Goal: Communication & Community: Answer question/provide support

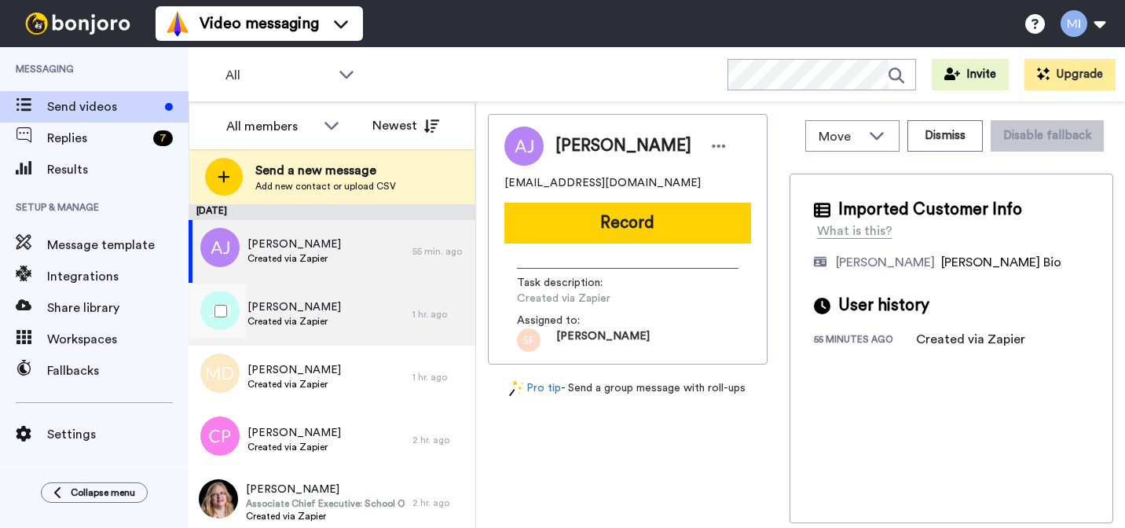
click at [411, 339] on div "Joseph Metuariki Created via Zapier" at bounding box center [301, 314] width 224 height 63
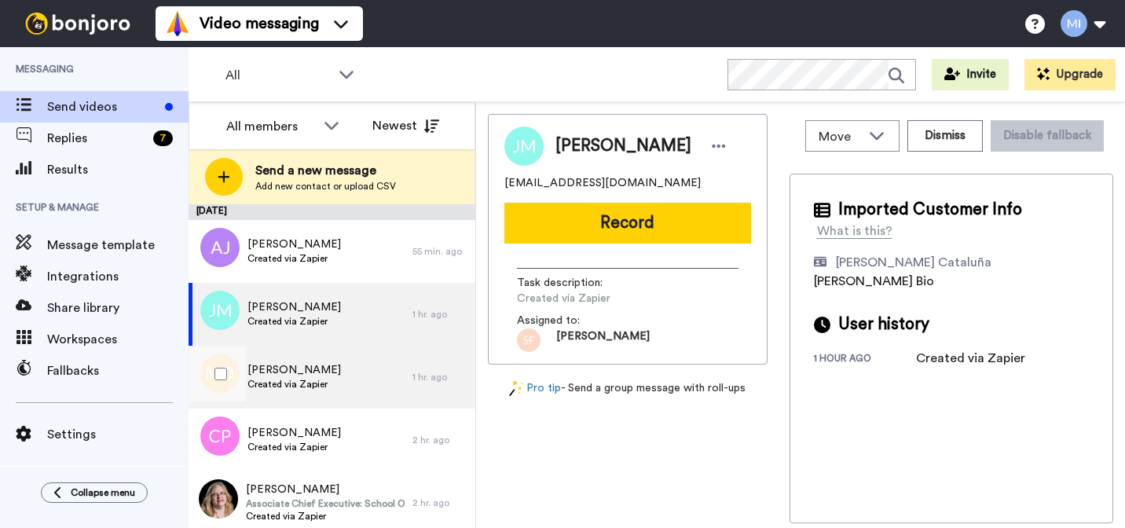
click at [396, 372] on div "Monique Douglas Created via Zapier" at bounding box center [301, 377] width 224 height 63
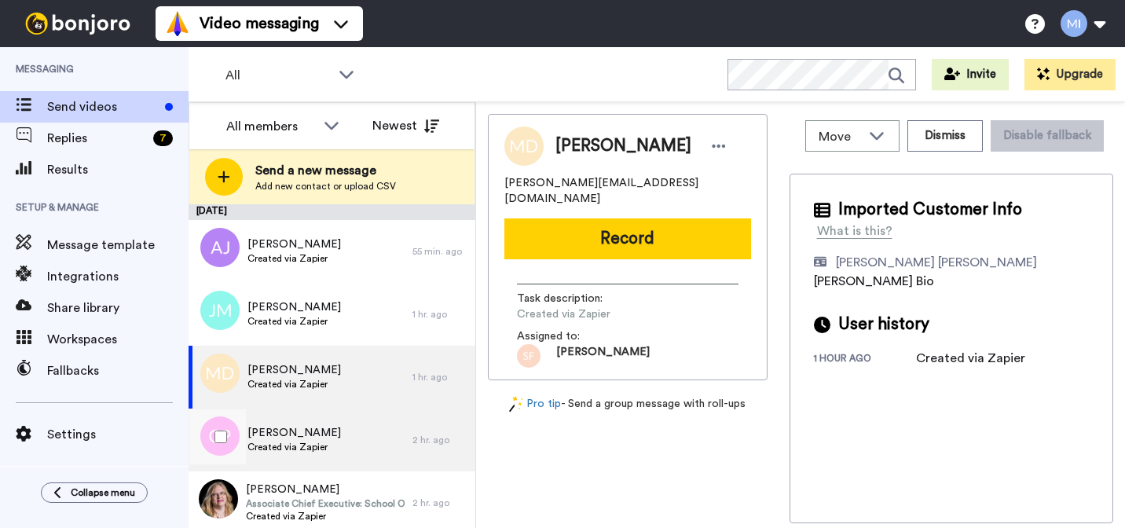
click at [365, 455] on div "Chandani Panditharatne Created via Zapier" at bounding box center [301, 439] width 224 height 63
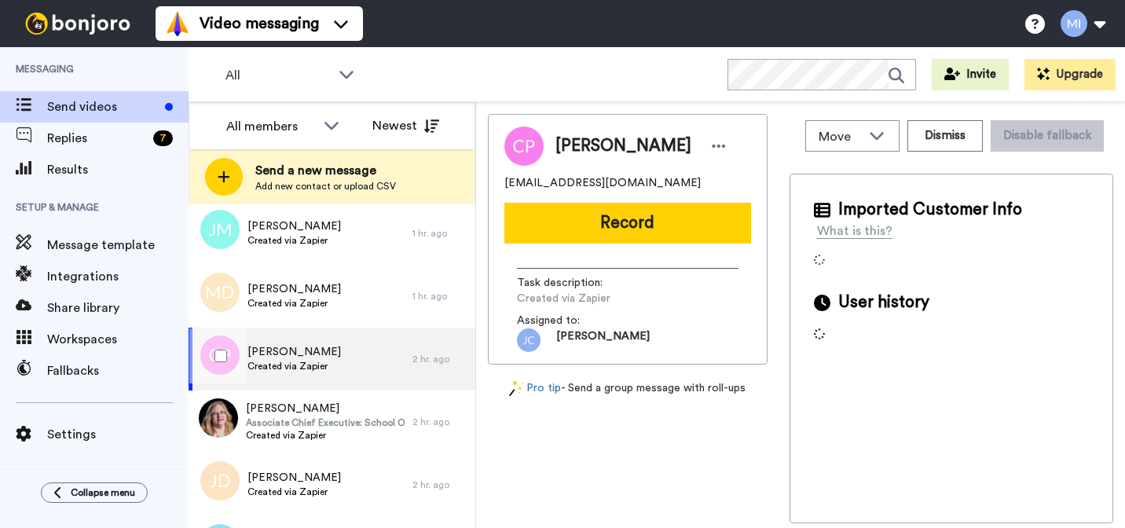
scroll to position [97, 0]
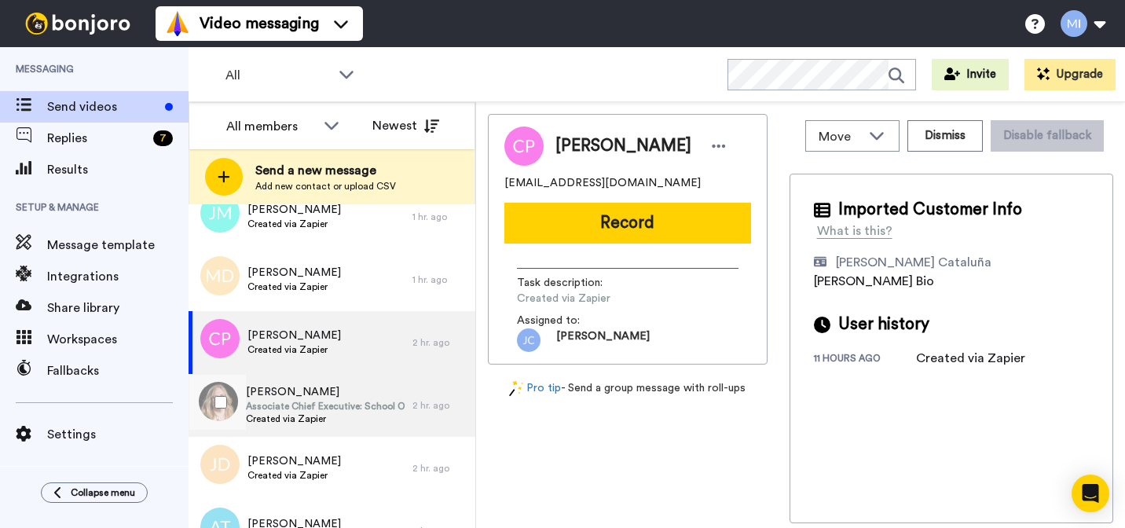
click at [357, 427] on div "Cathy Lovell Associate Chief Executive: School Operations and Governance Create…" at bounding box center [301, 405] width 224 height 63
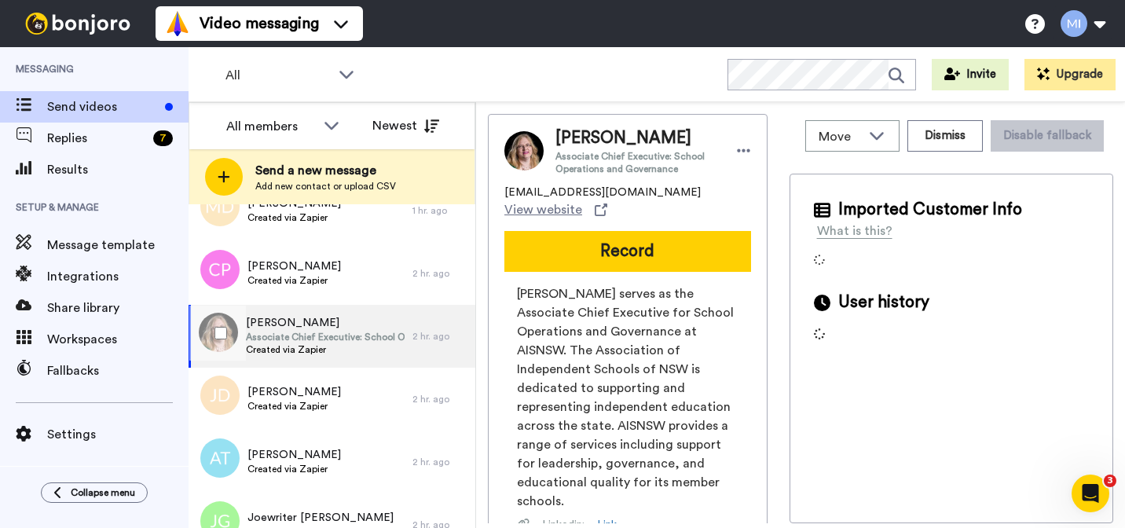
scroll to position [167, 0]
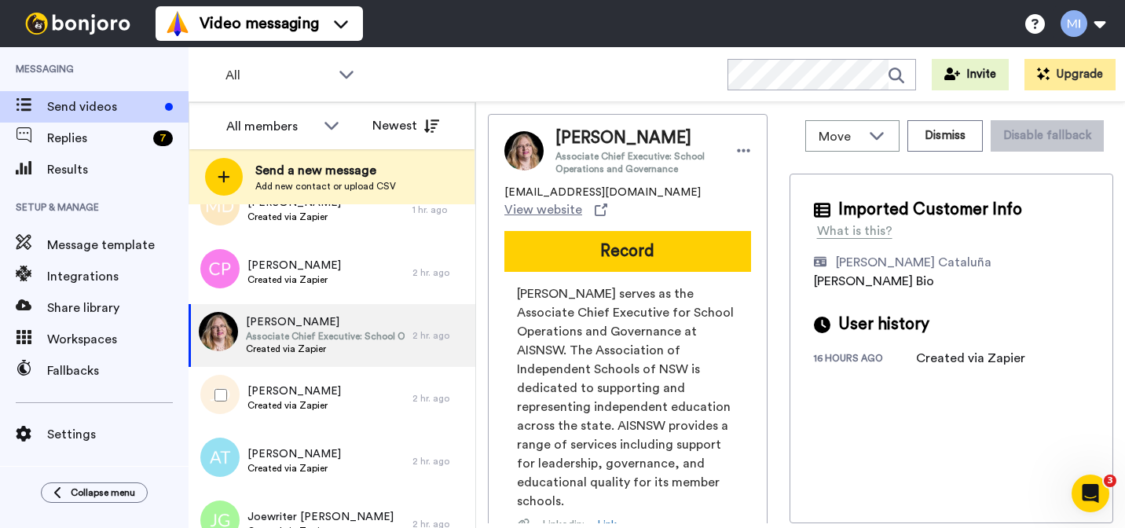
click at [357, 427] on div "Jim Dawes Created via Zapier" at bounding box center [301, 398] width 224 height 63
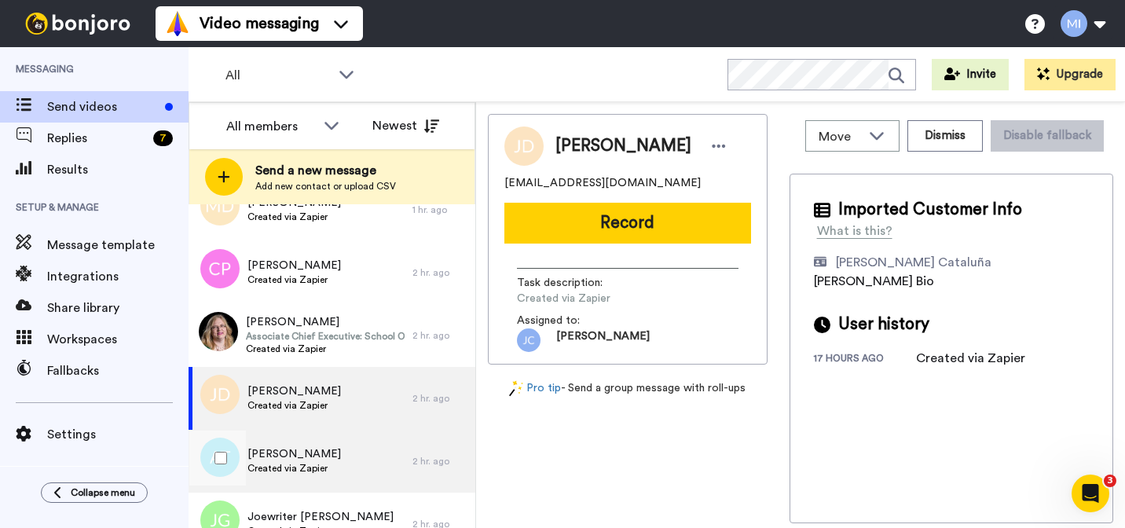
click at [350, 448] on div "Ashleigh Troncoso Created via Zapier" at bounding box center [301, 461] width 224 height 63
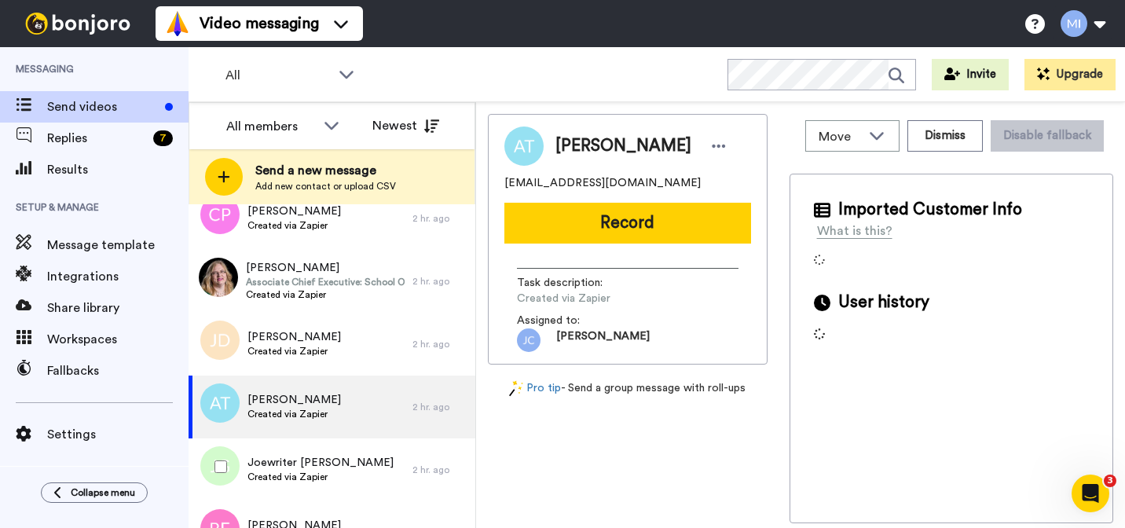
scroll to position [236, 0]
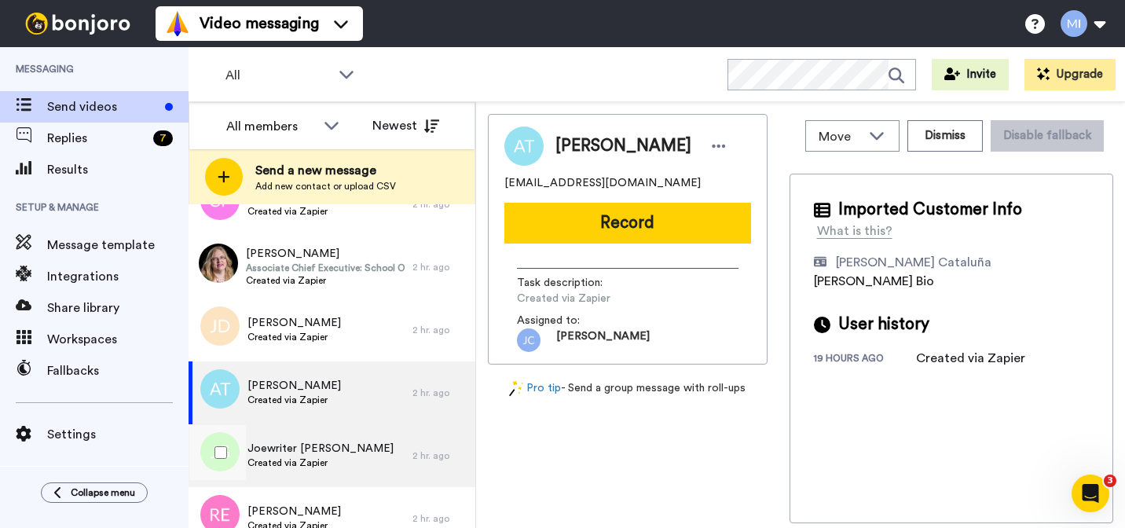
click at [337, 485] on div "Joewriter Griffiths Created via Zapier" at bounding box center [301, 455] width 224 height 63
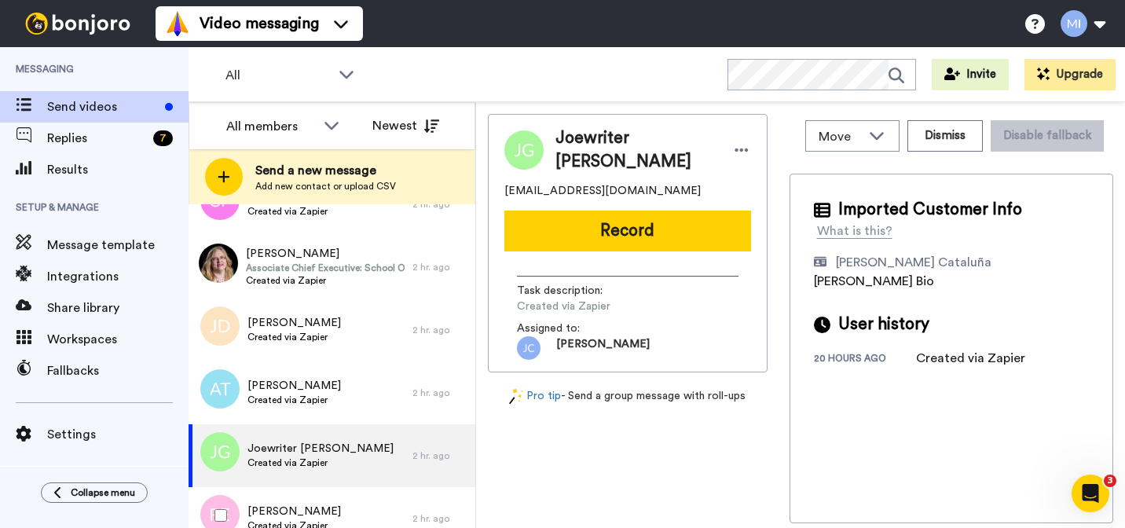
scroll to position [294, 0]
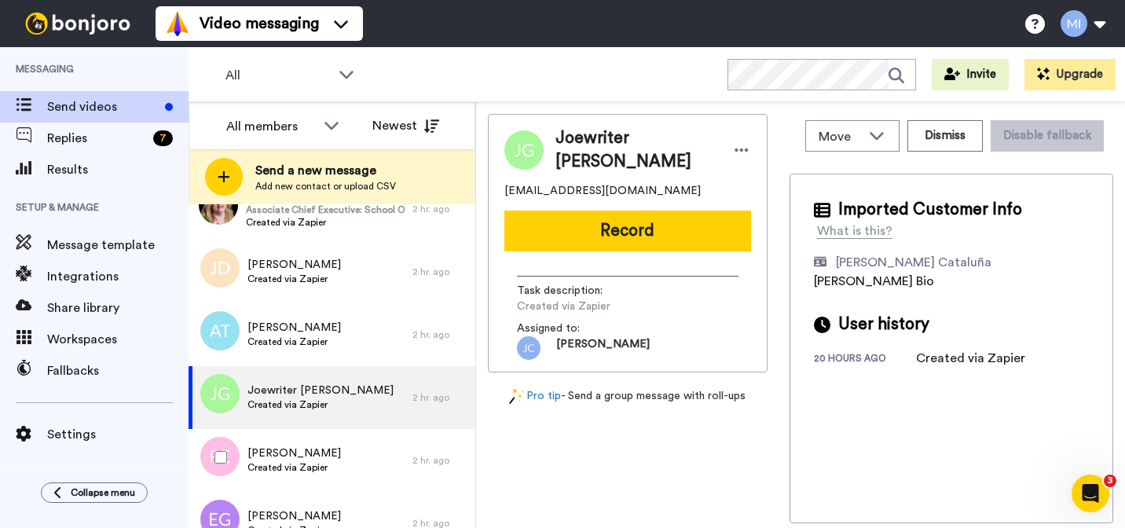
click at [337, 485] on div "Robert E Hoskin Created via Zapier" at bounding box center [301, 460] width 224 height 63
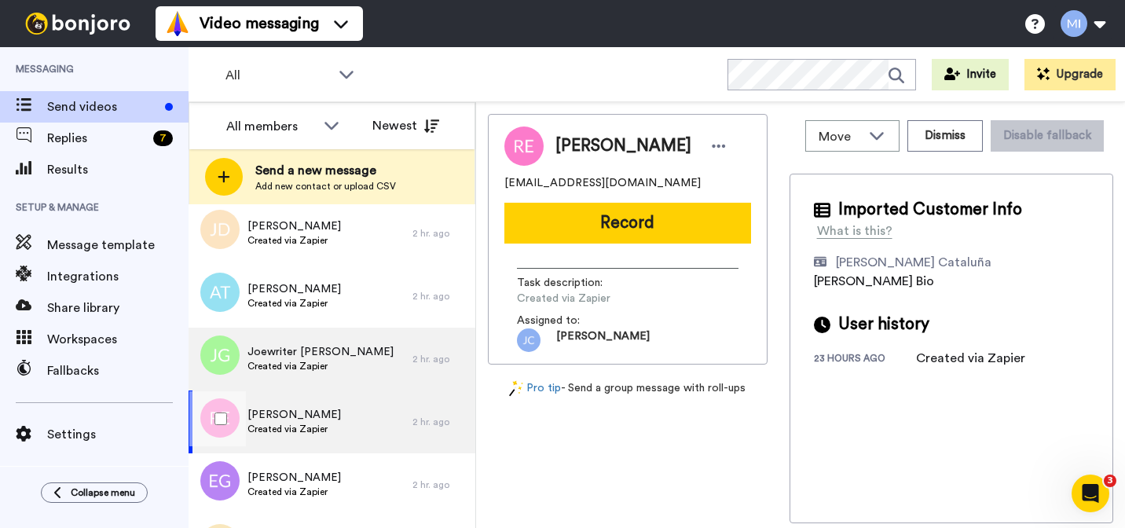
scroll to position [349, 0]
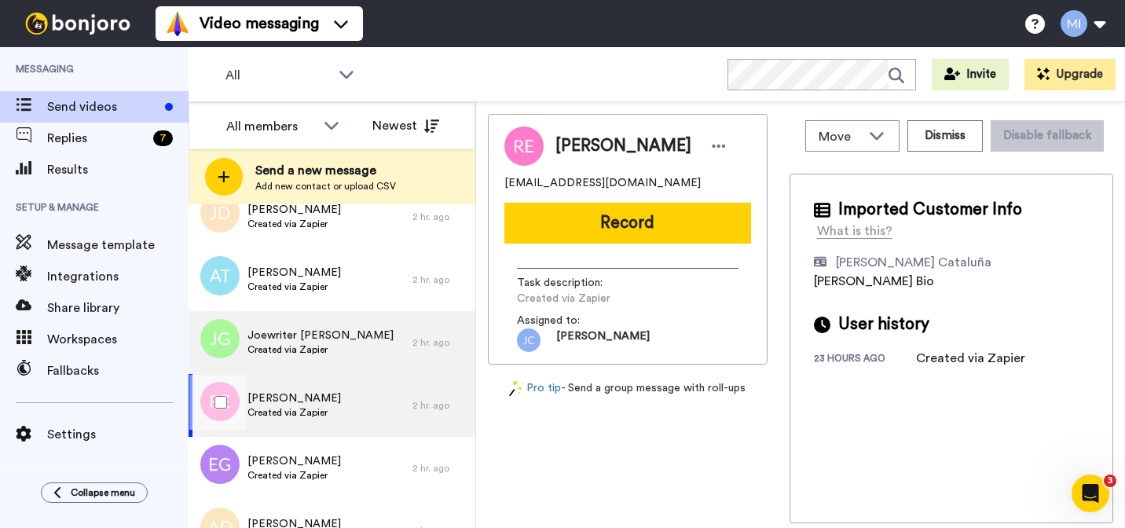
click at [337, 485] on div "Esther Green Created via Zapier" at bounding box center [301, 468] width 224 height 63
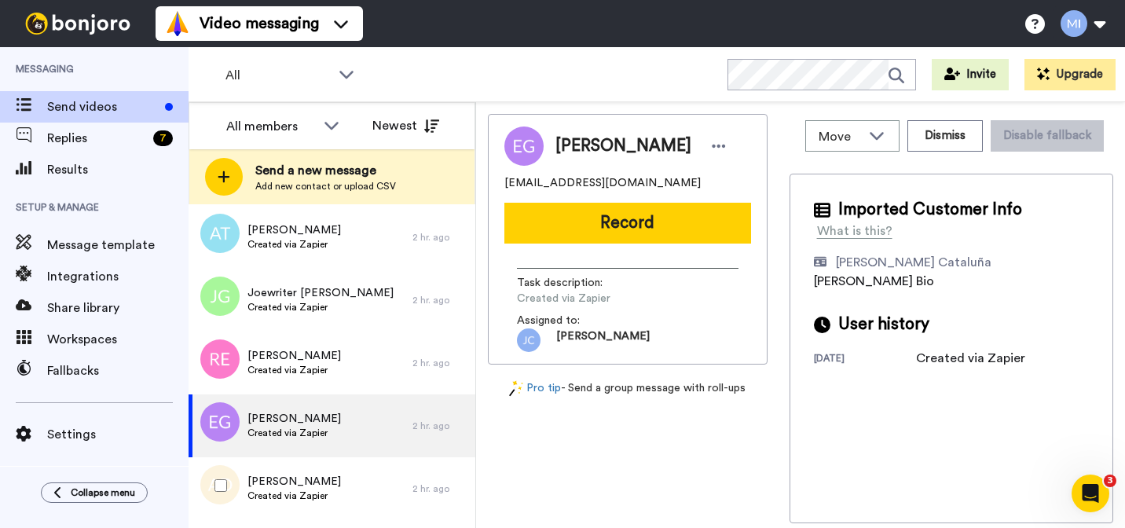
click at [337, 489] on div "Andrew Dutton Created via Zapier" at bounding box center [301, 488] width 224 height 63
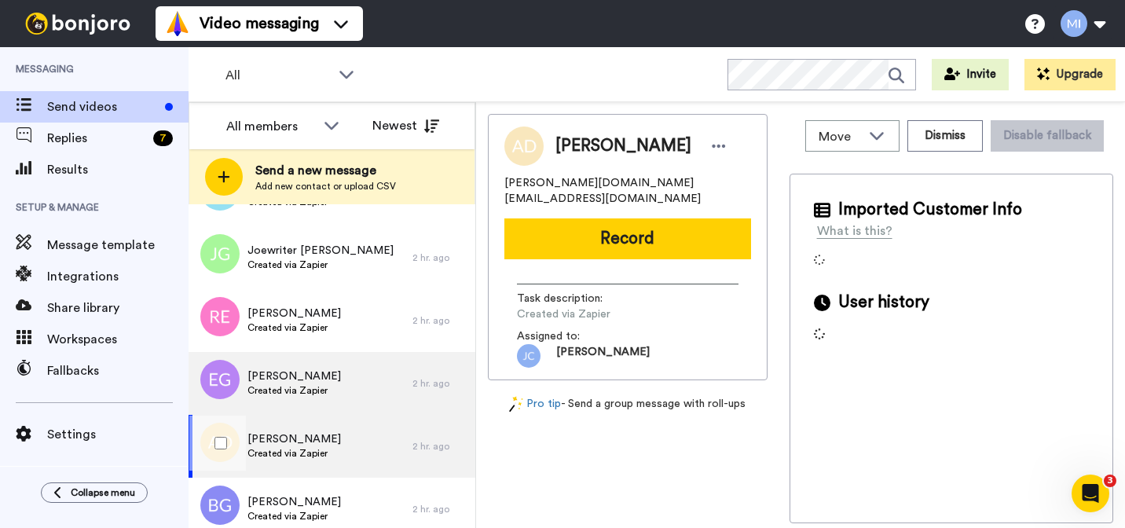
scroll to position [439, 0]
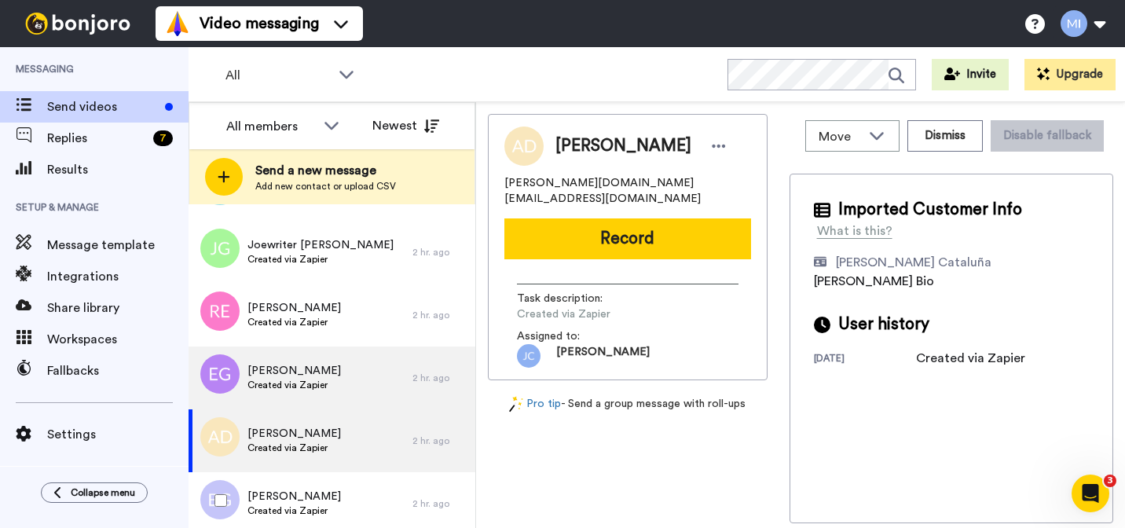
click at [337, 489] on div "Beate Goodall Created via Zapier" at bounding box center [301, 503] width 224 height 63
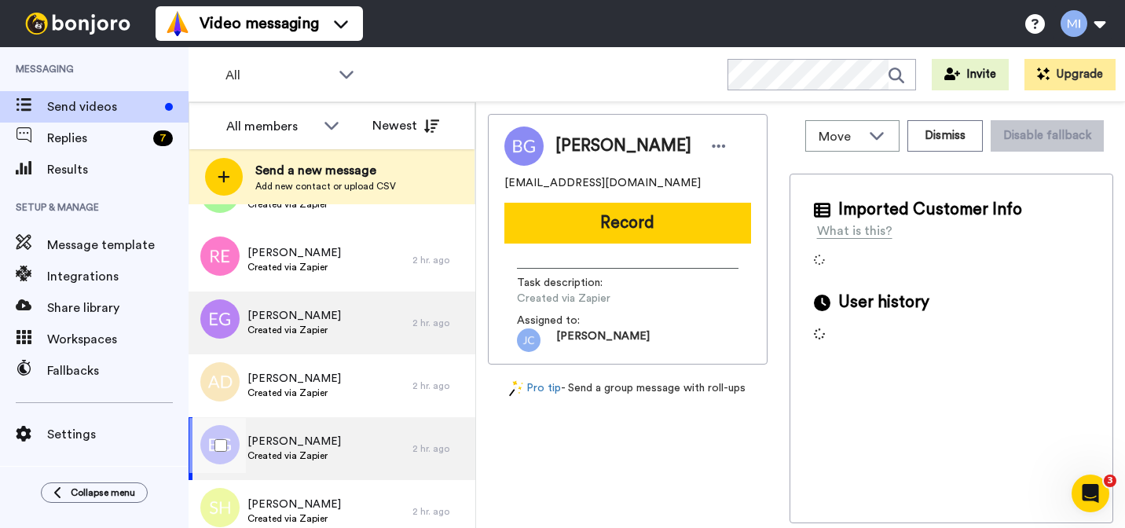
scroll to position [498, 0]
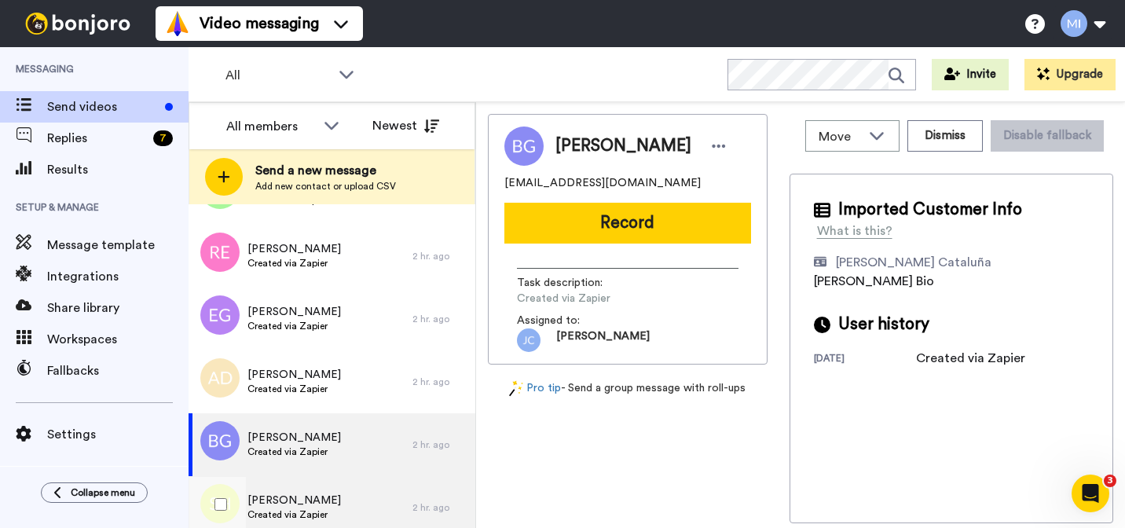
click at [338, 489] on div "Simon Healy Created via Zapier" at bounding box center [301, 507] width 224 height 63
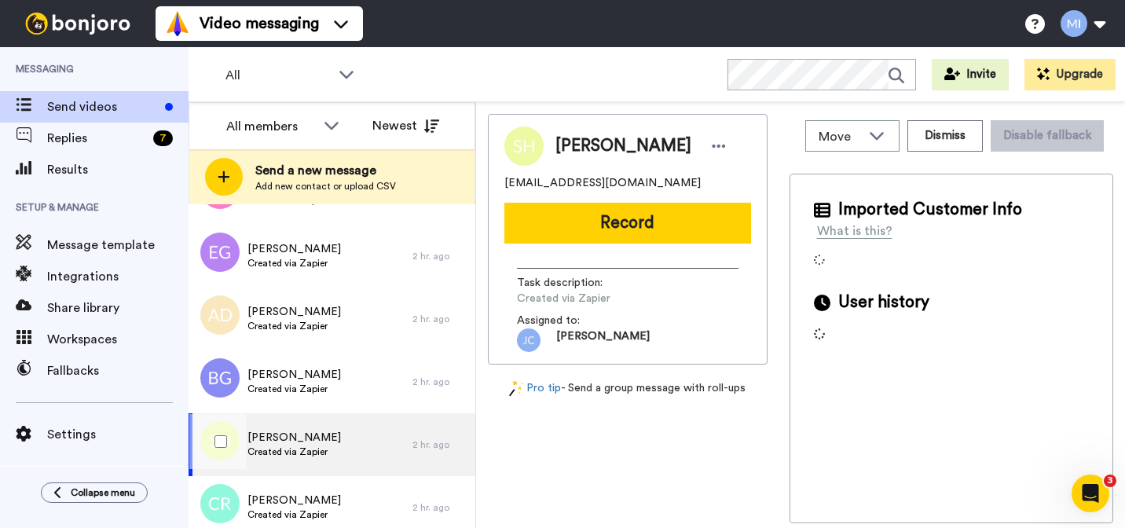
scroll to position [563, 0]
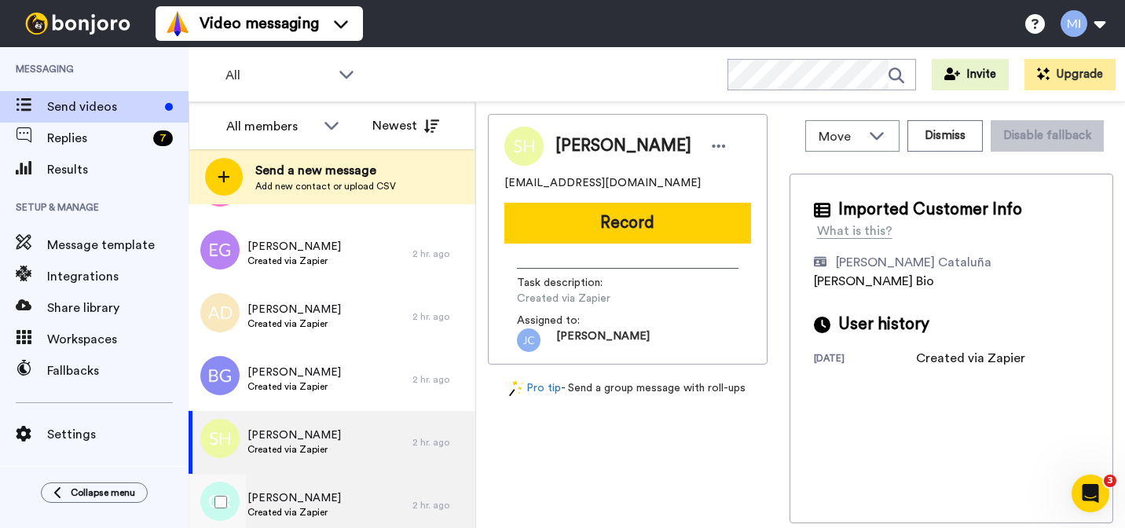
click at [337, 518] on div "Cara Regan Created via Zapier" at bounding box center [301, 505] width 224 height 63
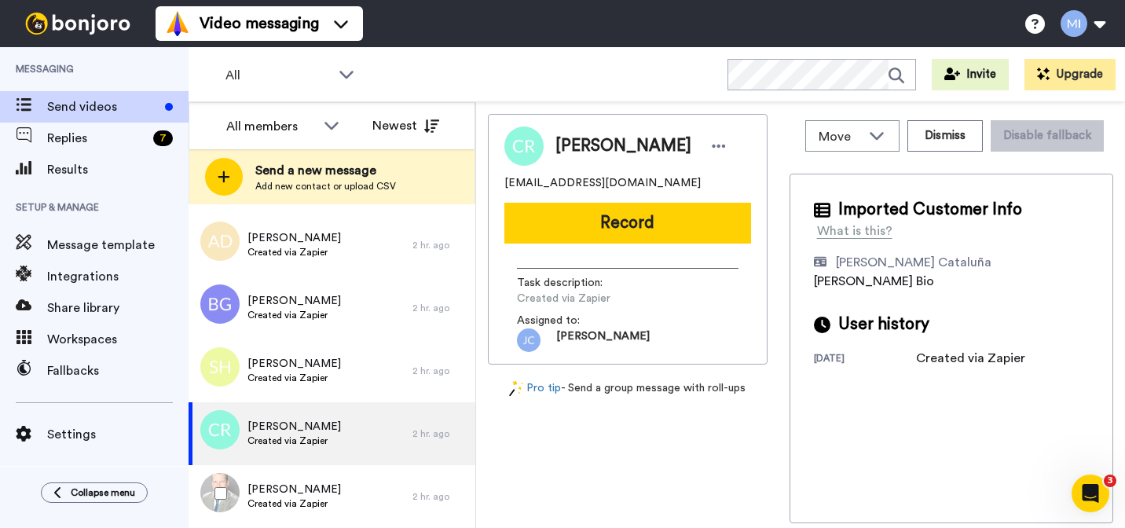
scroll to position [635, 0]
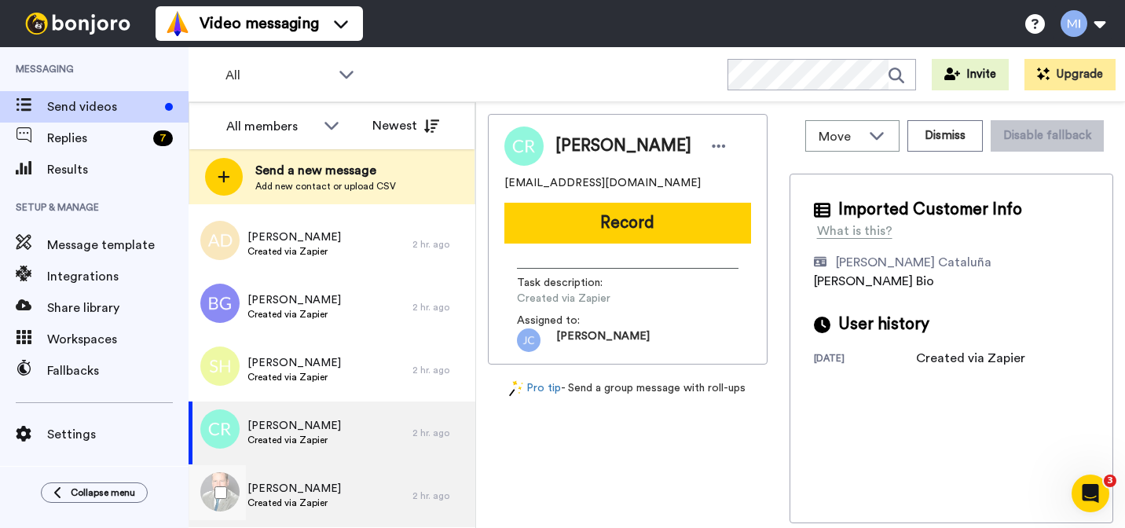
click at [331, 510] on div "Vincent Burke Created via Zapier" at bounding box center [301, 495] width 224 height 63
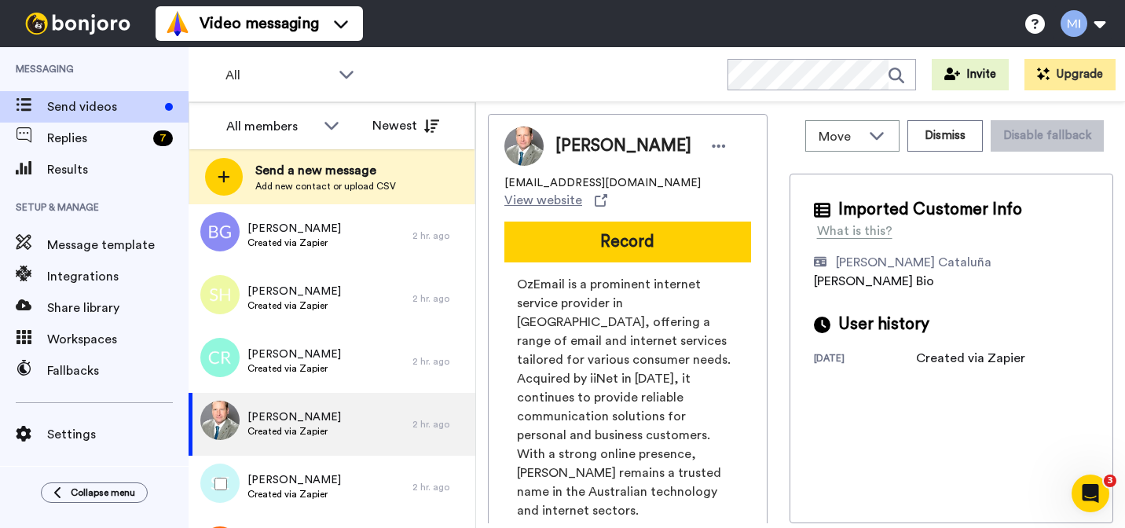
scroll to position [708, 0]
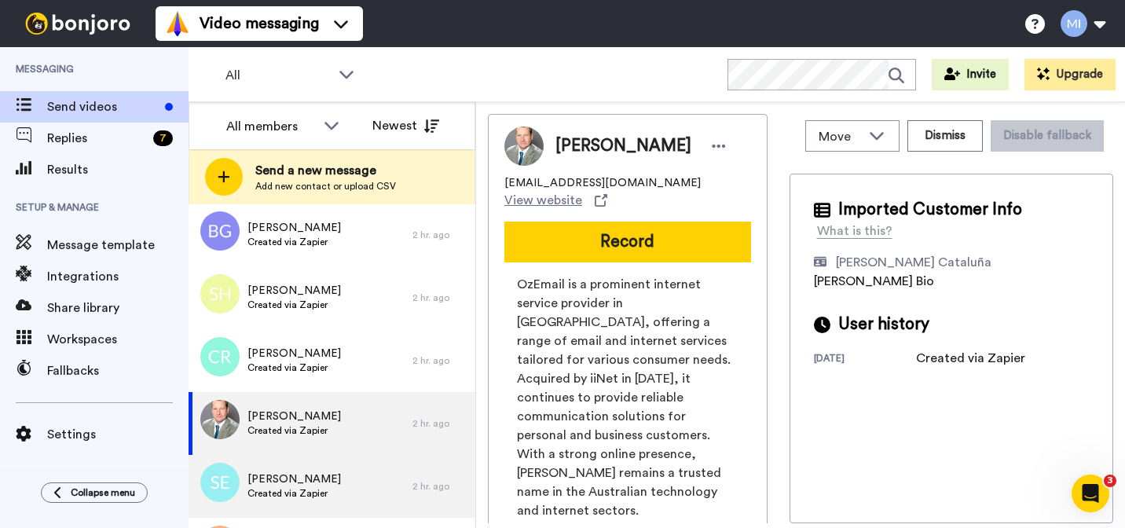
click at [322, 511] on div "Sam Everett Created via Zapier" at bounding box center [301, 486] width 224 height 63
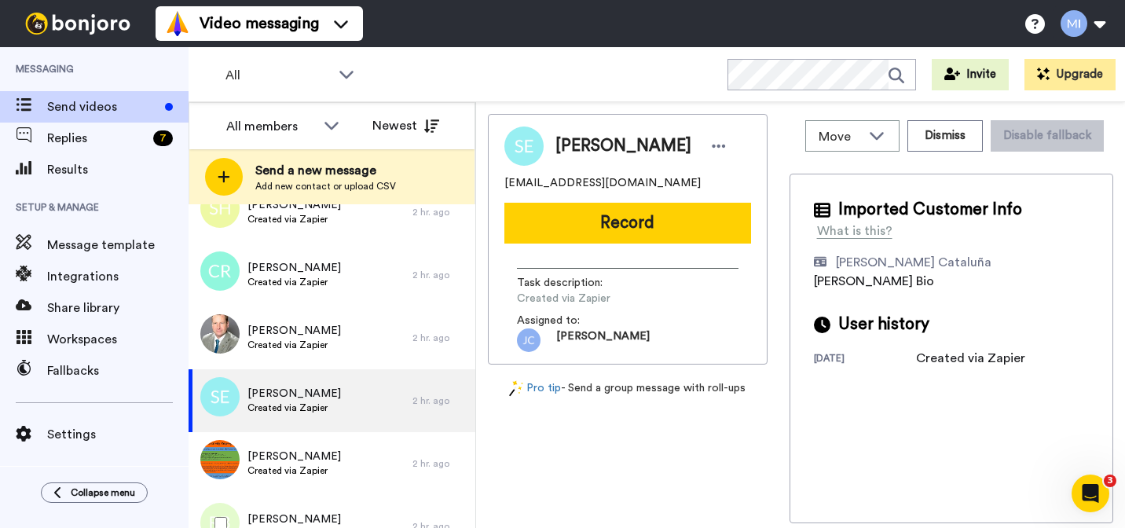
scroll to position [798, 0]
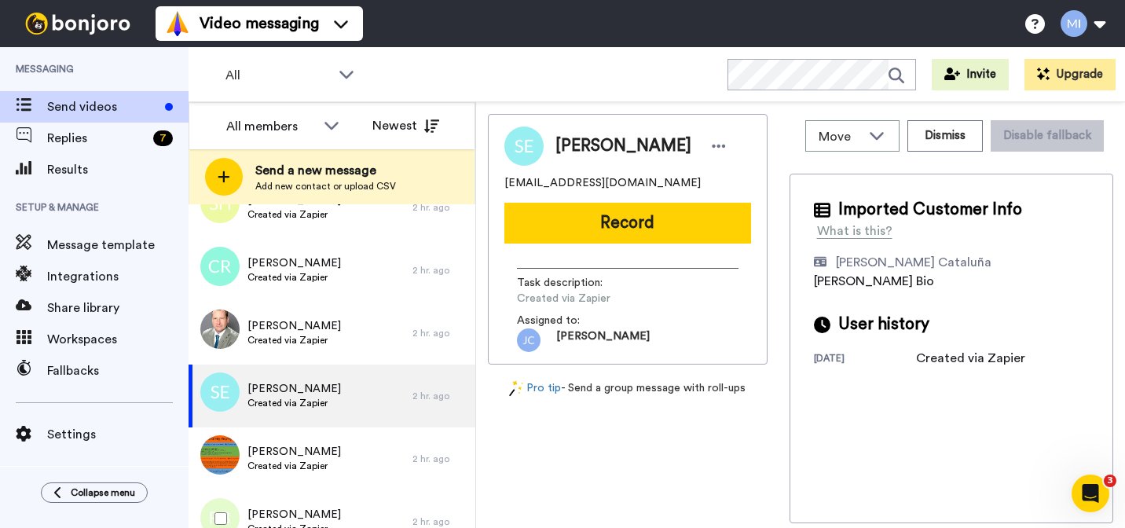
click at [322, 511] on span "[PERSON_NAME]" at bounding box center [293, 515] width 93 height 16
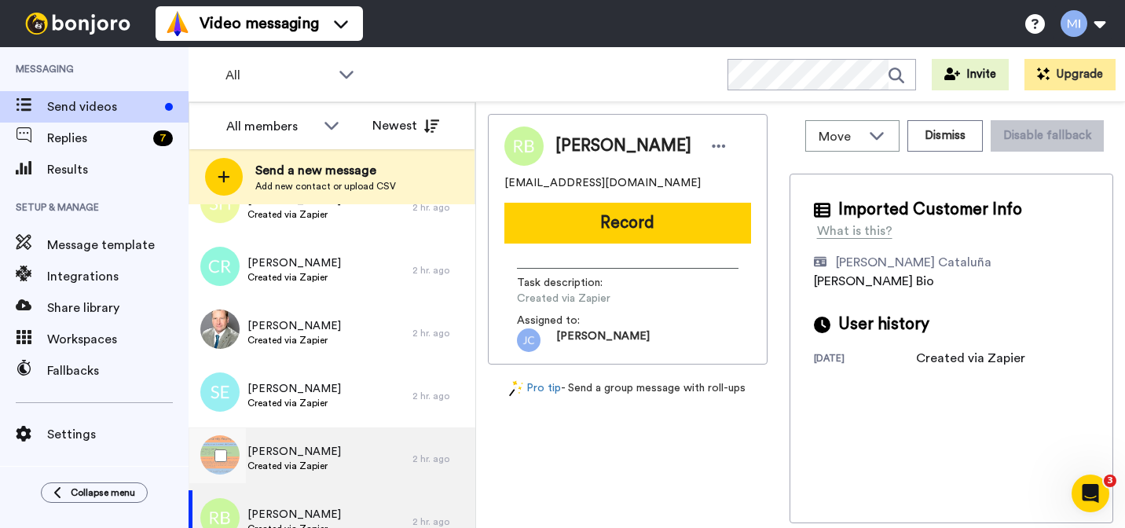
click at [320, 471] on span "Created via Zapier" at bounding box center [293, 465] width 93 height 13
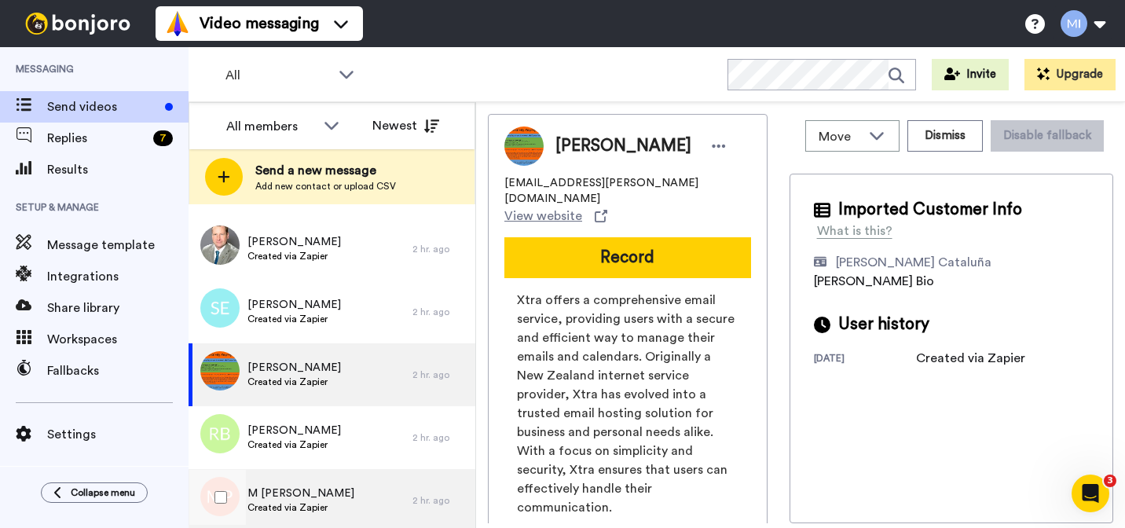
click at [319, 480] on div "M Pinchback Created via Zapier" at bounding box center [301, 500] width 224 height 63
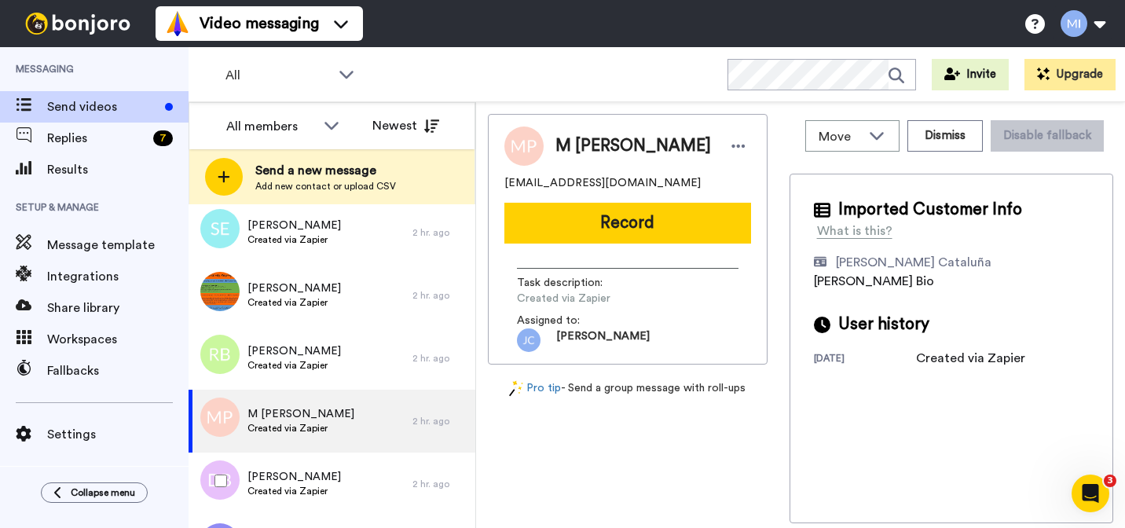
click at [319, 480] on span "[PERSON_NAME]" at bounding box center [293, 477] width 93 height 16
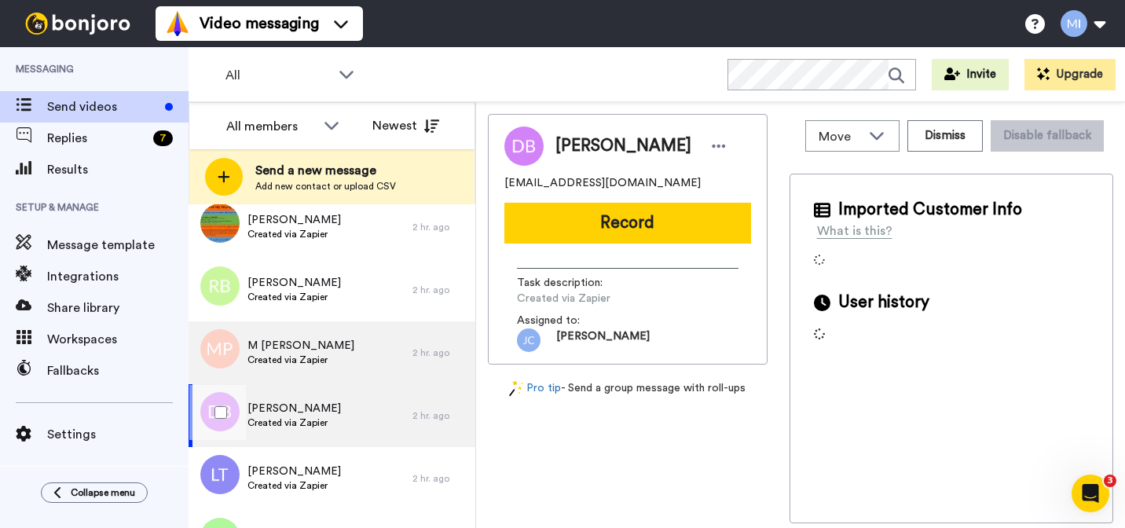
scroll to position [1031, 0]
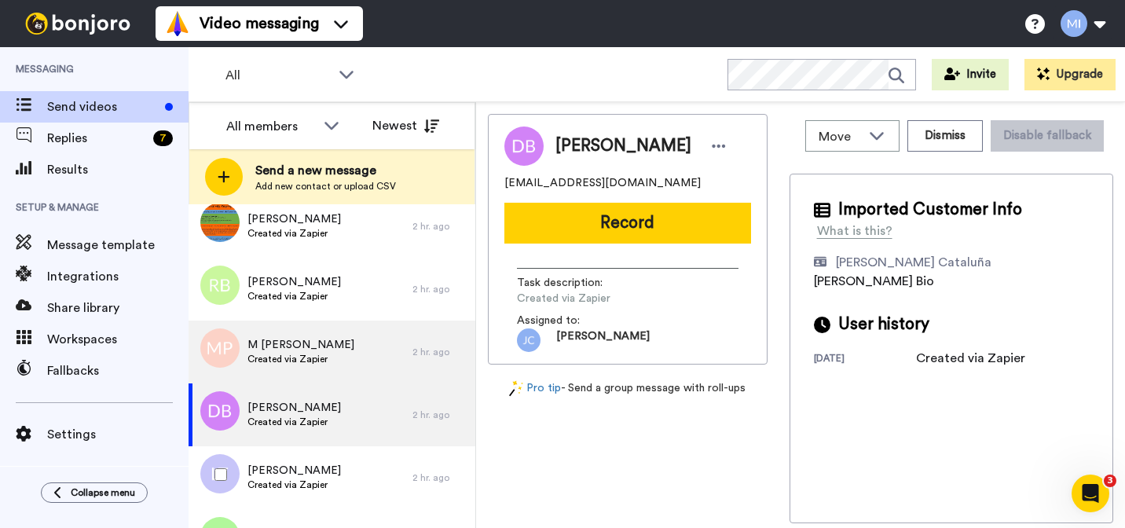
click at [319, 480] on span "Created via Zapier" at bounding box center [293, 484] width 93 height 13
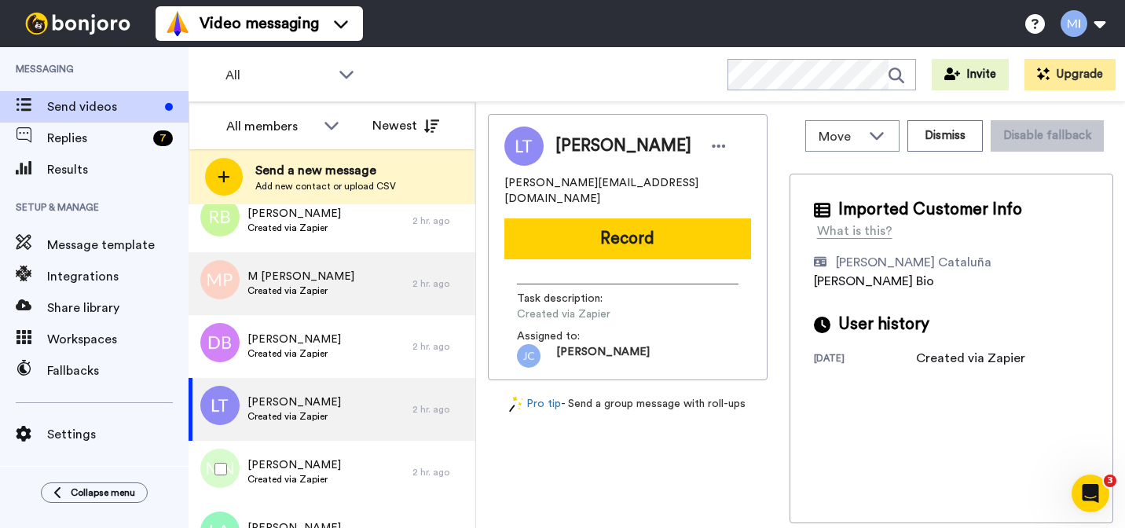
scroll to position [1102, 0]
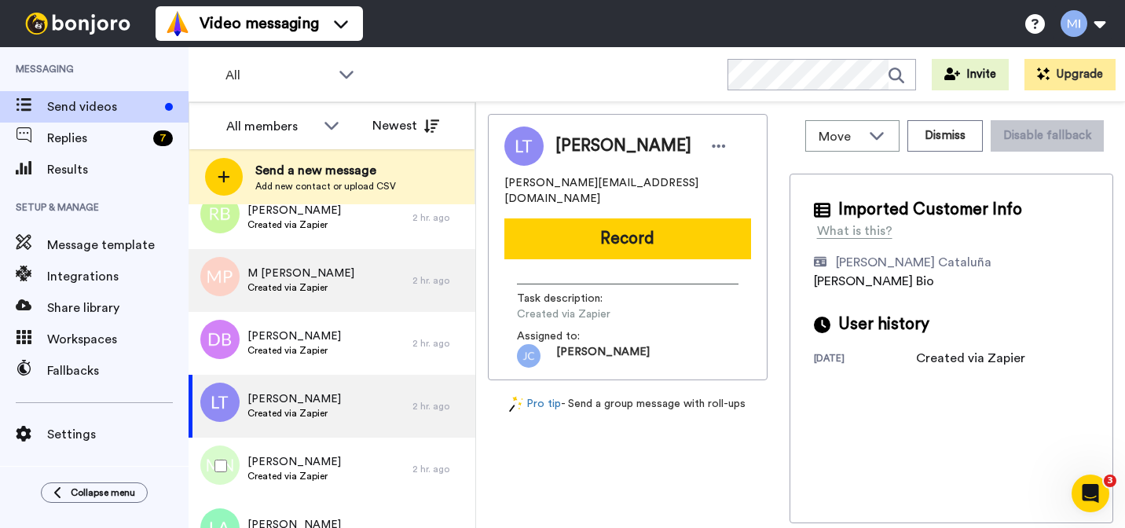
click at [319, 480] on span "Created via Zapier" at bounding box center [293, 476] width 93 height 13
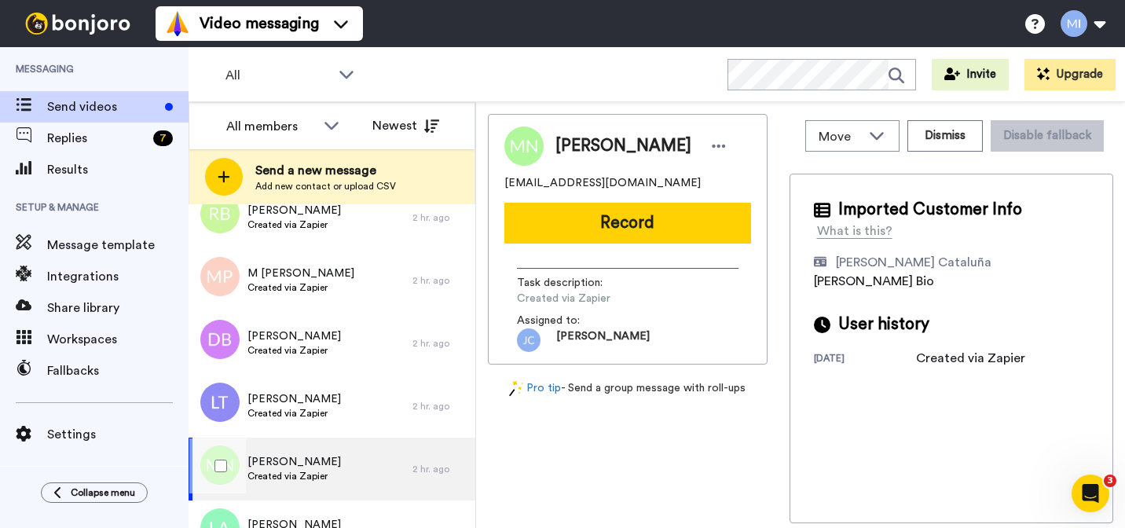
click at [318, 498] on div "MITCHELL NELSON Created via Zapier" at bounding box center [301, 468] width 224 height 63
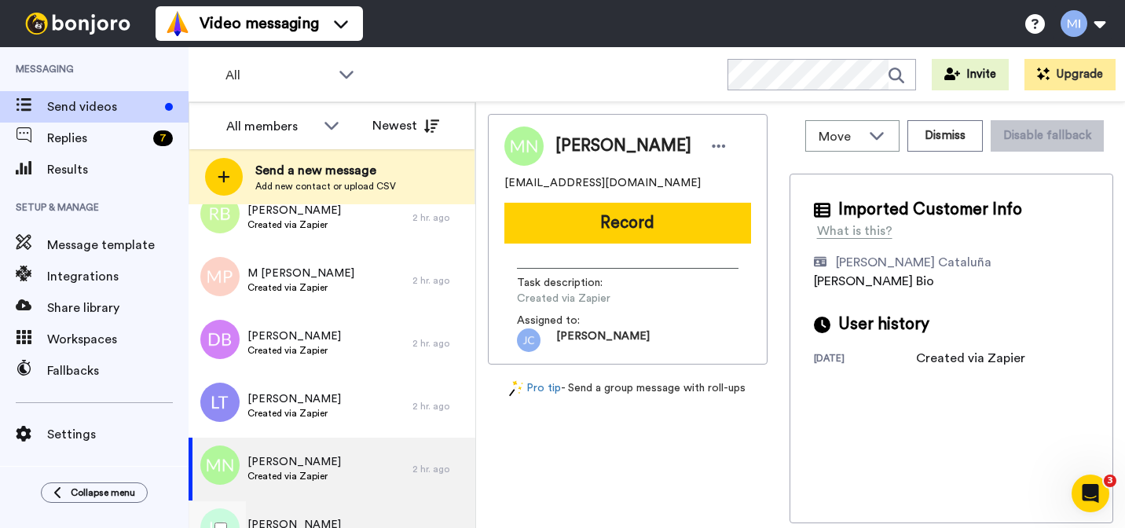
click at [319, 509] on div "Lisa A Created via Zapier" at bounding box center [301, 531] width 224 height 63
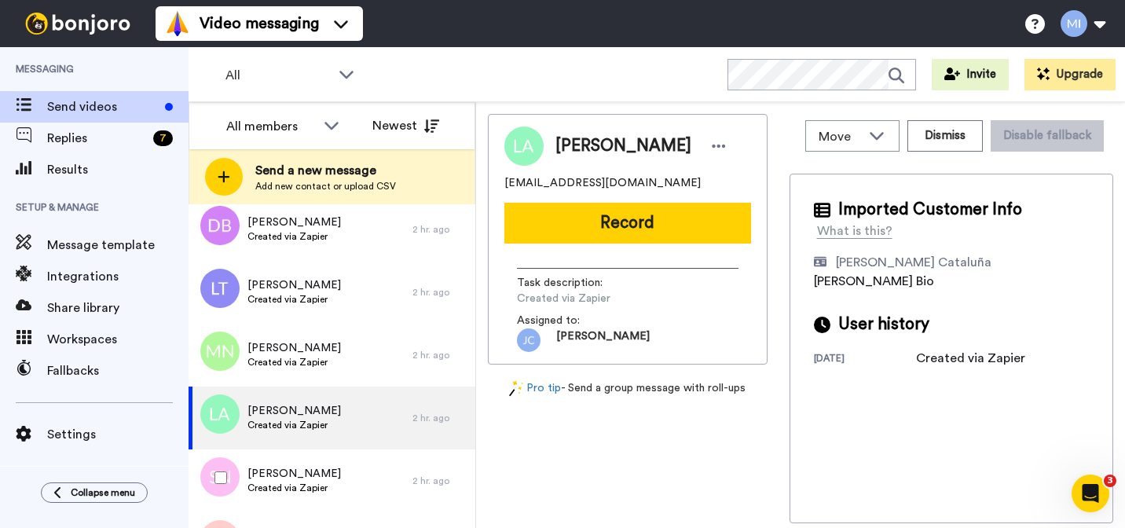
scroll to position [1217, 0]
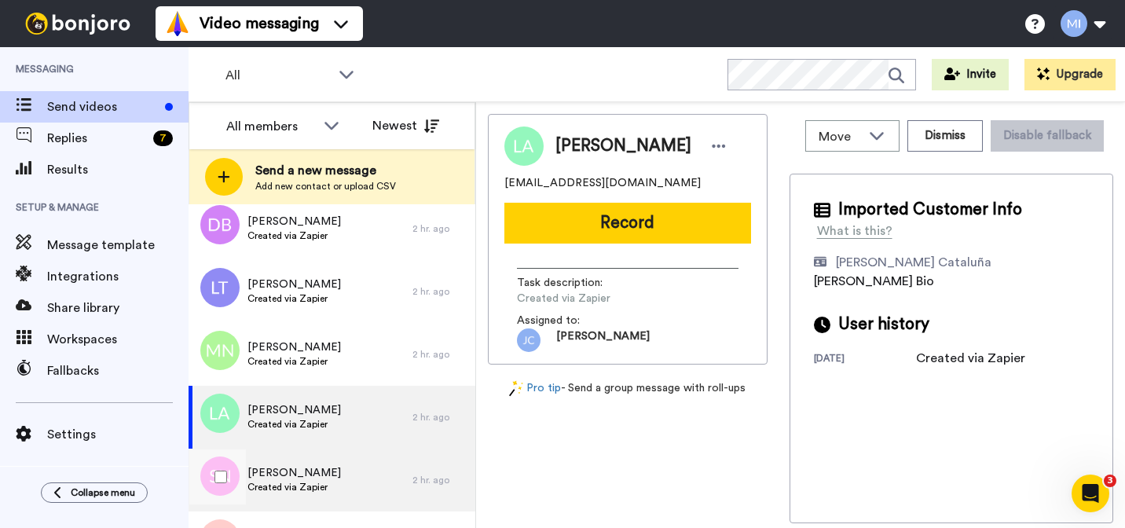
click at [313, 498] on div "Susan Neil Created via Zapier" at bounding box center [301, 479] width 224 height 63
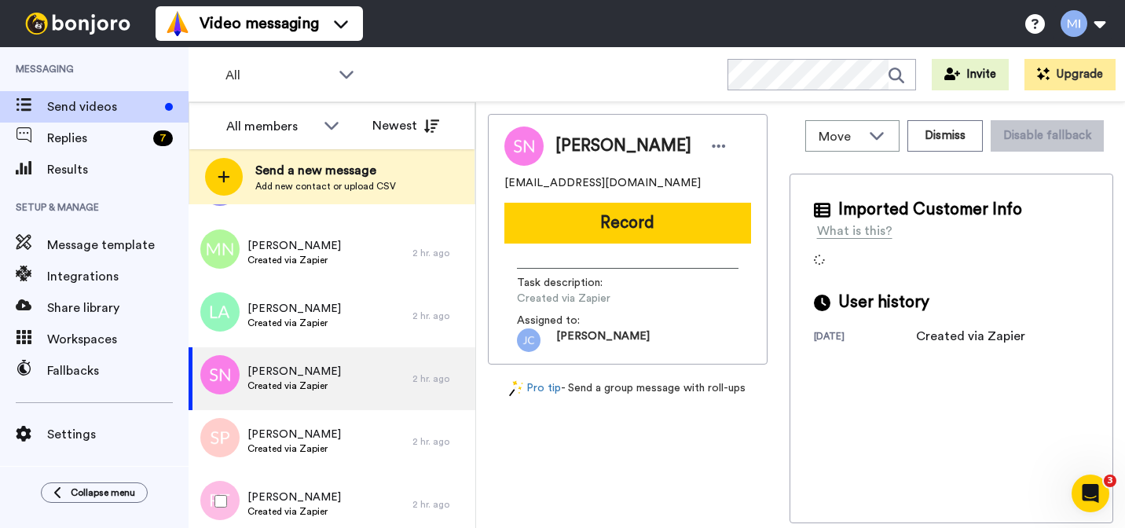
scroll to position [1319, 0]
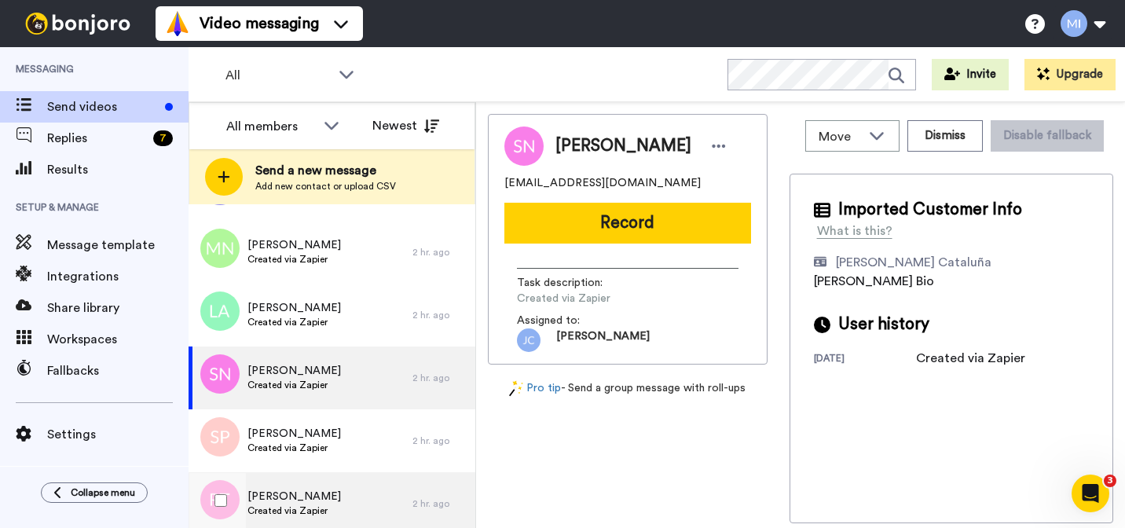
click at [308, 514] on span "Created via Zapier" at bounding box center [293, 510] width 93 height 13
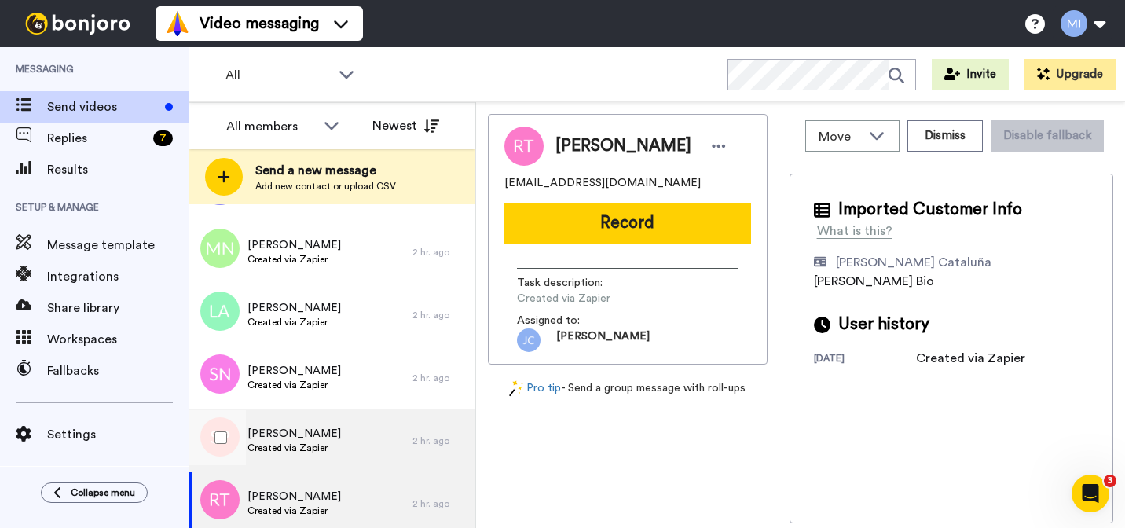
click at [307, 448] on span "Created via Zapier" at bounding box center [293, 447] width 93 height 13
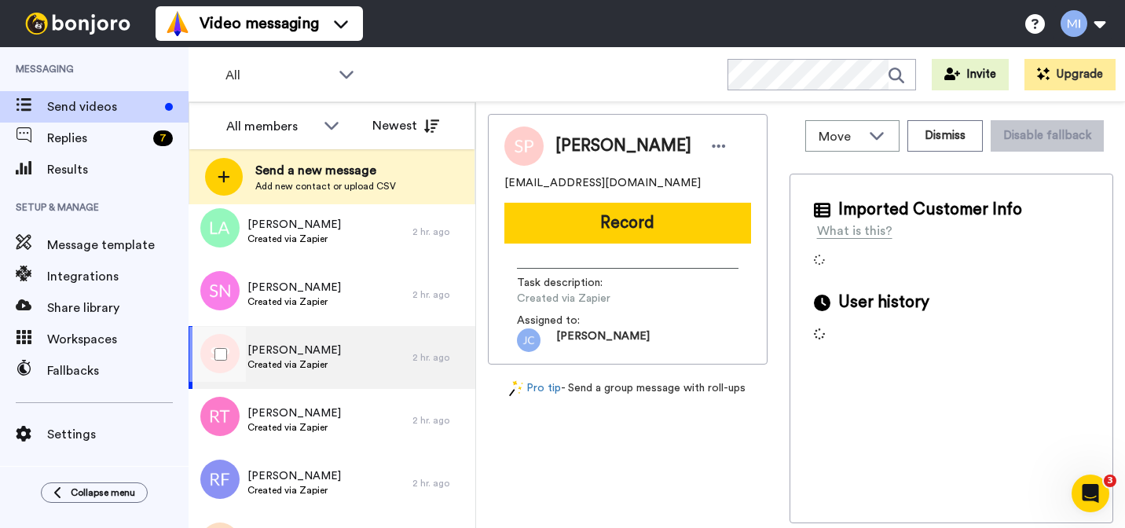
scroll to position [1403, 0]
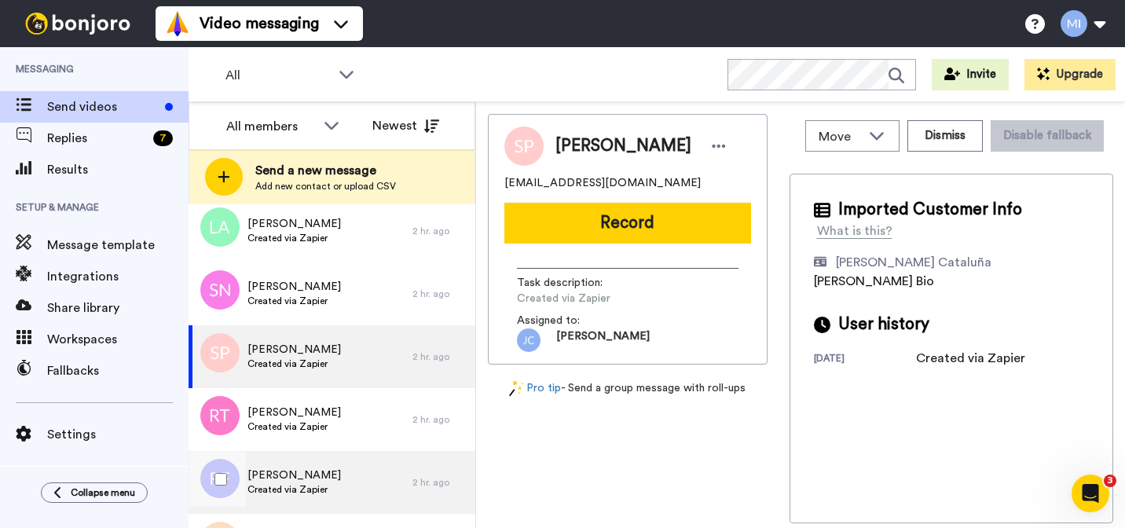
click at [295, 491] on span "Created via Zapier" at bounding box center [293, 489] width 93 height 13
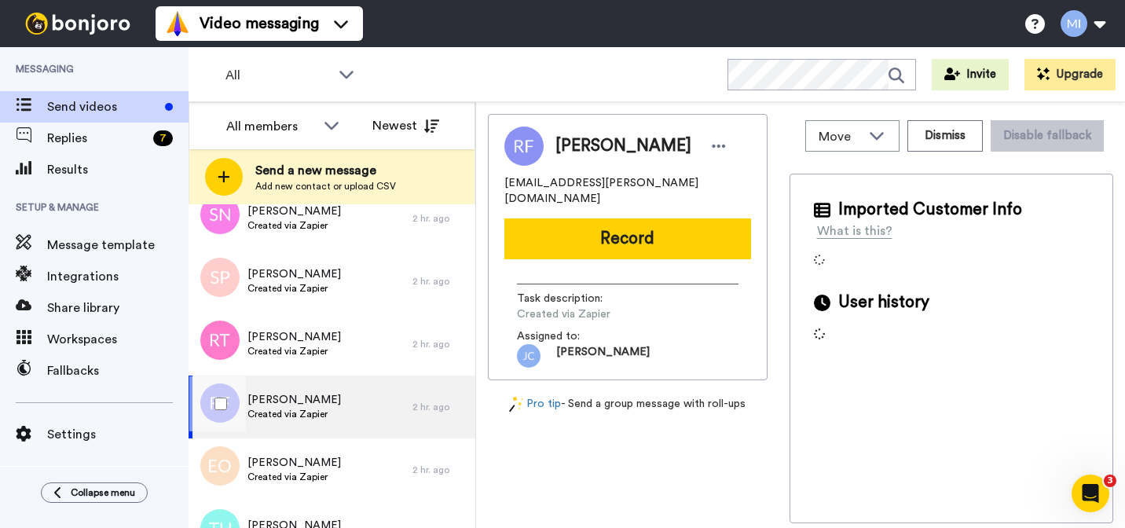
scroll to position [1482, 0]
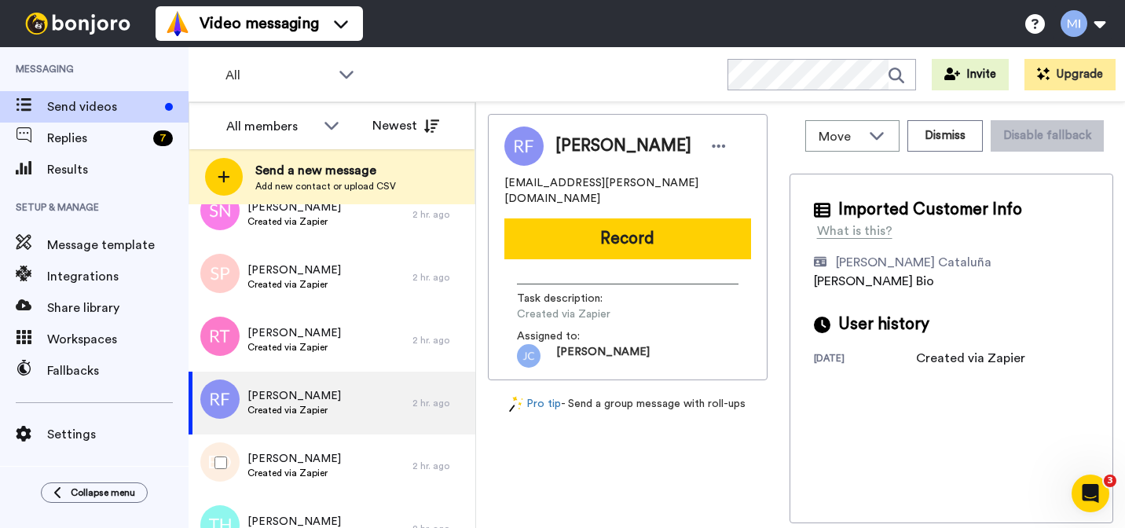
click at [295, 491] on div "Elizabeth Ostler Created via Zapier" at bounding box center [301, 465] width 224 height 63
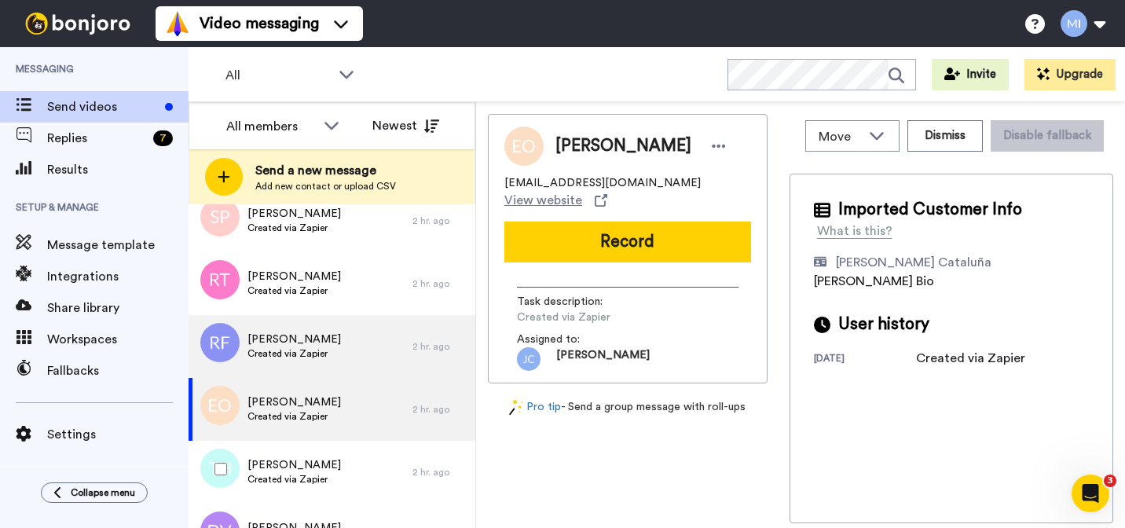
scroll to position [1538, 0]
click at [295, 491] on div "Tonya Hudson Created via Zapier" at bounding box center [301, 472] width 224 height 63
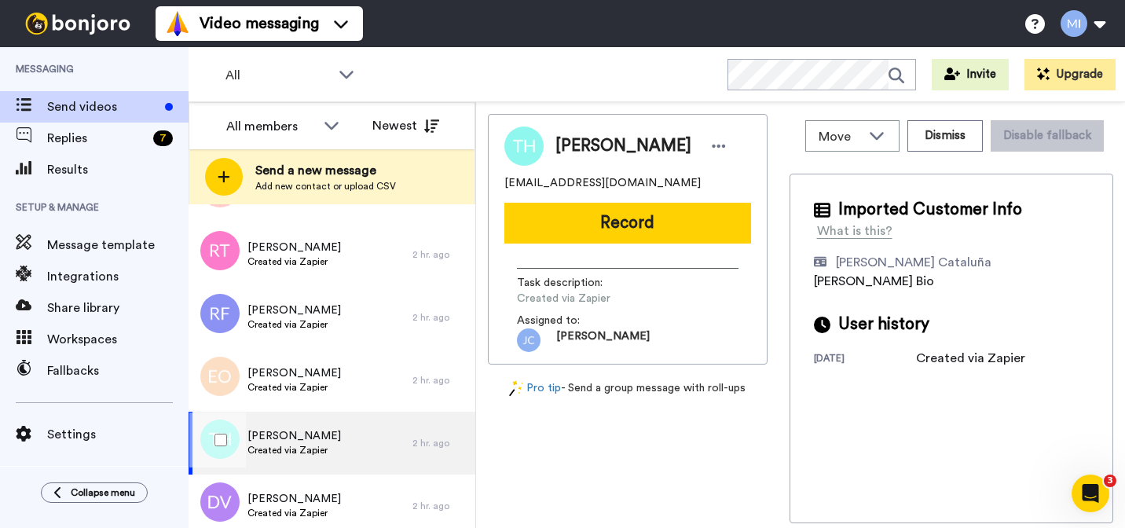
scroll to position [1561, 0]
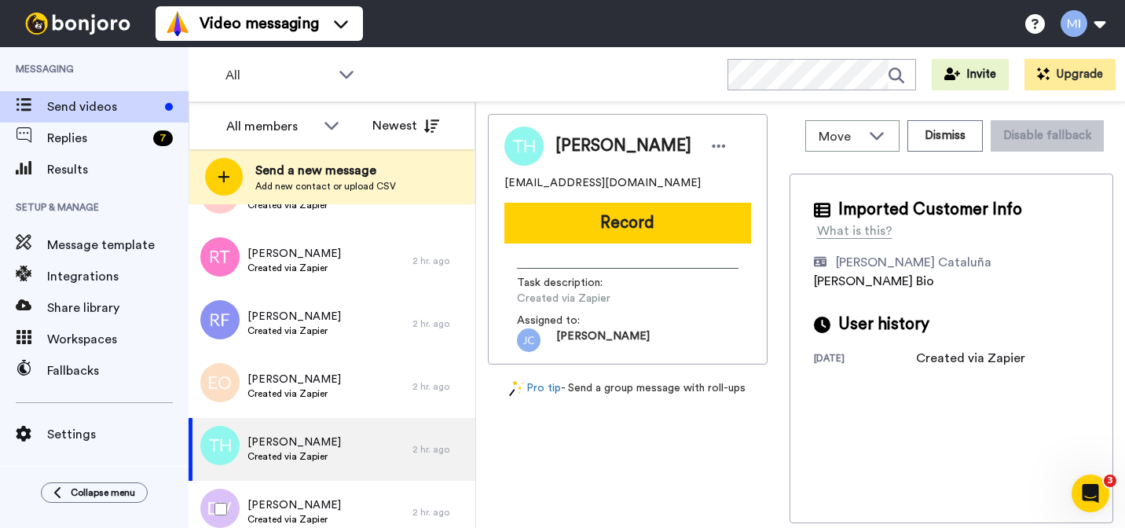
click at [295, 491] on div "Dania Van Dongen Created via Zapier" at bounding box center [301, 512] width 224 height 63
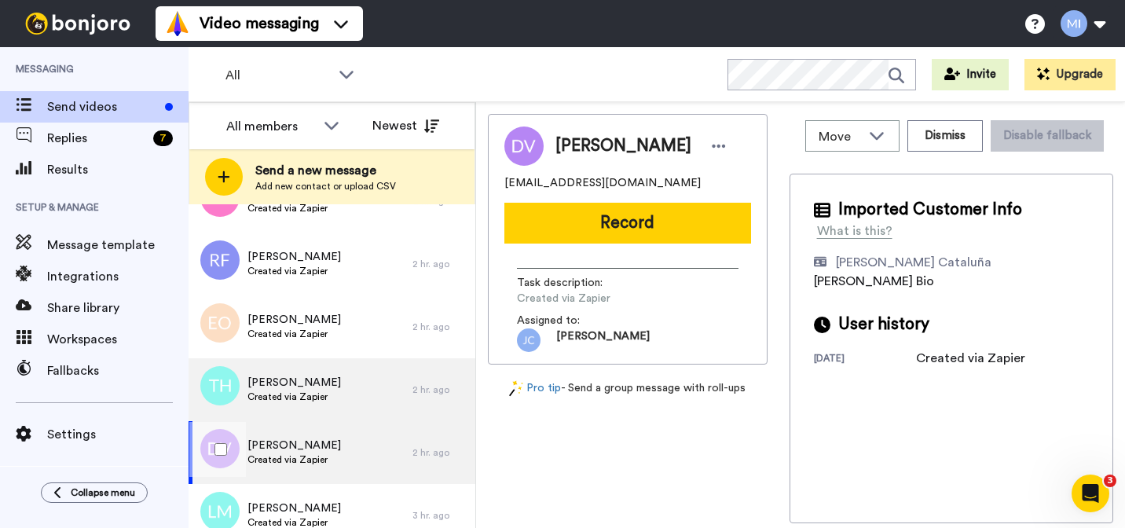
scroll to position [1629, 0]
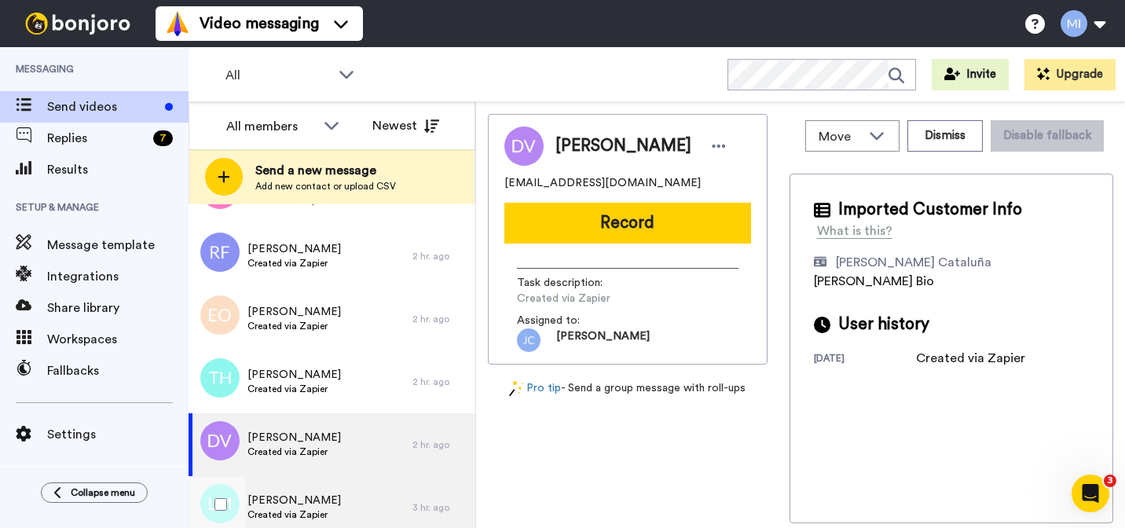
click at [291, 508] on span "Created via Zapier" at bounding box center [293, 514] width 93 height 13
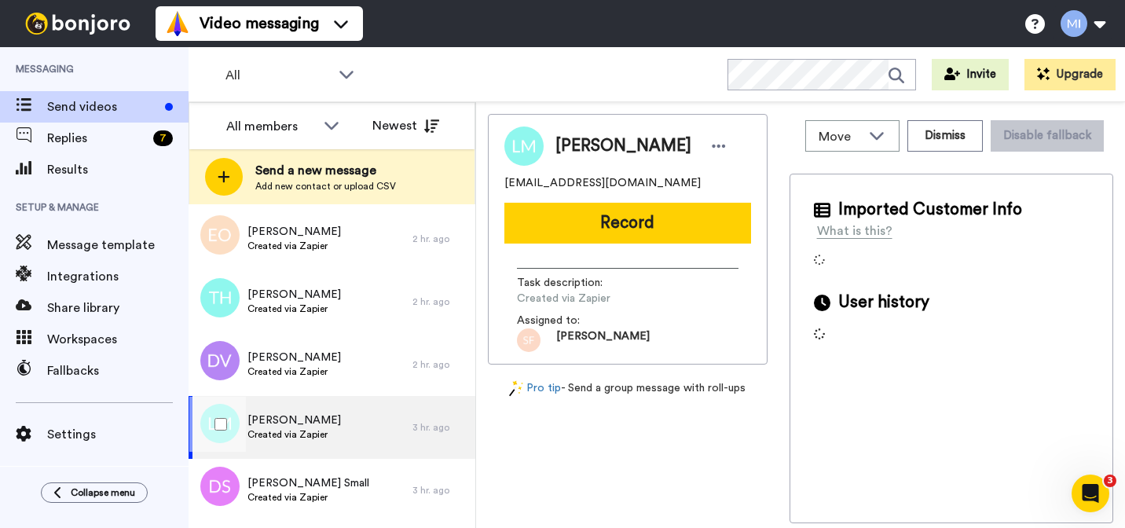
scroll to position [1723, 0]
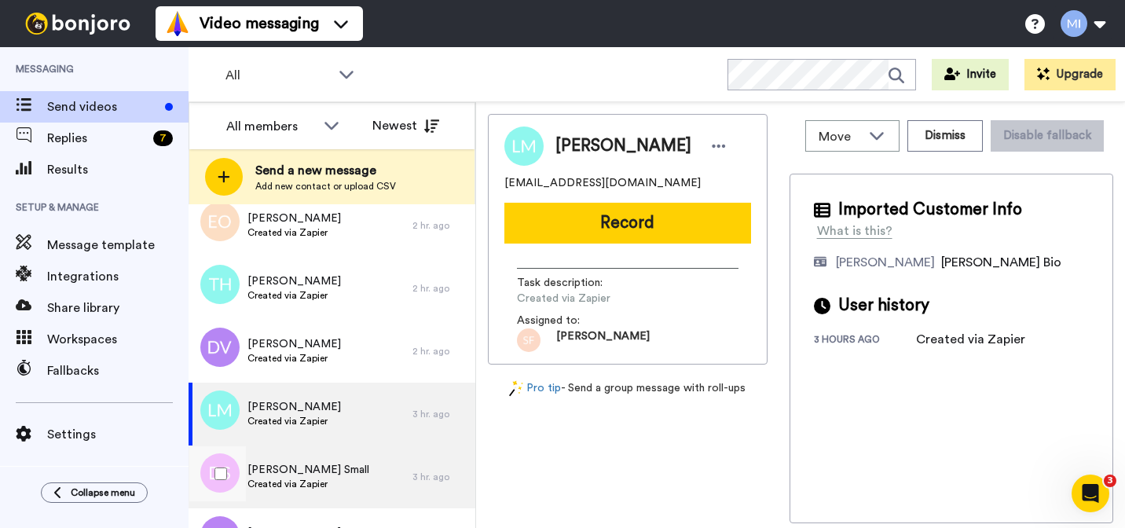
click at [288, 500] on div "Deandria Small Created via Zapier" at bounding box center [301, 476] width 224 height 63
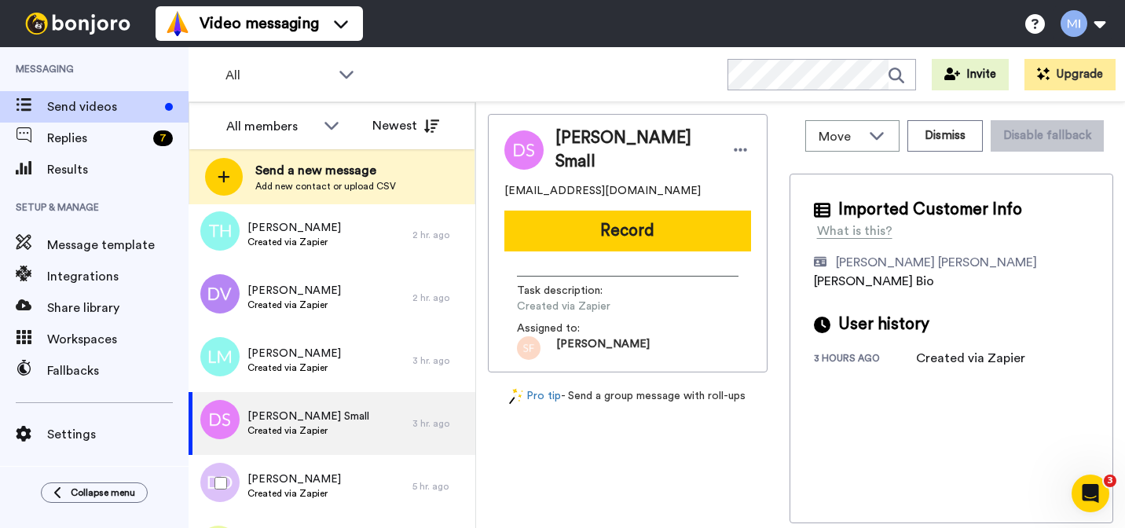
scroll to position [1783, 0]
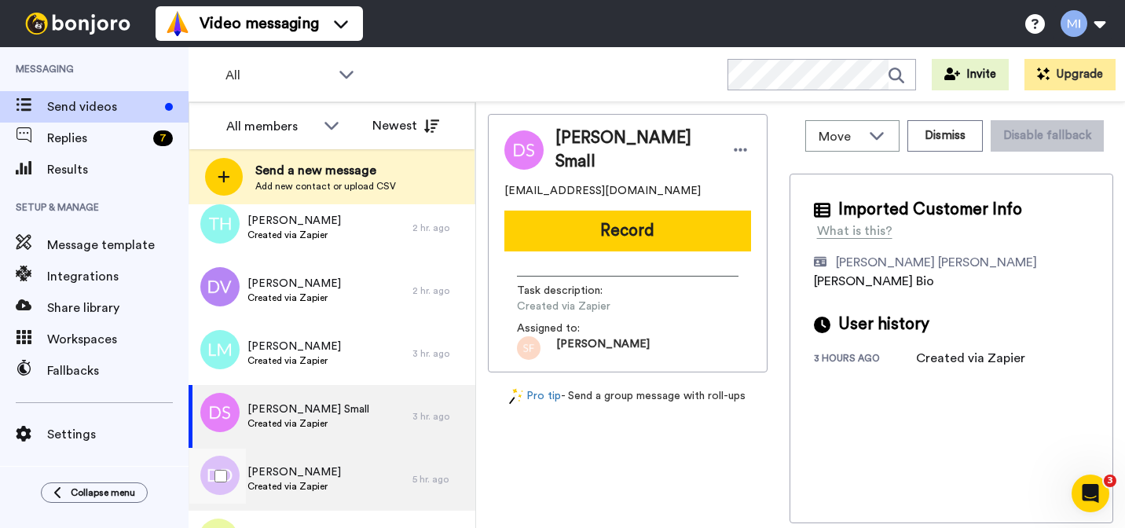
click at [287, 505] on div "Dacia Dills Created via Zapier" at bounding box center [301, 479] width 224 height 63
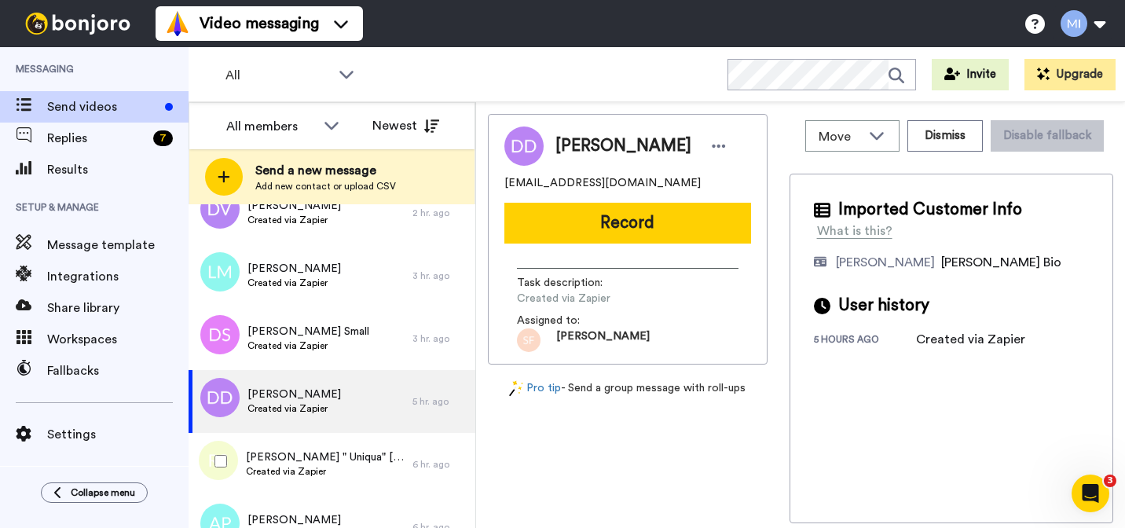
scroll to position [1858, 0]
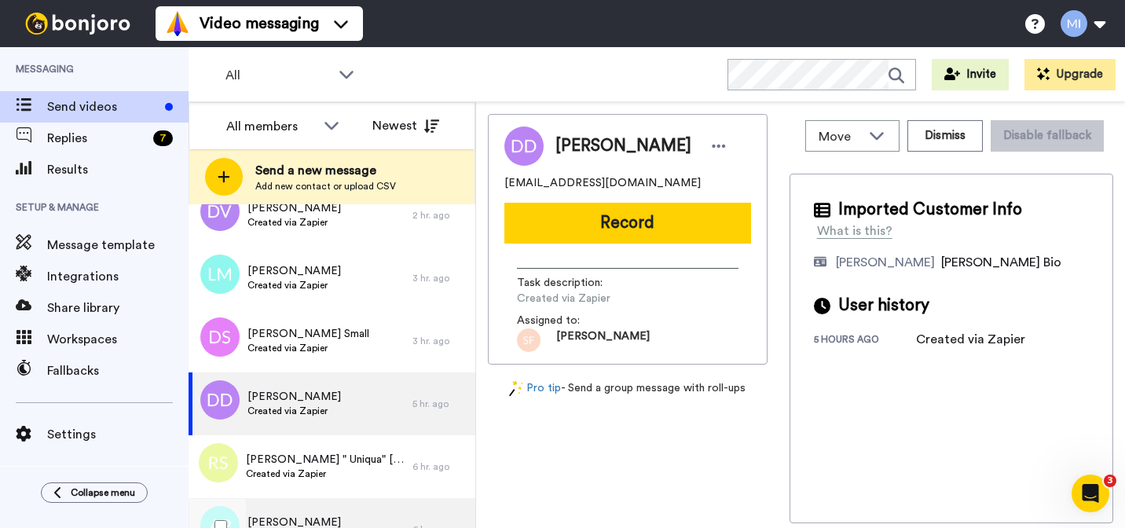
click at [287, 505] on div "Alfie Powell Created via Zapier" at bounding box center [301, 529] width 224 height 63
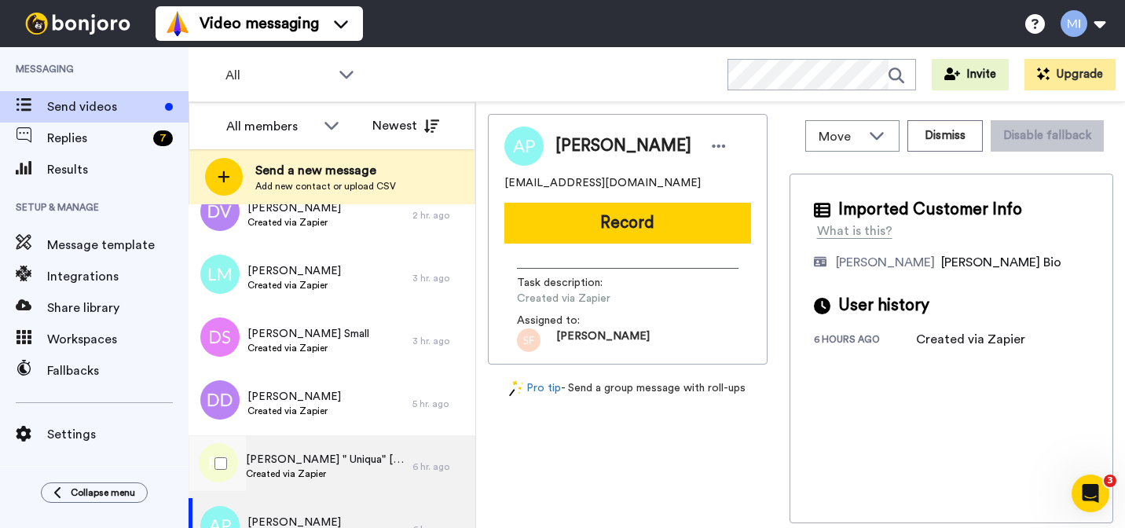
click at [288, 481] on div "Robin " Uniqua" Simmons Created via Zapier" at bounding box center [301, 466] width 224 height 63
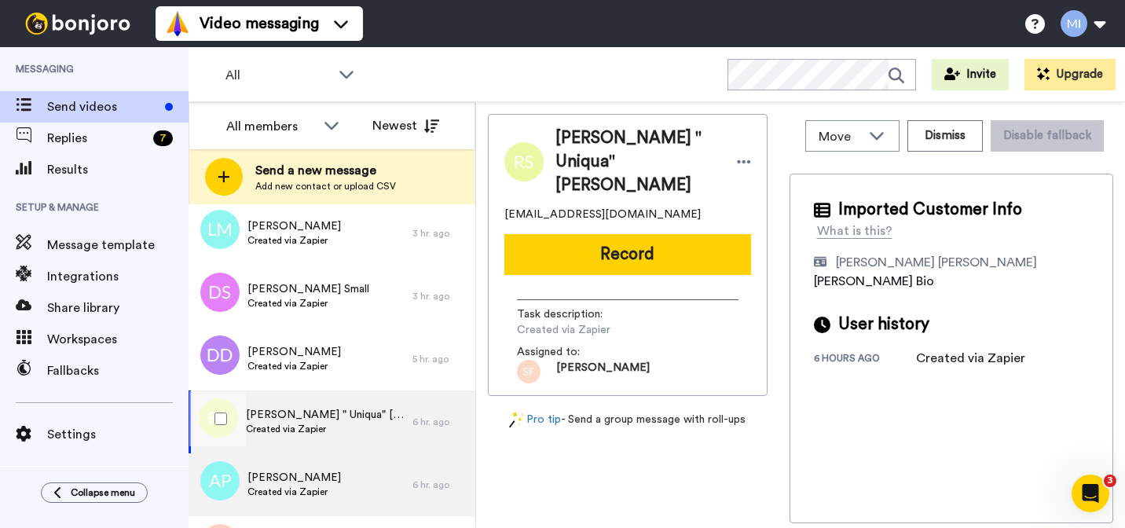
scroll to position [1906, 0]
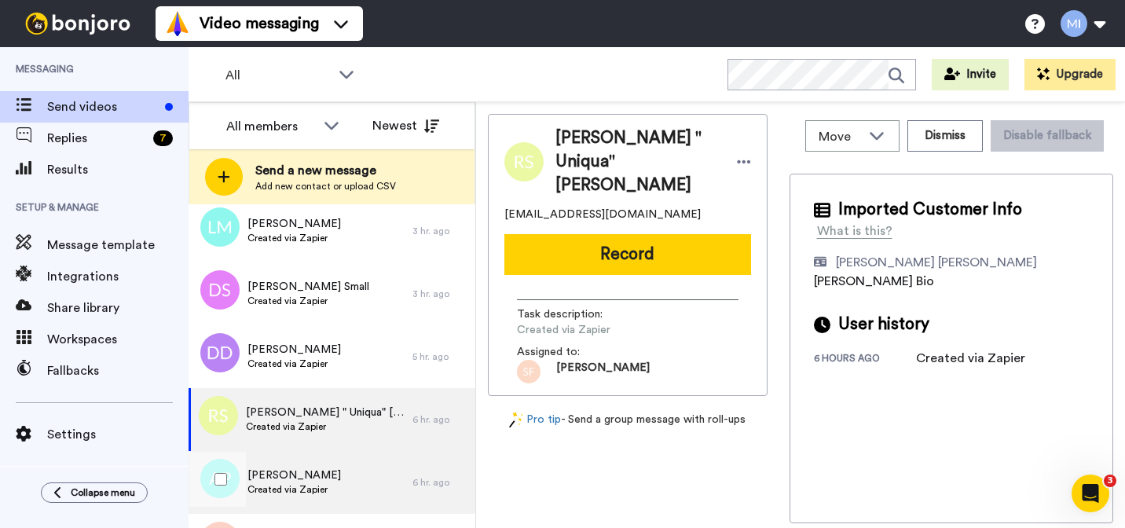
click at [288, 483] on span "Created via Zapier" at bounding box center [293, 489] width 93 height 13
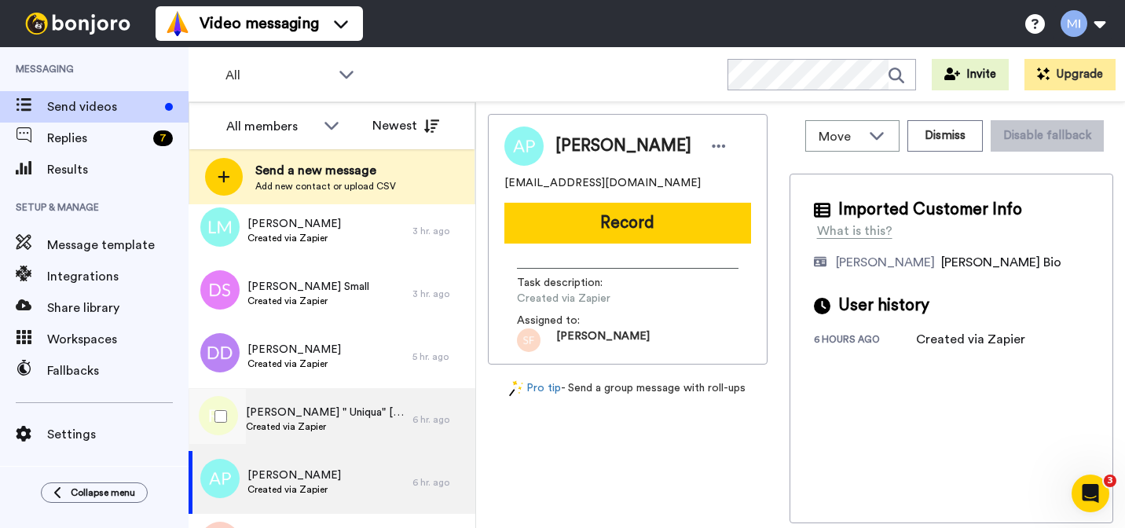
scroll to position [1958, 0]
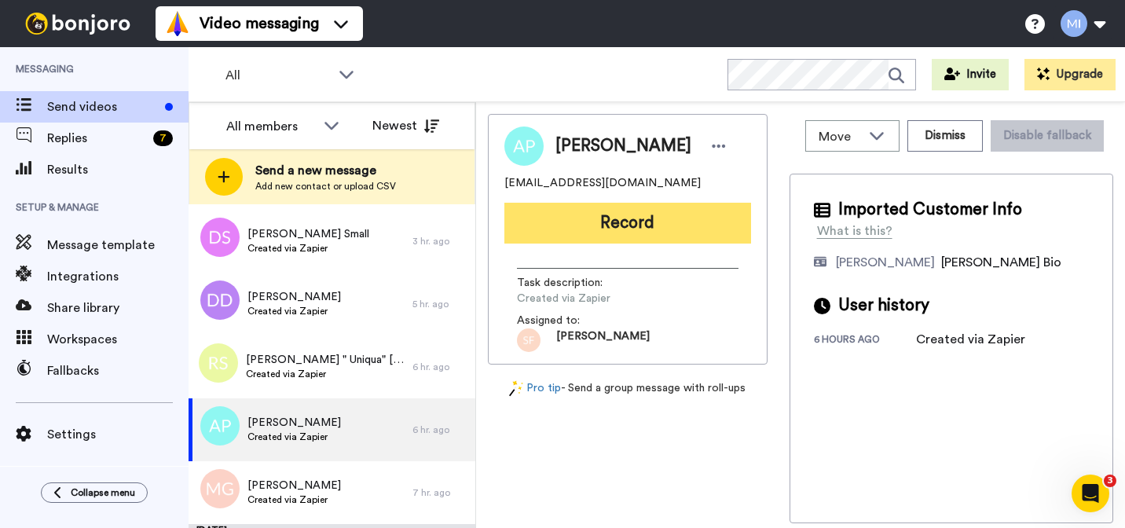
click at [648, 220] on button "Record" at bounding box center [627, 223] width 247 height 41
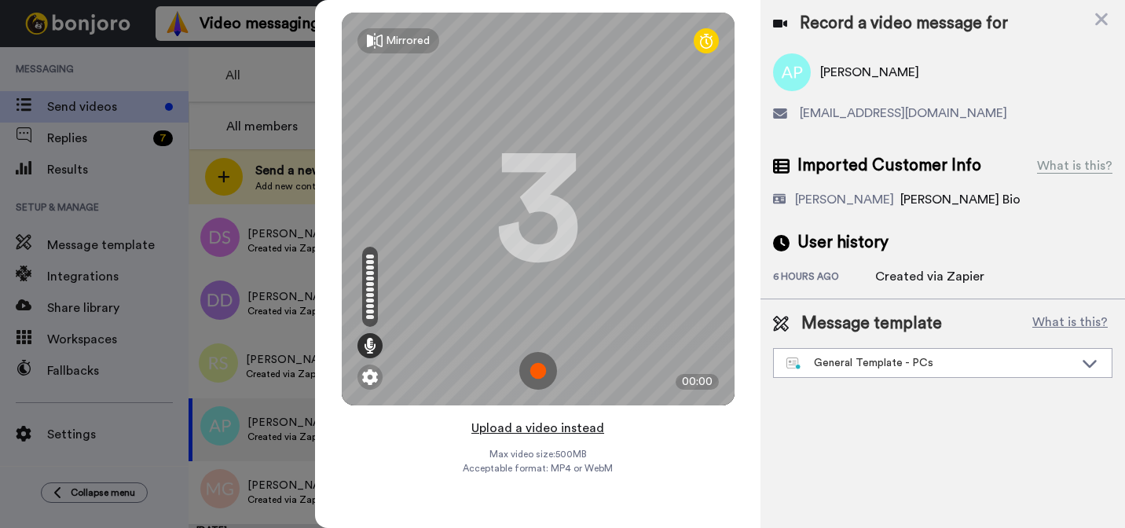
click at [596, 427] on button "Upload a video instead" at bounding box center [538, 428] width 142 height 20
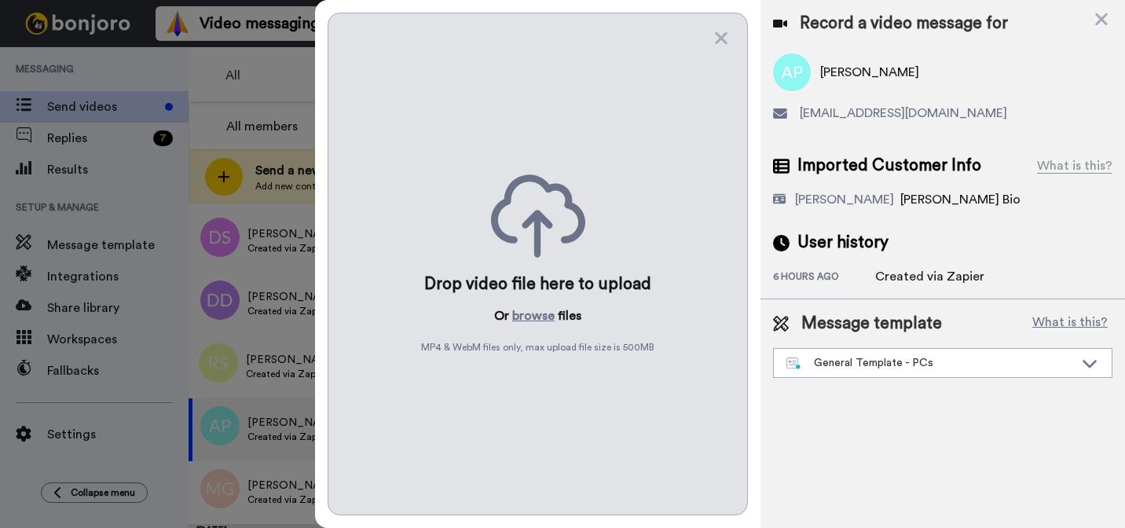
click at [549, 326] on div "Drop video file here to upload Or browse files MP4 & WebM files only, max uploa…" at bounding box center [538, 264] width 420 height 503
click at [549, 324] on button "browse" at bounding box center [533, 315] width 42 height 19
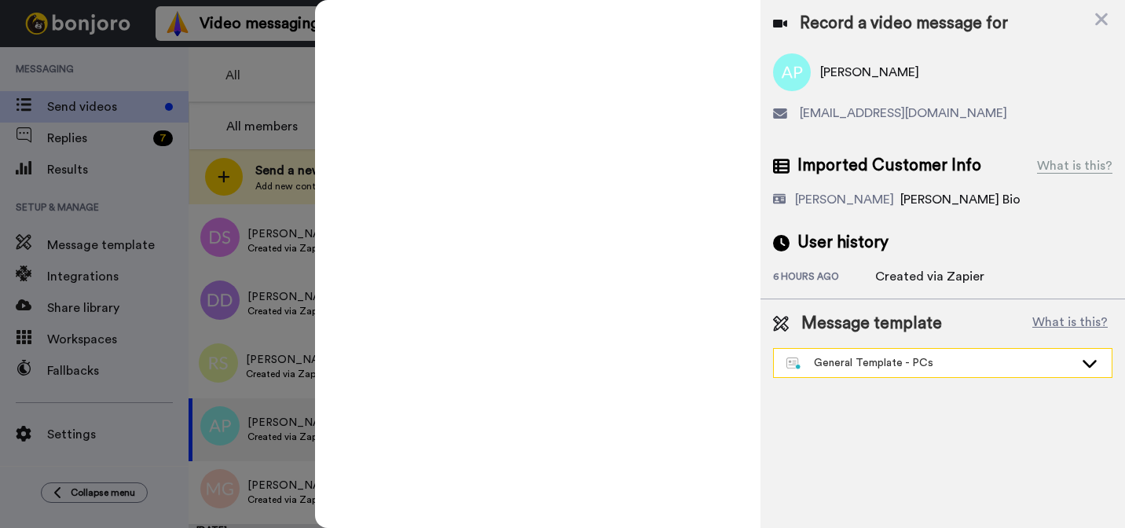
click at [834, 362] on div "General Template - PCs" at bounding box center [929, 363] width 287 height 16
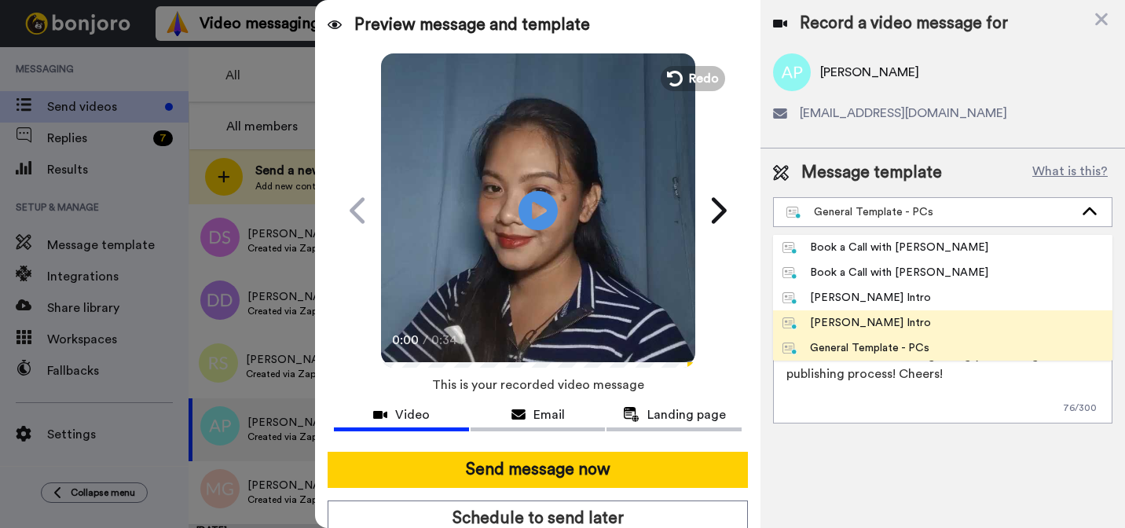
click at [819, 320] on div "[PERSON_NAME] Intro" at bounding box center [856, 323] width 148 height 16
type textarea "Hi {first_name|there}, I’m [PERSON_NAME] from Tellwell Publishing. Here's a qui…"
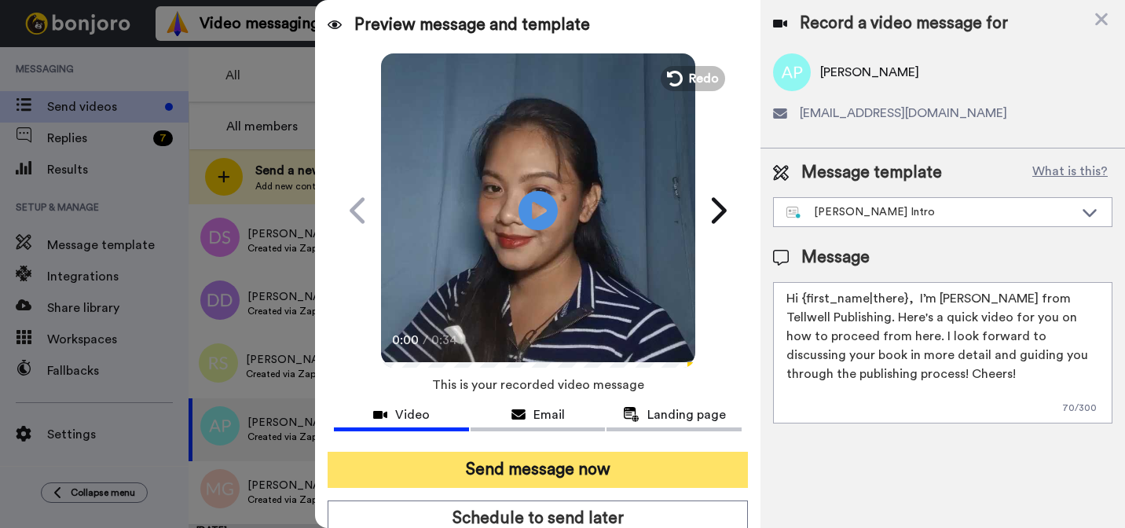
click at [698, 465] on button "Send message now" at bounding box center [538, 470] width 420 height 36
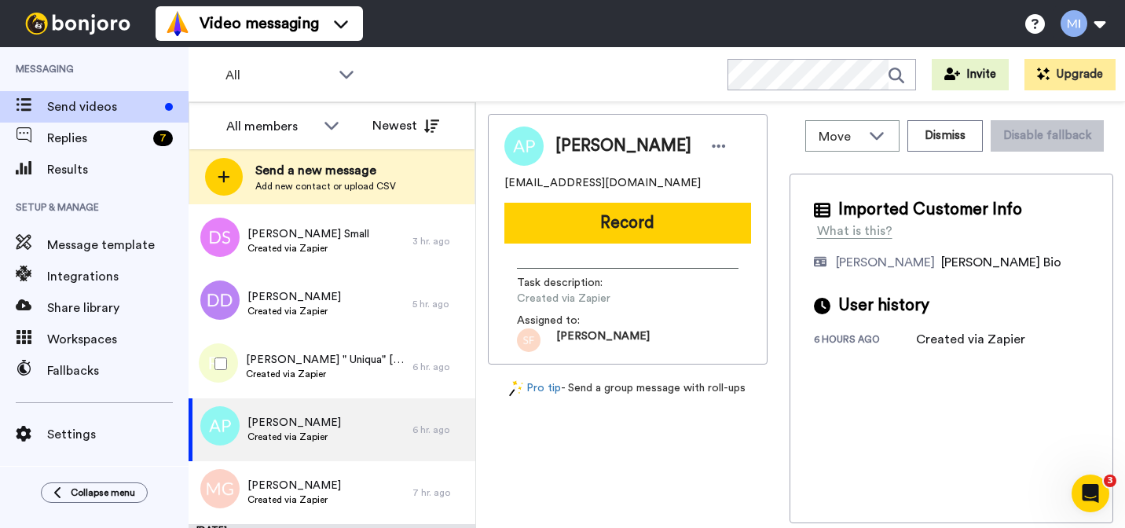
scroll to position [0, 0]
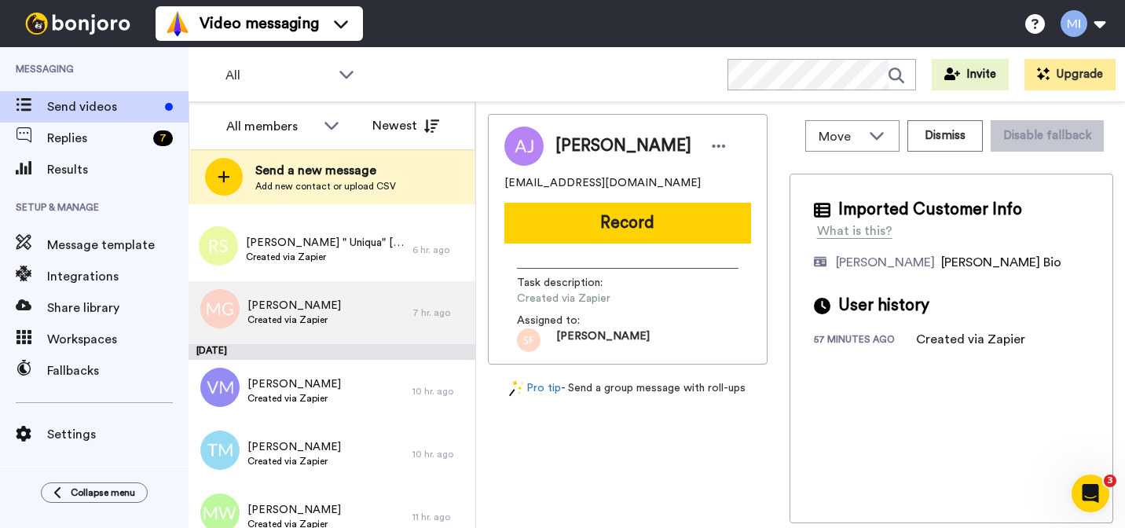
scroll to position [2079, 0]
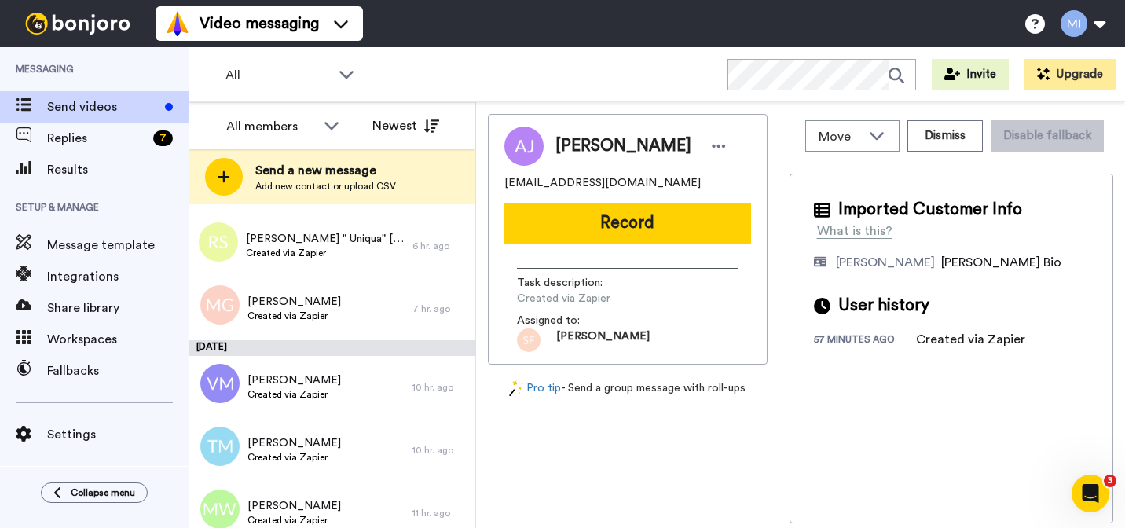
click at [274, 344] on div "[DATE]" at bounding box center [332, 348] width 287 height 16
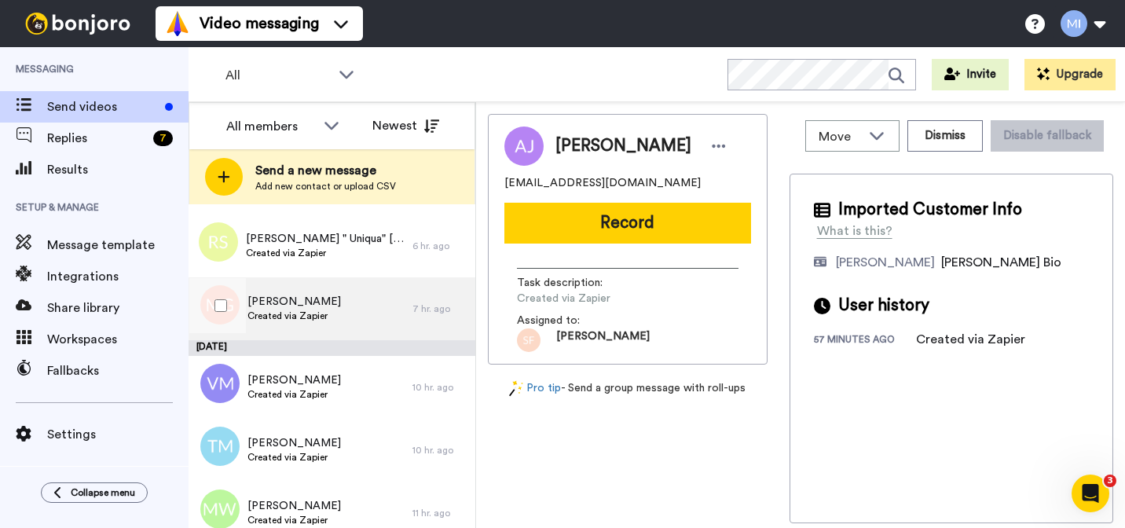
click at [276, 319] on span "Created via Zapier" at bounding box center [293, 315] width 93 height 13
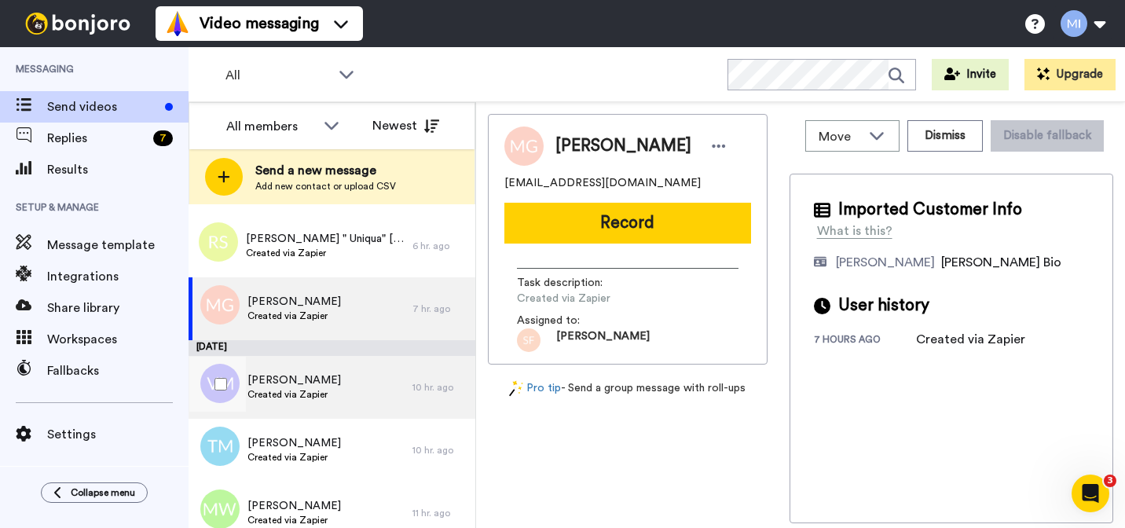
click at [277, 382] on span "[PERSON_NAME]" at bounding box center [293, 380] width 93 height 16
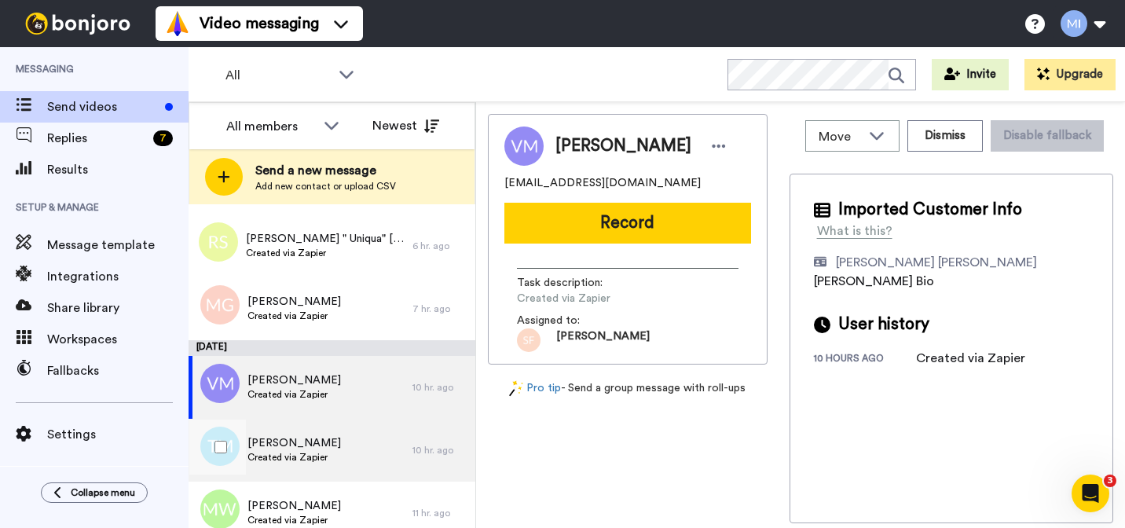
click at [283, 433] on div "Taiasha Mathis Created via Zapier" at bounding box center [301, 450] width 224 height 63
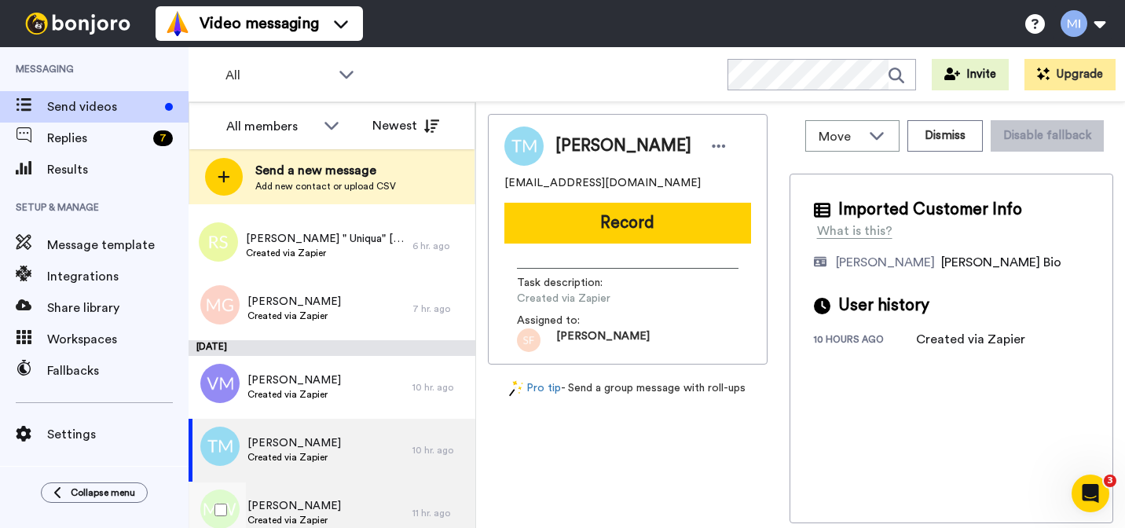
click at [284, 485] on div "Melissa Webb Created via Zapier" at bounding box center [301, 512] width 224 height 63
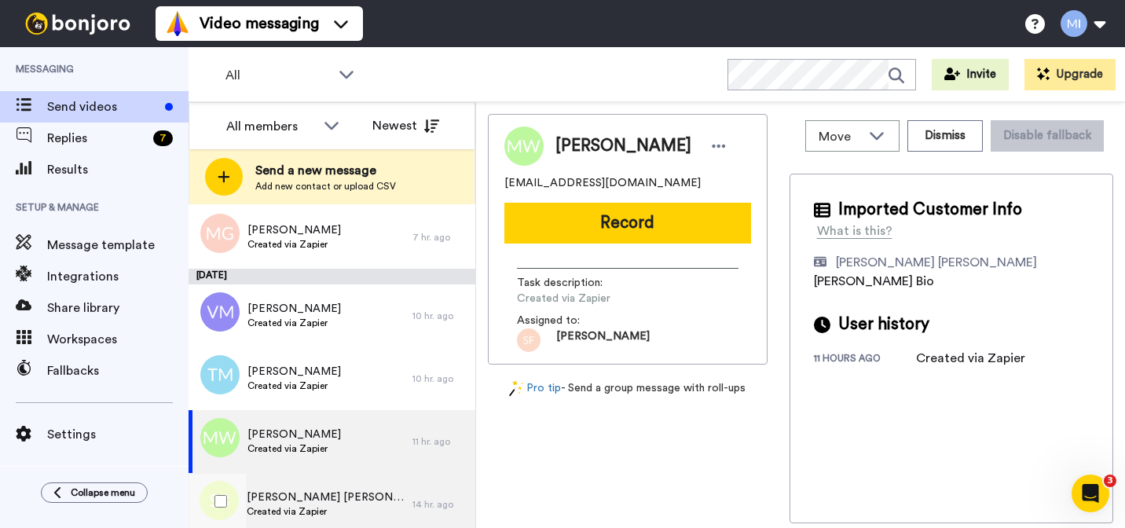
click at [284, 486] on div "Shakira Bradley Created via Zapier" at bounding box center [301, 504] width 224 height 63
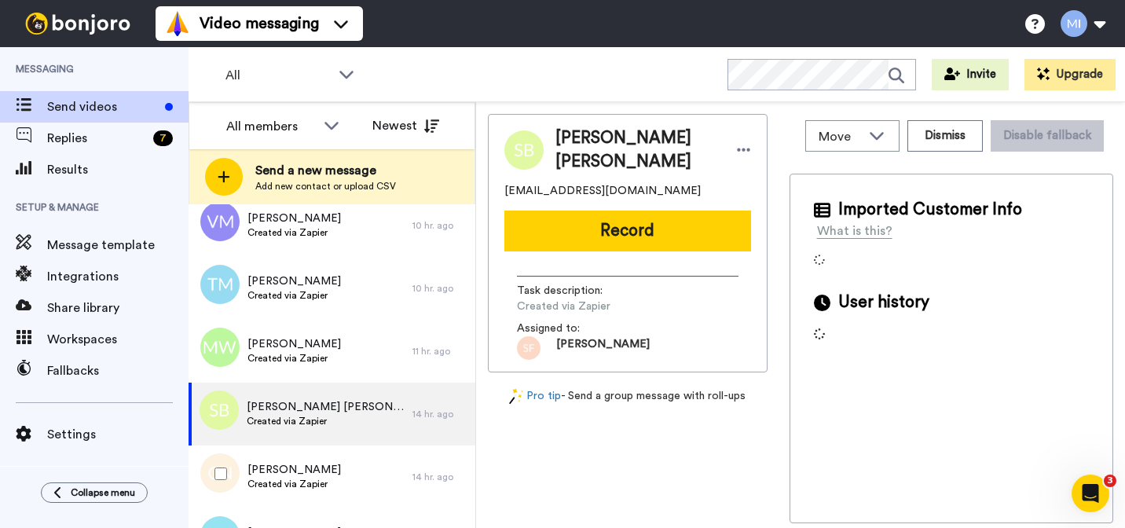
scroll to position [2242, 0]
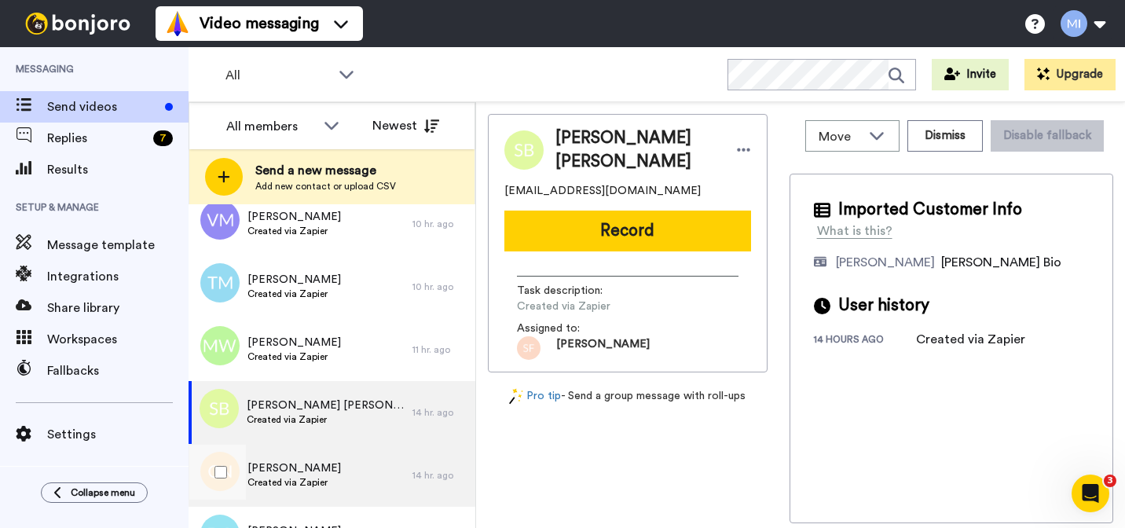
click at [284, 486] on span "Created via Zapier" at bounding box center [293, 482] width 93 height 13
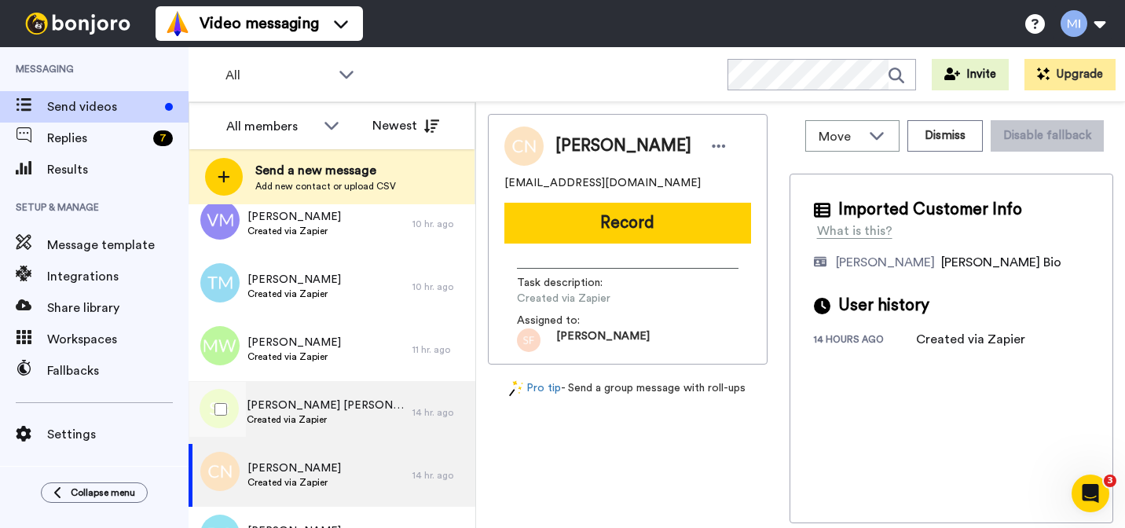
click at [283, 433] on div "Shakira Bradley Created via Zapier" at bounding box center [301, 412] width 224 height 63
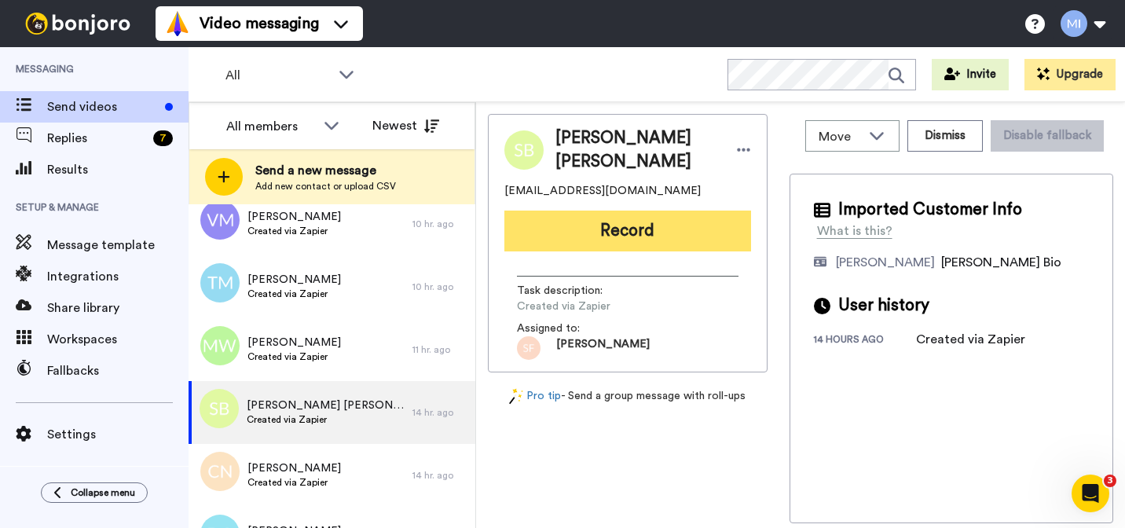
click at [551, 232] on button "Record" at bounding box center [627, 231] width 247 height 41
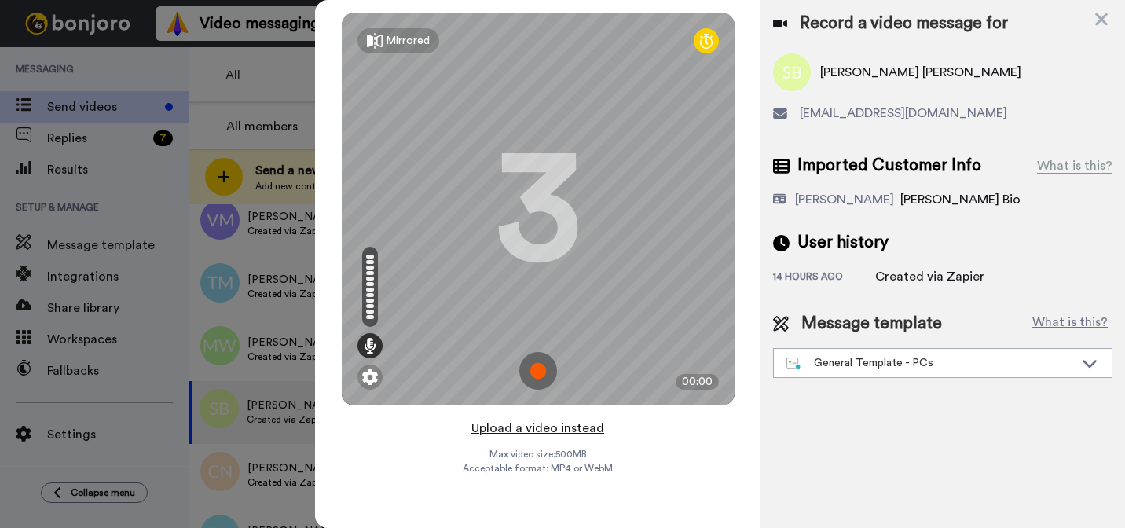
click at [544, 428] on button "Upload a video instead" at bounding box center [538, 428] width 142 height 20
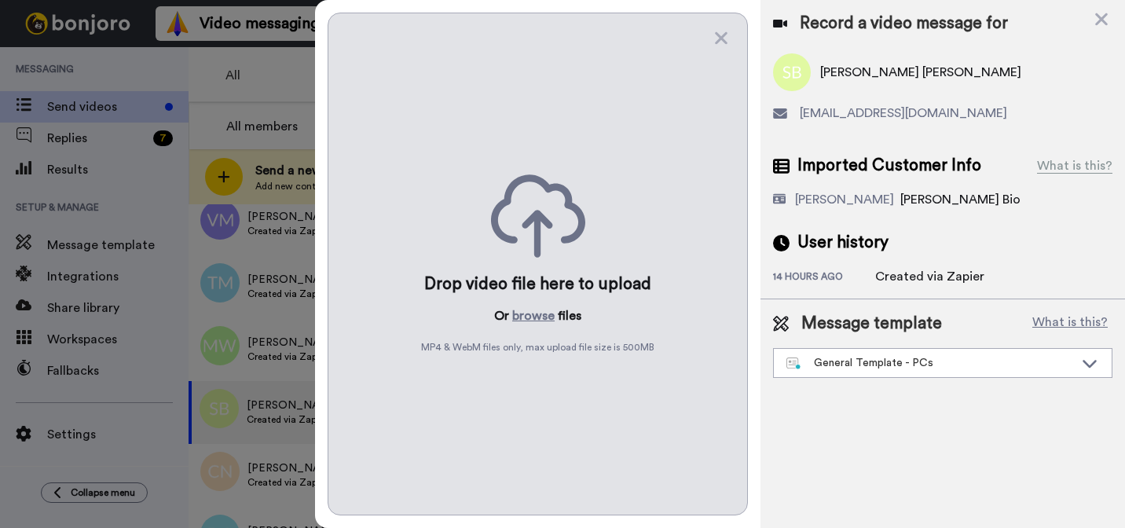
click at [529, 328] on div "Drop video file here to upload Or browse files MP4 & WebM files only, max uploa…" at bounding box center [538, 264] width 420 height 503
click at [529, 316] on button "browse" at bounding box center [533, 315] width 42 height 19
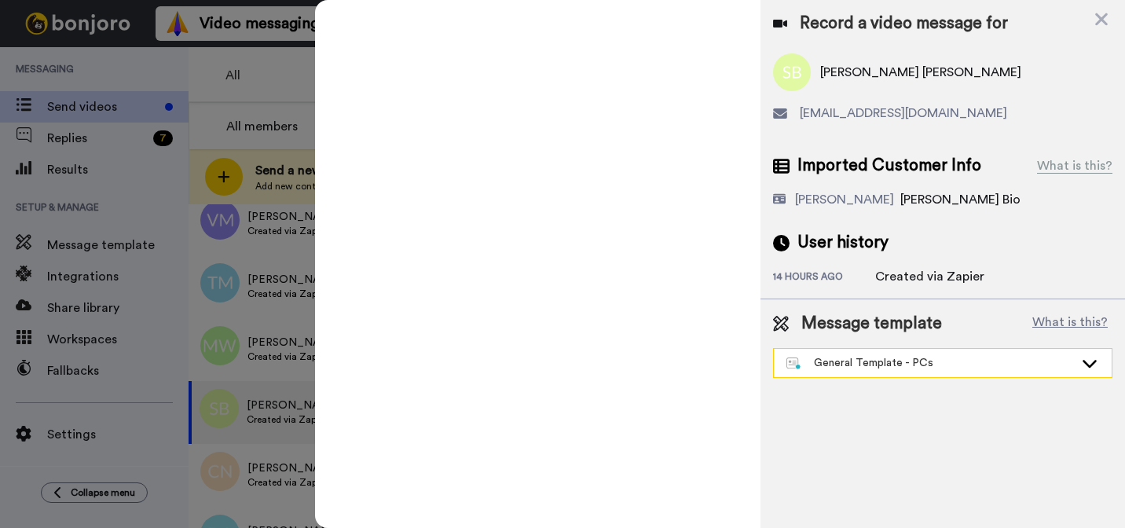
click at [853, 368] on div "General Template - PCs" at bounding box center [929, 363] width 287 height 16
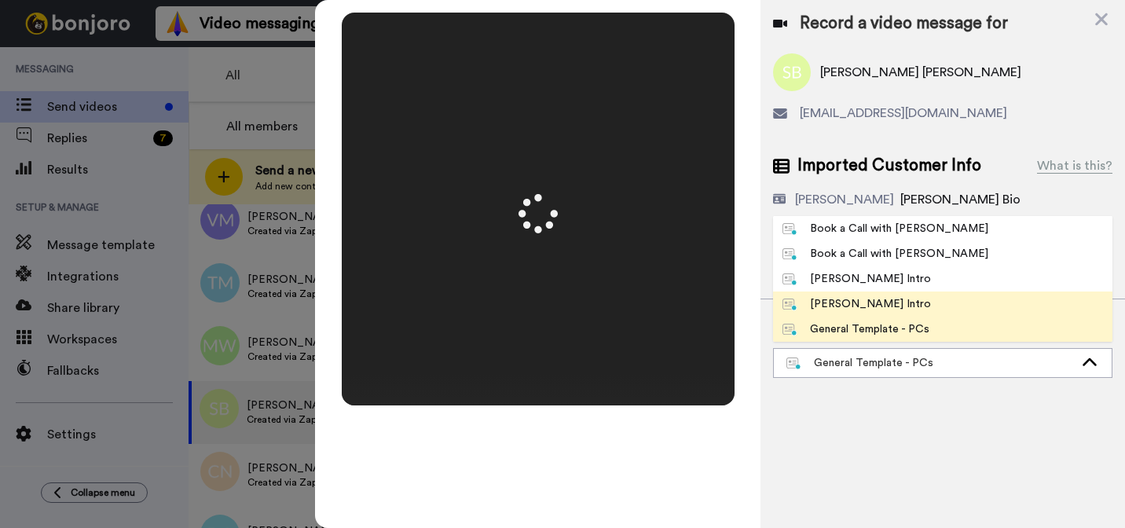
click at [855, 313] on li "[PERSON_NAME] Intro" at bounding box center [942, 303] width 339 height 25
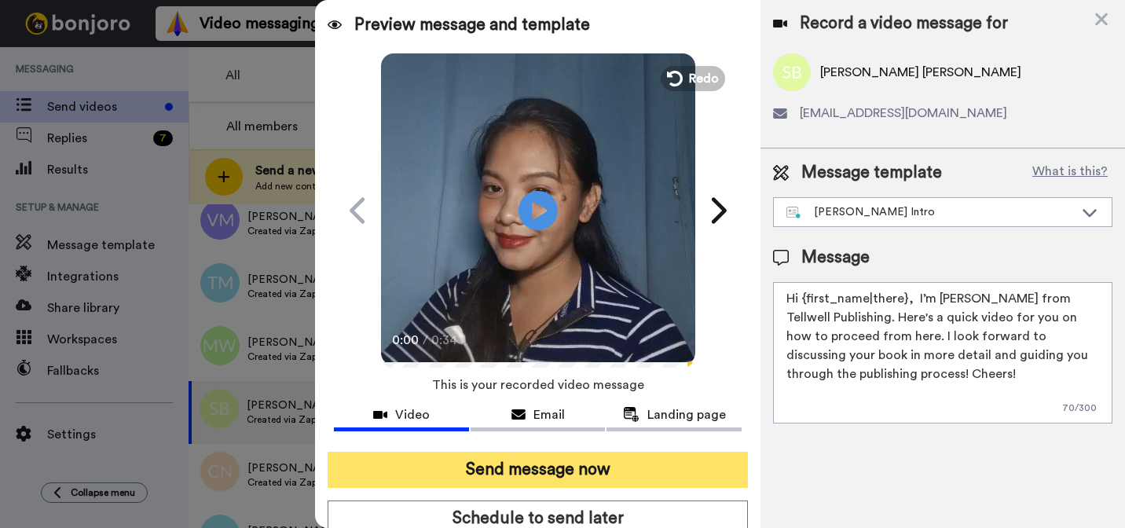
click at [694, 467] on button "Send message now" at bounding box center [538, 470] width 420 height 36
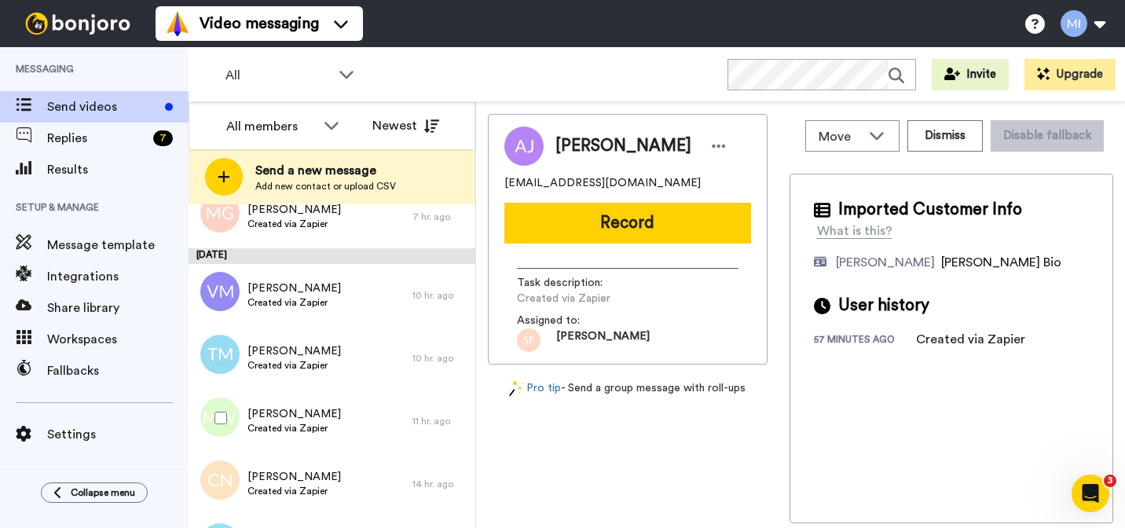
scroll to position [2172, 0]
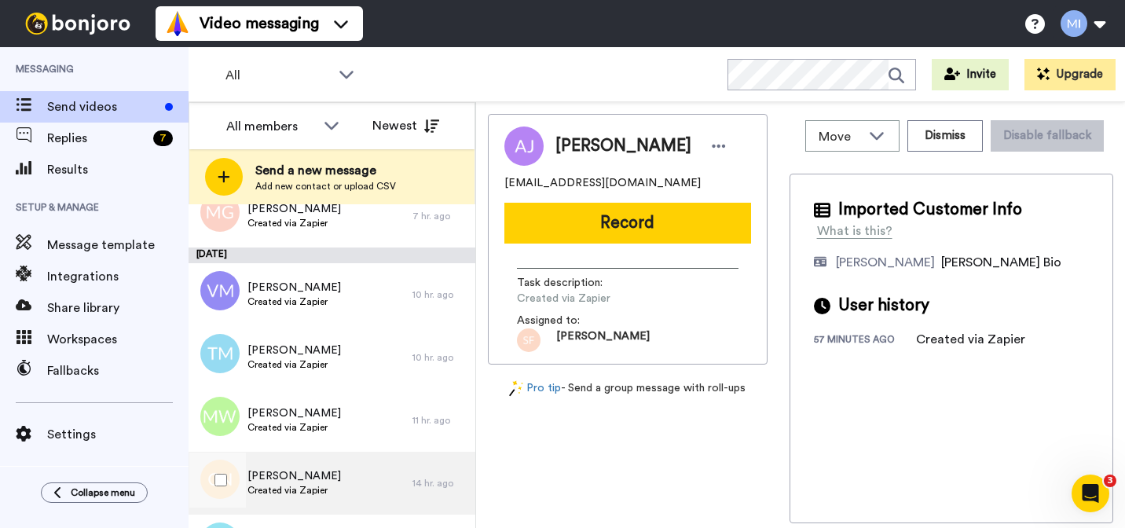
click at [318, 478] on span "[PERSON_NAME]" at bounding box center [293, 476] width 93 height 16
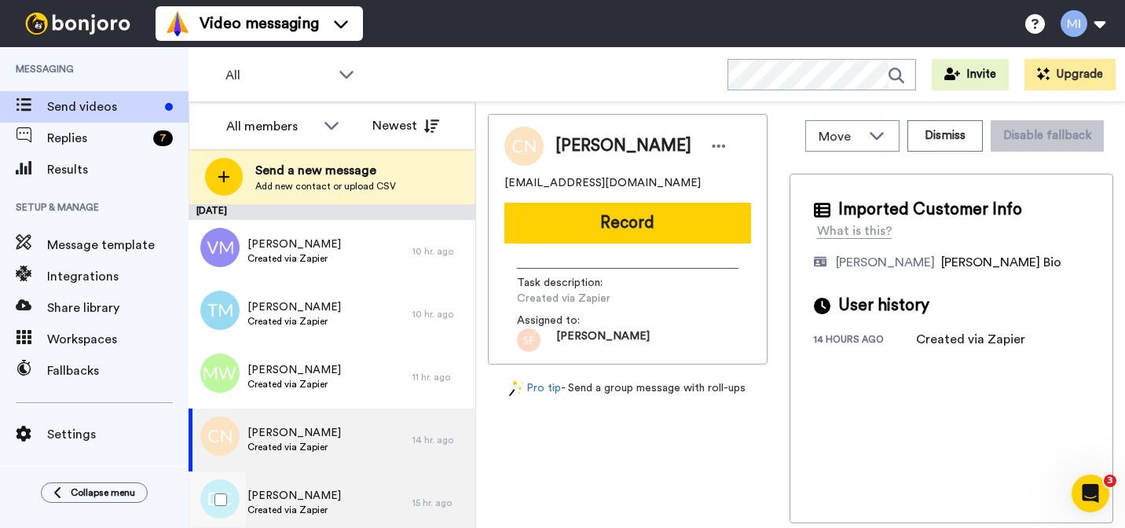
click at [318, 479] on div "Donal Corcoran Created via Zapier" at bounding box center [301, 502] width 224 height 63
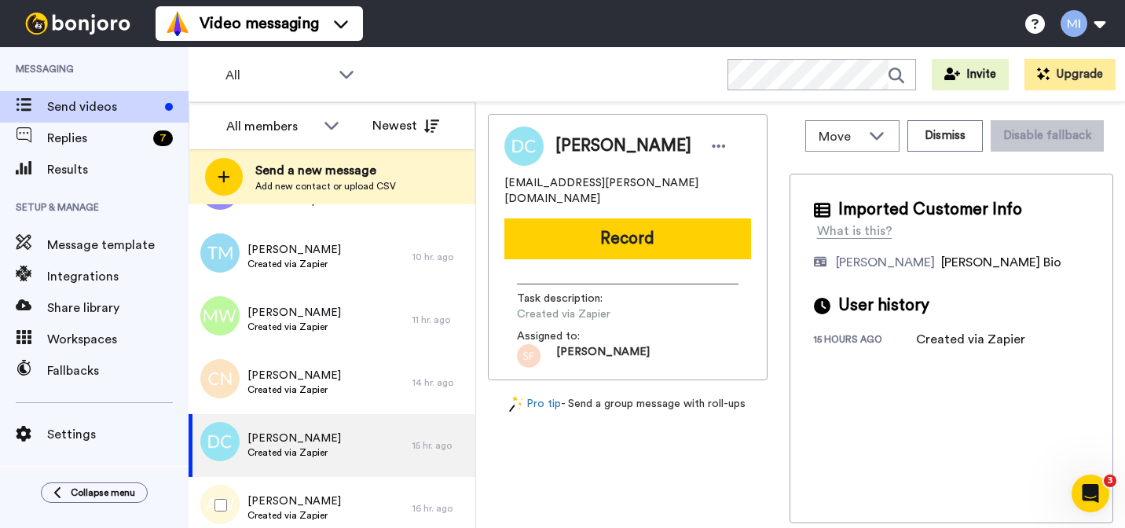
scroll to position [2274, 0]
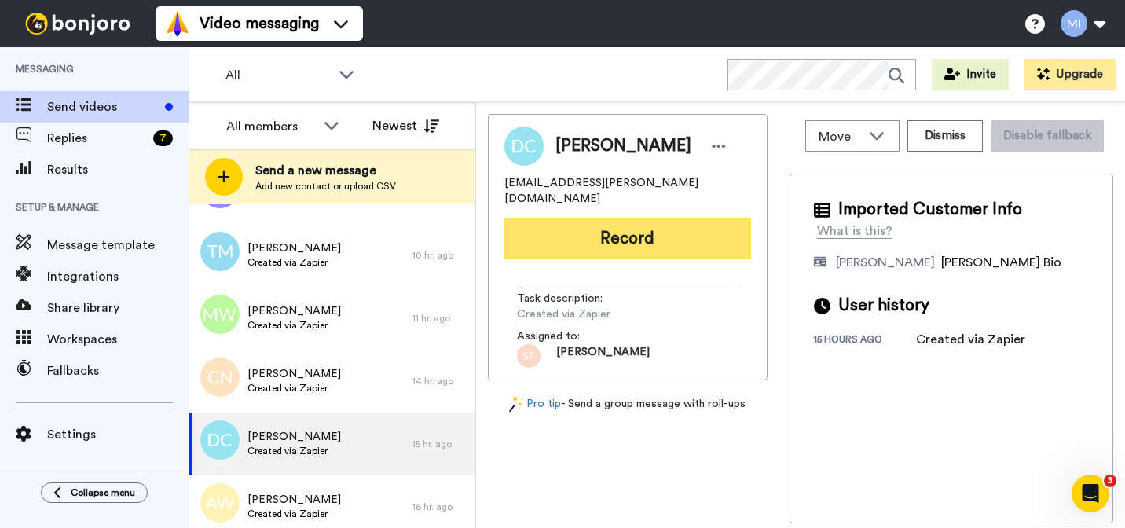
click at [599, 236] on button "Record" at bounding box center [627, 238] width 247 height 41
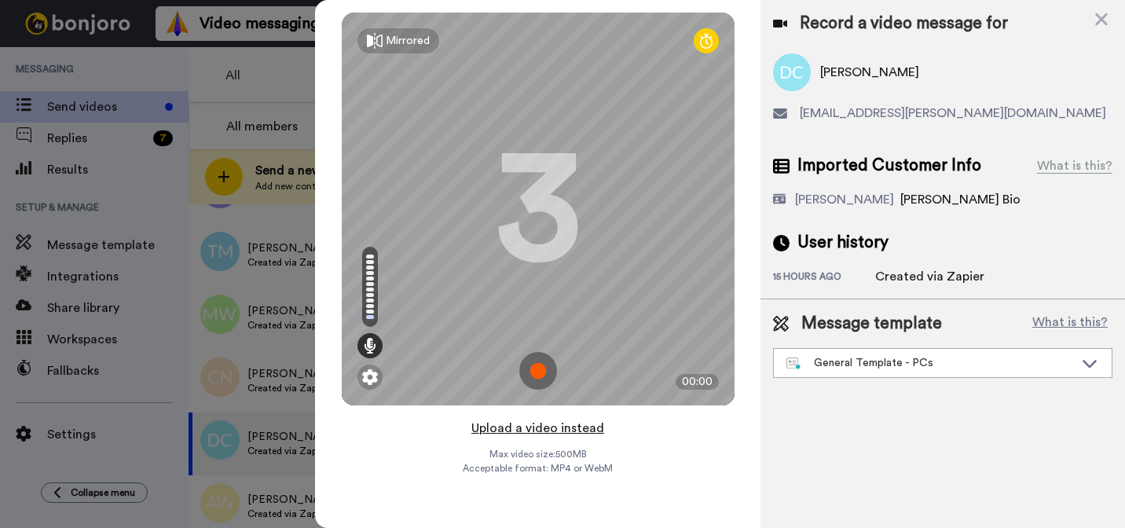
click at [522, 420] on button "Upload a video instead" at bounding box center [538, 428] width 142 height 20
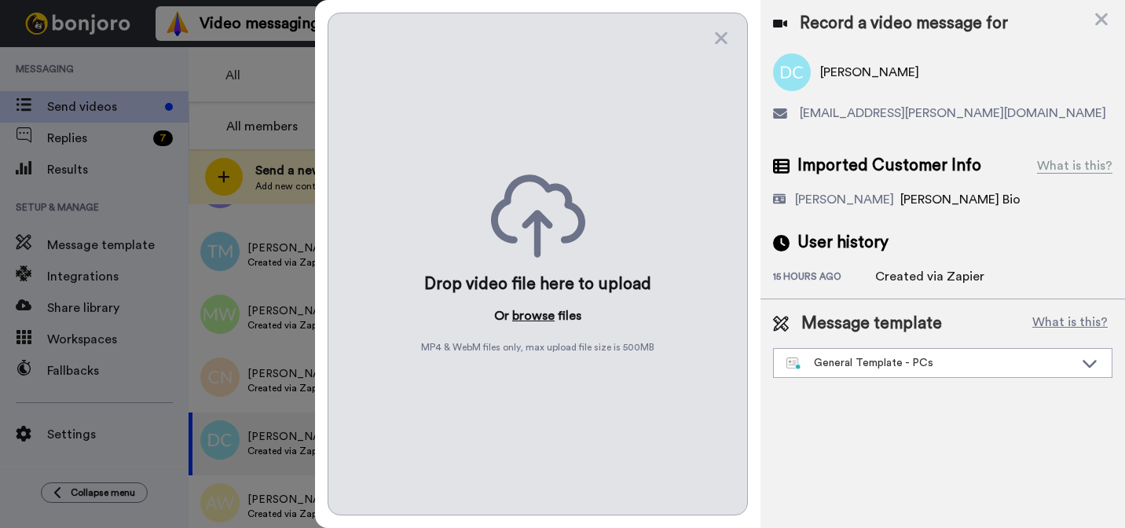
click at [533, 314] on button "browse" at bounding box center [533, 315] width 42 height 19
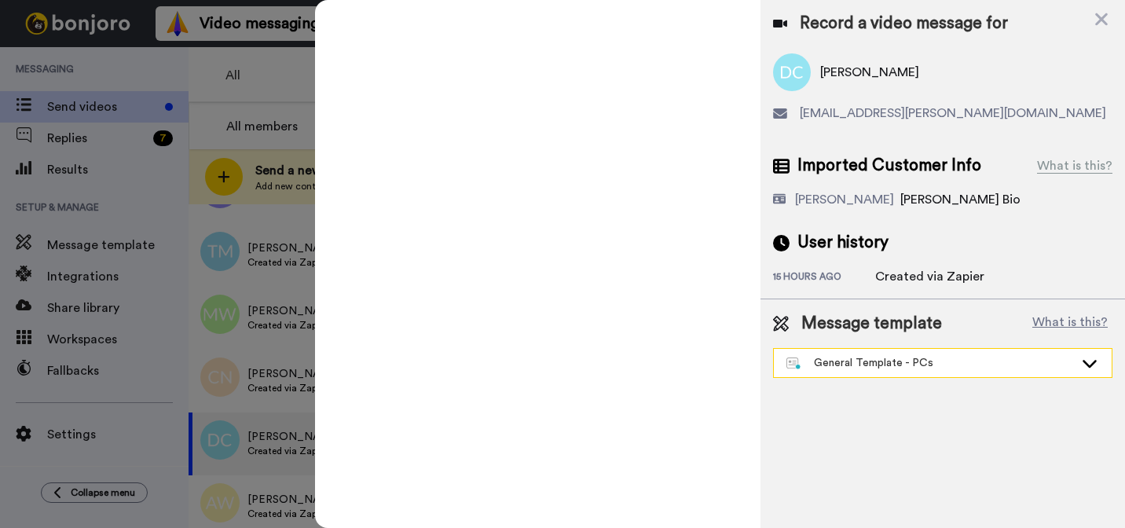
click at [831, 370] on div "General Template - PCs" at bounding box center [929, 363] width 287 height 16
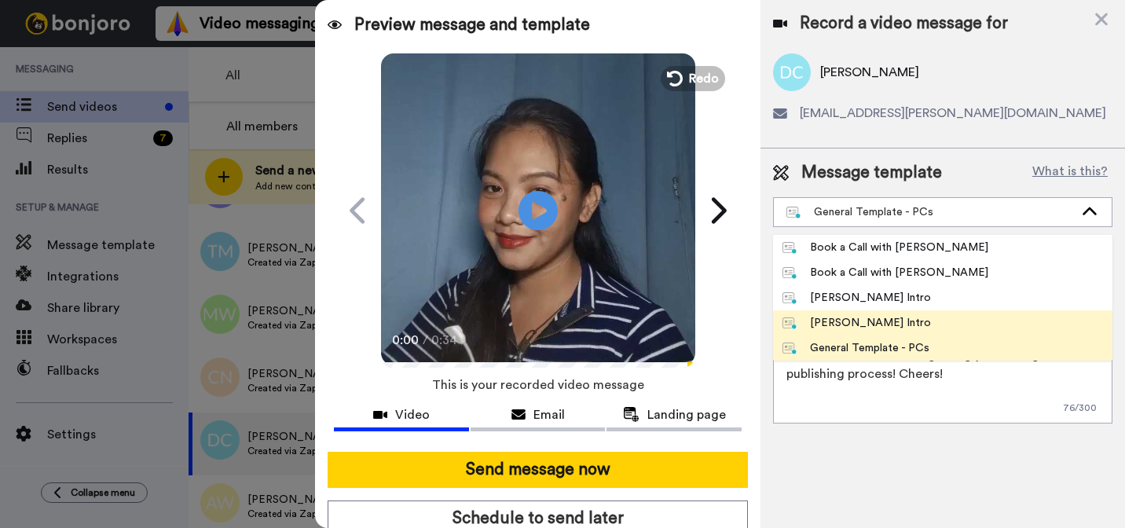
click at [824, 324] on div "[PERSON_NAME] Intro" at bounding box center [856, 323] width 148 height 16
type textarea "Hi {first_name|there}, I’m [PERSON_NAME] from Tellwell Publishing. Here's a qui…"
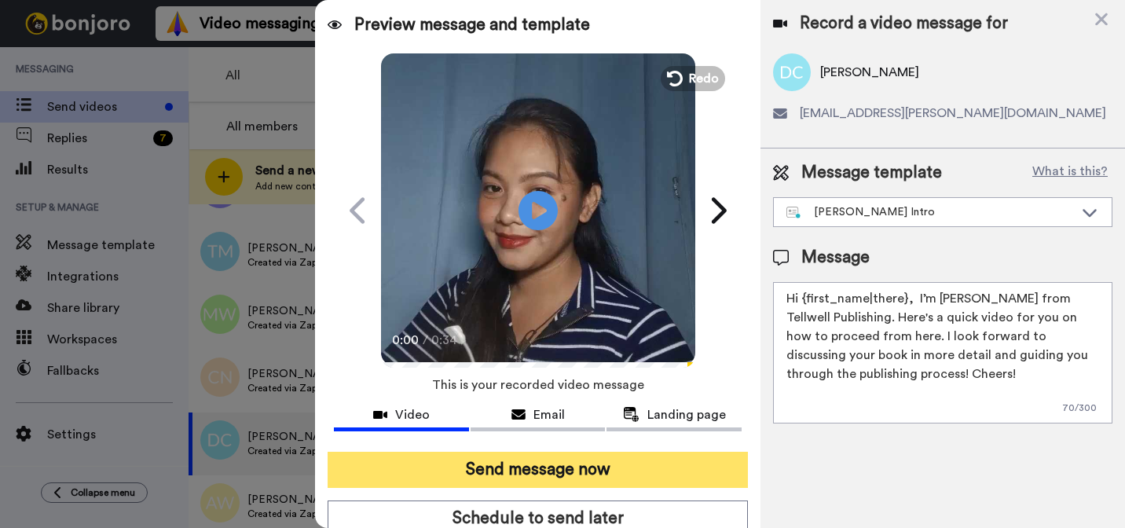
click at [704, 469] on button "Send message now" at bounding box center [538, 470] width 420 height 36
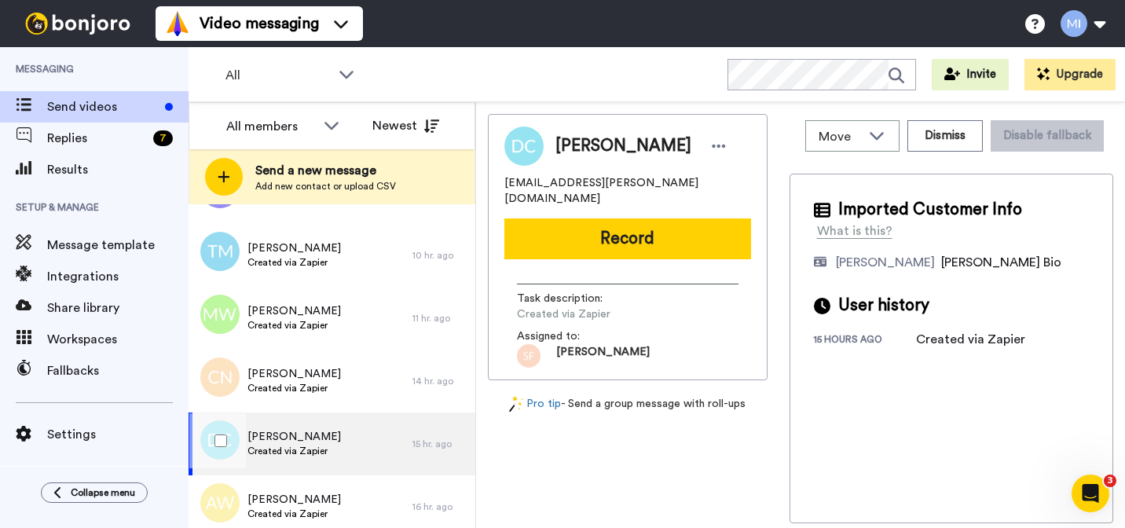
scroll to position [0, 0]
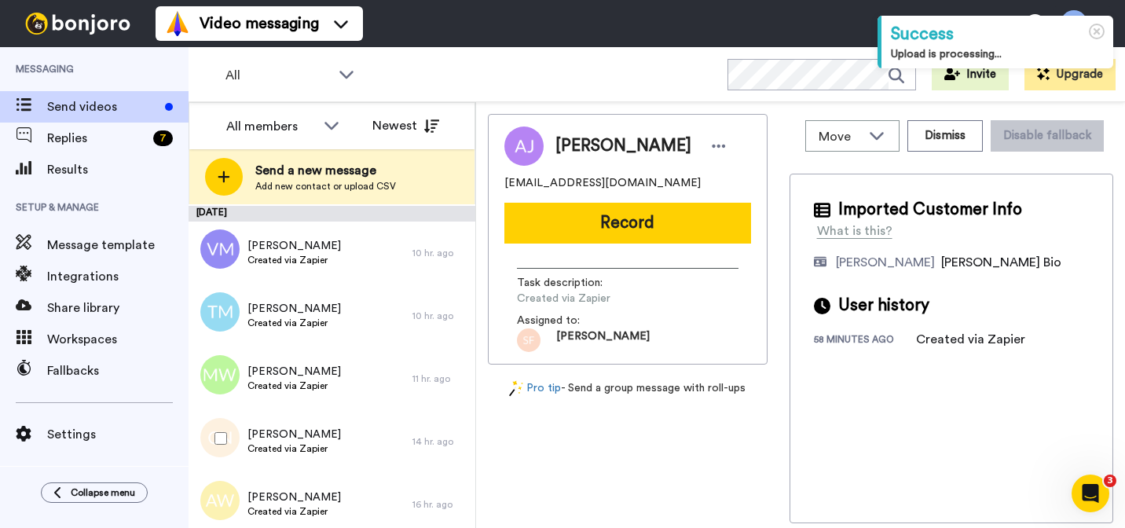
scroll to position [2301, 0]
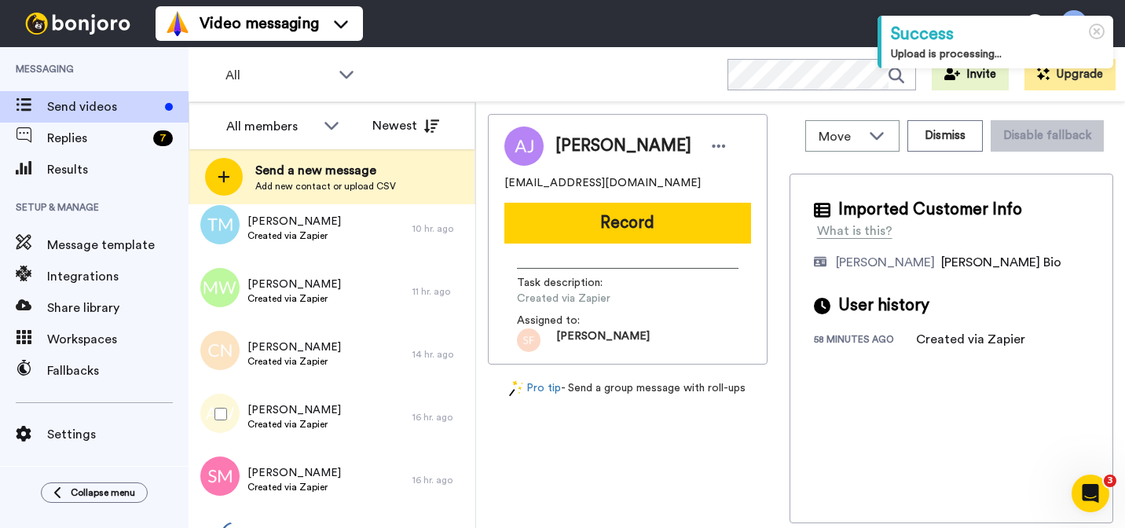
click at [371, 427] on div "Anita Whitaker Created via Zapier" at bounding box center [301, 417] width 224 height 63
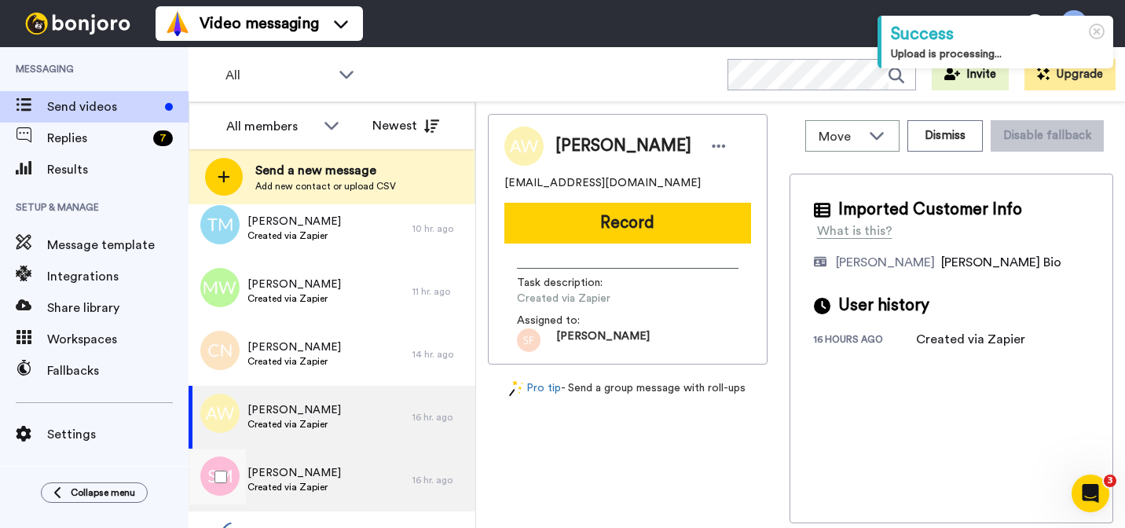
click at [343, 475] on div "Samar Moseley Created via Zapier" at bounding box center [301, 479] width 224 height 63
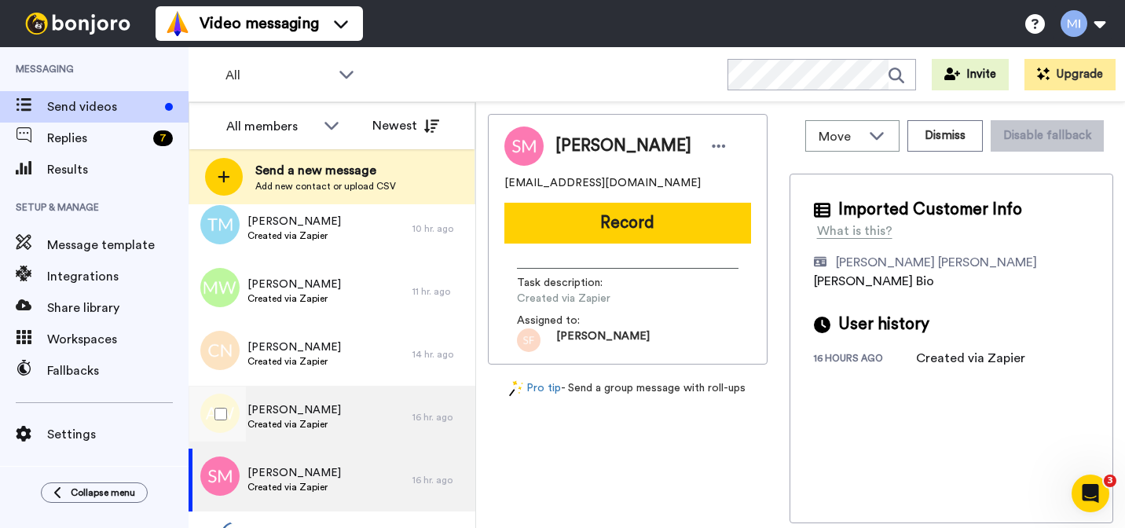
click at [347, 425] on div "Anita Whitaker Created via Zapier" at bounding box center [301, 417] width 224 height 63
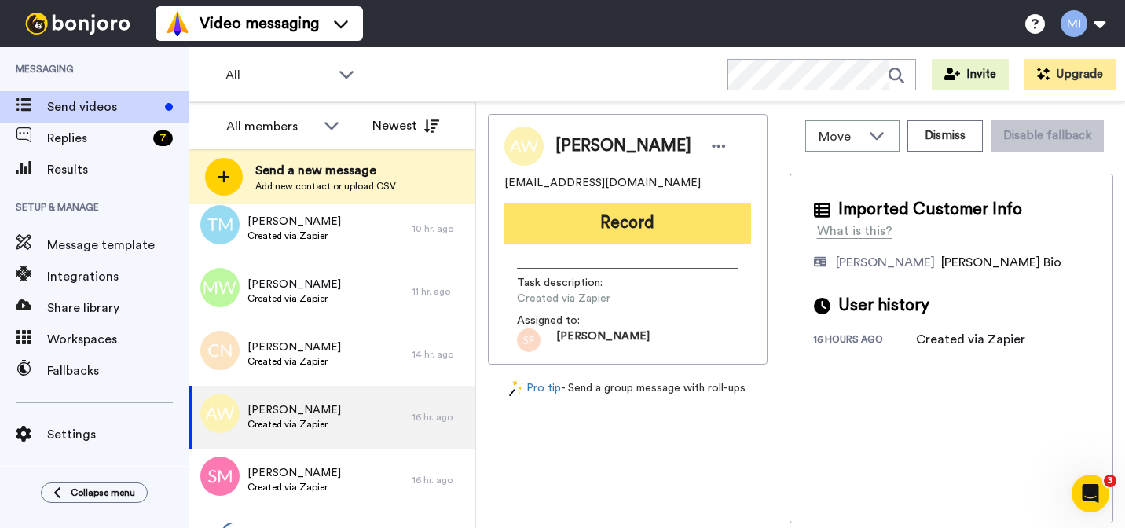
click at [614, 218] on button "Record" at bounding box center [627, 223] width 247 height 41
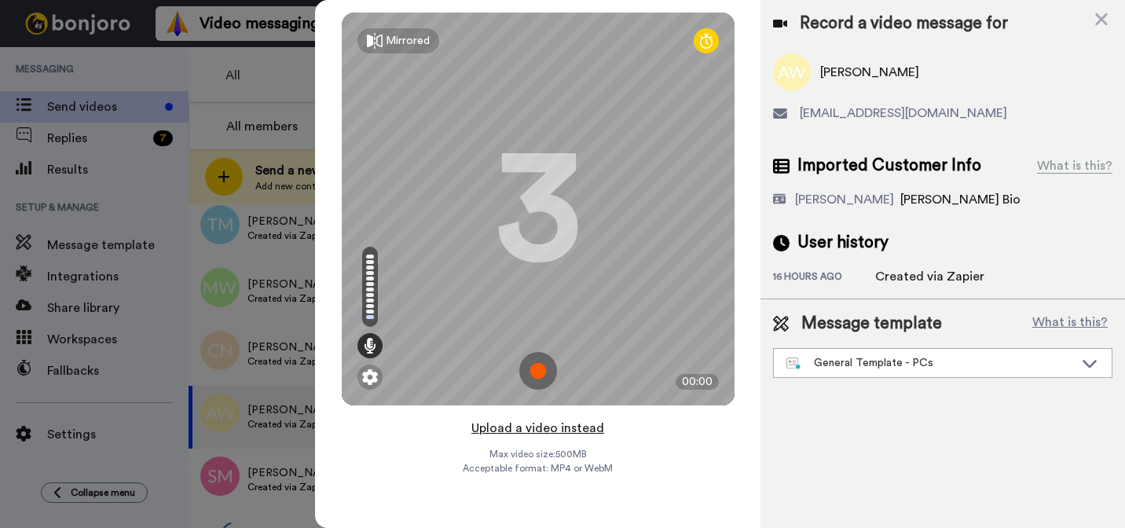
click at [551, 426] on button "Upload a video instead" at bounding box center [538, 428] width 142 height 20
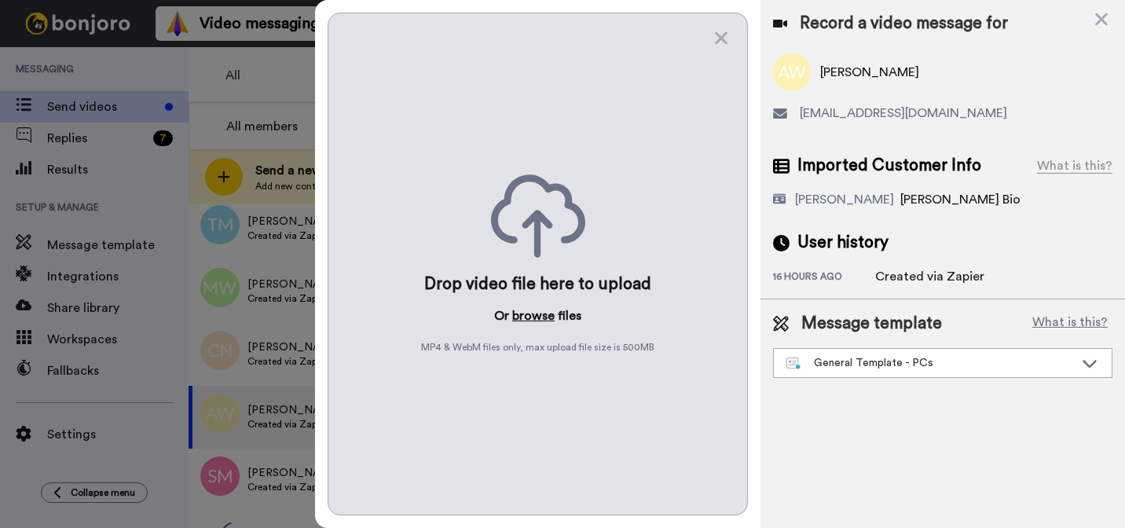
click at [529, 317] on button "browse" at bounding box center [533, 315] width 42 height 19
click at [826, 368] on div "General Template - PCs" at bounding box center [929, 363] width 287 height 16
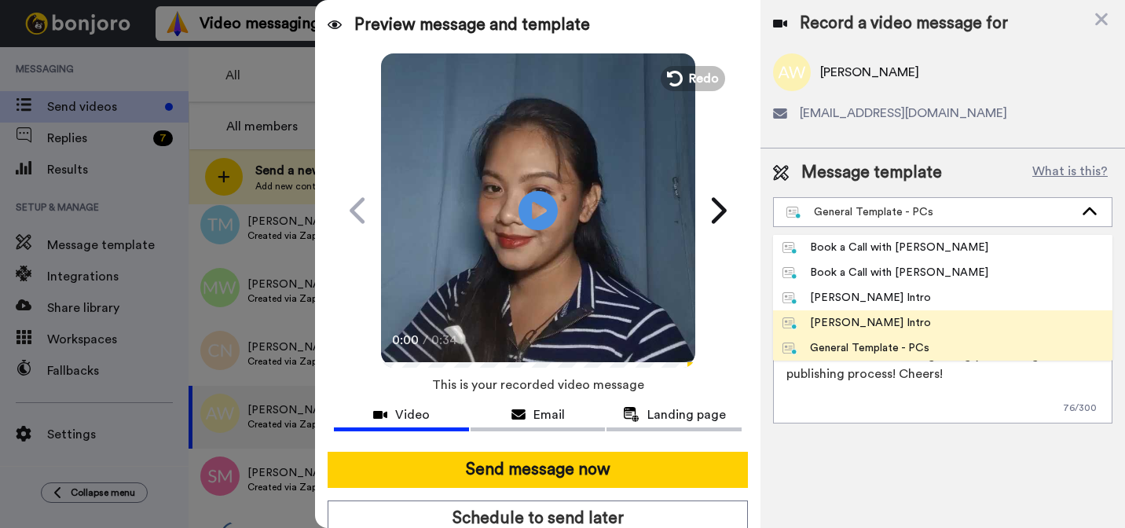
click at [820, 320] on div "[PERSON_NAME] Intro" at bounding box center [856, 323] width 148 height 16
type textarea "Hi {first_name|there}, I’m [PERSON_NAME] from Tellwell Publishing. Here's a qui…"
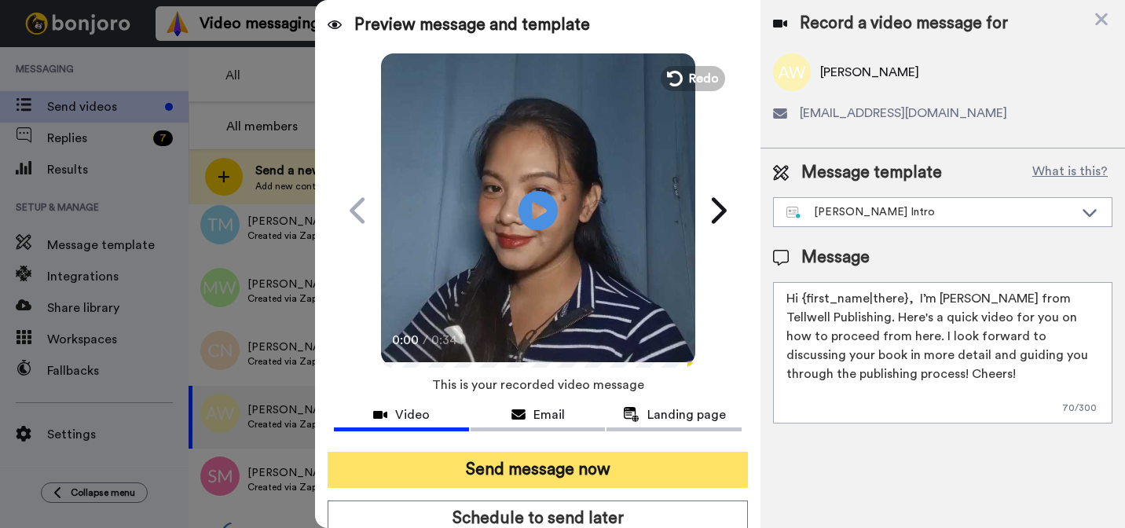
click at [662, 466] on button "Send message now" at bounding box center [538, 470] width 420 height 36
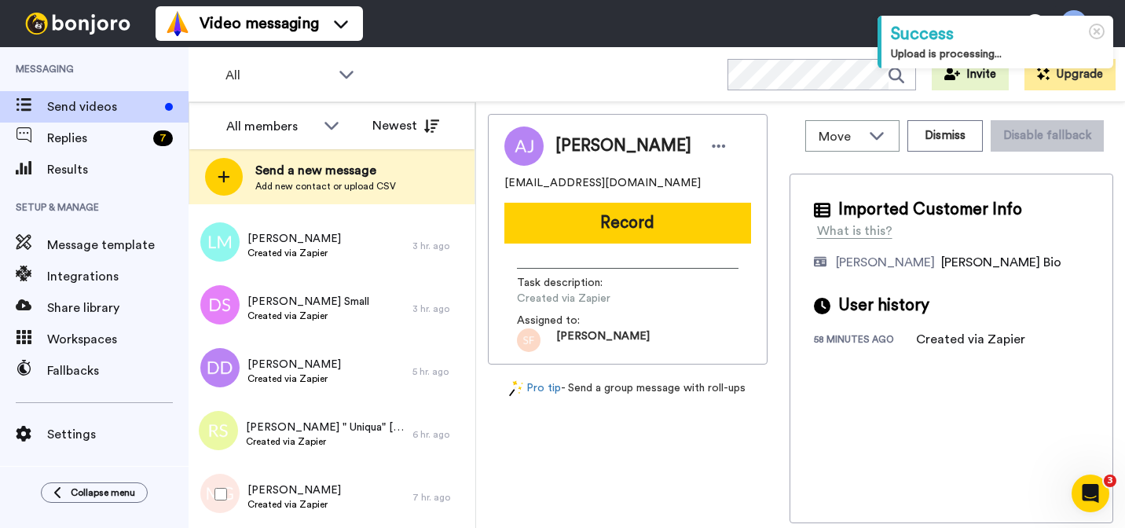
scroll to position [1821, 0]
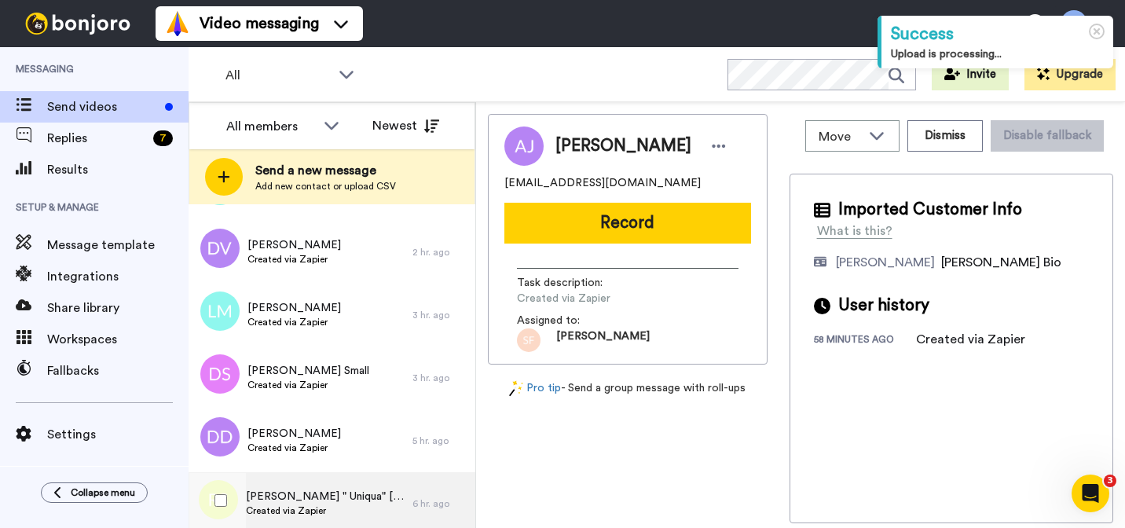
click at [313, 489] on span "[PERSON_NAME] " Uniqua" [PERSON_NAME]" at bounding box center [325, 497] width 159 height 16
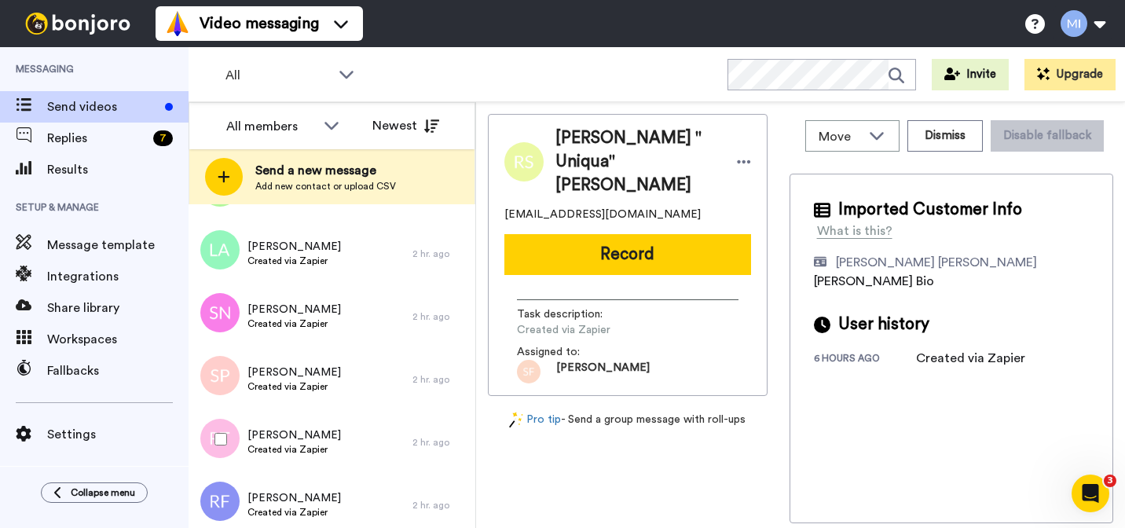
scroll to position [1367, 0]
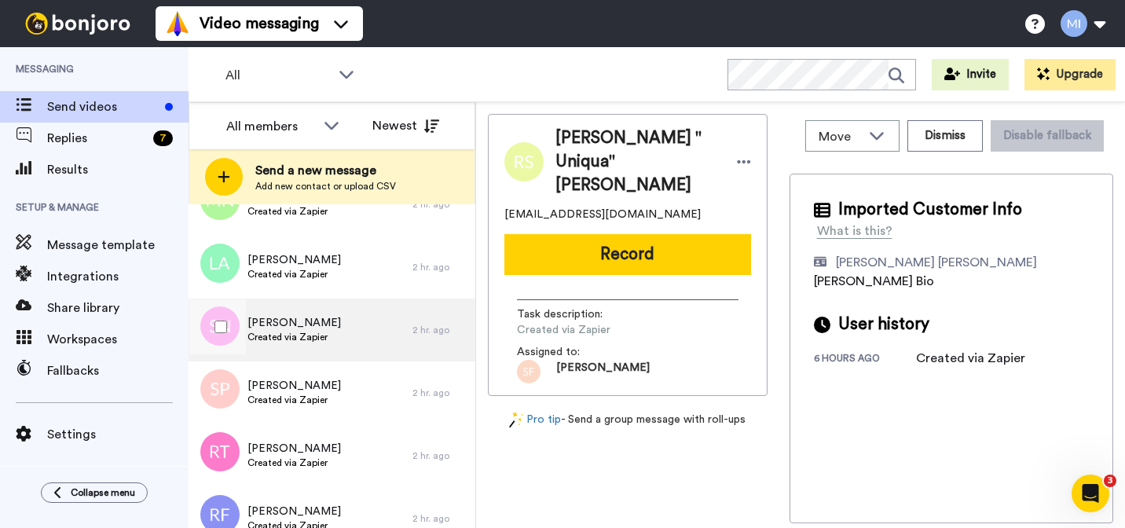
click at [318, 353] on div "[PERSON_NAME] Created via Zapier" at bounding box center [301, 329] width 224 height 63
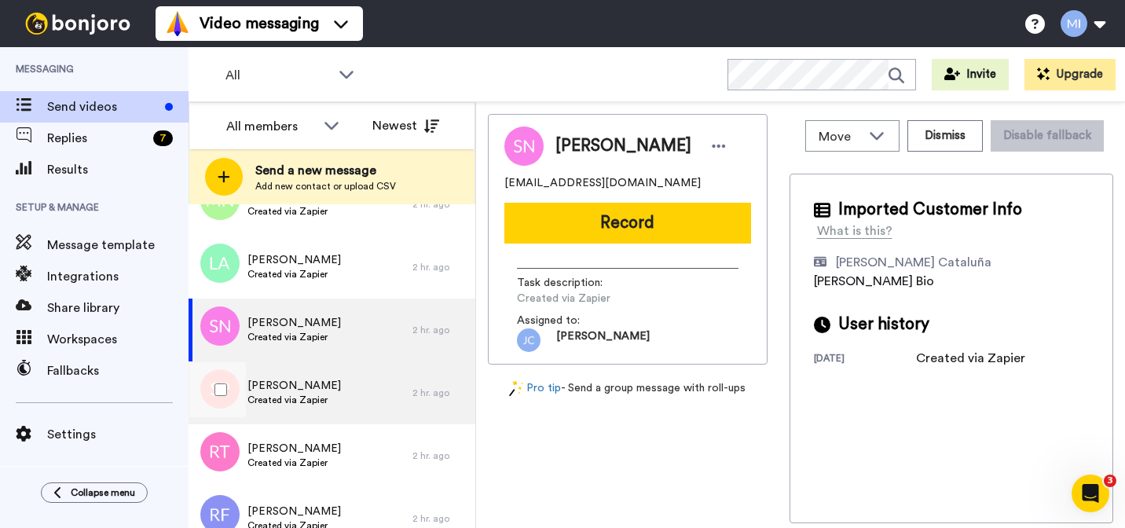
click at [315, 394] on span "Created via Zapier" at bounding box center [293, 400] width 93 height 13
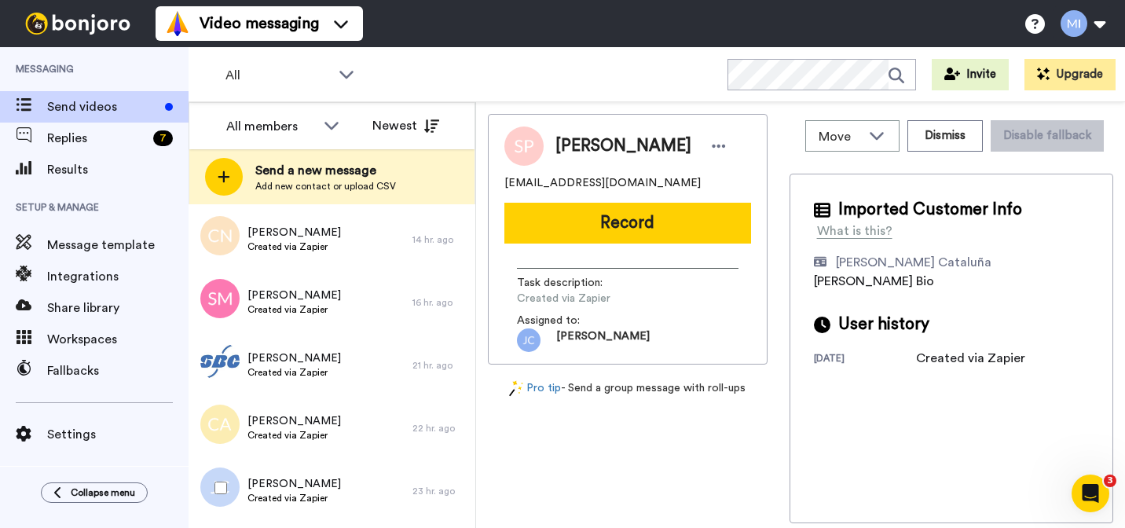
scroll to position [2425, 0]
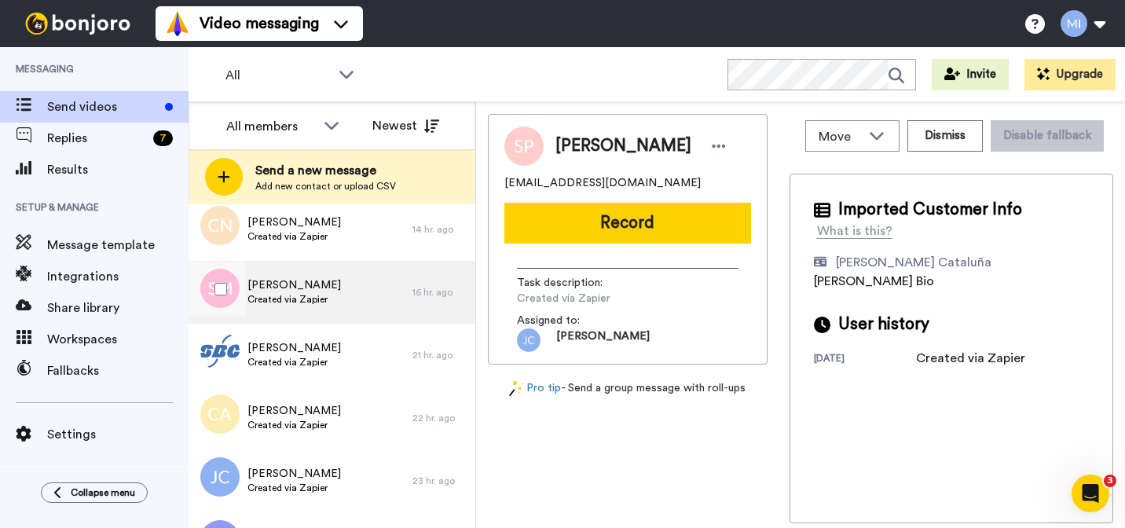
click at [322, 302] on span "Created via Zapier" at bounding box center [293, 299] width 93 height 13
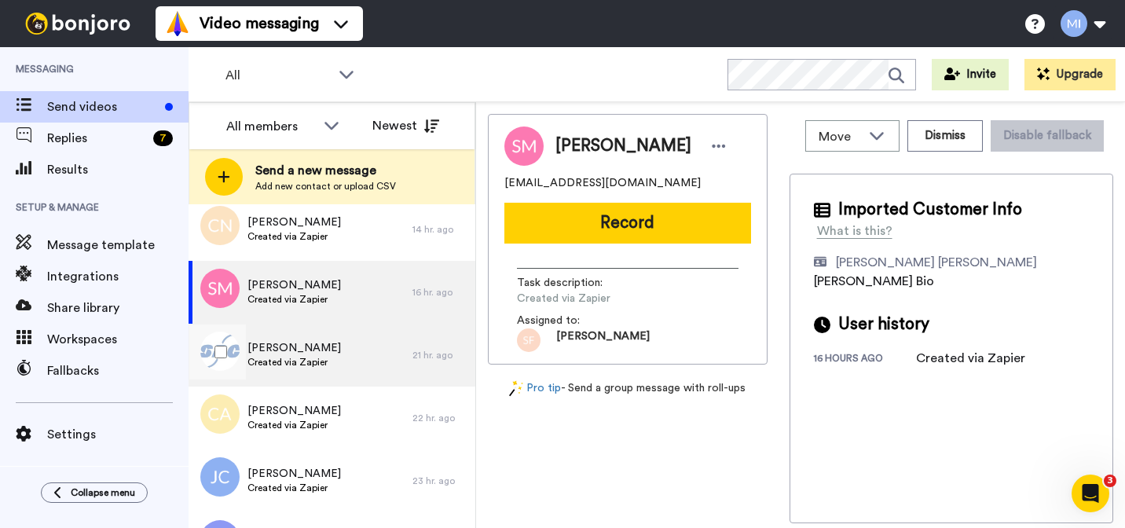
click at [324, 372] on div "[PERSON_NAME] Created via Zapier" at bounding box center [301, 355] width 224 height 63
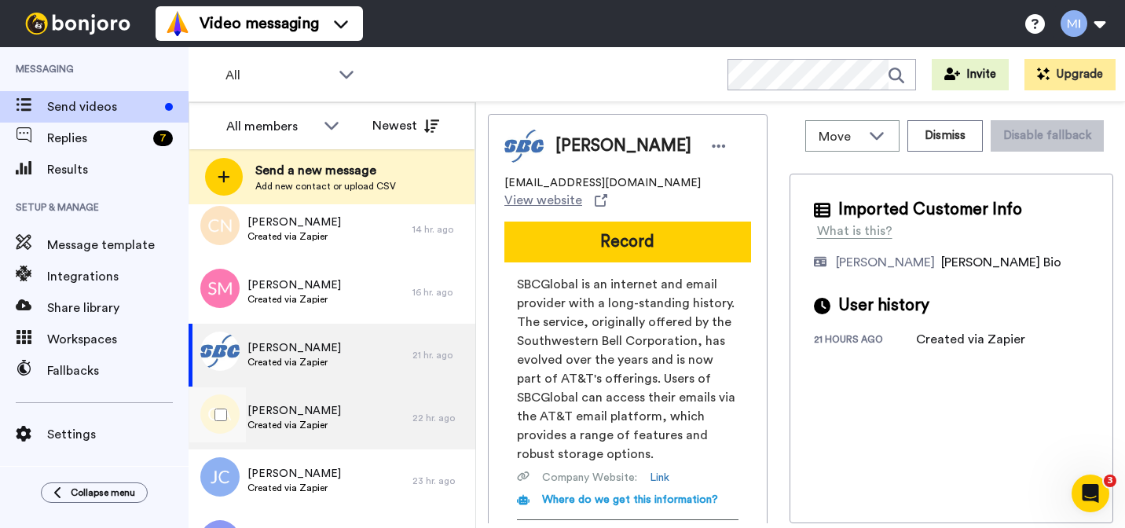
click at [318, 417] on span "[PERSON_NAME]" at bounding box center [293, 411] width 93 height 16
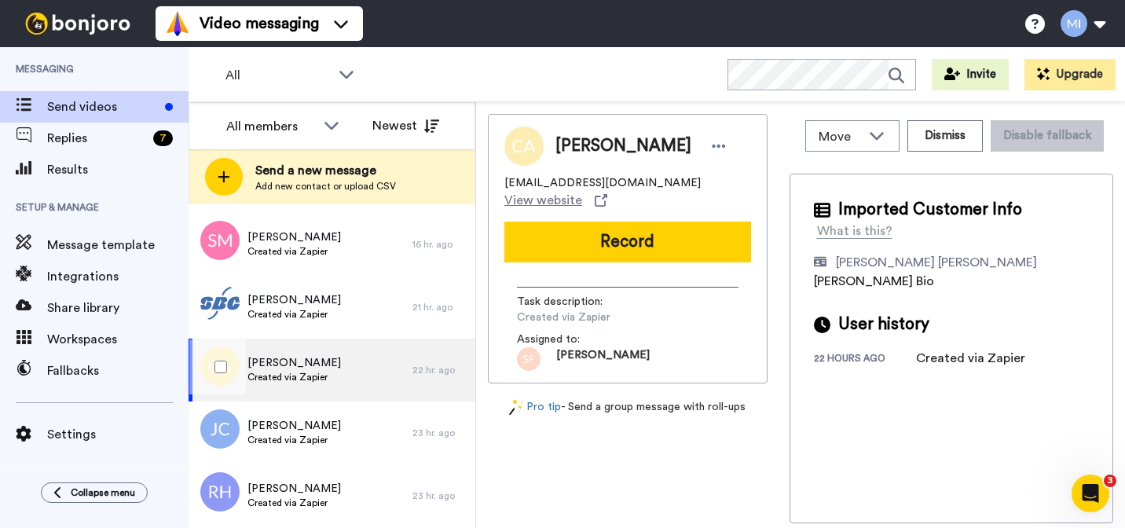
scroll to position [2474, 0]
click at [318, 417] on span "[PERSON_NAME]" at bounding box center [293, 425] width 93 height 16
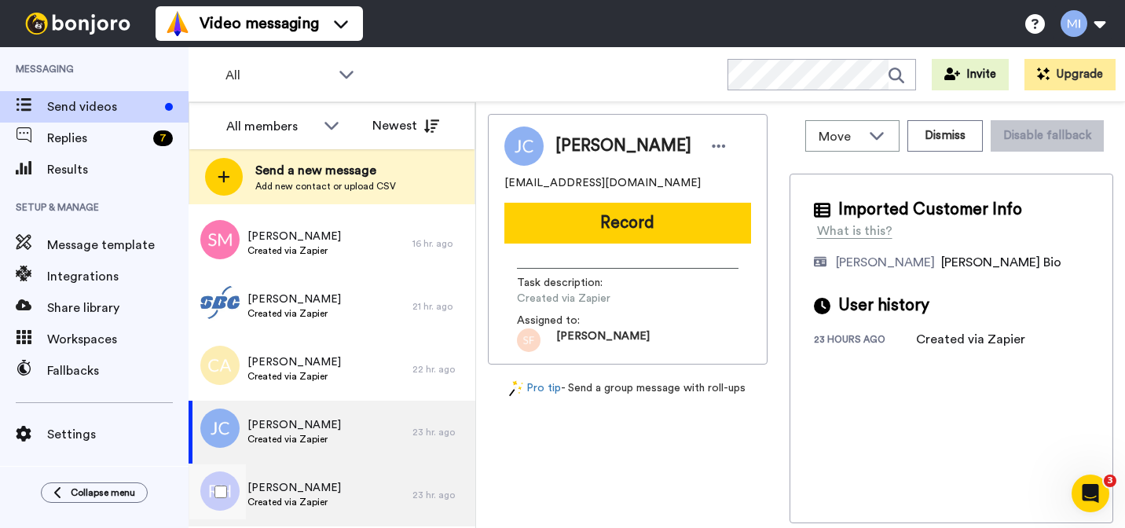
click at [313, 482] on span "[PERSON_NAME]" at bounding box center [293, 488] width 93 height 16
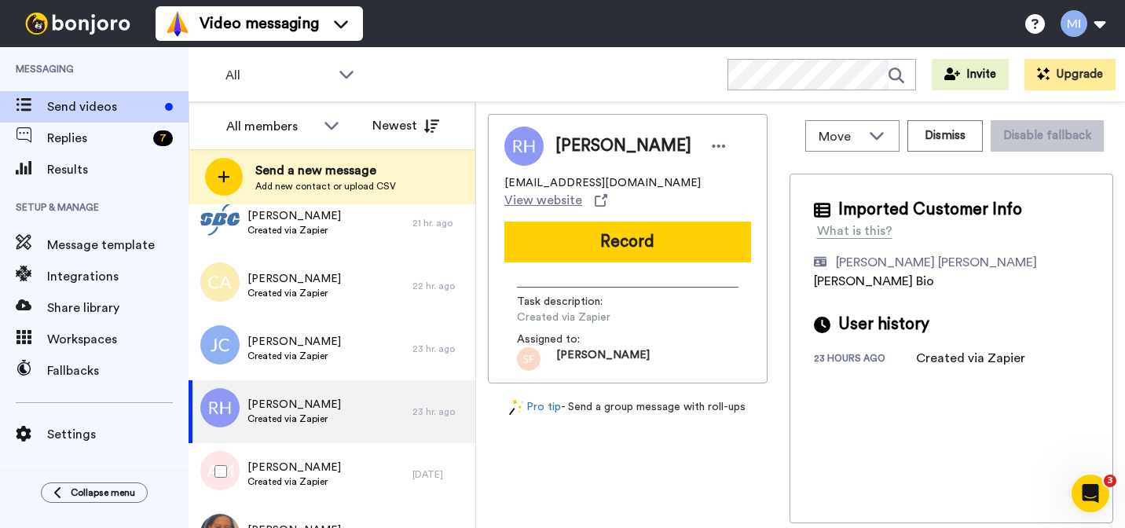
scroll to position [2559, 0]
click at [313, 470] on span "[PERSON_NAME]" at bounding box center [293, 466] width 93 height 16
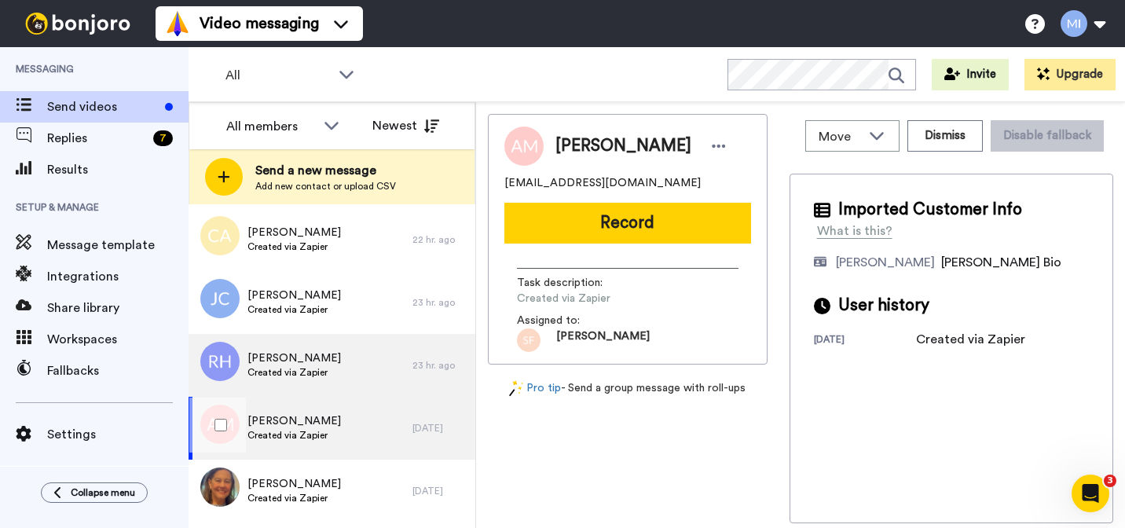
scroll to position [2618, 0]
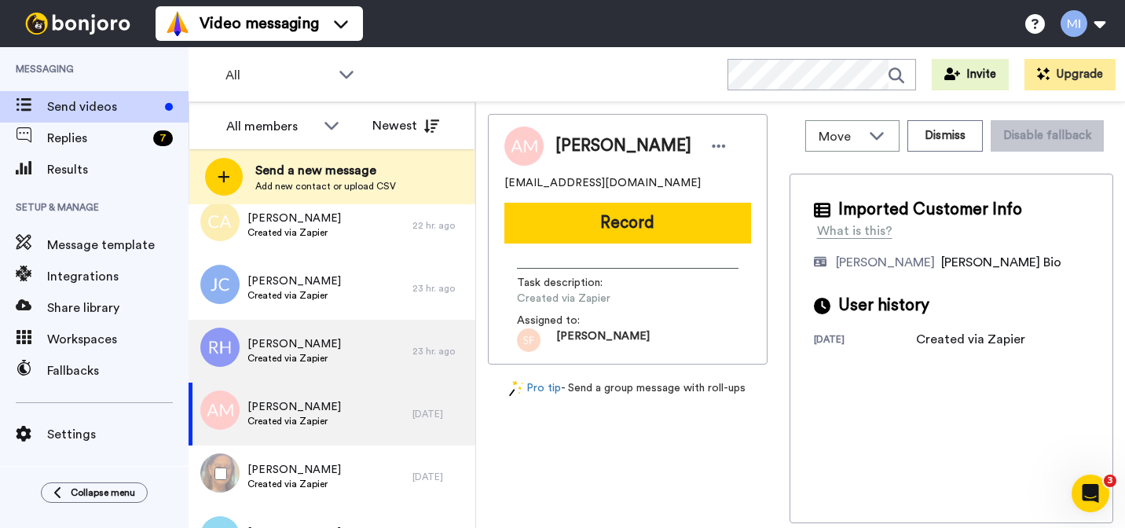
click at [313, 470] on span "[PERSON_NAME]" at bounding box center [293, 470] width 93 height 16
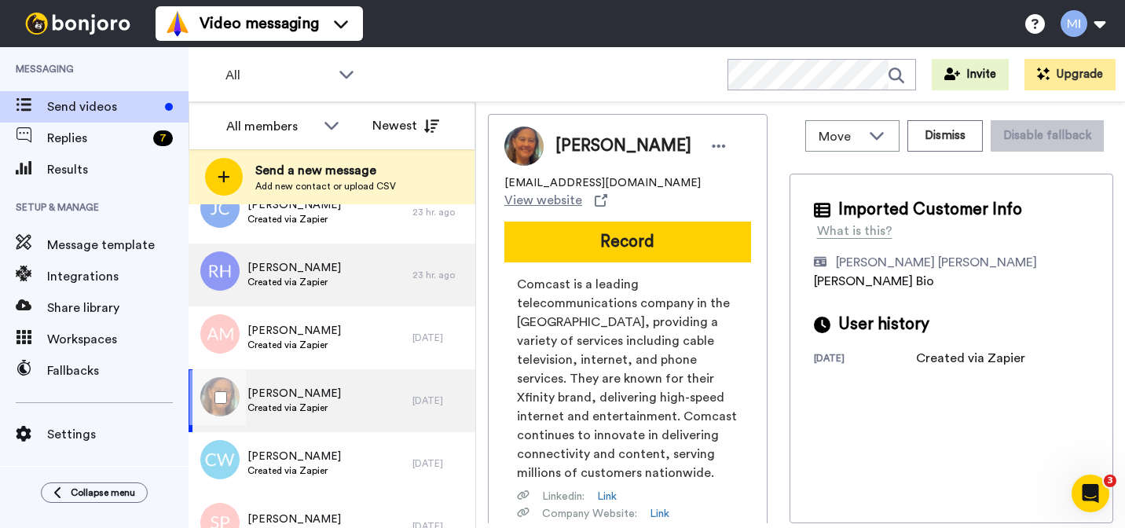
scroll to position [2695, 0]
click at [313, 470] on span "Created via Zapier" at bounding box center [293, 469] width 93 height 13
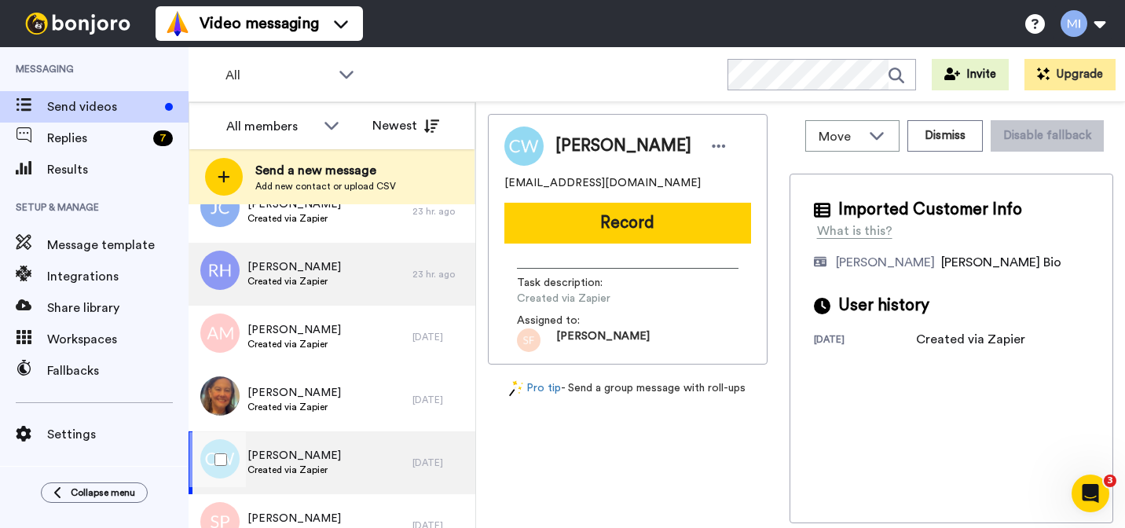
scroll to position [2737, 0]
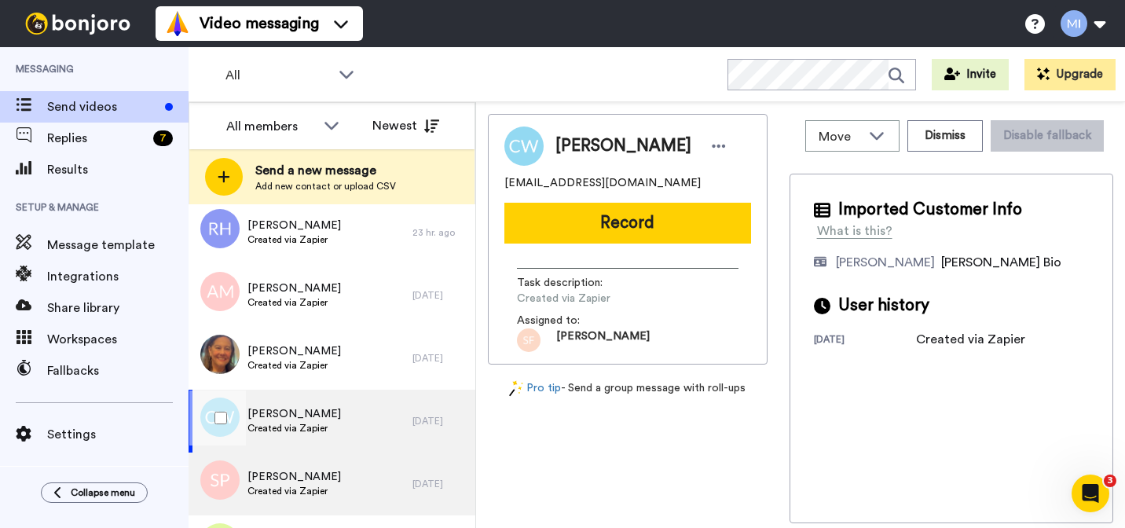
click at [313, 470] on span "Sian Powell" at bounding box center [293, 477] width 93 height 16
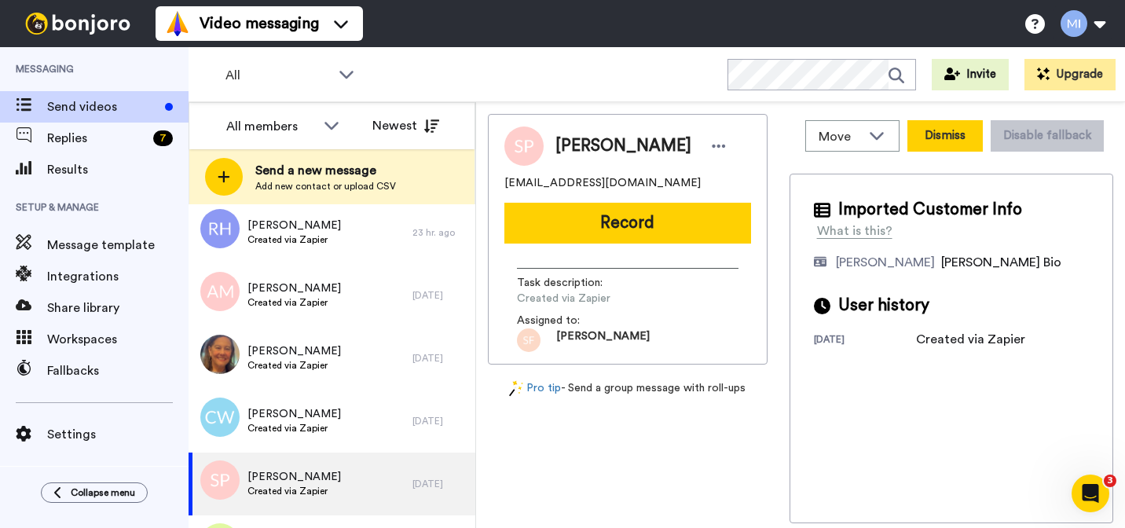
click at [939, 136] on button "Dismiss" at bounding box center [944, 135] width 75 height 31
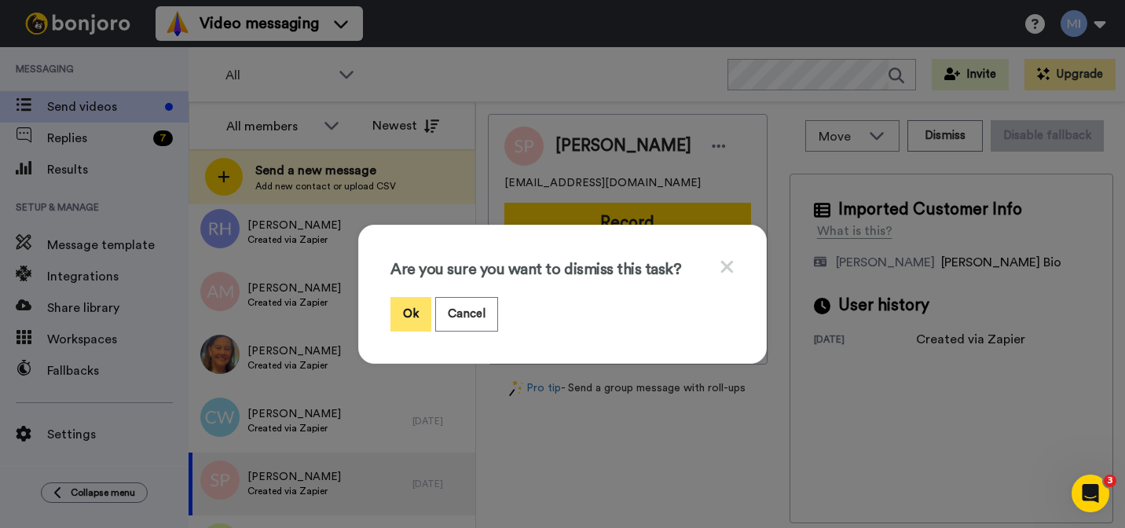
click at [421, 323] on button "Ok" at bounding box center [410, 314] width 41 height 34
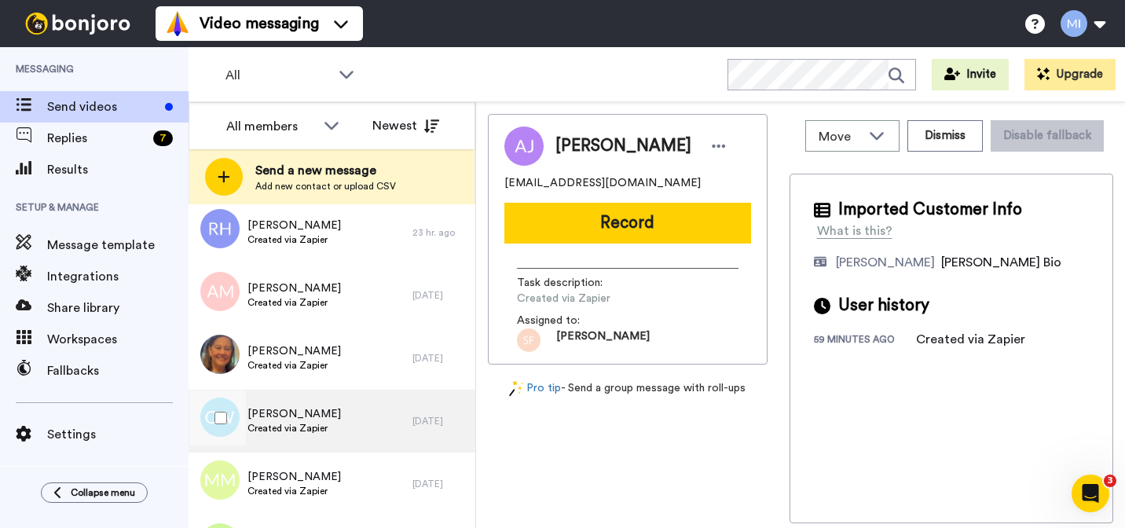
scroll to position [2793, 0]
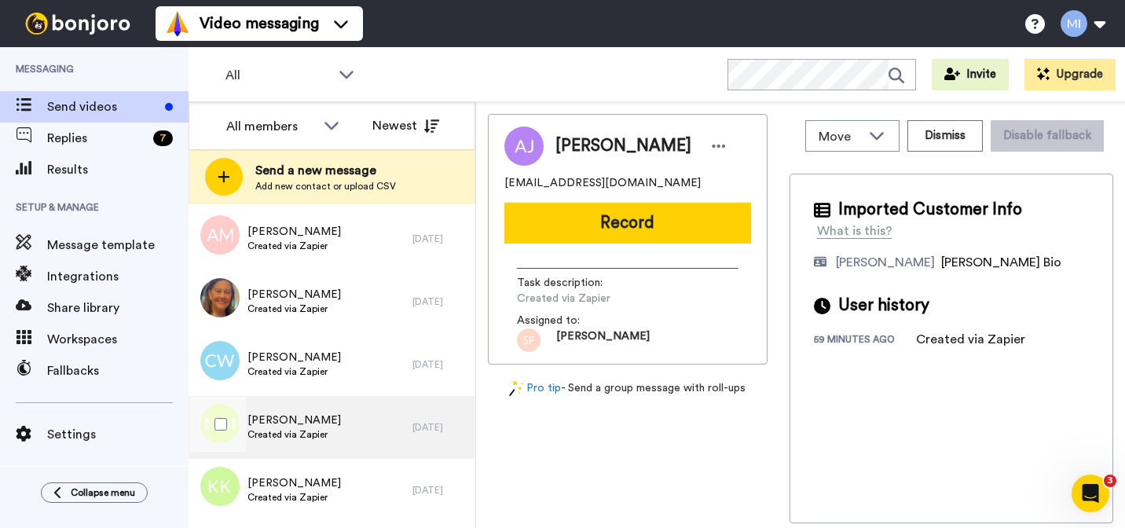
click at [385, 405] on div "[PERSON_NAME] Created via Zapier" at bounding box center [301, 427] width 224 height 63
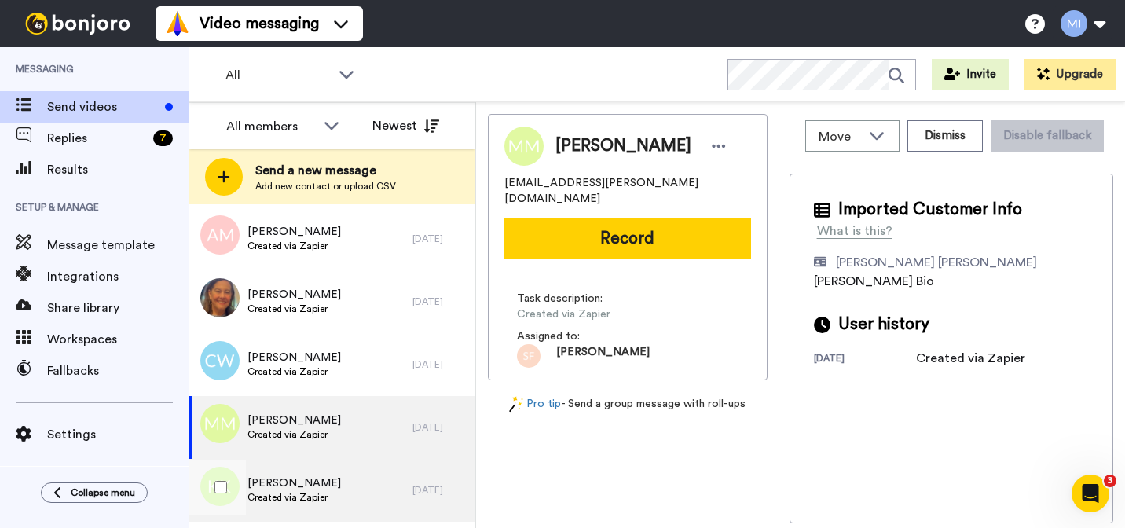
click at [370, 464] on div "Kristina King Created via Zapier" at bounding box center [301, 490] width 224 height 63
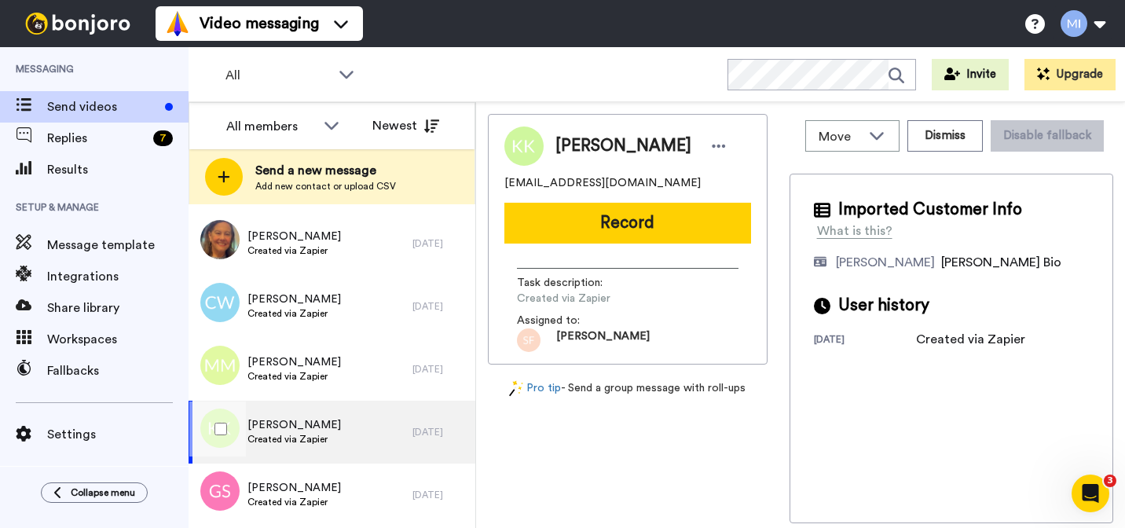
scroll to position [2854, 0]
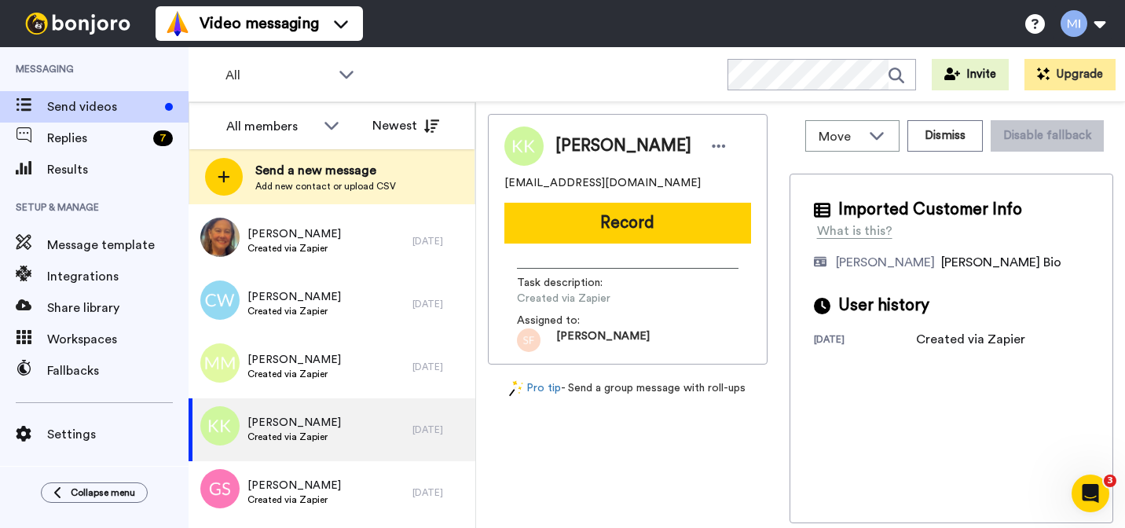
click at [634, 245] on div "Kristina King kristinaanneking@gmail.com Record Task description : Created via …" at bounding box center [628, 239] width 280 height 251
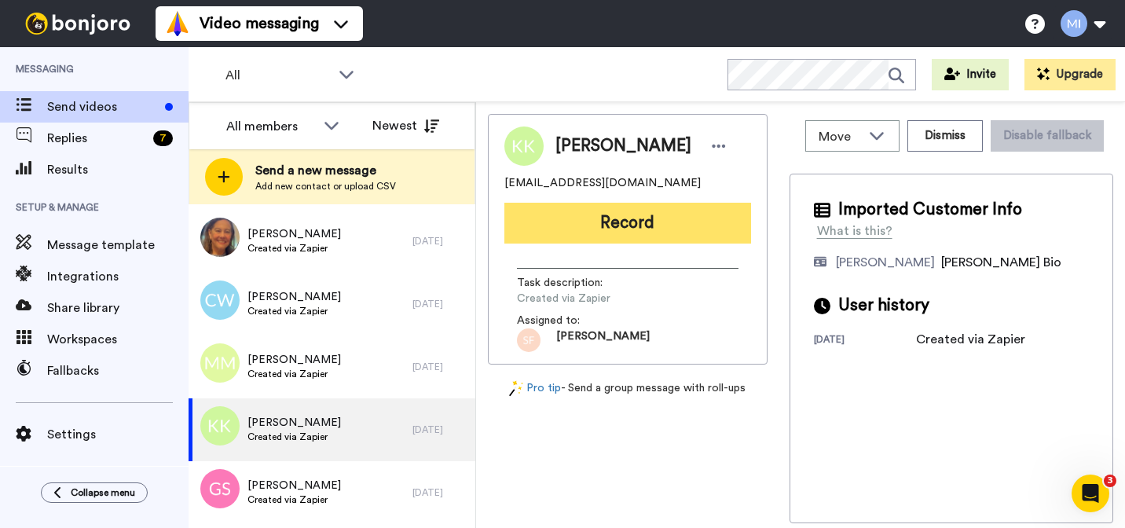
click at [634, 238] on button "Record" at bounding box center [627, 223] width 247 height 41
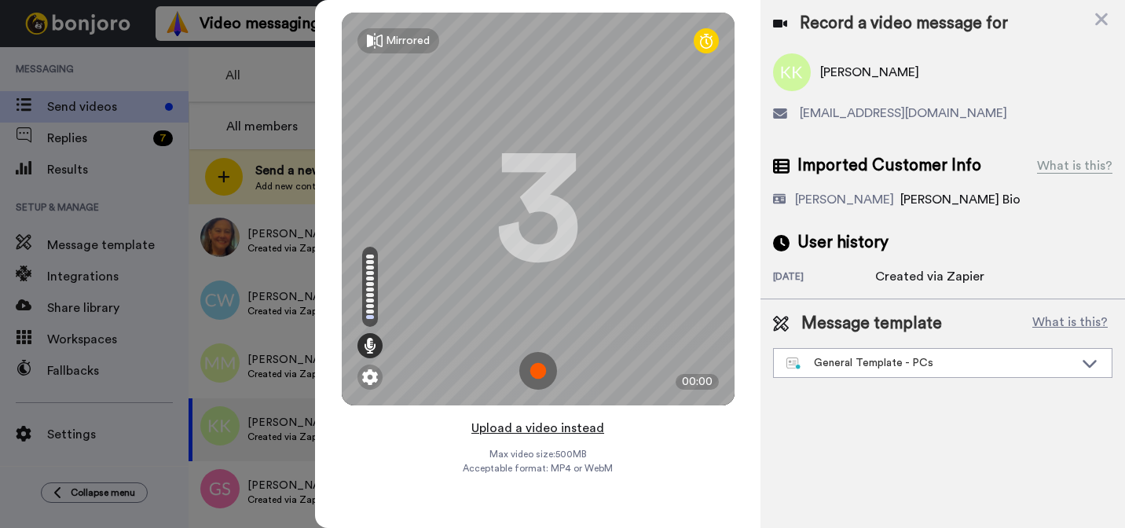
click at [518, 427] on button "Upload a video instead" at bounding box center [538, 428] width 142 height 20
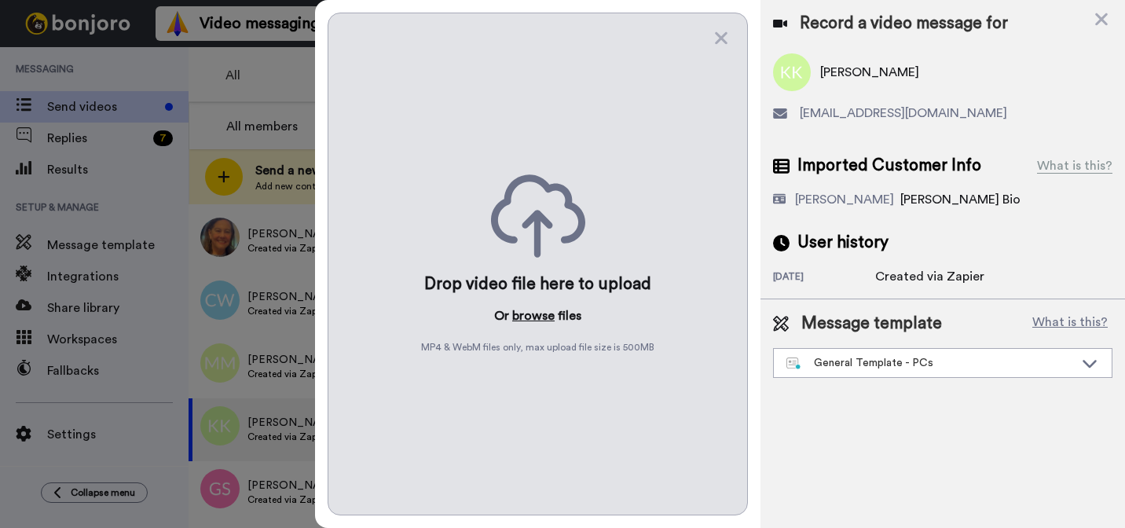
click at [527, 318] on button "browse" at bounding box center [533, 315] width 42 height 19
click at [839, 374] on div "General Template - PCs" at bounding box center [943, 363] width 338 height 28
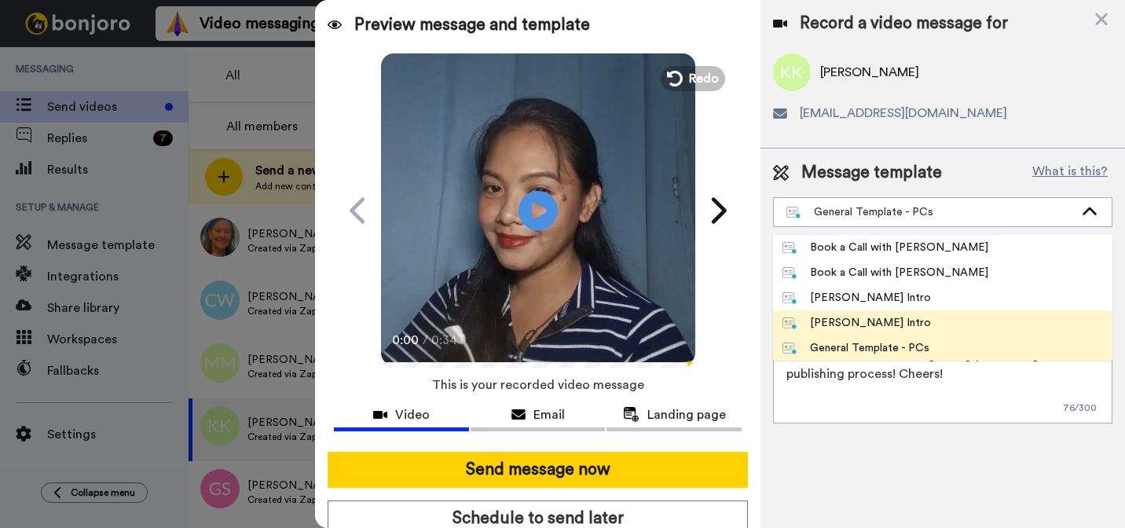
click at [837, 334] on li "[PERSON_NAME] Intro" at bounding box center [942, 322] width 339 height 25
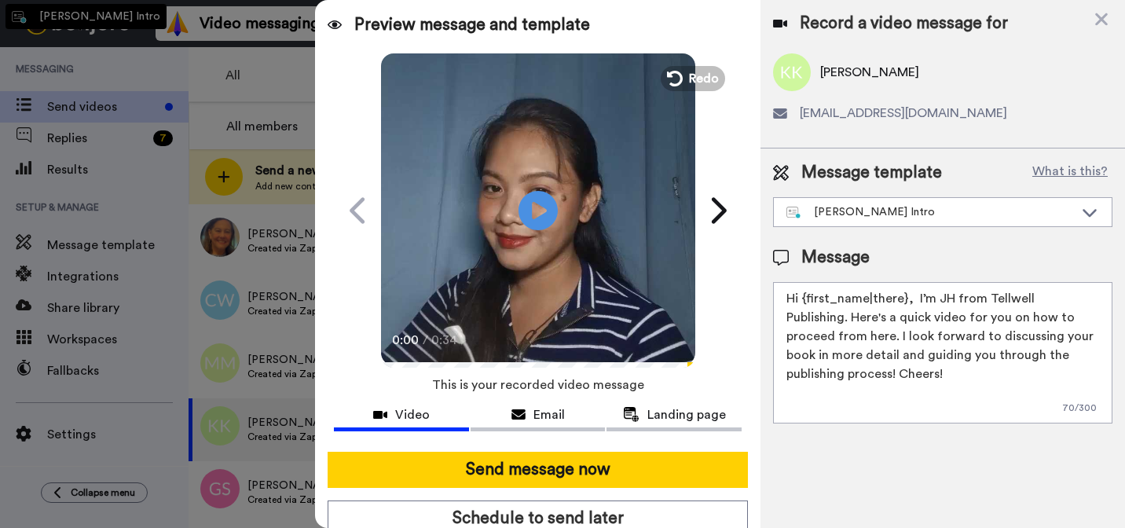
type textarea "Hi {first_name|there}, I’m [PERSON_NAME] from Tellwell Publishing. Here's a qui…"
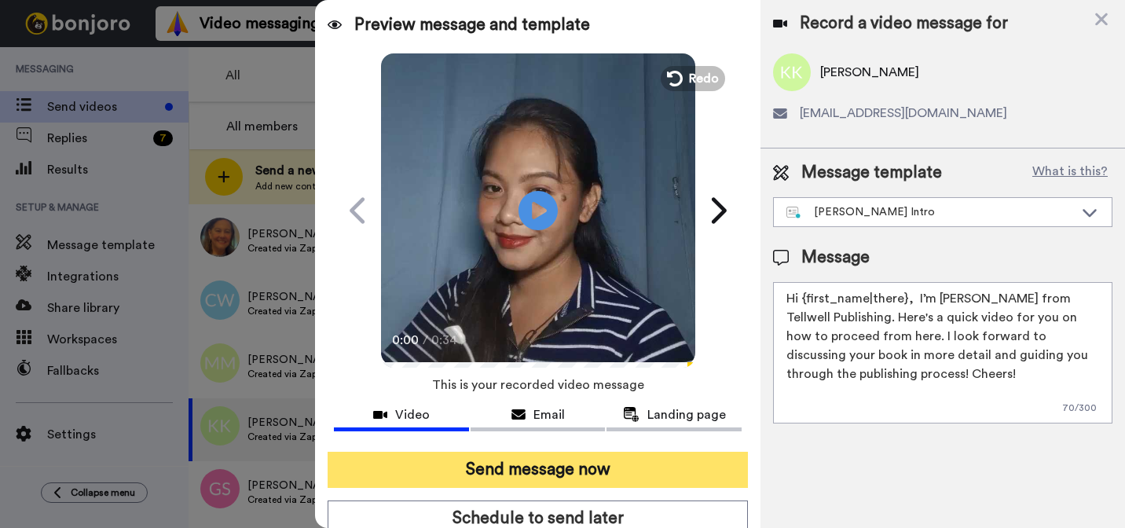
click at [690, 482] on button "Send message now" at bounding box center [538, 470] width 420 height 36
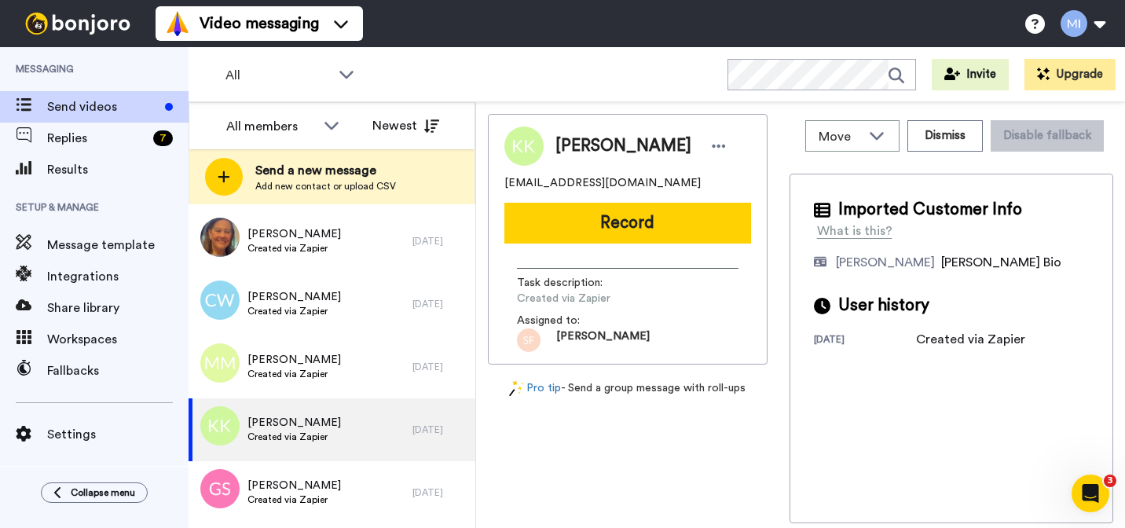
scroll to position [0, 0]
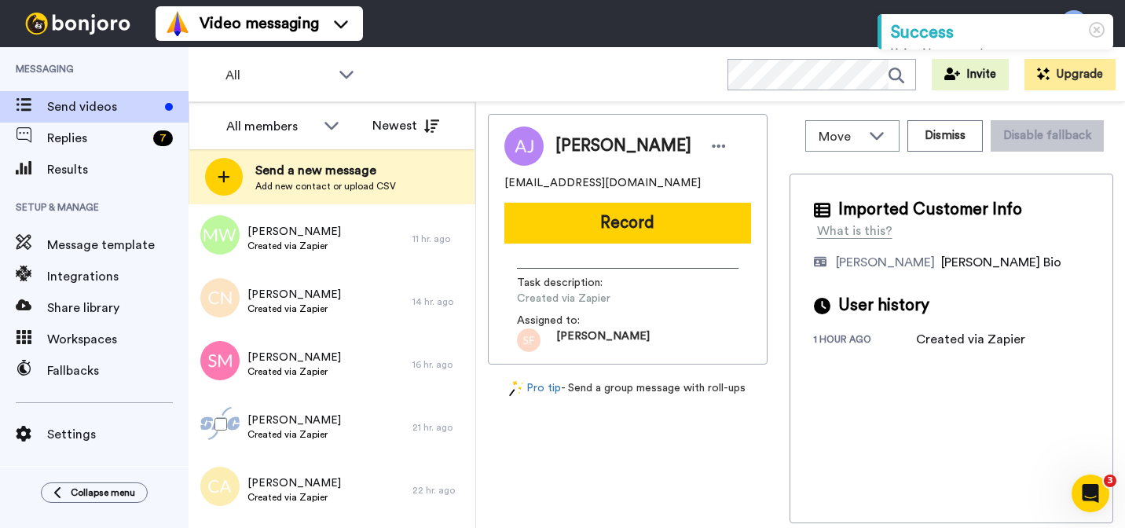
scroll to position [2349, 0]
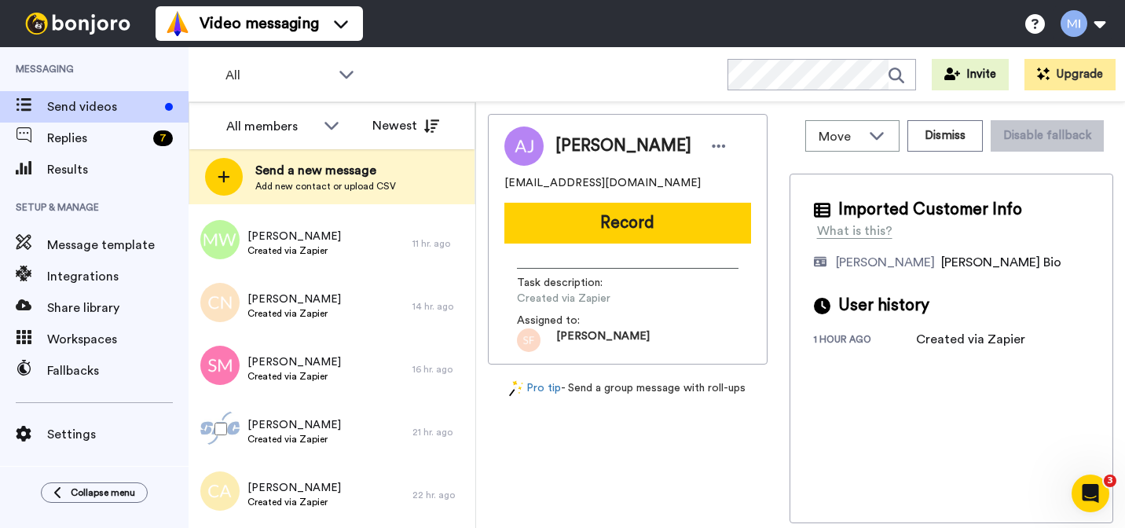
click at [417, 417] on div "[PERSON_NAME] Created via Zapier 21 hr. ago" at bounding box center [332, 432] width 287 height 63
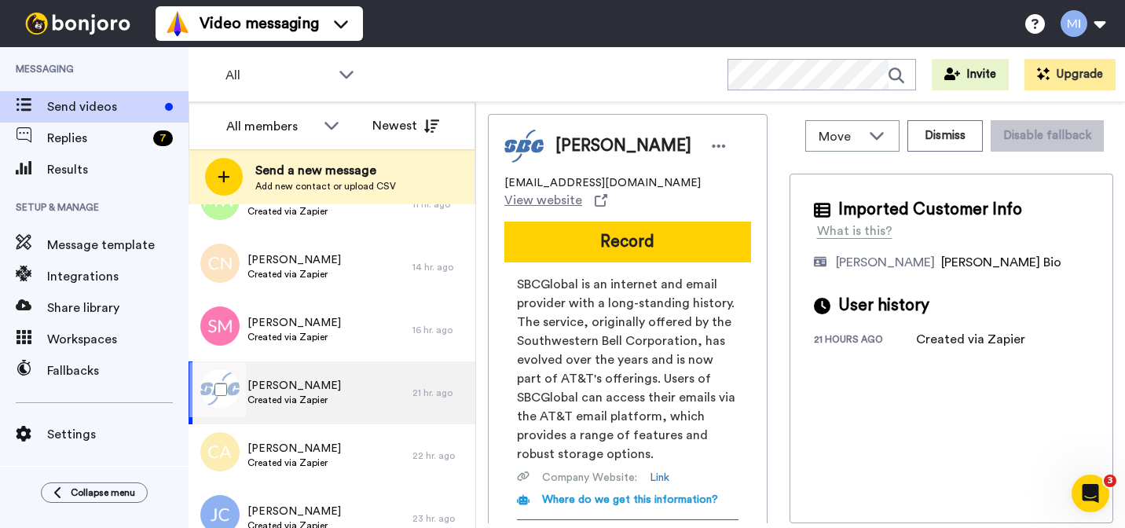
scroll to position [2389, 0]
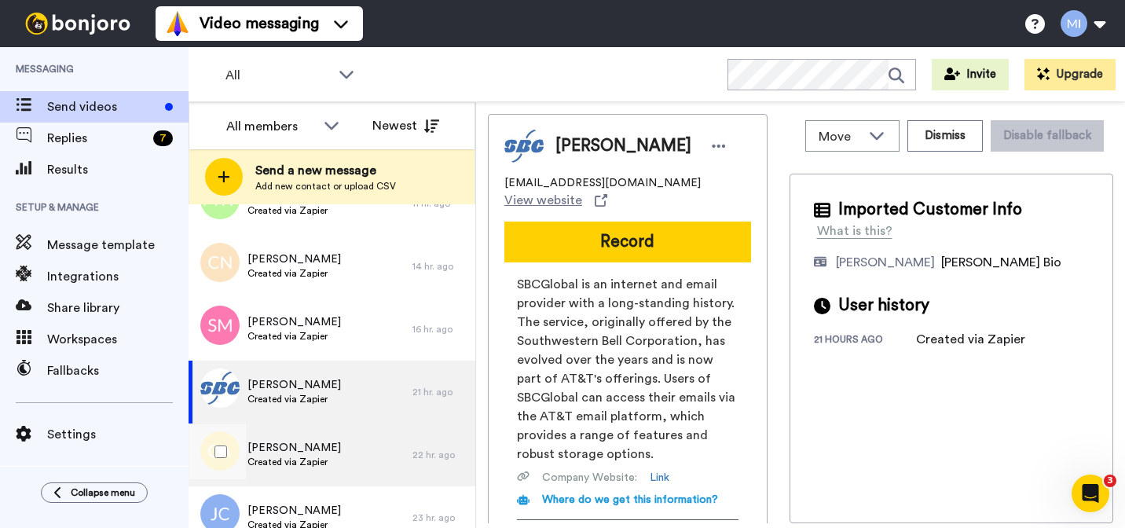
click at [405, 447] on div "[PERSON_NAME] Created via Zapier" at bounding box center [301, 454] width 224 height 63
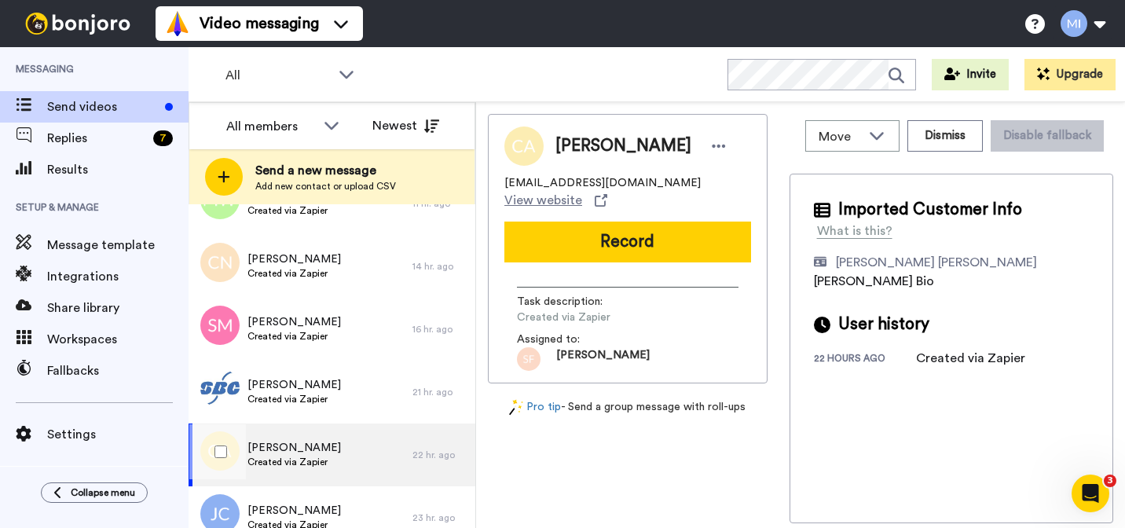
scroll to position [2429, 0]
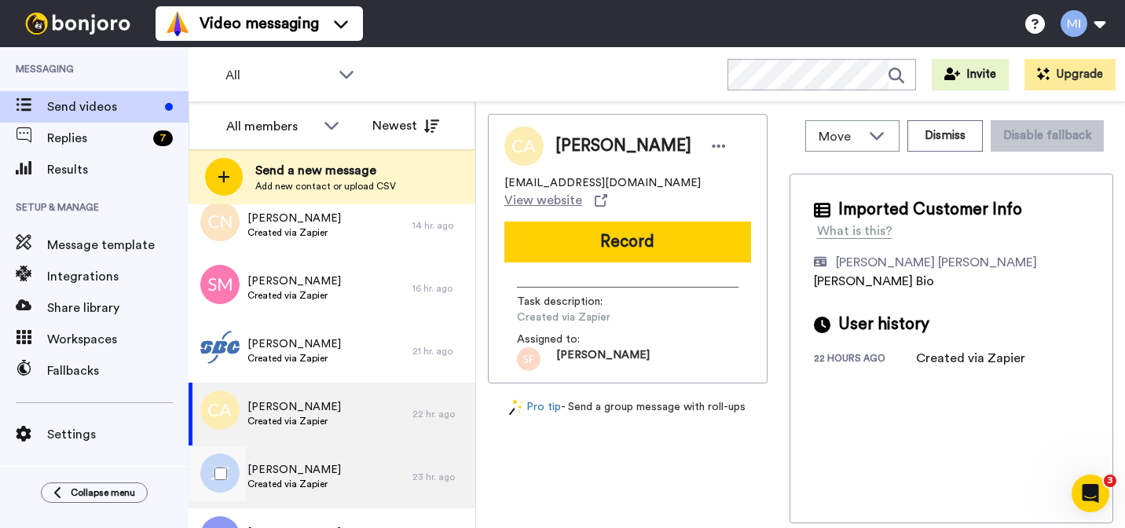
click at [394, 470] on div "[PERSON_NAME] Created via Zapier" at bounding box center [301, 476] width 224 height 63
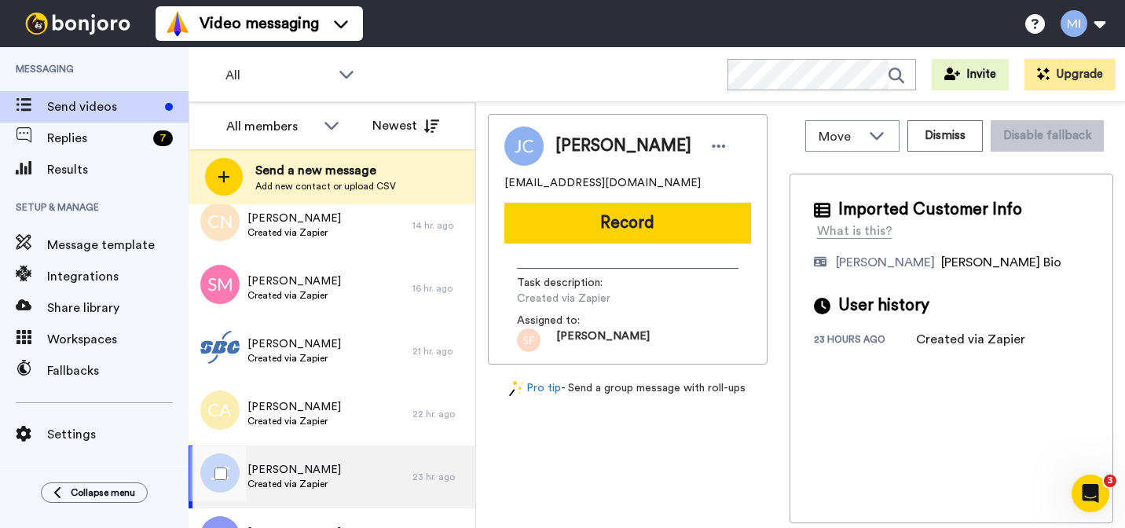
scroll to position [2508, 0]
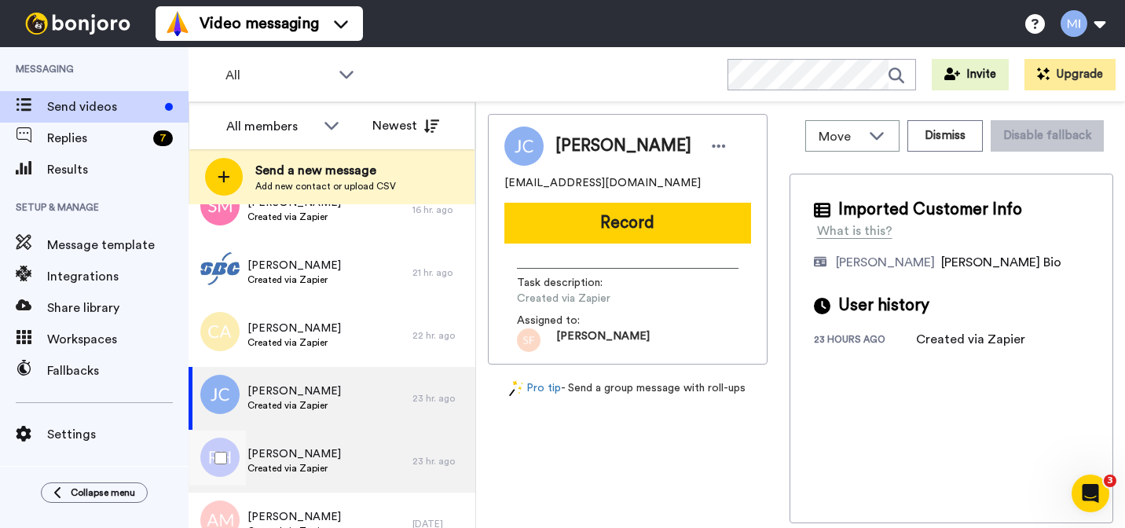
click at [390, 461] on div "Rebekah Holmes Created via Zapier" at bounding box center [301, 461] width 224 height 63
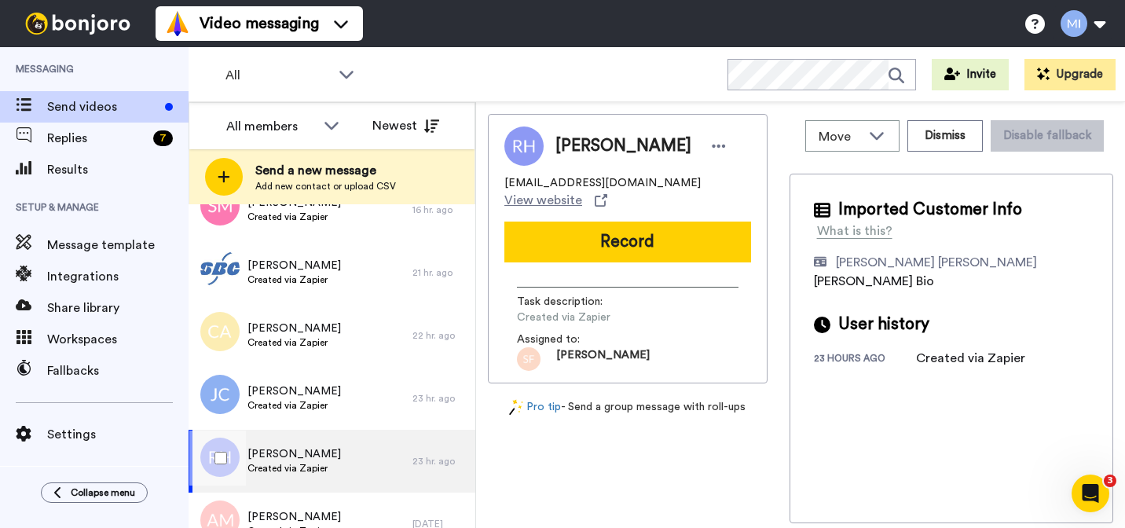
scroll to position [2605, 0]
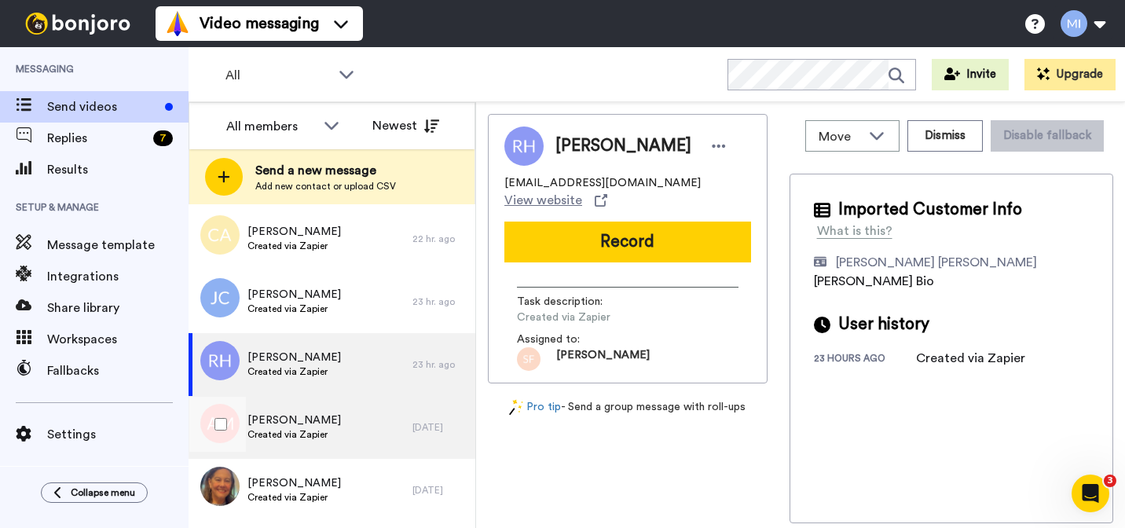
click at [383, 439] on div "Akenna Mccord Created via Zapier" at bounding box center [301, 427] width 224 height 63
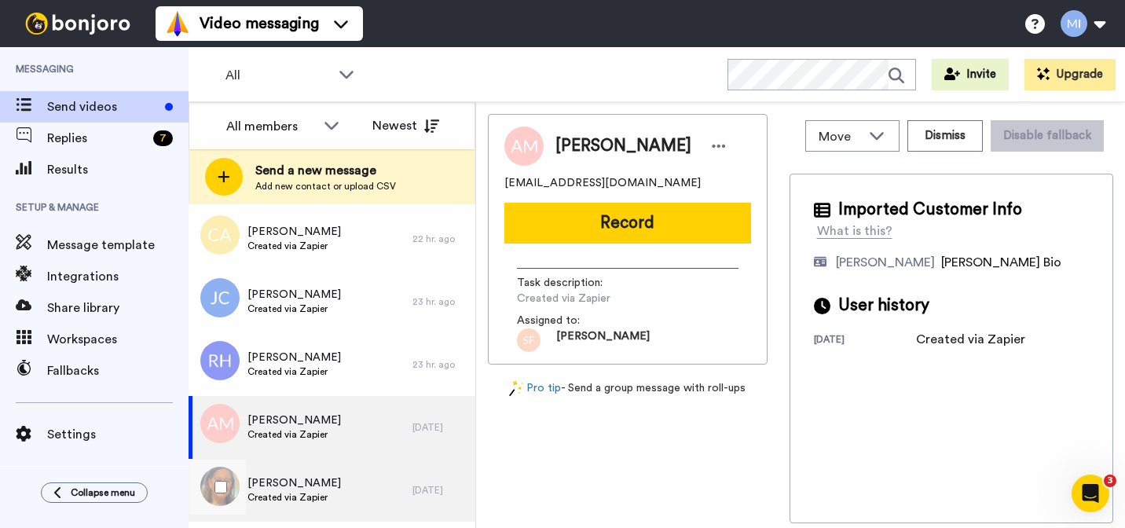
click at [376, 486] on div "[PERSON_NAME] Created via Zapier" at bounding box center [301, 490] width 224 height 63
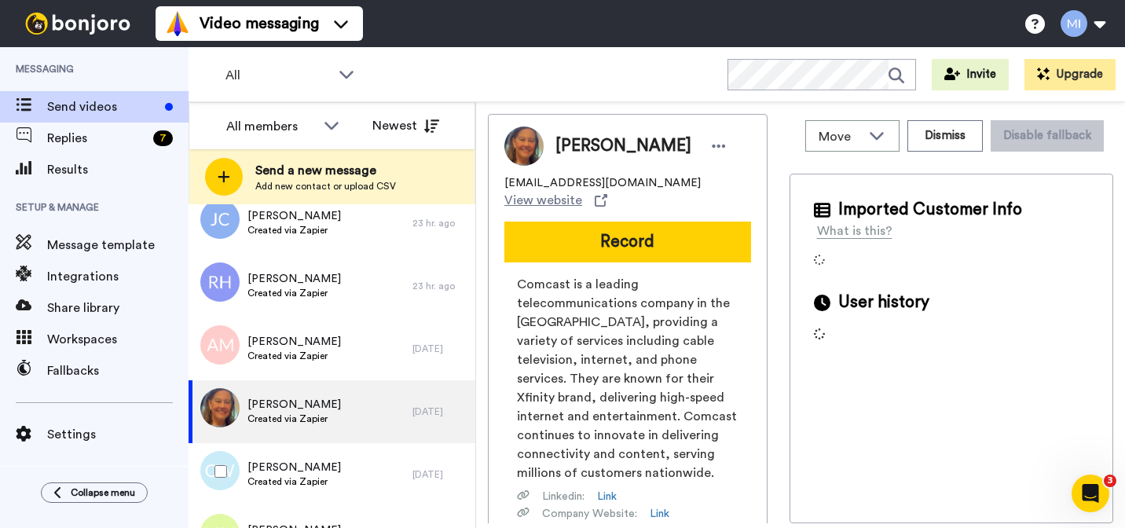
scroll to position [2686, 0]
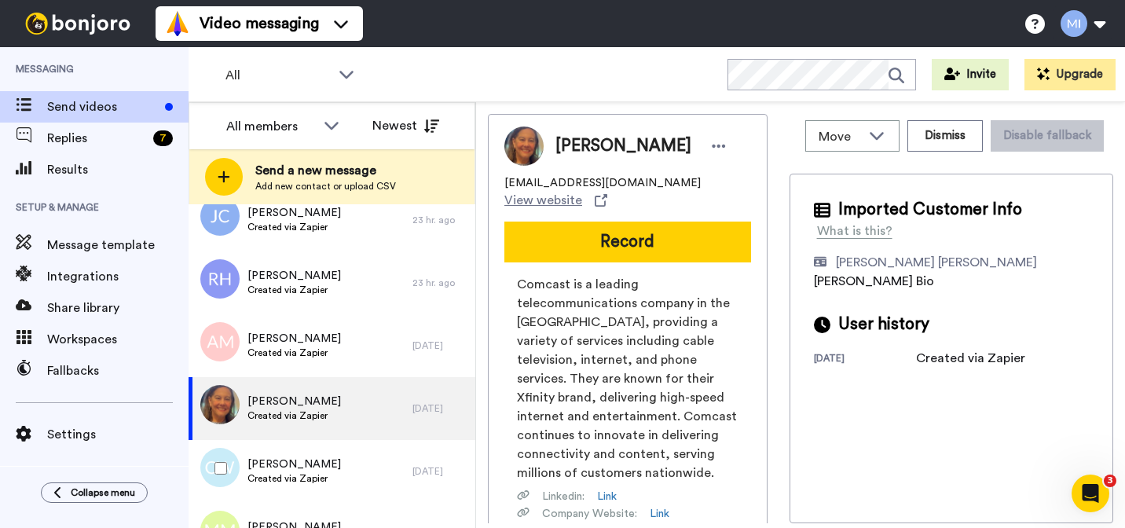
click at [376, 486] on div "[PERSON_NAME] Created via Zapier" at bounding box center [301, 471] width 224 height 63
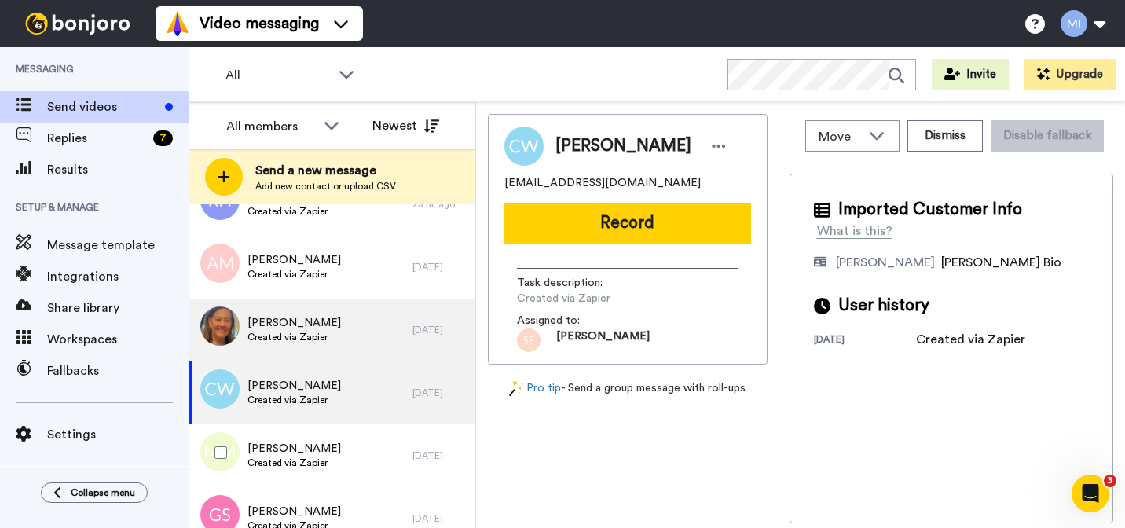
scroll to position [2766, 0]
click at [376, 486] on div "Gerrard Singleton Created via Zapier" at bounding box center [301, 516] width 224 height 63
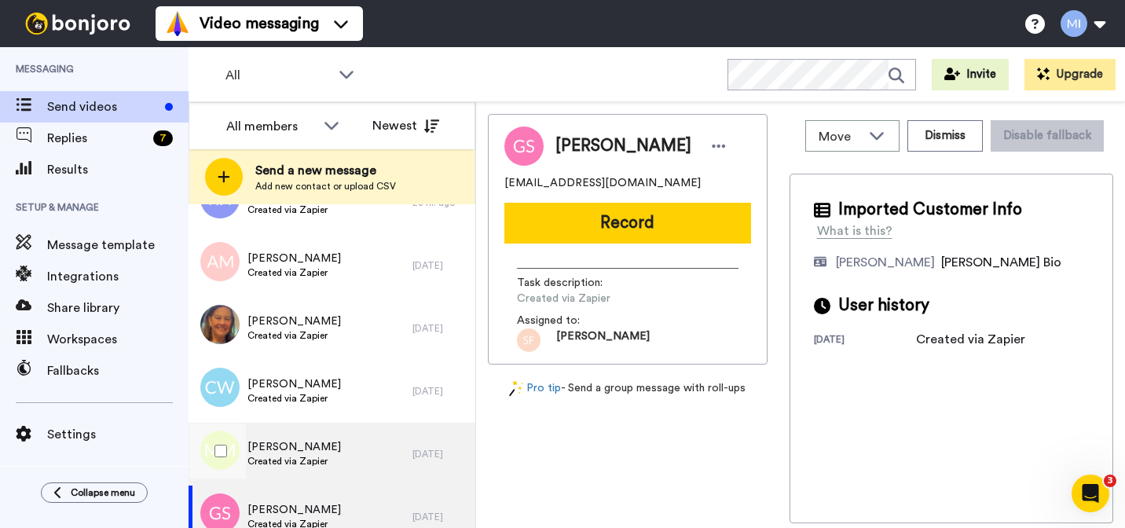
click at [372, 462] on div "Mayli Meredith Created via Zapier" at bounding box center [301, 454] width 224 height 63
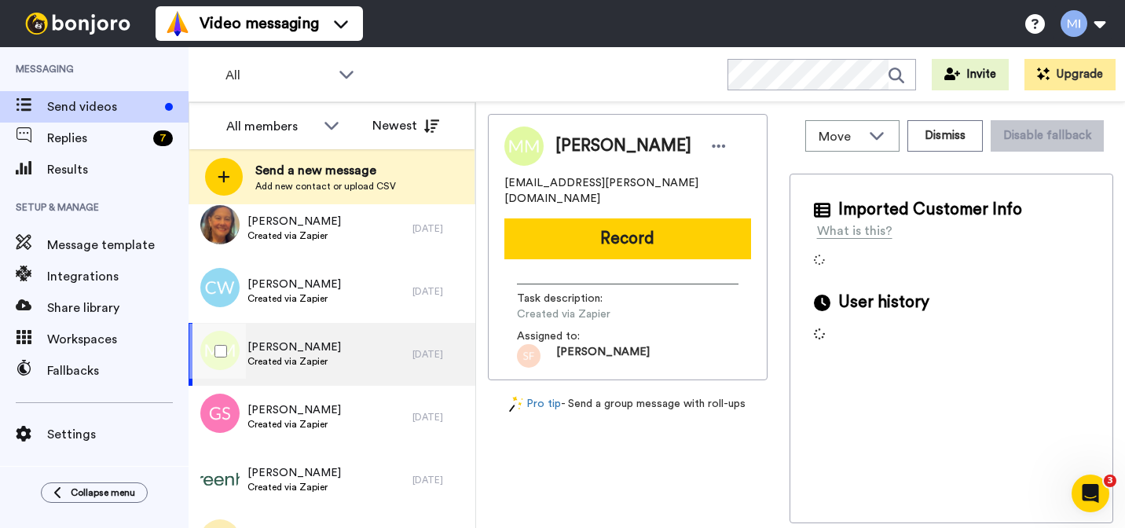
scroll to position [2868, 0]
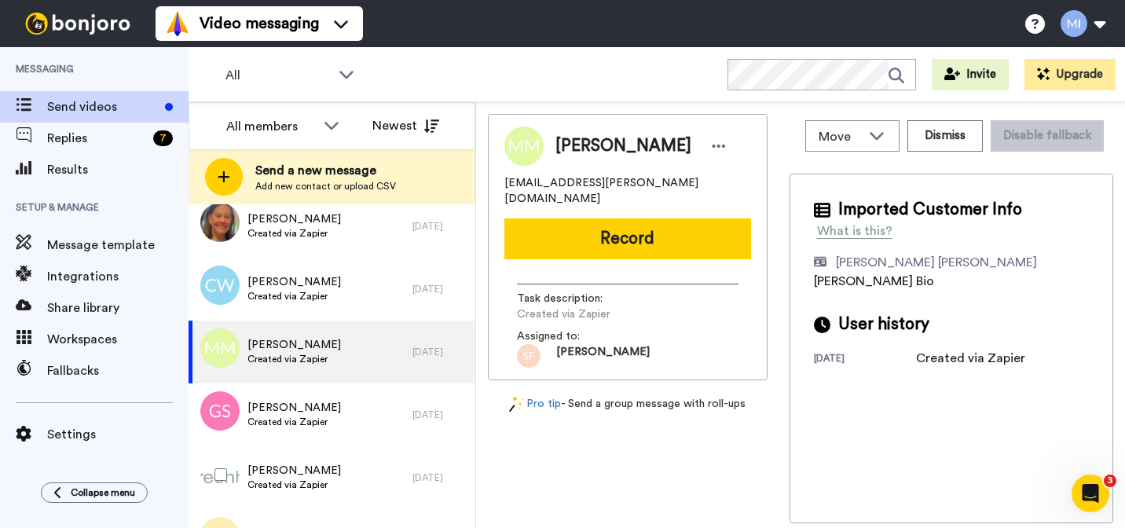
click at [372, 462] on div "Peter Bennett Created via Zapier" at bounding box center [301, 477] width 224 height 63
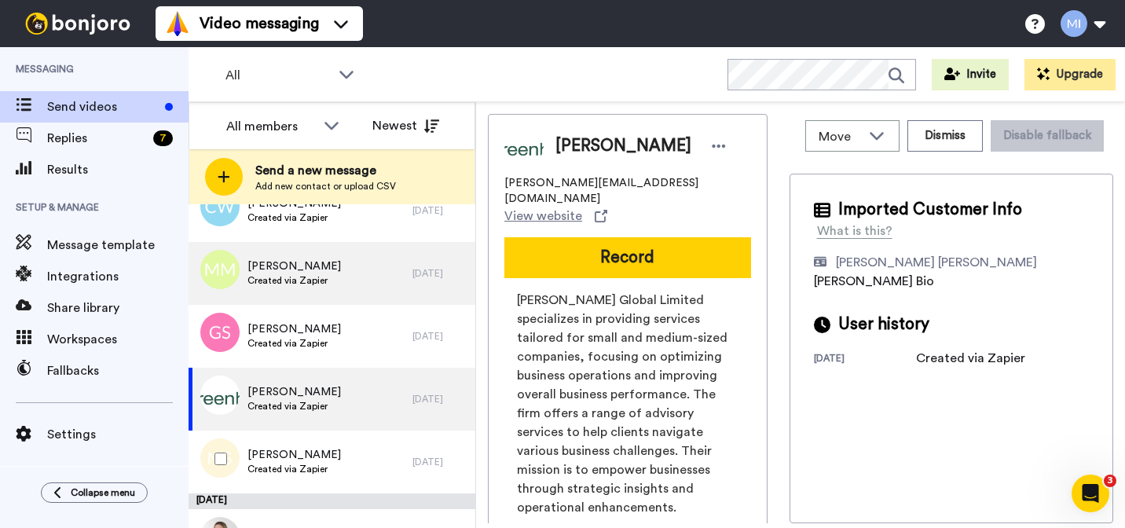
scroll to position [2949, 0]
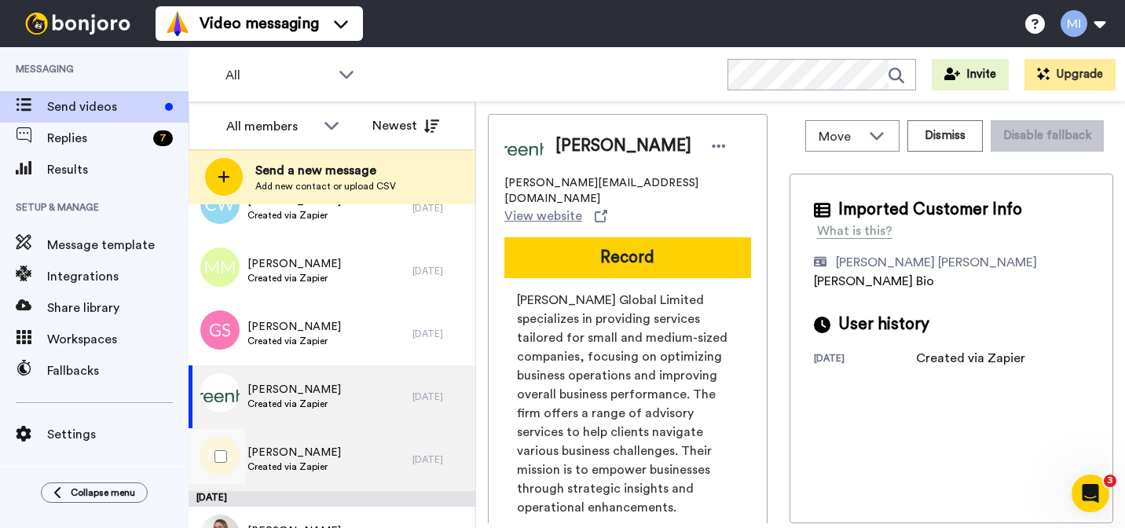
click at [359, 474] on div "Marie Swamba Created via Zapier" at bounding box center [301, 459] width 224 height 63
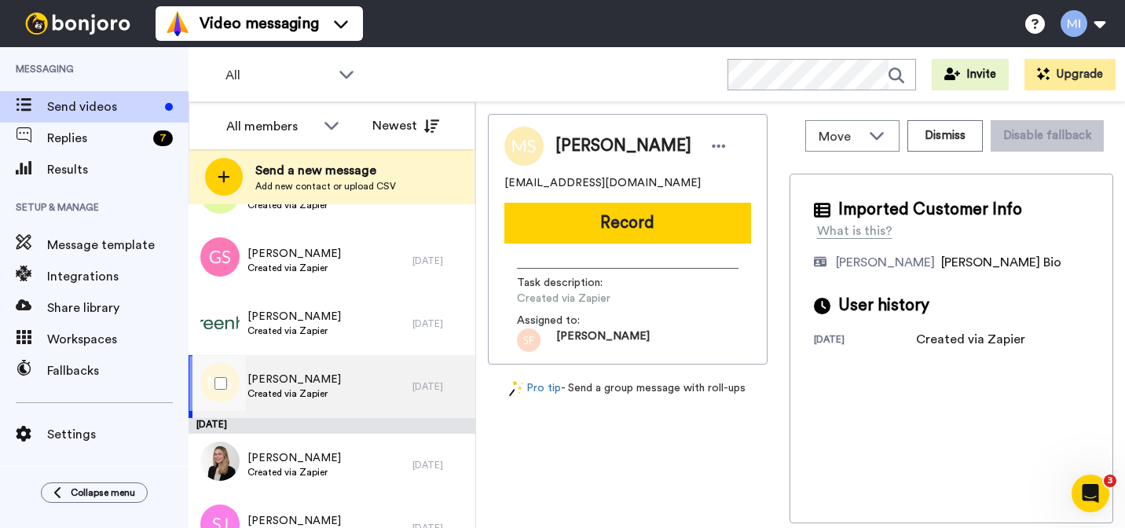
scroll to position [3026, 0]
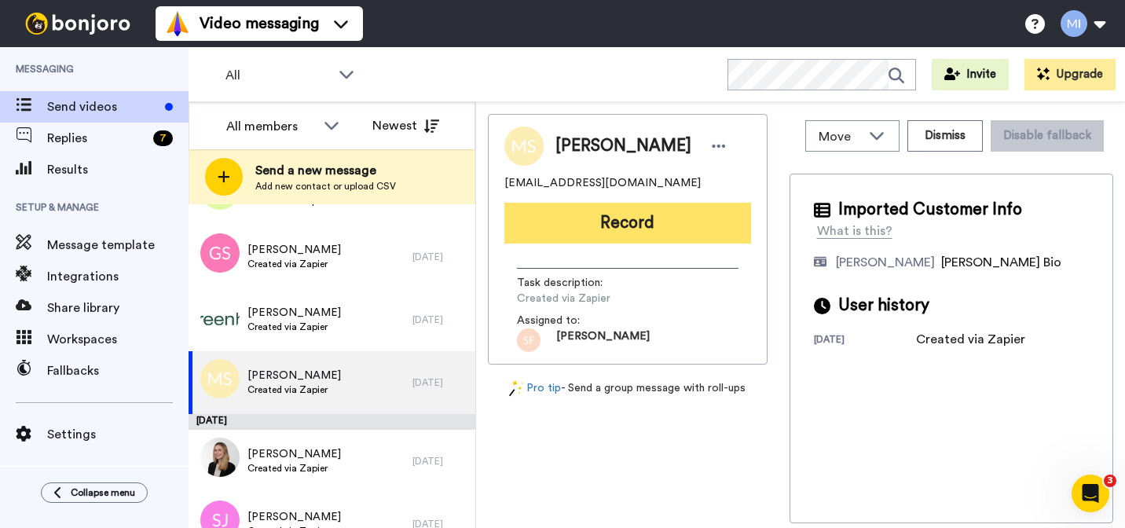
click at [641, 218] on button "Record" at bounding box center [627, 223] width 247 height 41
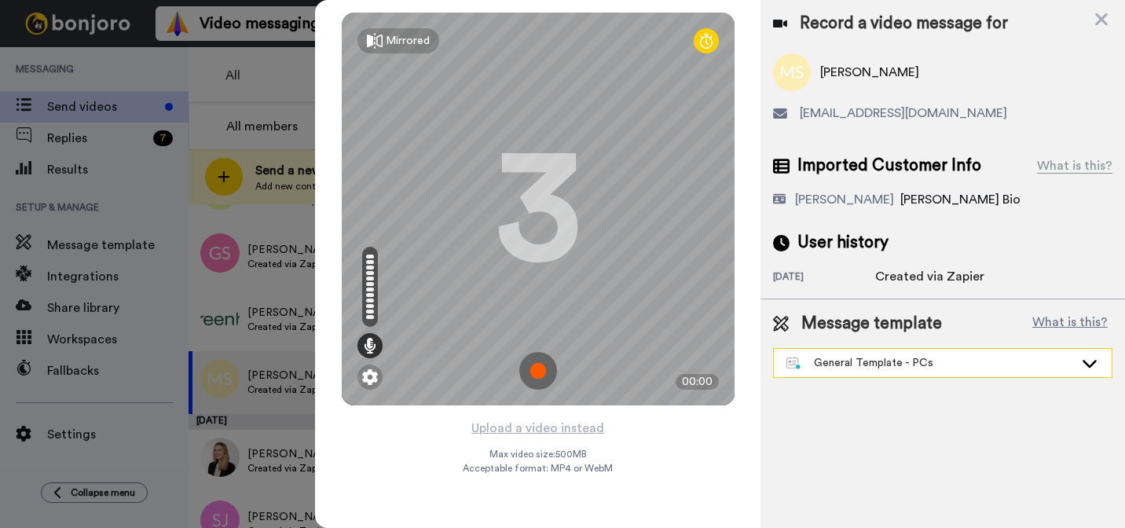
click at [839, 358] on div "General Template - PCs" at bounding box center [929, 363] width 287 height 16
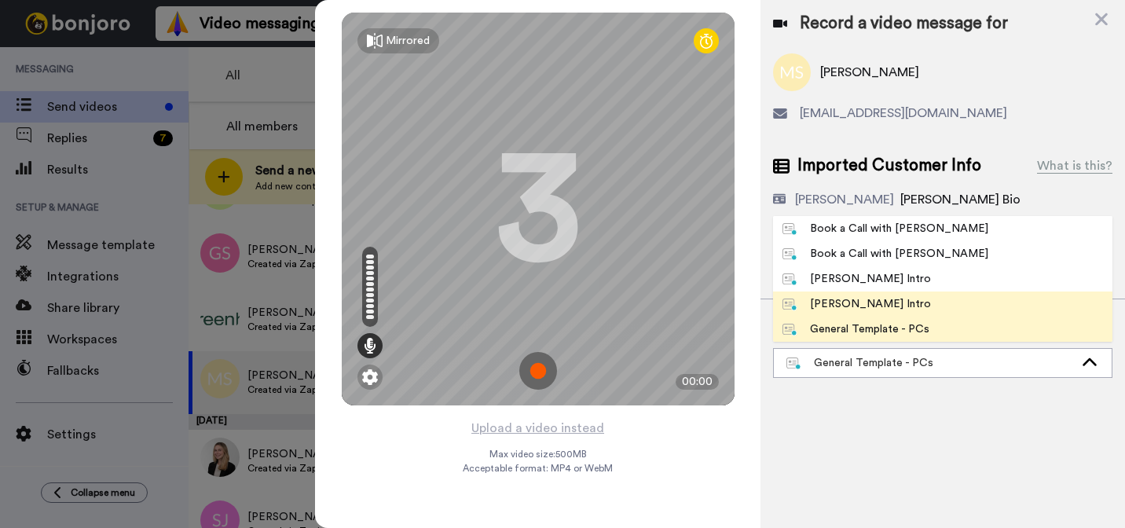
click at [828, 309] on div "[PERSON_NAME] Intro" at bounding box center [856, 304] width 148 height 16
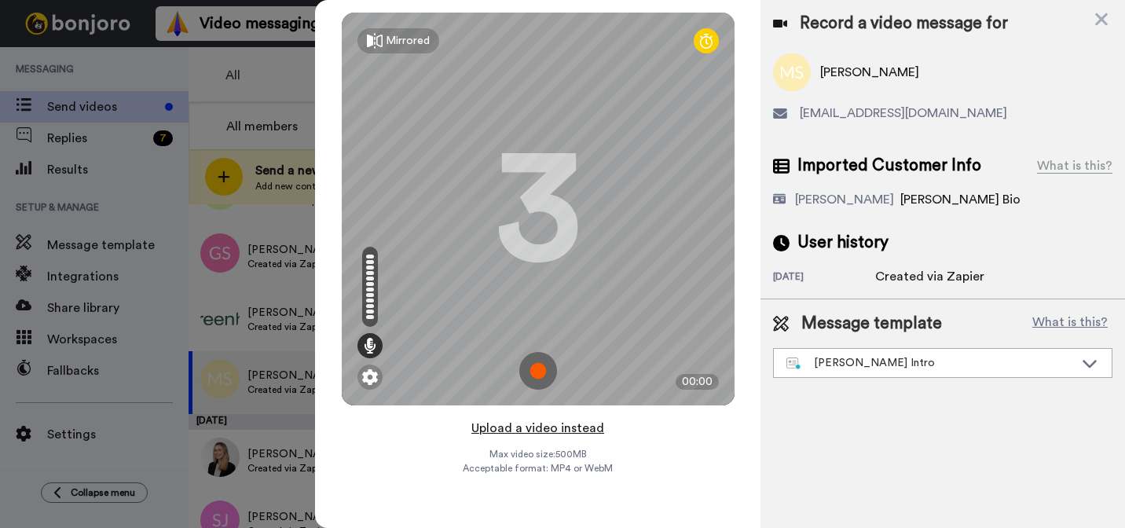
click at [565, 433] on button "Upload a video instead" at bounding box center [538, 428] width 142 height 20
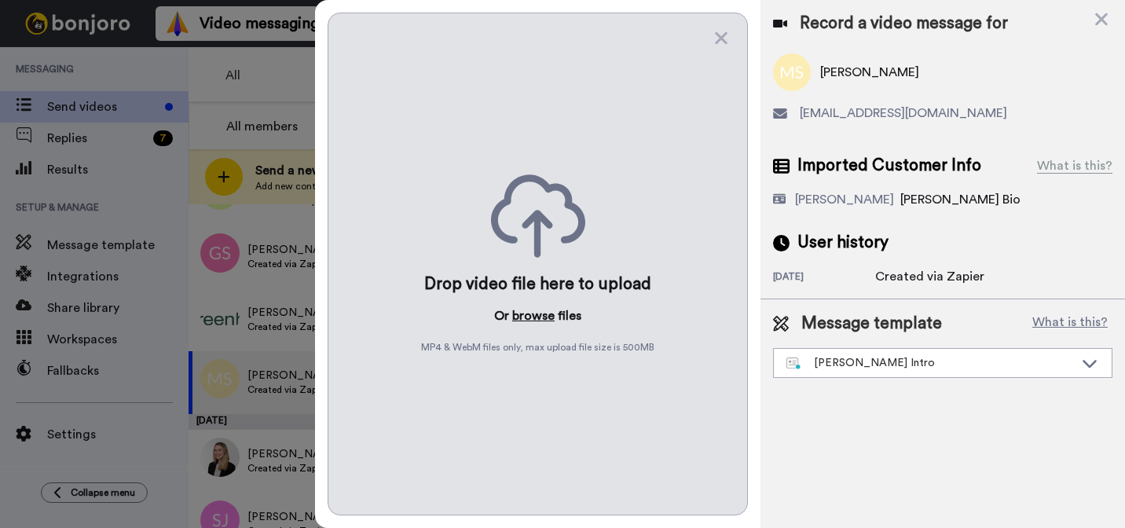
click at [524, 313] on button "browse" at bounding box center [533, 315] width 42 height 19
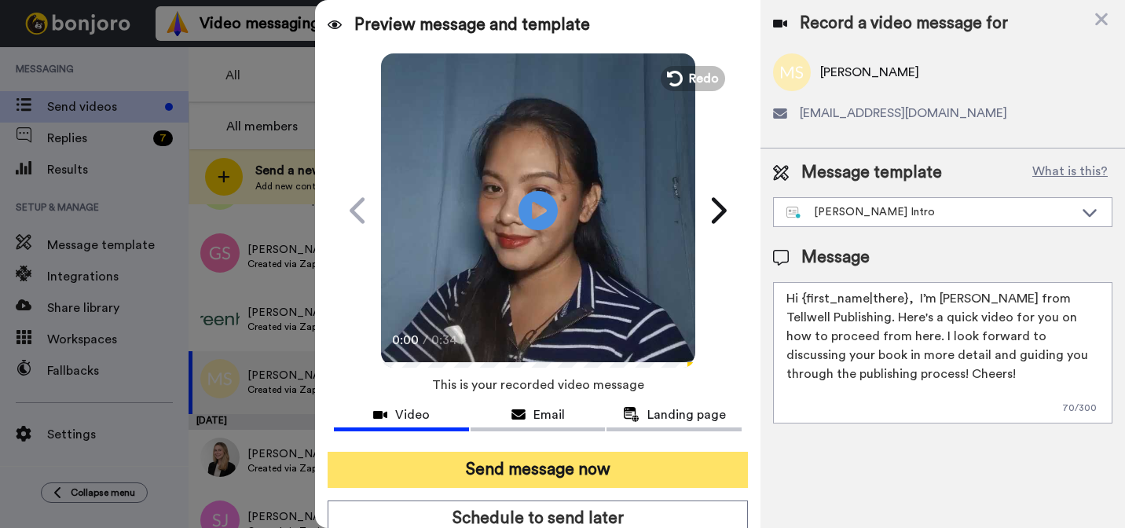
click at [657, 466] on button "Send message now" at bounding box center [538, 470] width 420 height 36
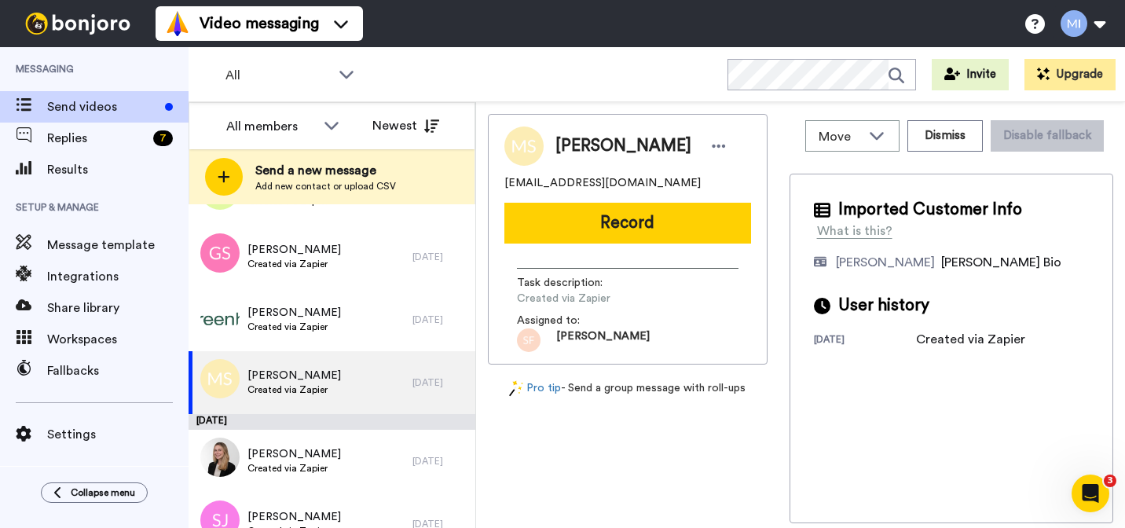
scroll to position [0, 0]
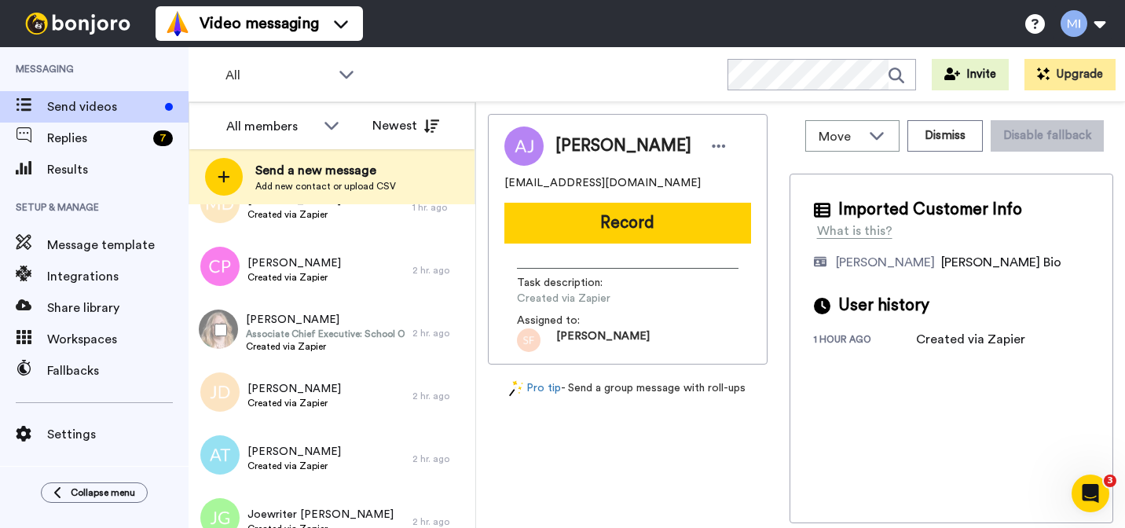
scroll to position [145, 0]
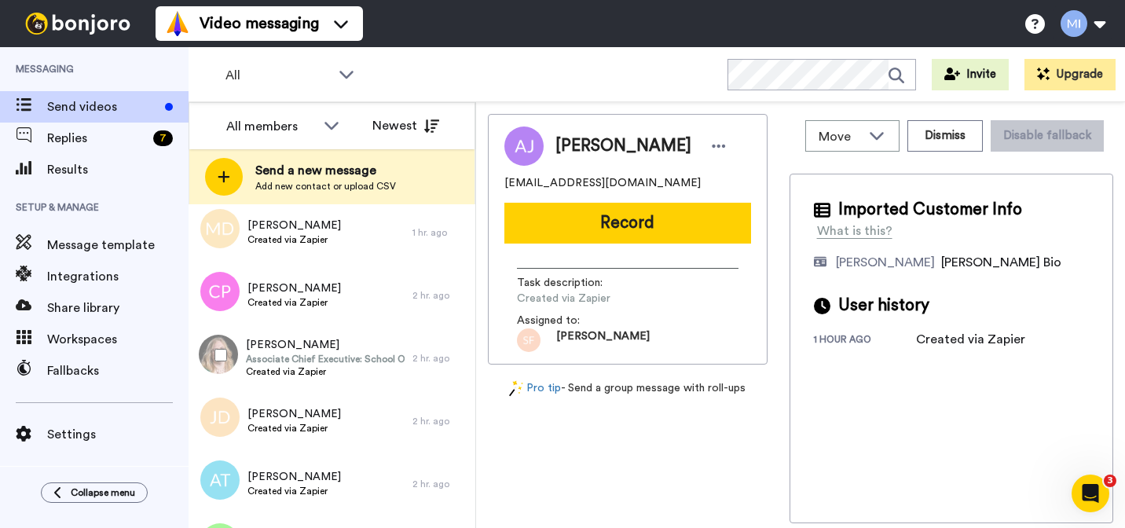
click at [350, 343] on span "[PERSON_NAME]" at bounding box center [325, 345] width 159 height 16
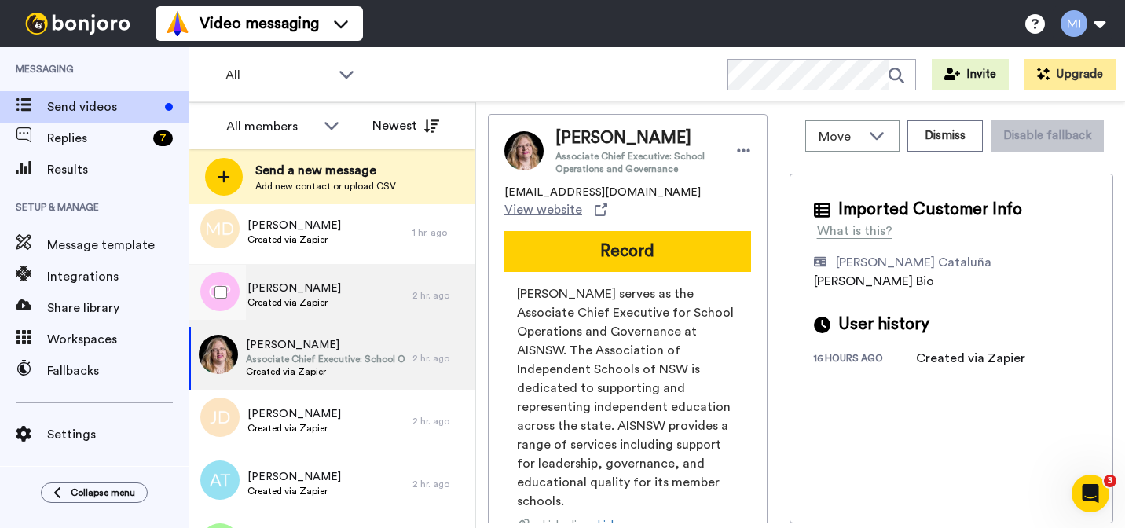
click at [339, 299] on span "Created via Zapier" at bounding box center [293, 302] width 93 height 13
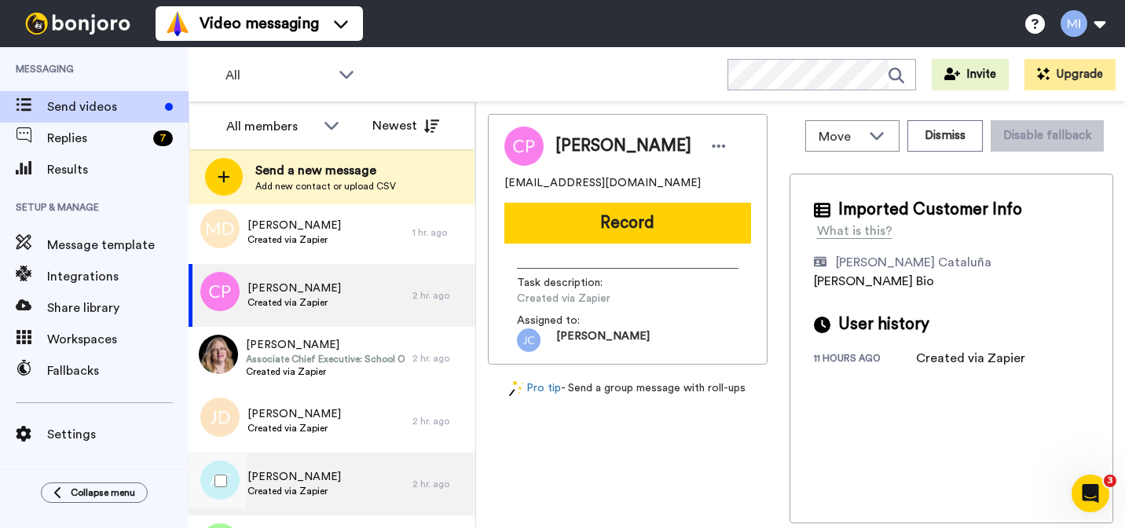
click at [308, 455] on div "[PERSON_NAME] Created via Zapier" at bounding box center [301, 483] width 224 height 63
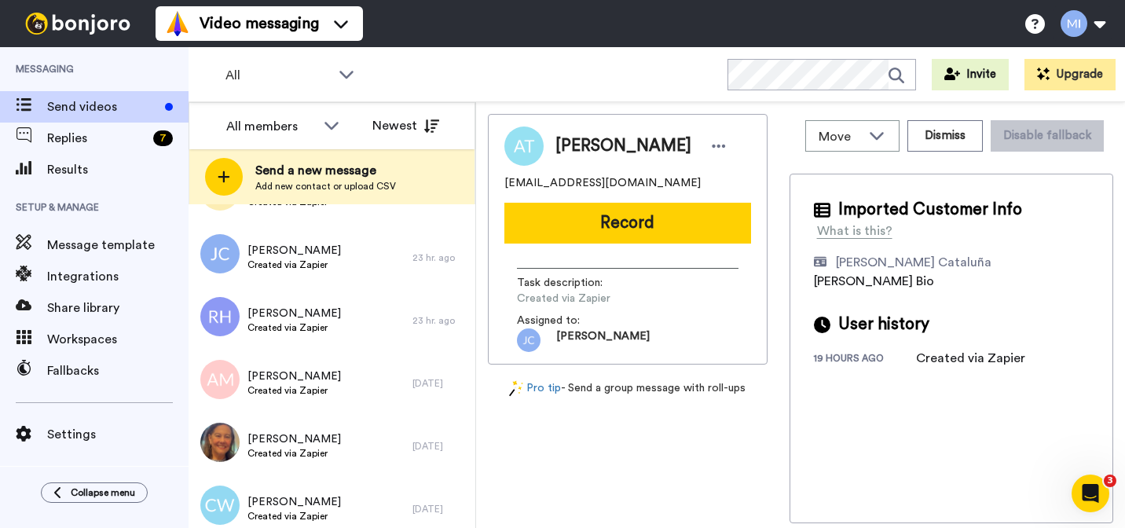
scroll to position [2850, 0]
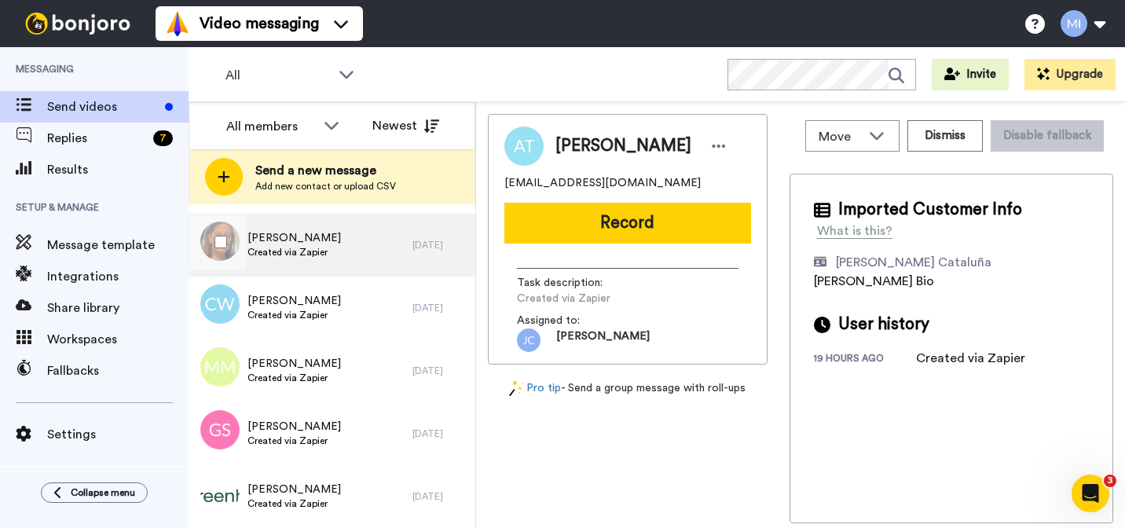
click at [344, 248] on div "[PERSON_NAME] Created via Zapier" at bounding box center [301, 245] width 224 height 63
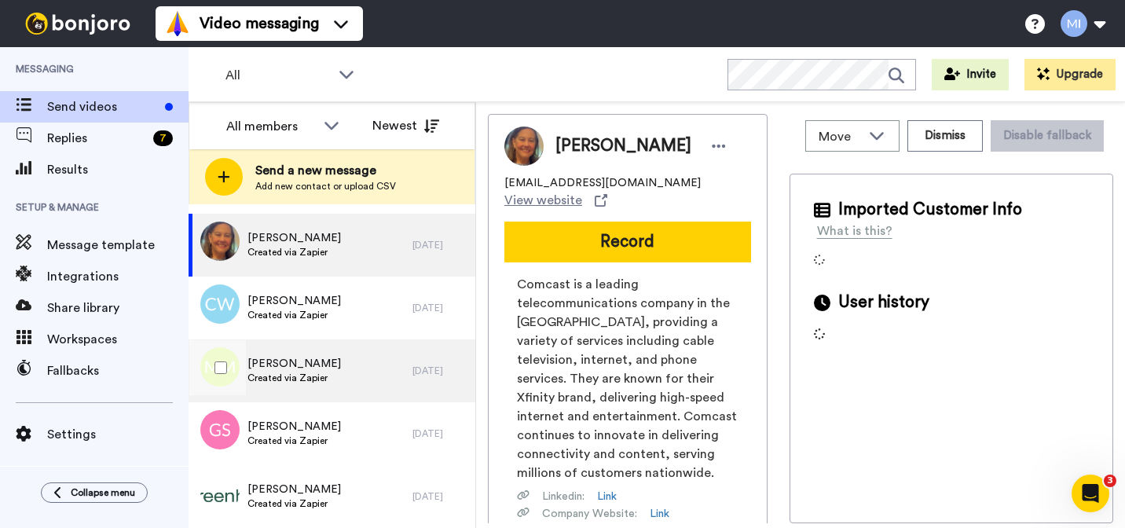
click at [317, 374] on span "Created via Zapier" at bounding box center [293, 378] width 93 height 13
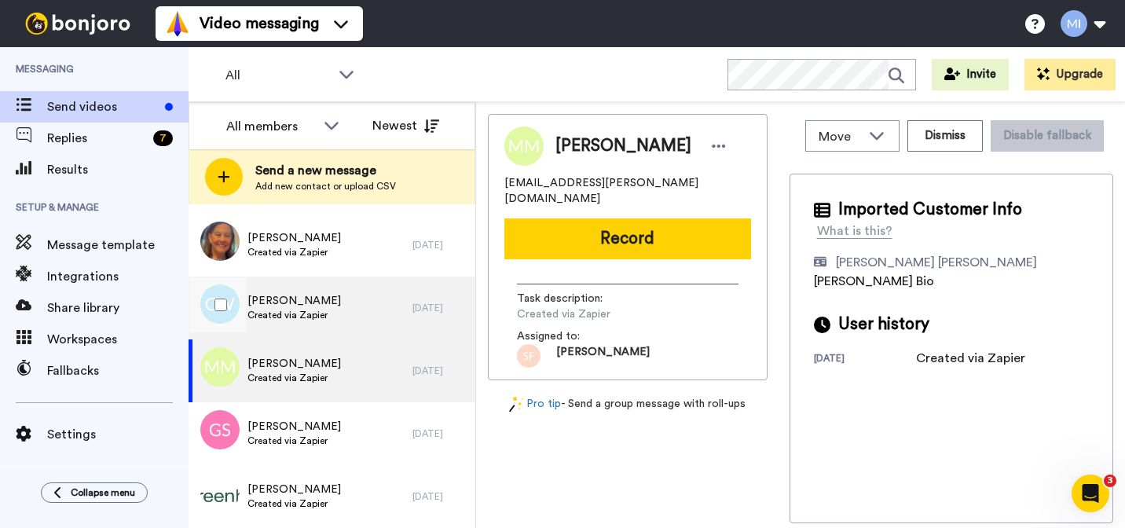
click at [339, 326] on div "[PERSON_NAME] Created via Zapier" at bounding box center [301, 307] width 224 height 63
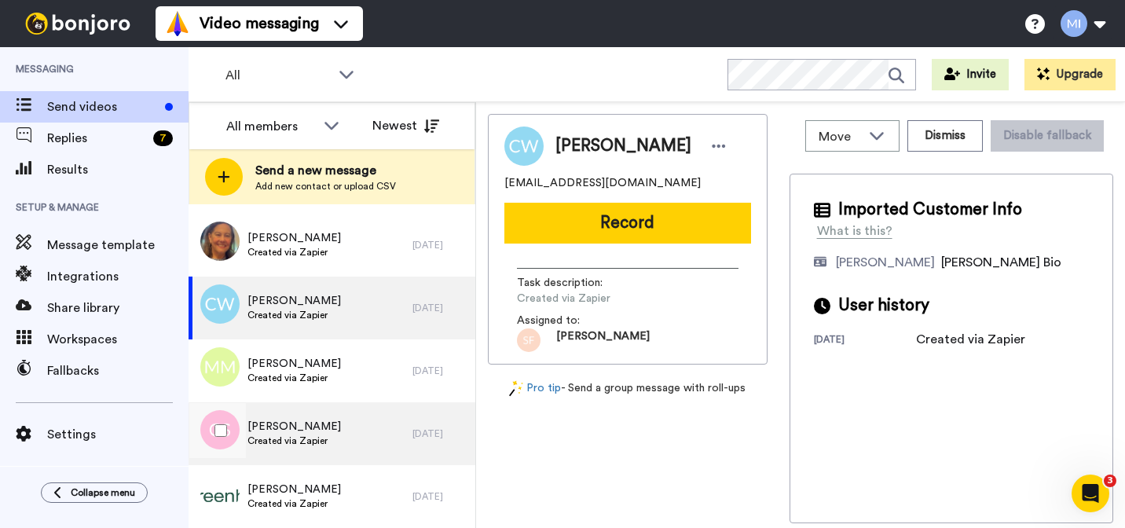
click at [323, 419] on span "[PERSON_NAME]" at bounding box center [293, 427] width 93 height 16
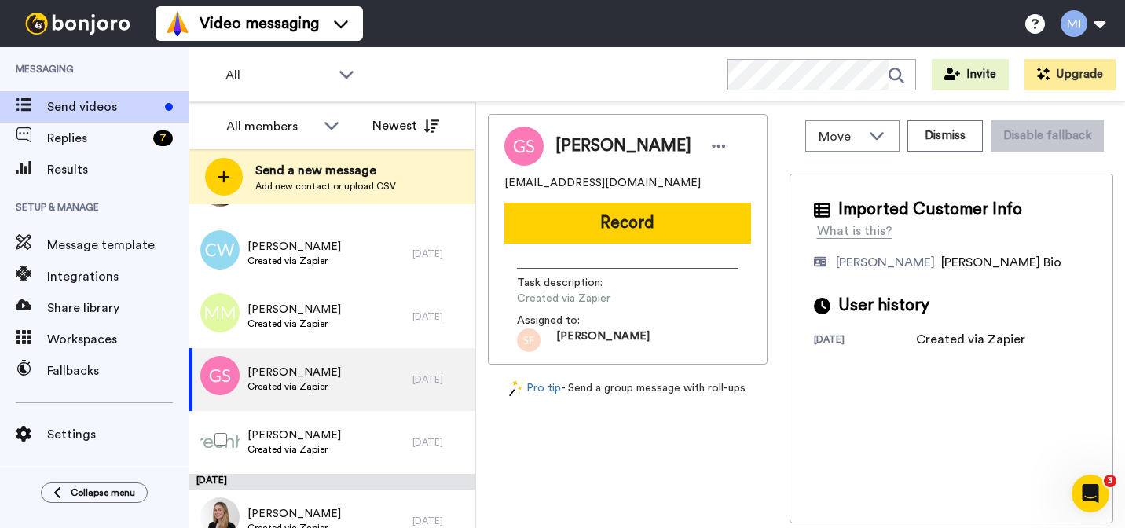
click at [323, 418] on div "[PERSON_NAME] Created via Zapier" at bounding box center [301, 442] width 224 height 63
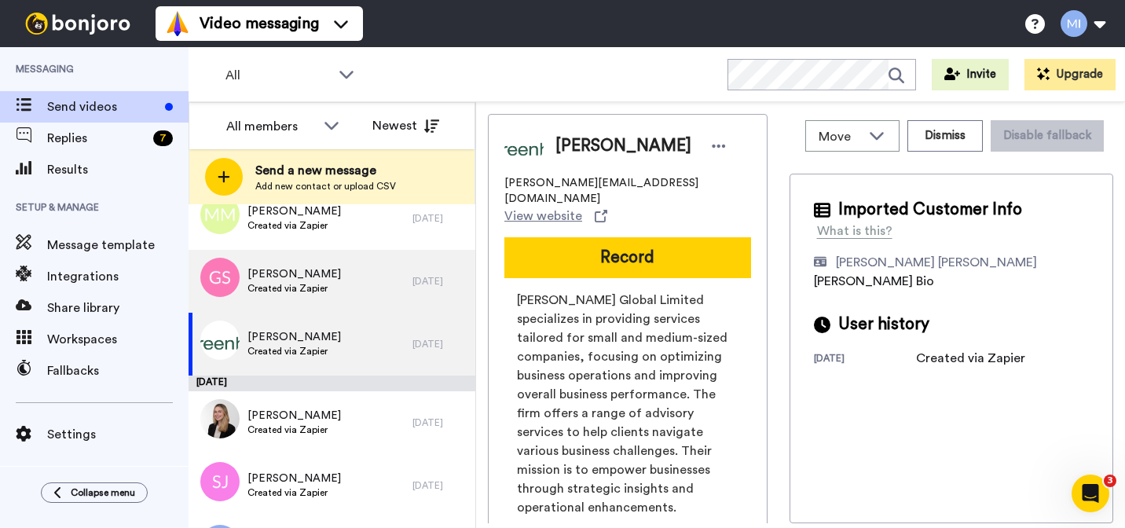
scroll to position [3044, 0]
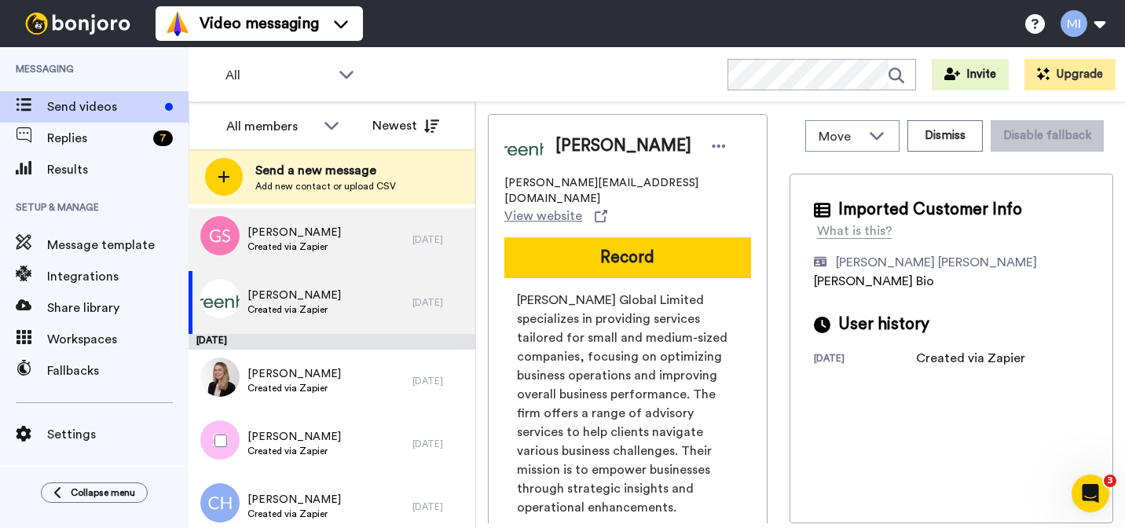
click at [323, 418] on div "[PERSON_NAME] Created via Zapier" at bounding box center [301, 443] width 224 height 63
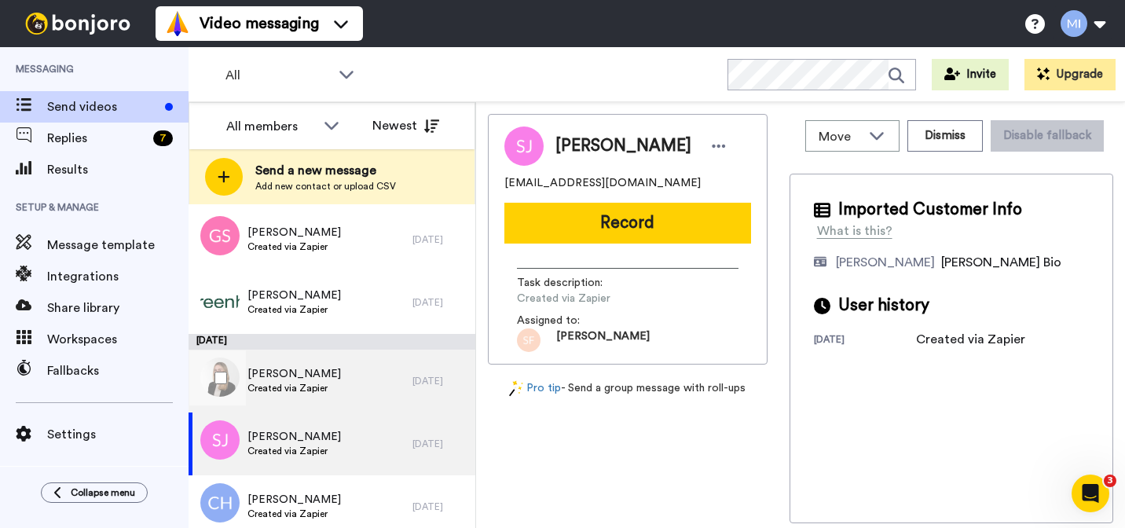
click at [324, 390] on span "Created via Zapier" at bounding box center [293, 388] width 93 height 13
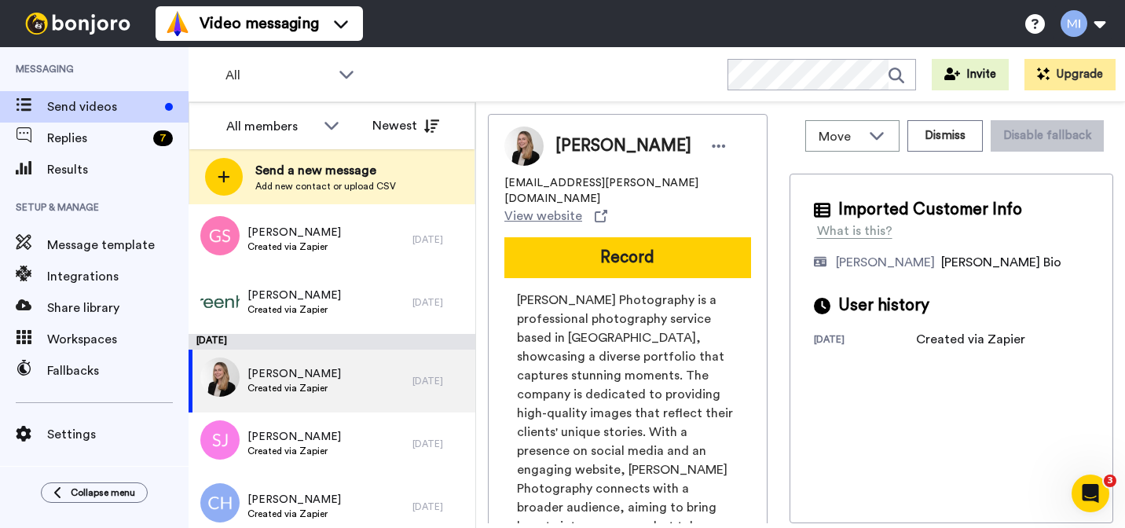
scroll to position [30, 0]
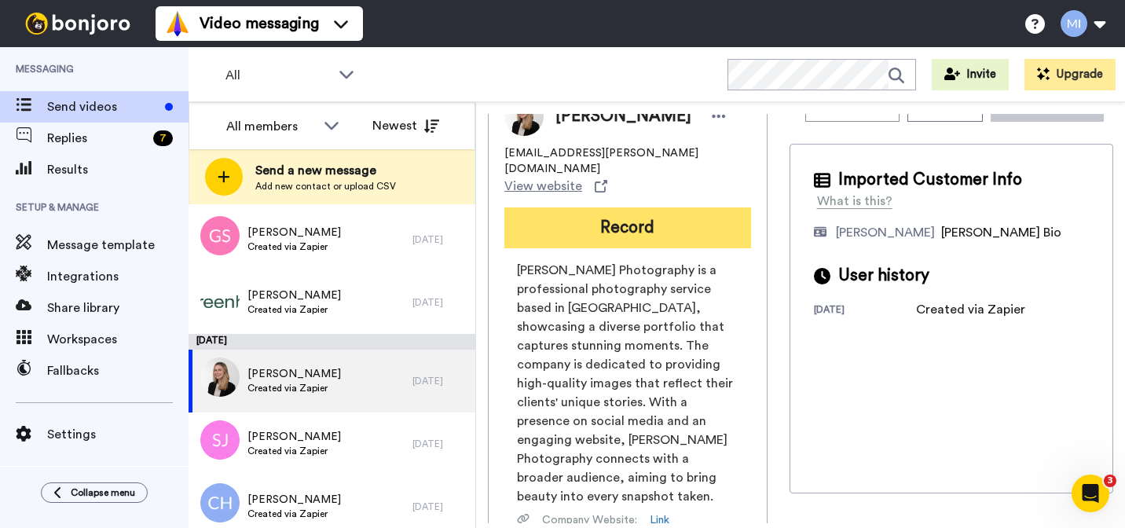
click at [647, 207] on button "Record" at bounding box center [627, 227] width 247 height 41
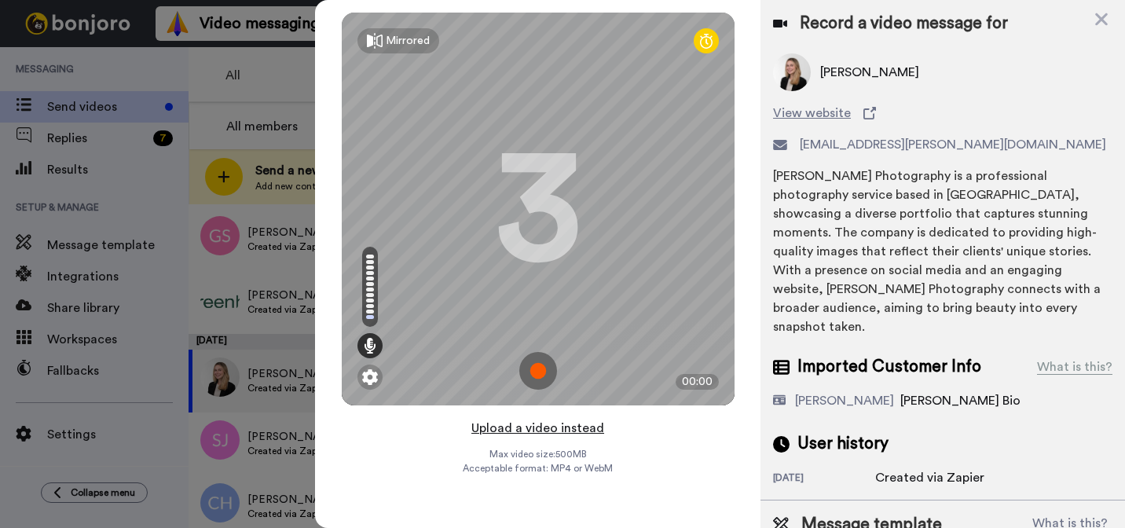
click at [552, 424] on button "Upload a video instead" at bounding box center [538, 428] width 142 height 20
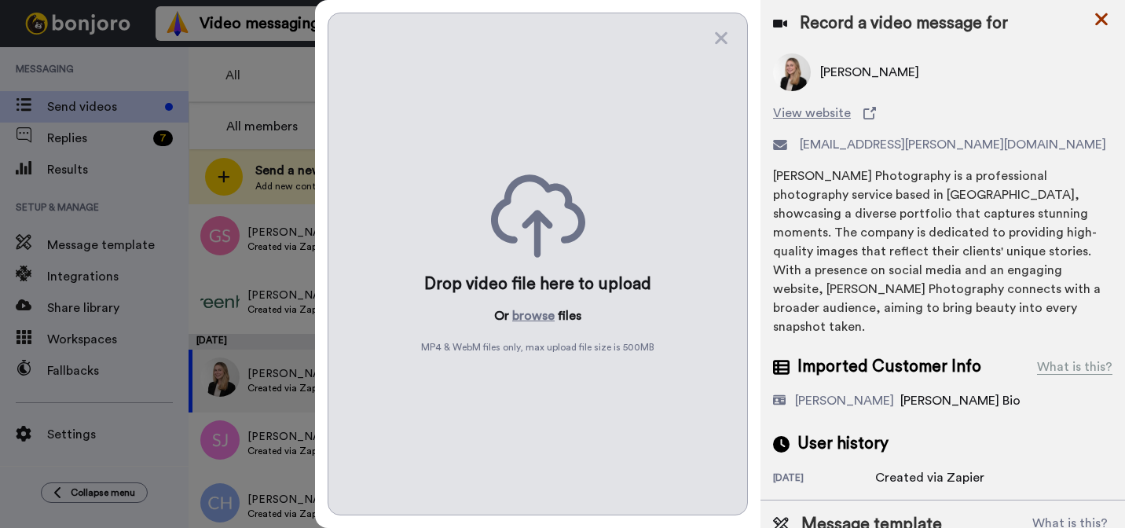
click at [1099, 12] on icon at bounding box center [1101, 19] width 16 height 20
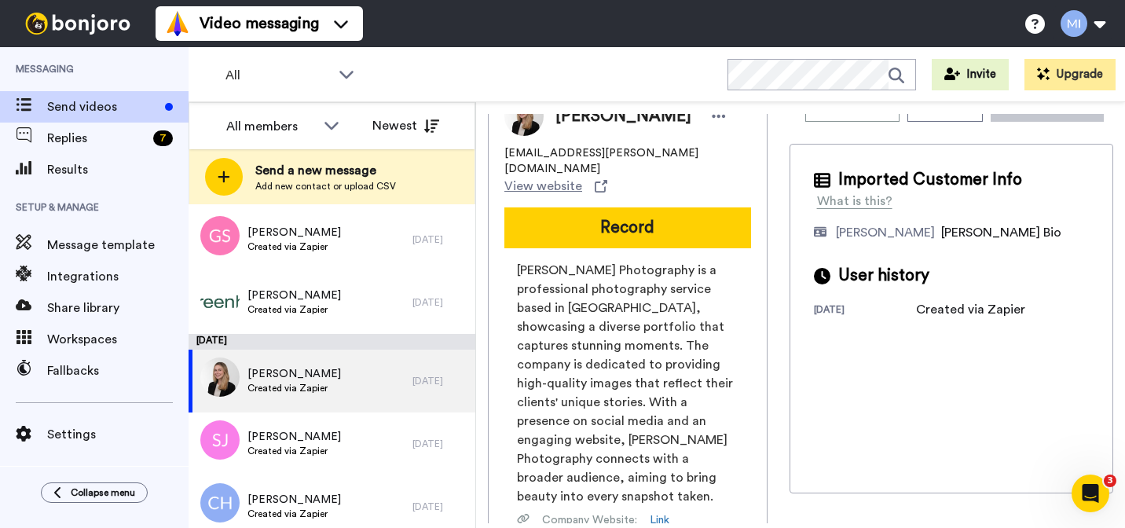
scroll to position [0, 0]
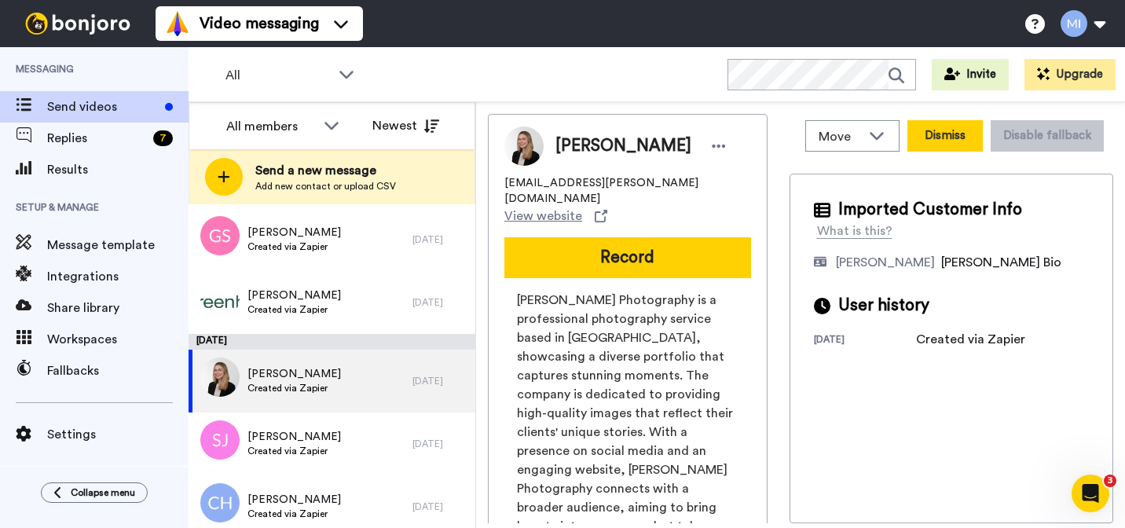
click at [947, 141] on button "Dismiss" at bounding box center [944, 135] width 75 height 31
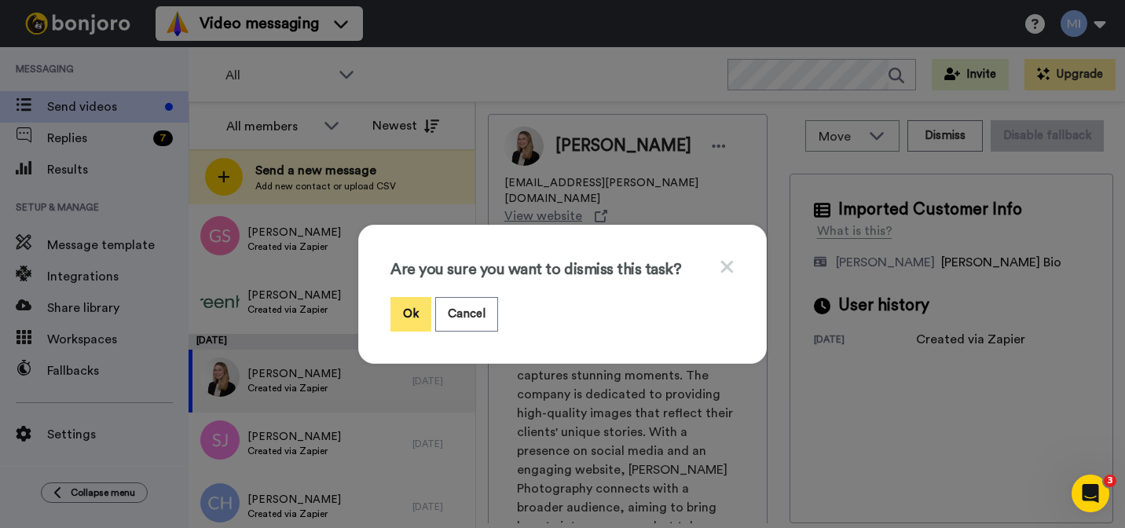
click at [409, 313] on button "Ok" at bounding box center [410, 314] width 41 height 34
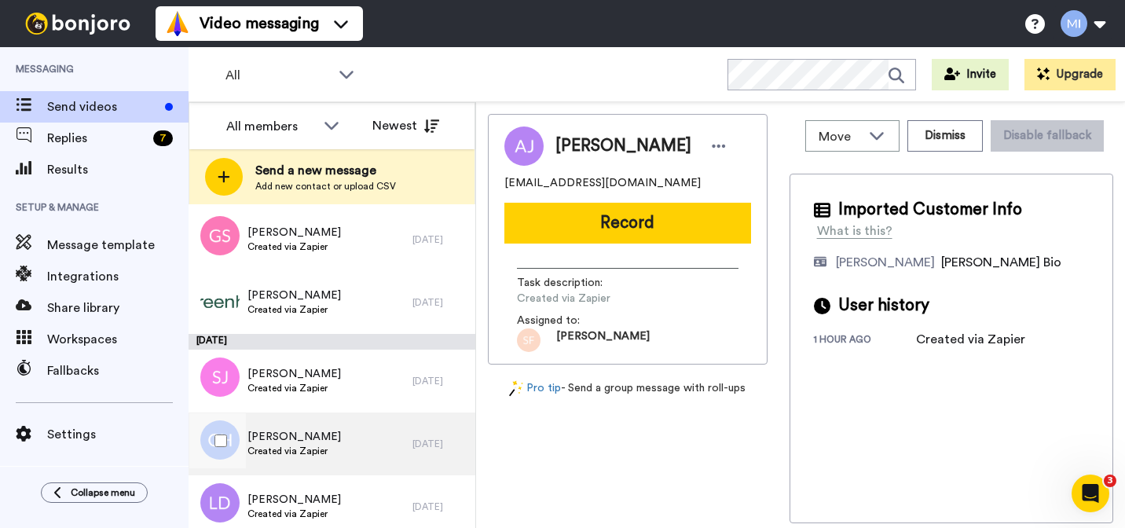
click at [317, 453] on span "Created via Zapier" at bounding box center [293, 451] width 93 height 13
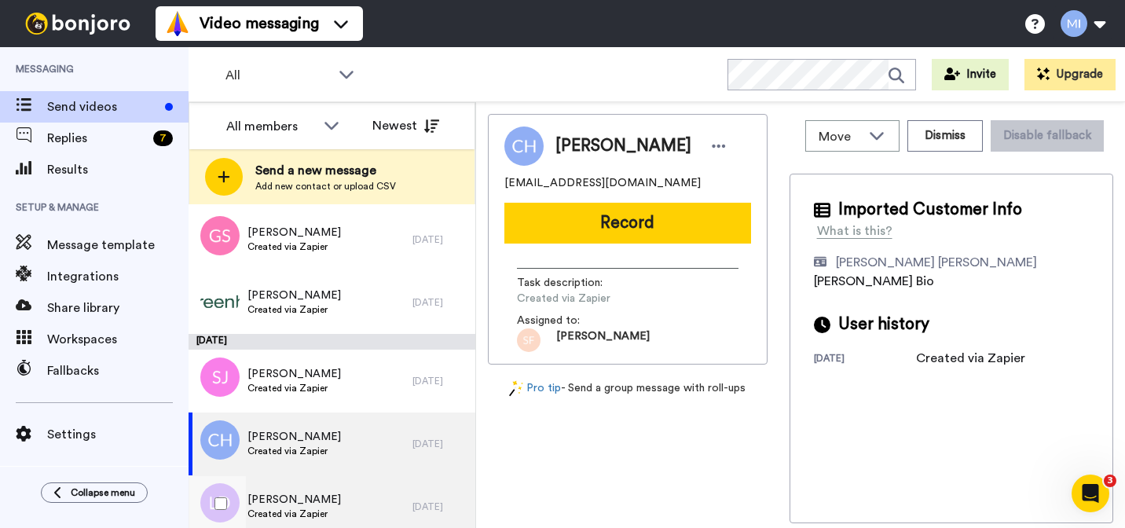
click at [306, 497] on span "[PERSON_NAME]" at bounding box center [293, 500] width 93 height 16
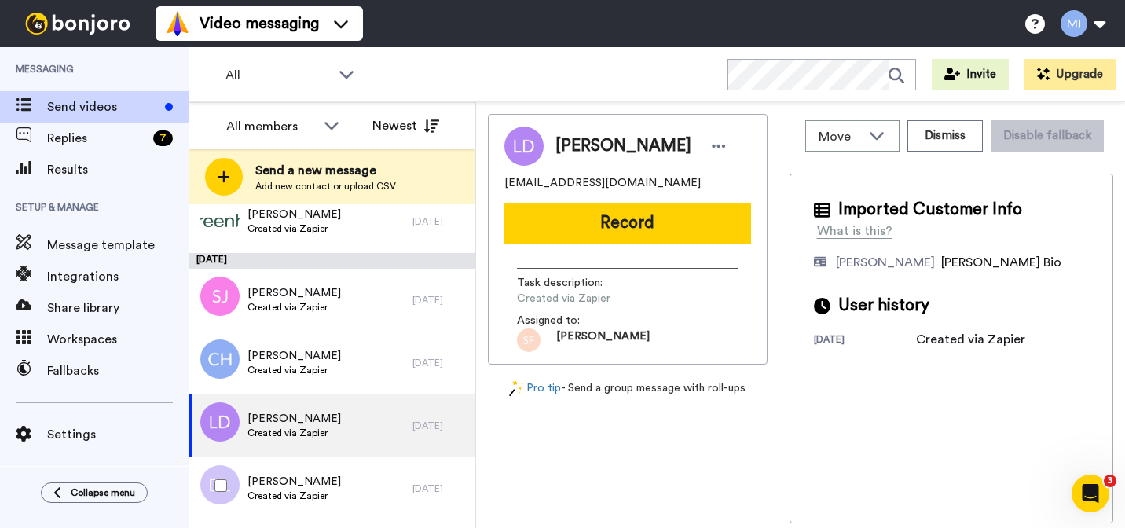
scroll to position [3122, 0]
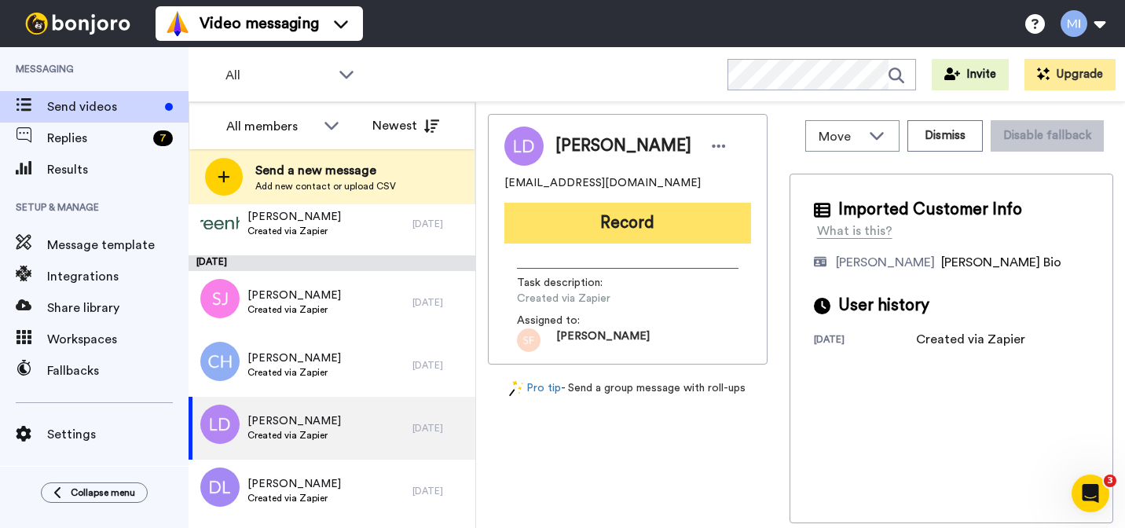
click at [651, 236] on button "Record" at bounding box center [627, 223] width 247 height 41
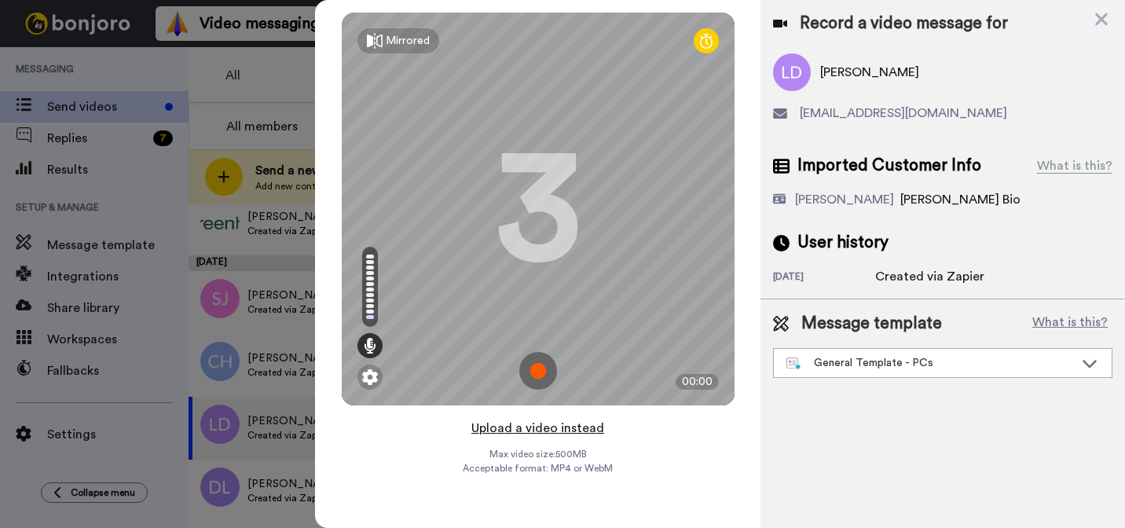
click at [572, 423] on button "Upload a video instead" at bounding box center [538, 428] width 142 height 20
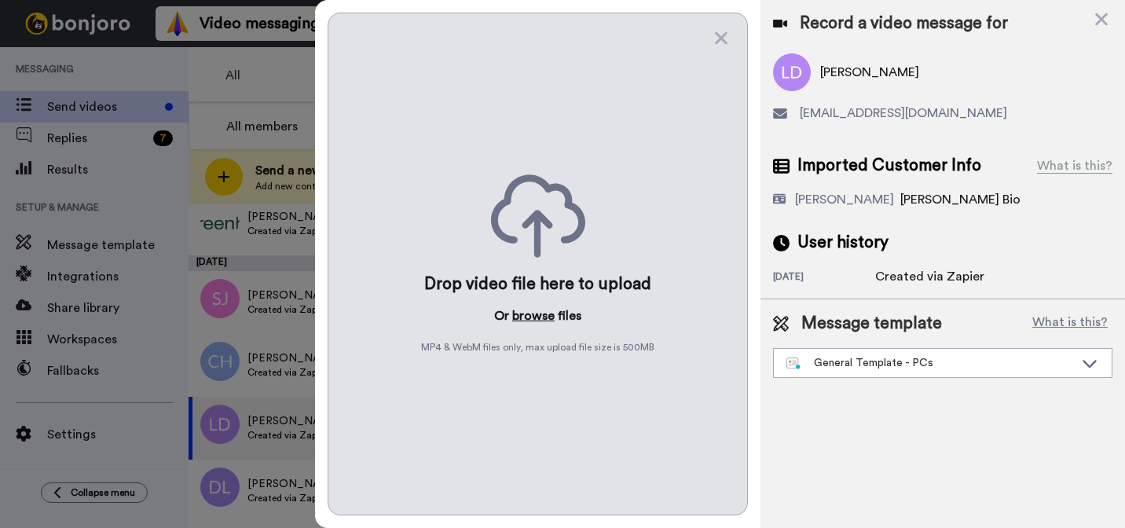
click at [538, 314] on button "browse" at bounding box center [533, 315] width 42 height 19
click at [824, 361] on div "General Template - PCs" at bounding box center [929, 363] width 287 height 16
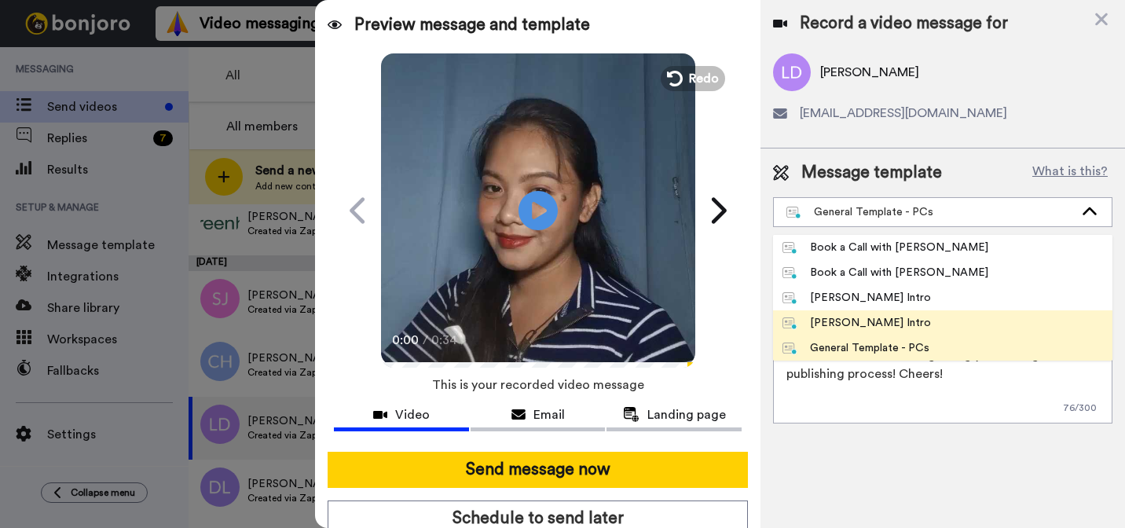
click at [820, 322] on div "[PERSON_NAME] Intro" at bounding box center [856, 323] width 148 height 16
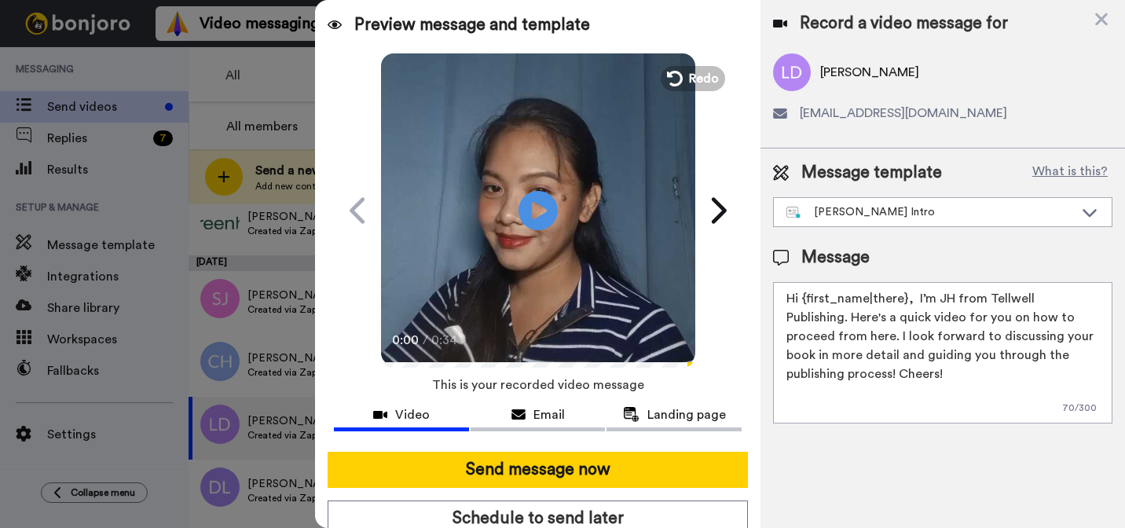
type textarea "Hi {first_name|there}, I’m [PERSON_NAME] from Tellwell Publishing. Here's a qui…"
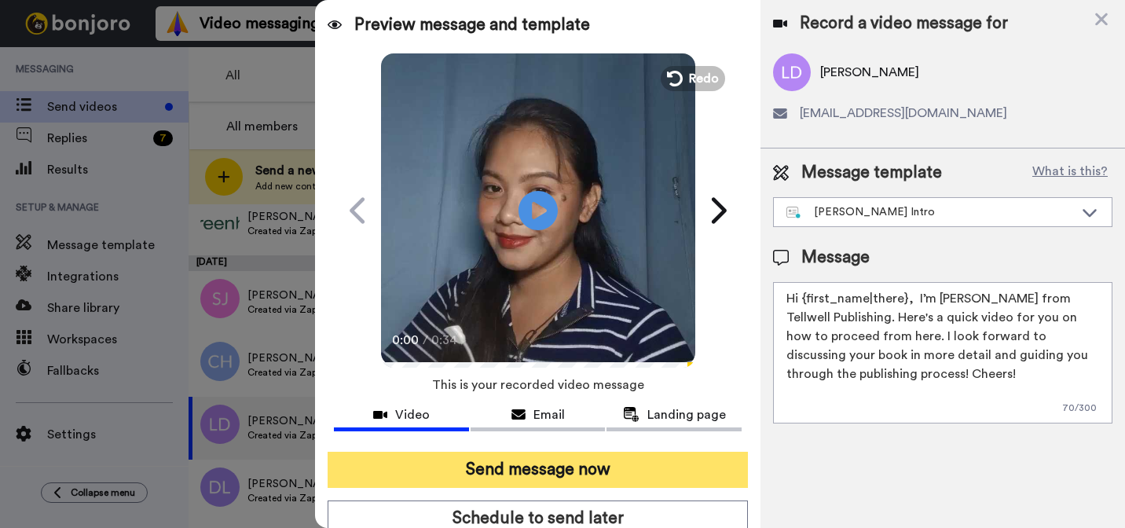
click at [586, 469] on button "Send message now" at bounding box center [538, 470] width 420 height 36
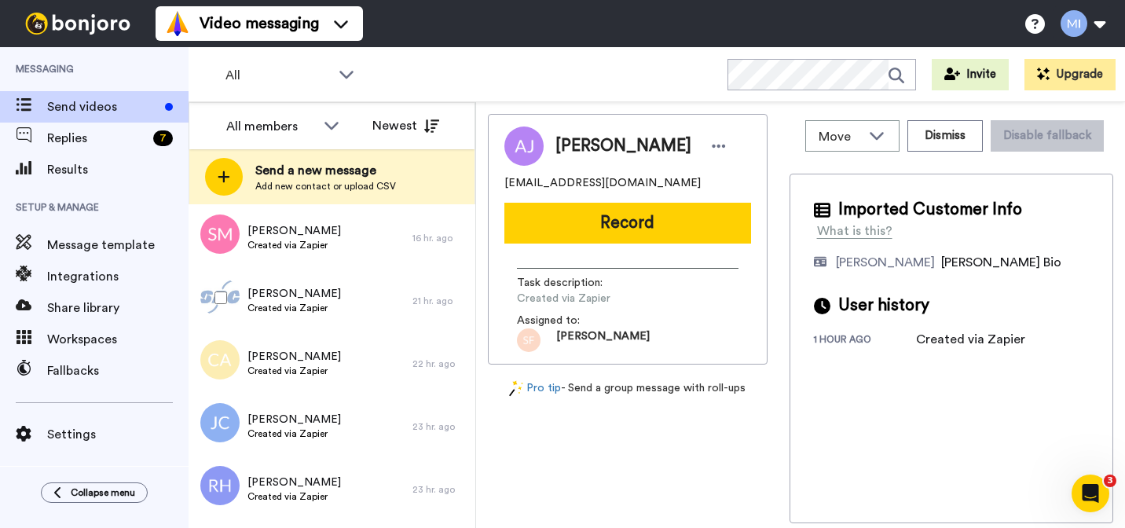
scroll to position [2484, 0]
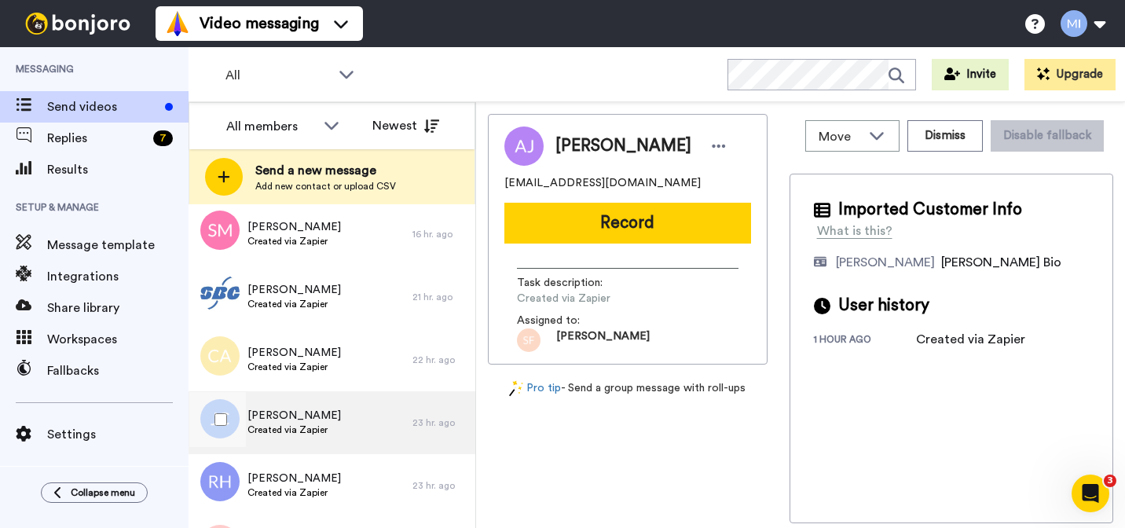
click at [329, 413] on div "[PERSON_NAME] Created via Zapier" at bounding box center [301, 422] width 224 height 63
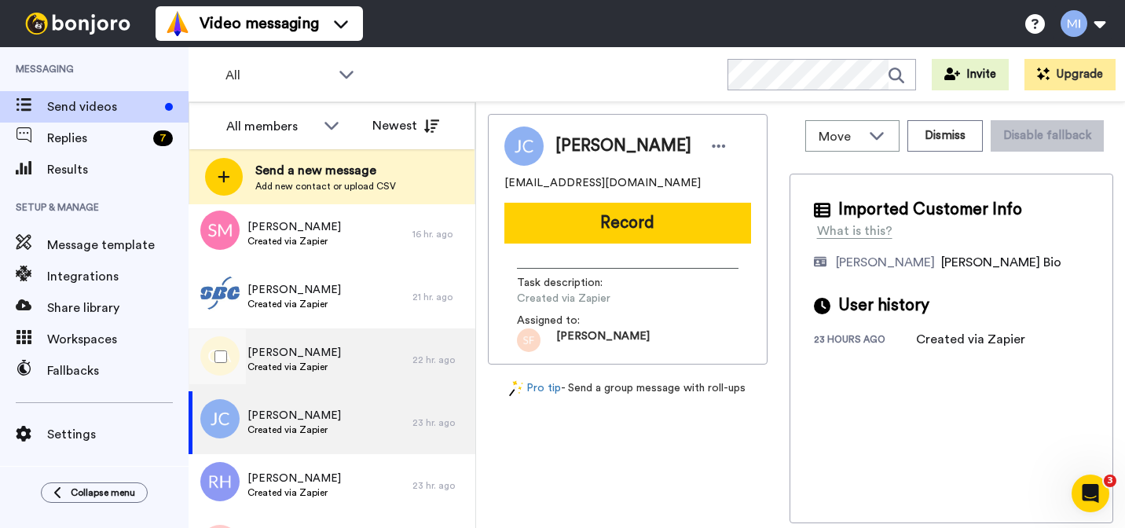
click at [328, 379] on div "[PERSON_NAME] Created via Zapier" at bounding box center [301, 359] width 224 height 63
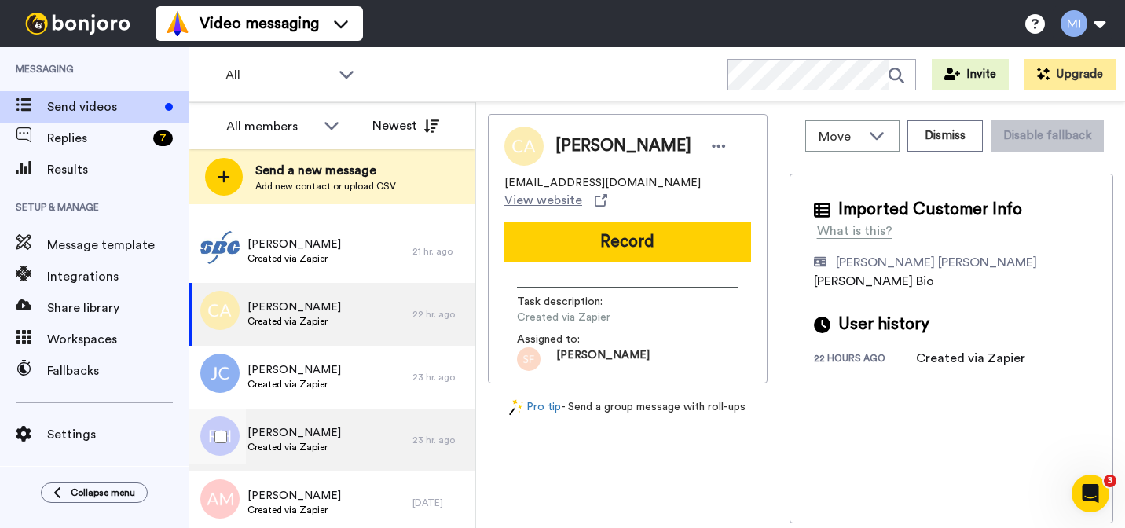
scroll to position [2530, 0]
click at [323, 459] on div "[PERSON_NAME] Created via Zapier" at bounding box center [301, 439] width 224 height 63
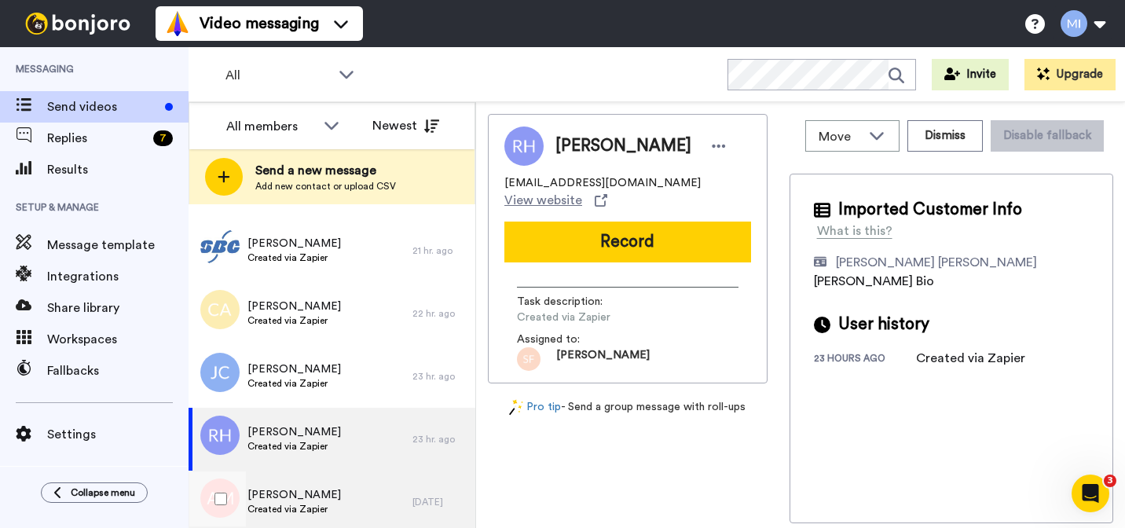
click at [311, 512] on span "Created via Zapier" at bounding box center [293, 509] width 93 height 13
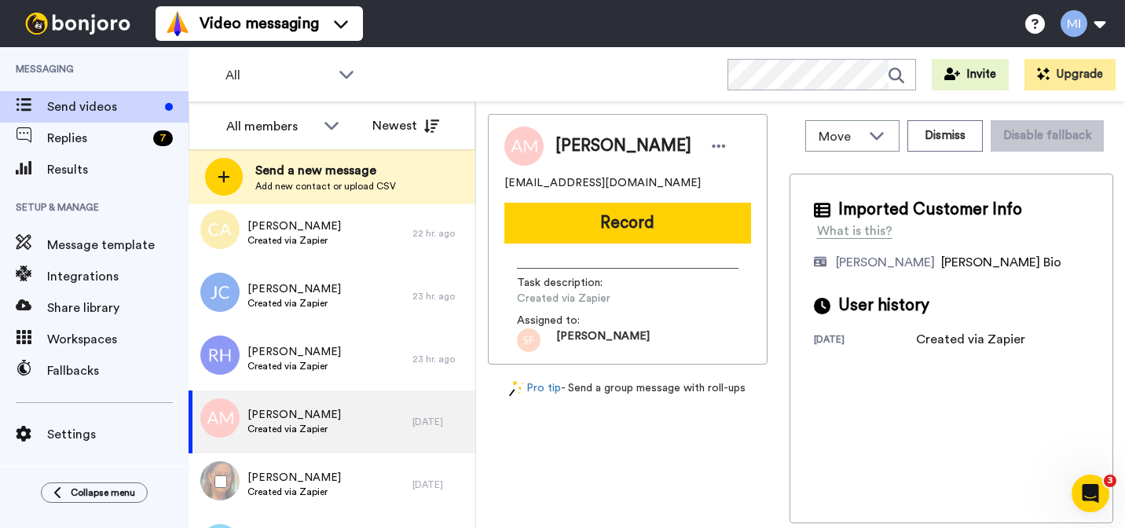
scroll to position [2611, 0]
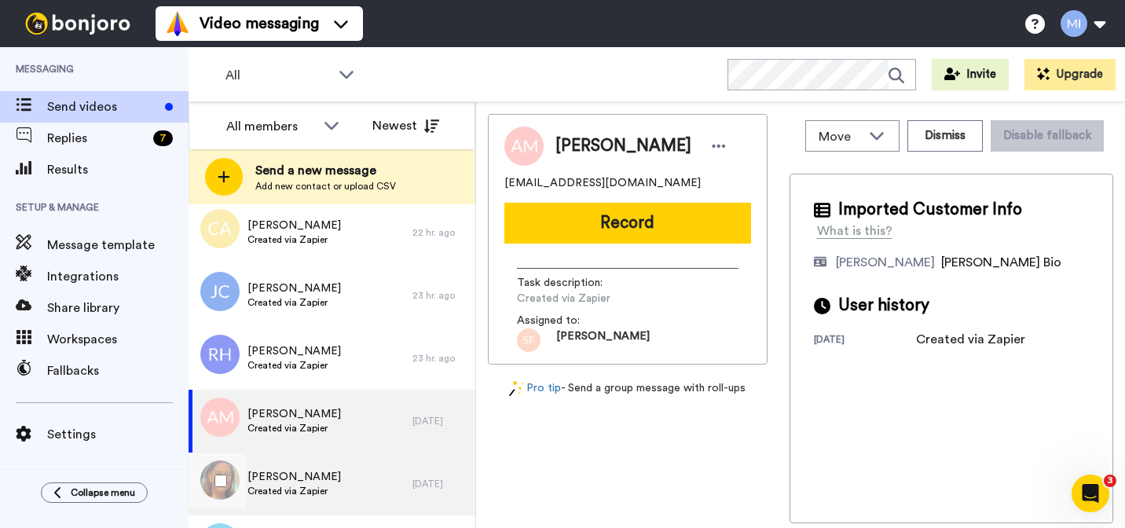
click at [314, 476] on span "[PERSON_NAME]" at bounding box center [293, 477] width 93 height 16
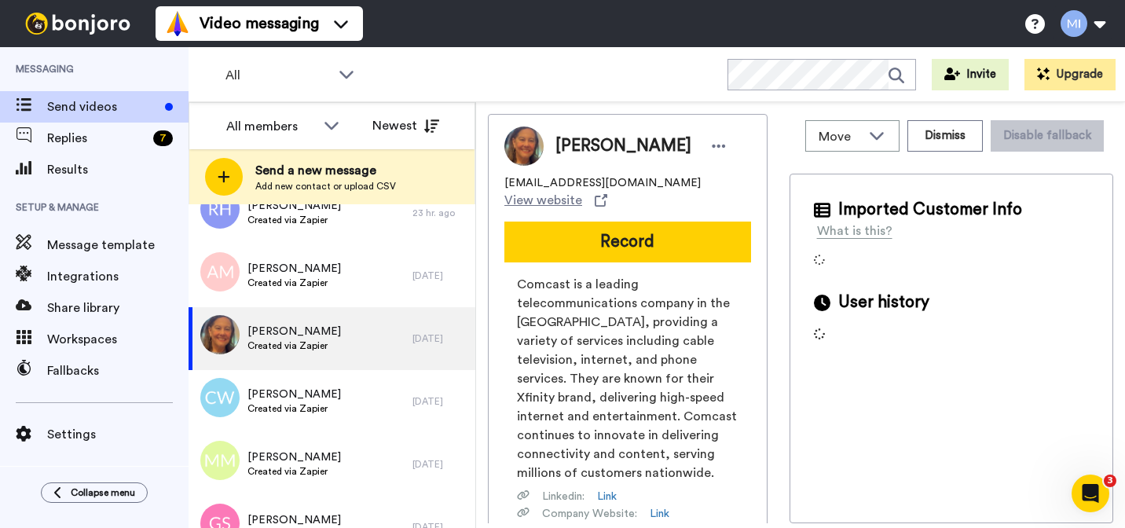
scroll to position [2850, 0]
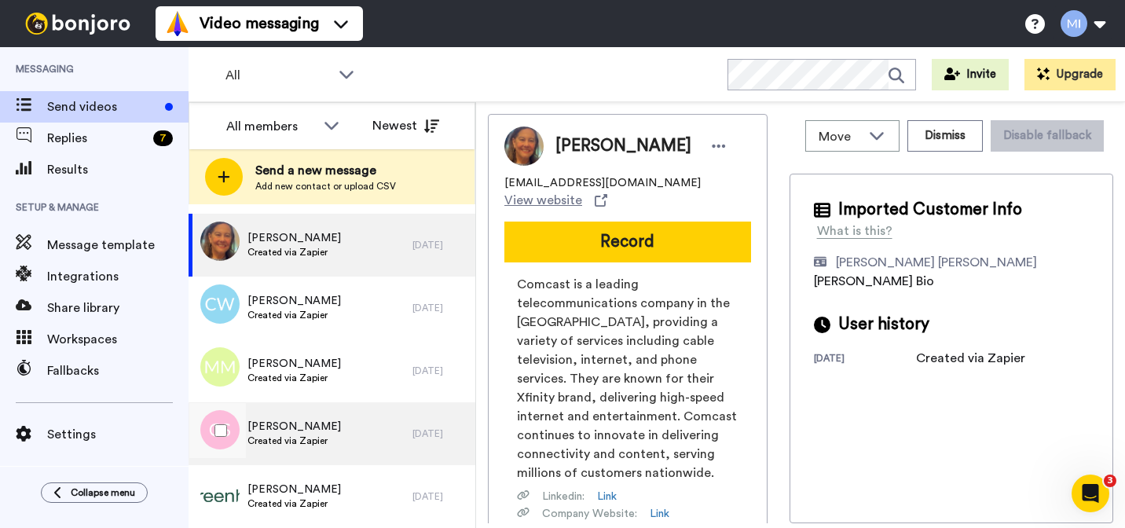
click at [314, 442] on span "Created via Zapier" at bounding box center [293, 440] width 93 height 13
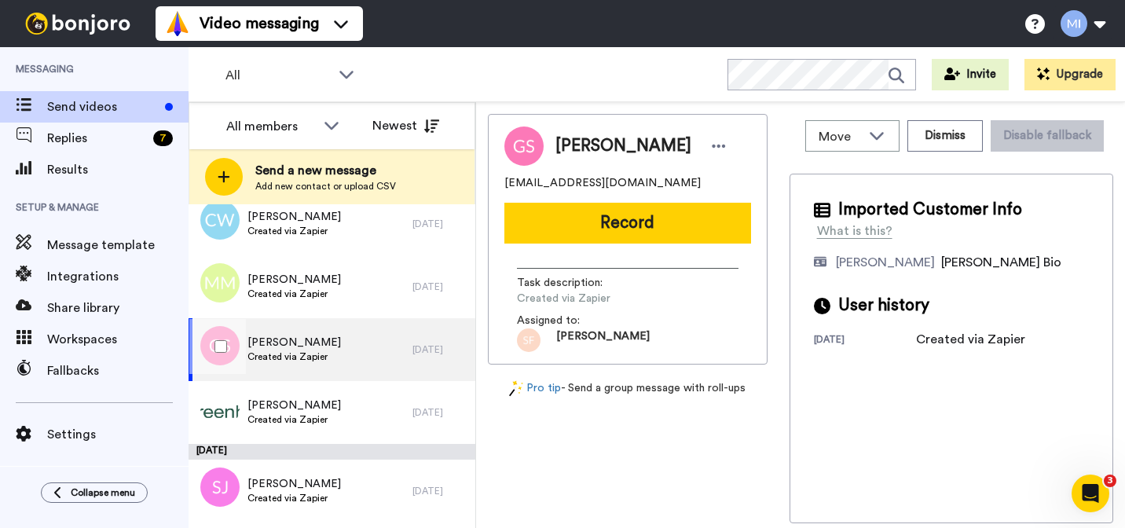
scroll to position [2937, 0]
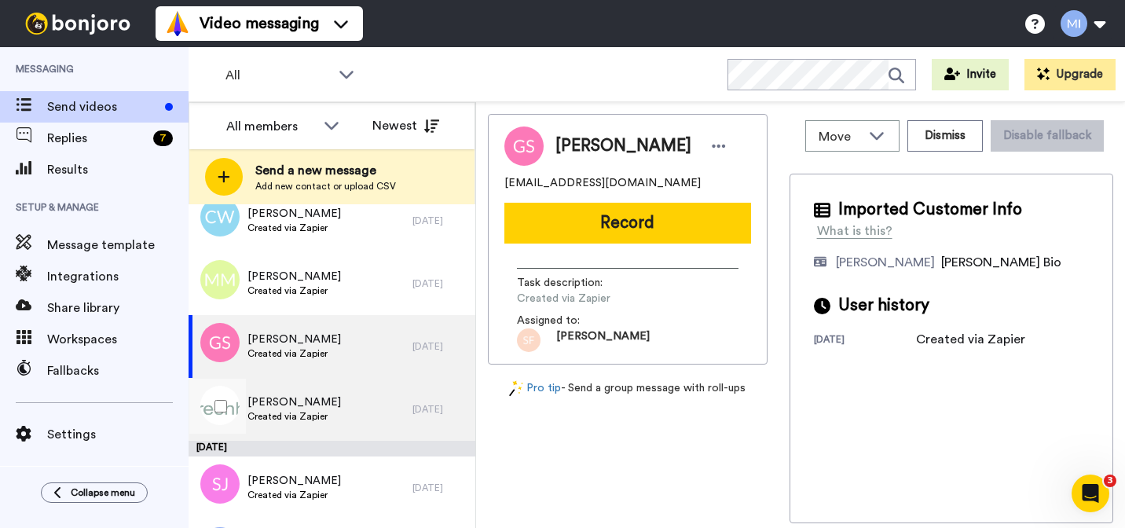
click at [308, 414] on span "Created via Zapier" at bounding box center [293, 416] width 93 height 13
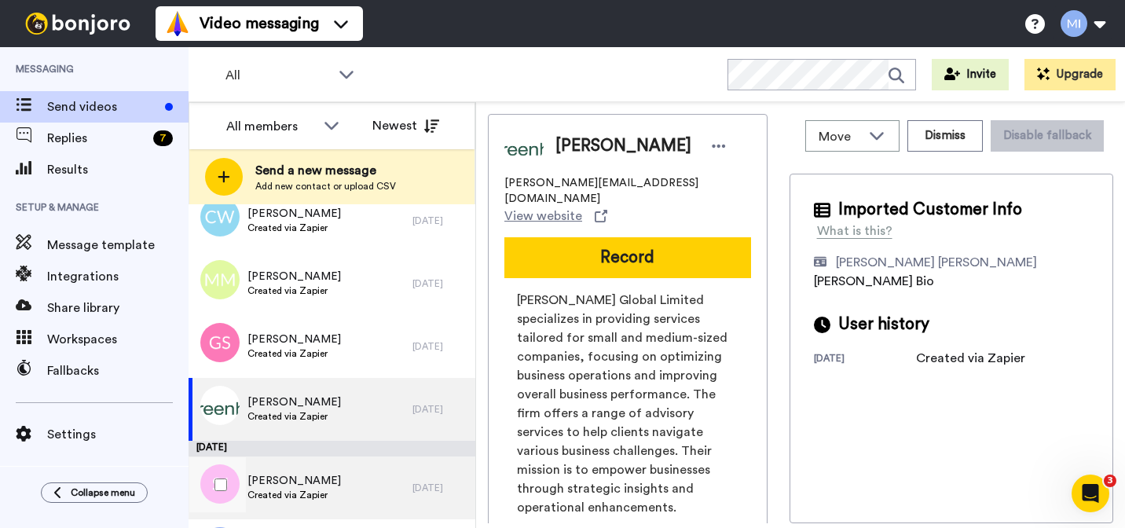
click at [307, 470] on div "[PERSON_NAME] Created via Zapier" at bounding box center [301, 487] width 224 height 63
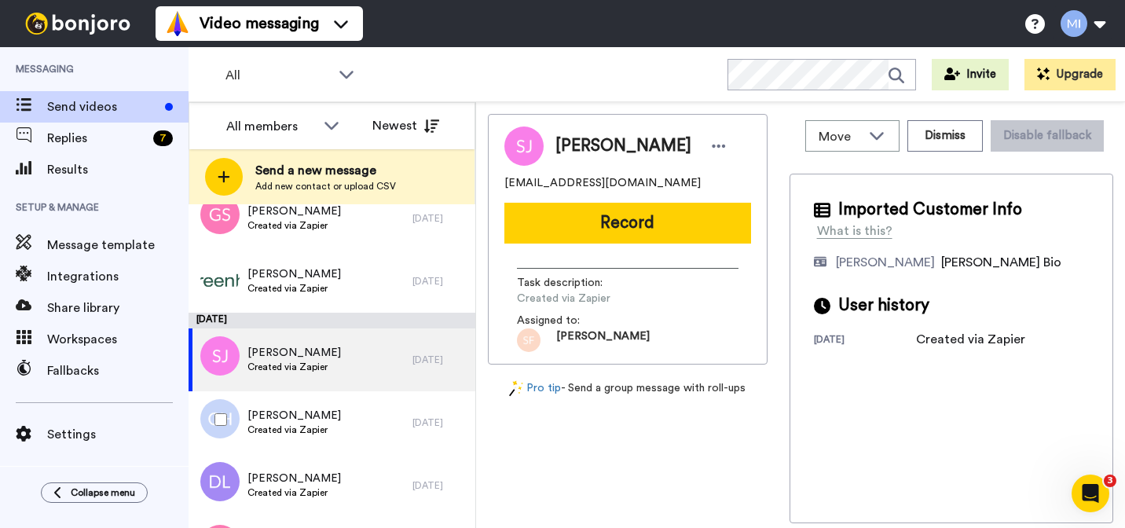
scroll to position [3066, 0]
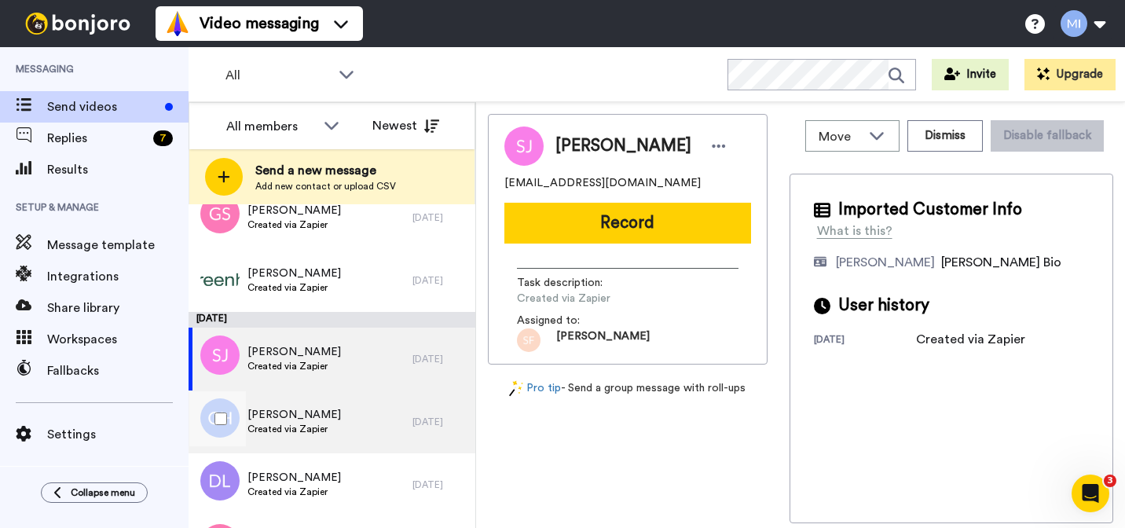
click at [309, 438] on div "[PERSON_NAME] Created via Zapier" at bounding box center [301, 421] width 224 height 63
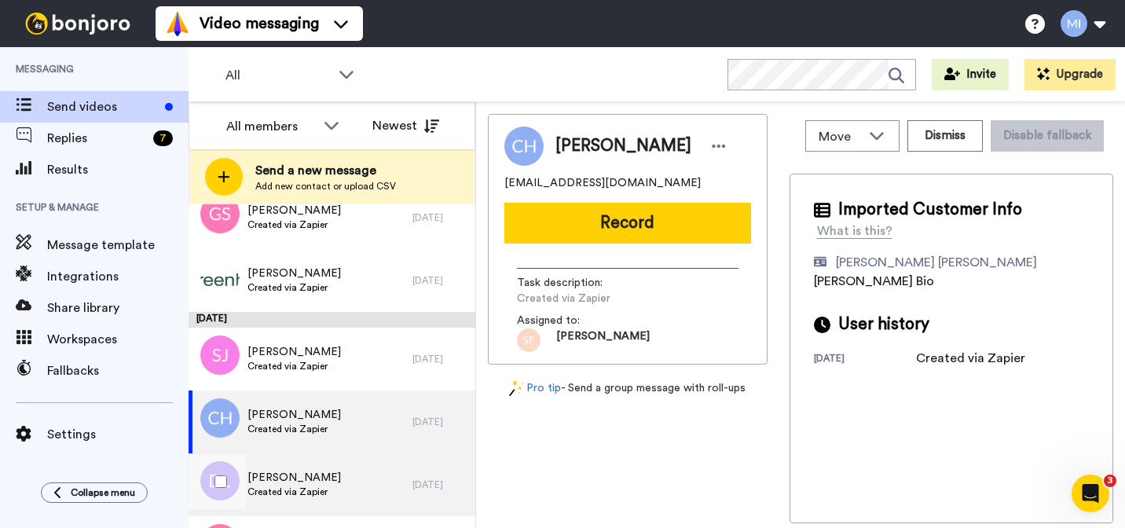
click at [306, 460] on div "[PERSON_NAME] Created via Zapier" at bounding box center [301, 484] width 224 height 63
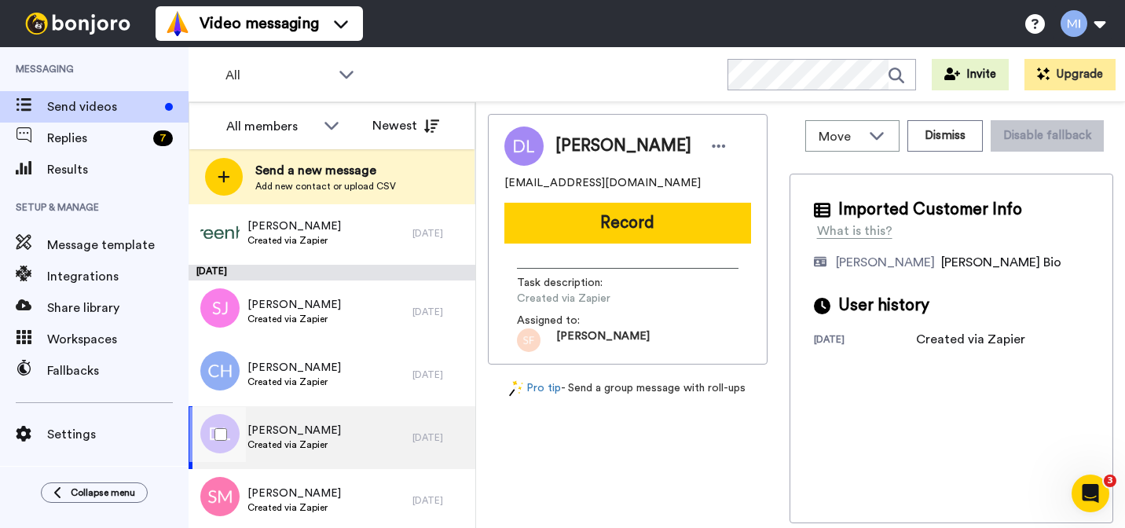
scroll to position [3114, 0]
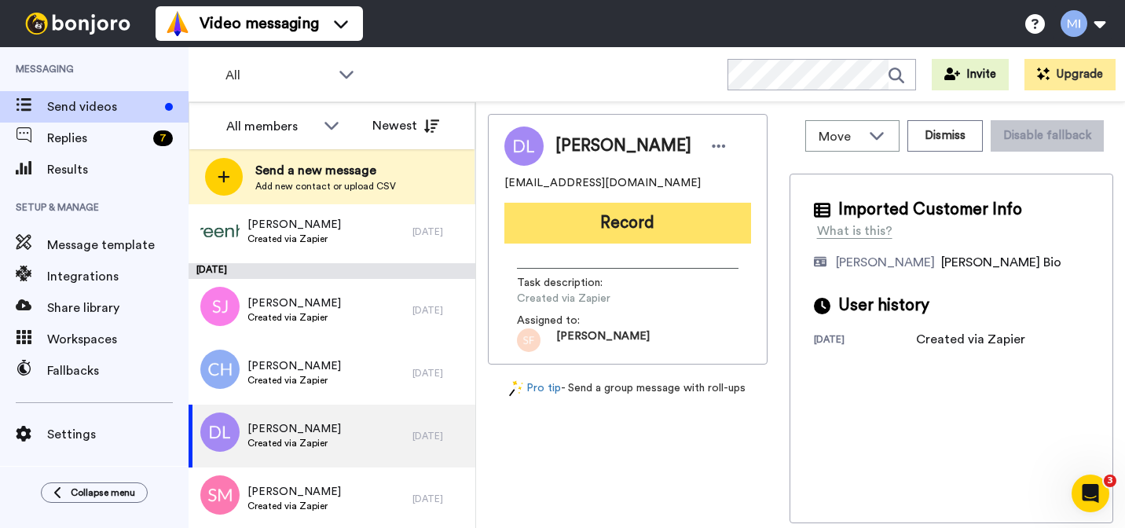
click at [715, 220] on button "Record" at bounding box center [627, 223] width 247 height 41
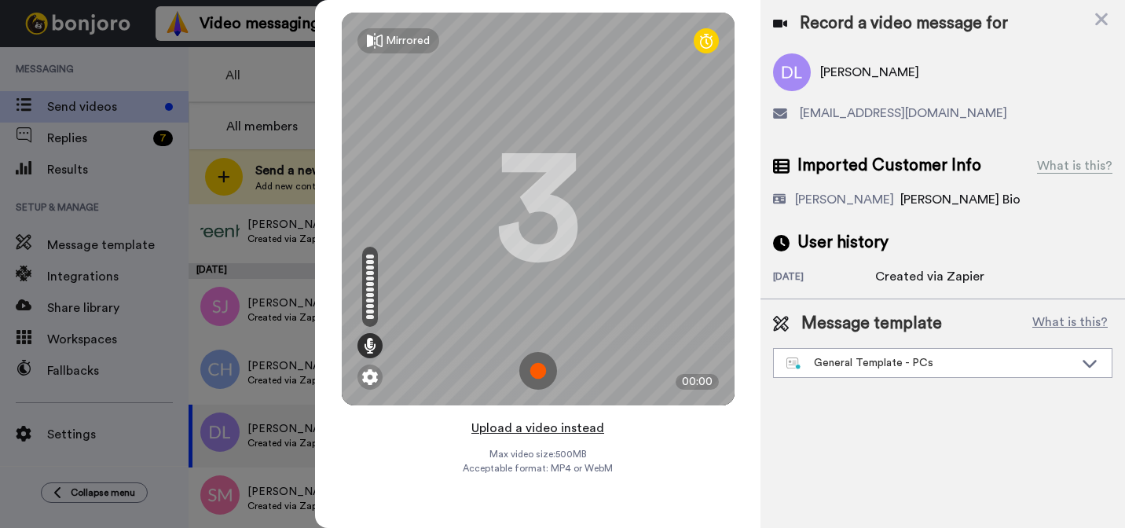
click at [525, 426] on button "Upload a video instead" at bounding box center [538, 428] width 142 height 20
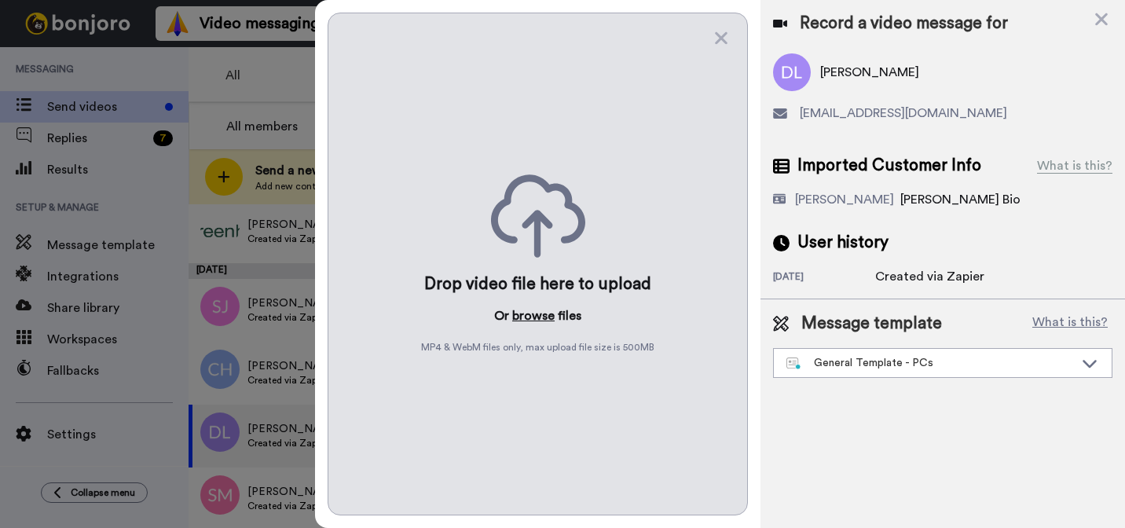
click at [528, 319] on button "browse" at bounding box center [533, 315] width 42 height 19
click at [844, 365] on div "General Template - PCs" at bounding box center [929, 363] width 287 height 16
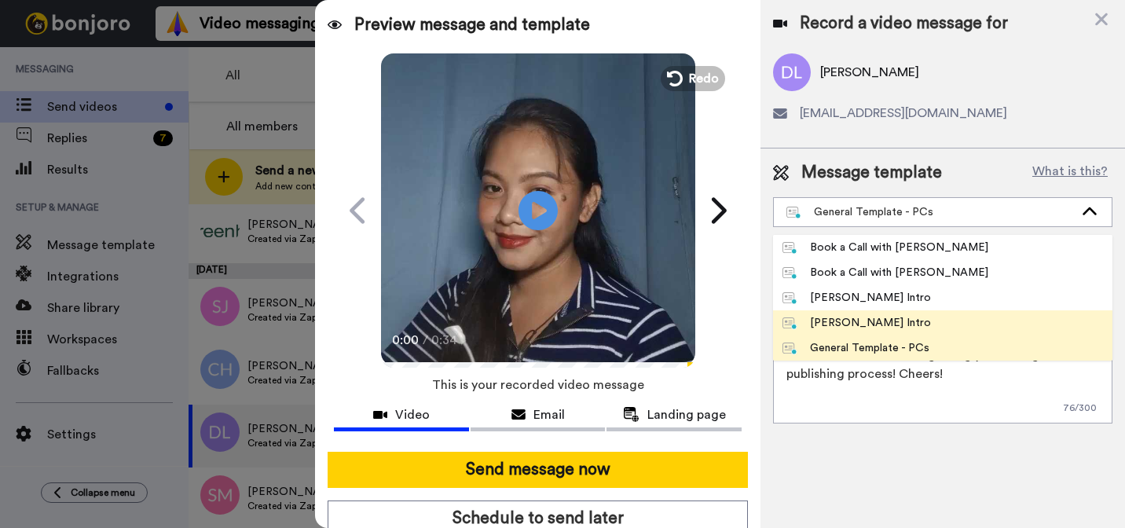
click at [828, 328] on div "[PERSON_NAME] Intro" at bounding box center [856, 323] width 148 height 16
type textarea "Hi {first_name|there}, I’m [PERSON_NAME] from Tellwell Publishing. Here's a qui…"
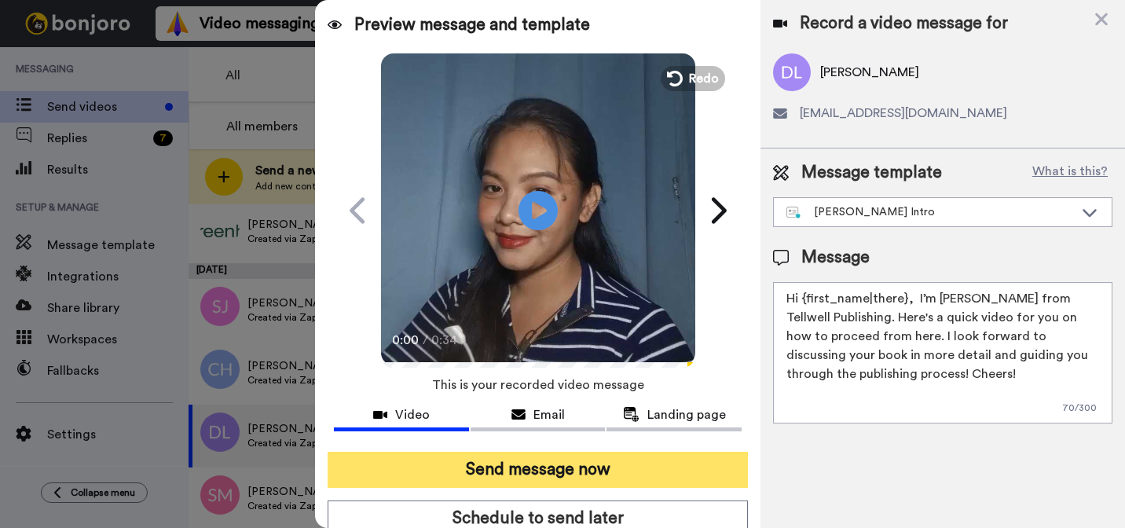
click at [668, 457] on button "Send message now" at bounding box center [538, 470] width 420 height 36
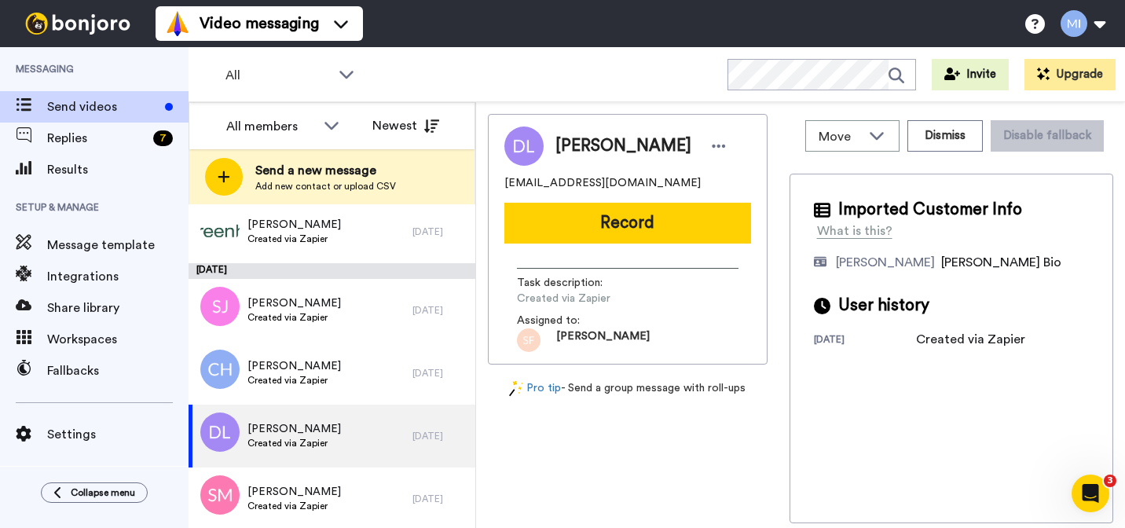
scroll to position [0, 0]
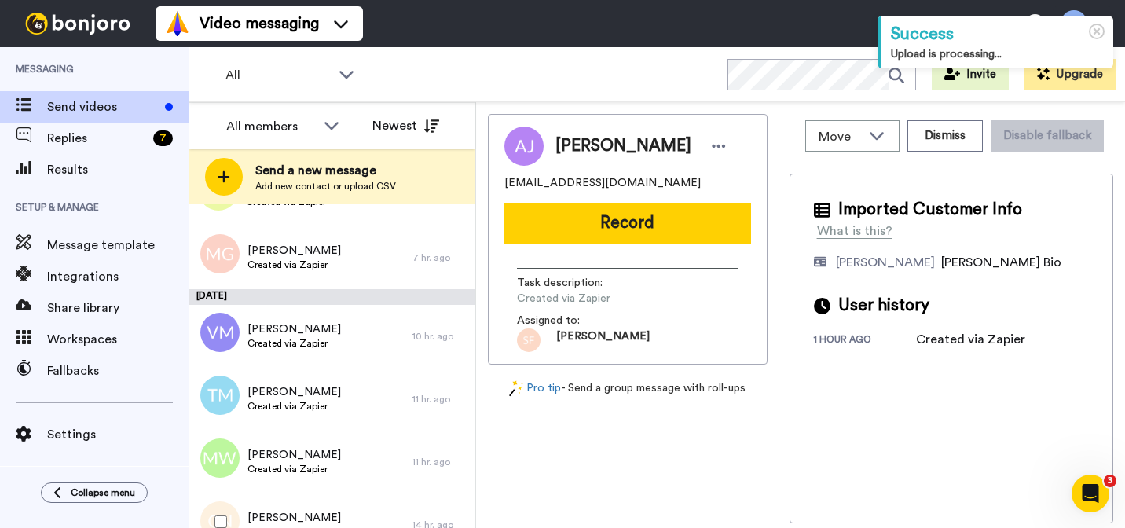
scroll to position [2126, 0]
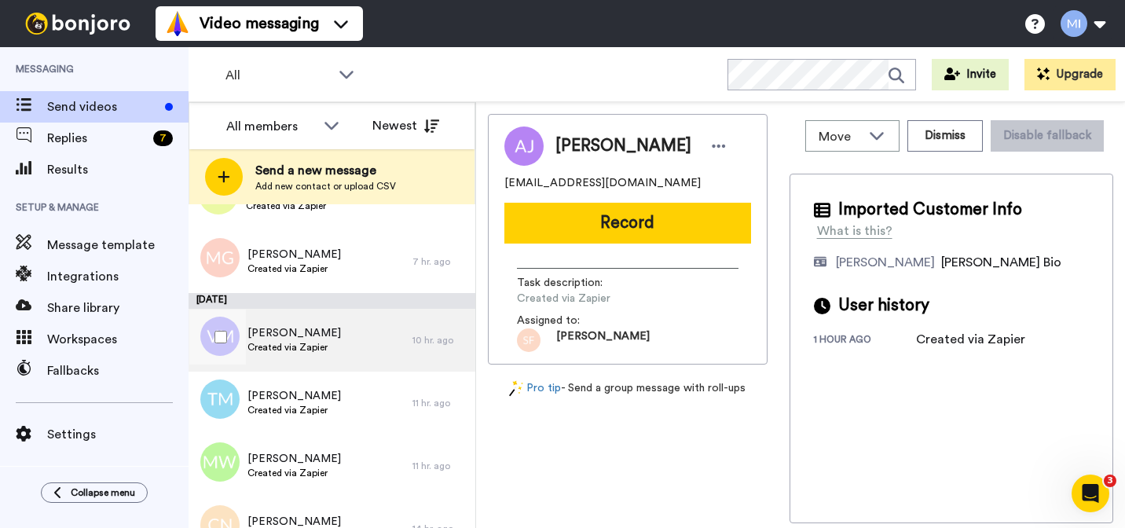
click at [338, 369] on div "[PERSON_NAME] Created via Zapier" at bounding box center [301, 340] width 224 height 63
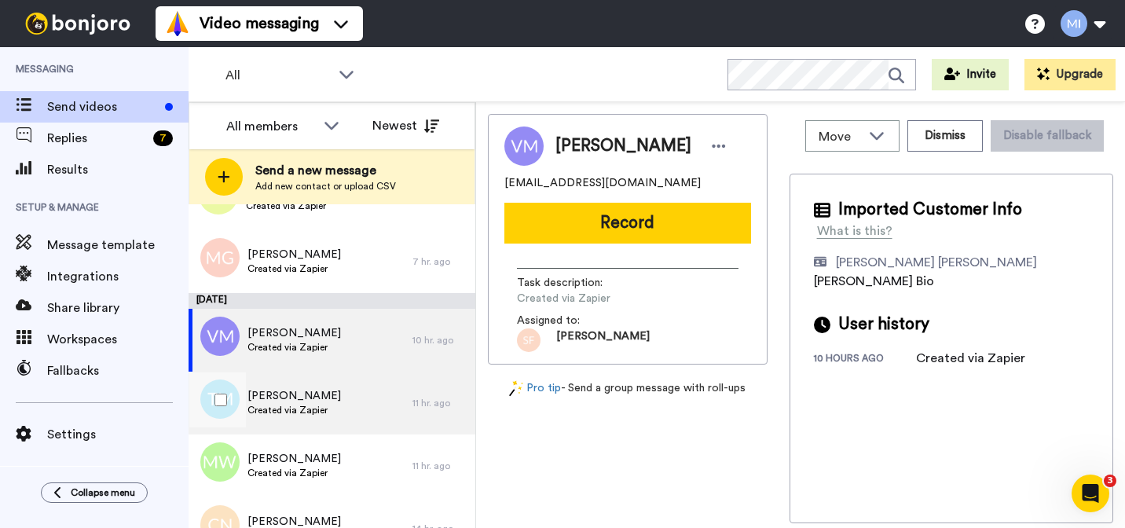
click at [335, 398] on div "[PERSON_NAME] Created via Zapier" at bounding box center [301, 403] width 224 height 63
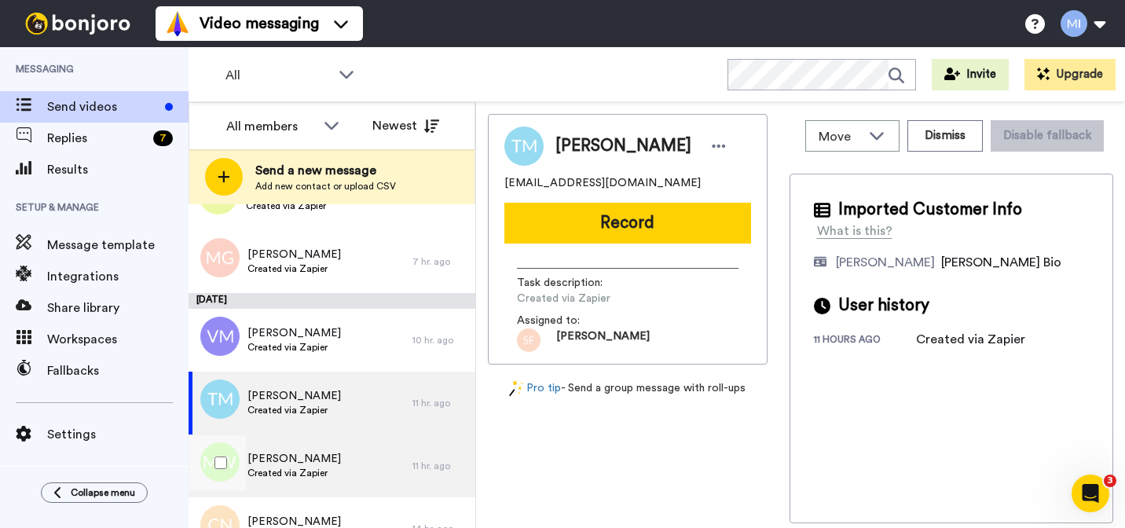
click at [326, 443] on div "[PERSON_NAME] Created via Zapier" at bounding box center [301, 465] width 224 height 63
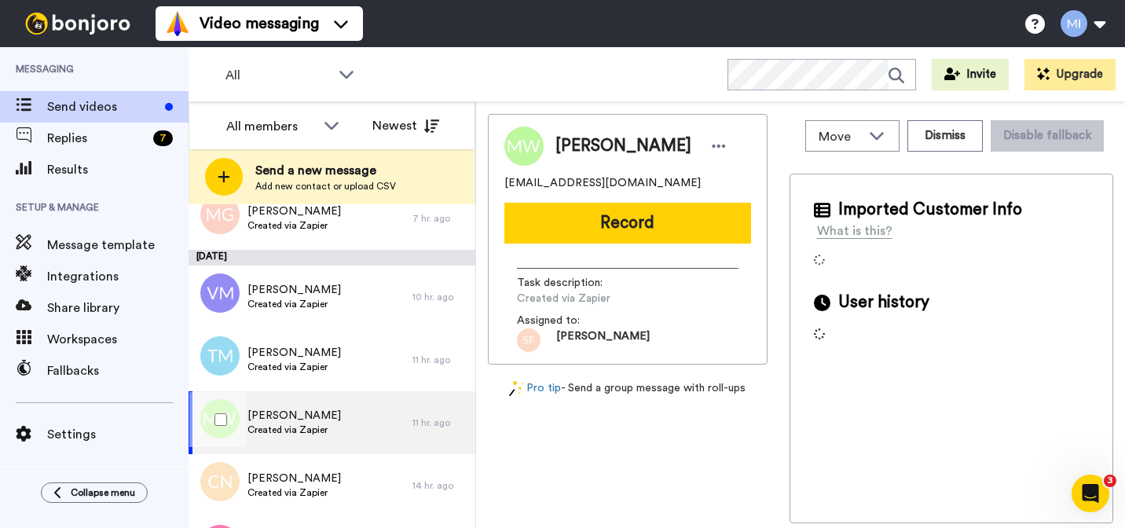
scroll to position [2186, 0]
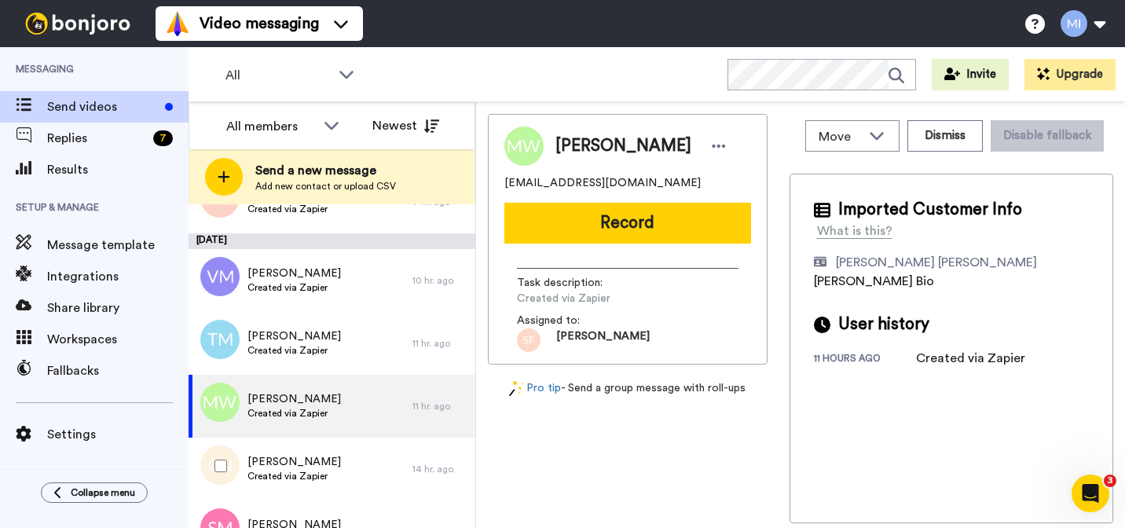
click at [326, 443] on div "[PERSON_NAME] Created via Zapier" at bounding box center [301, 468] width 224 height 63
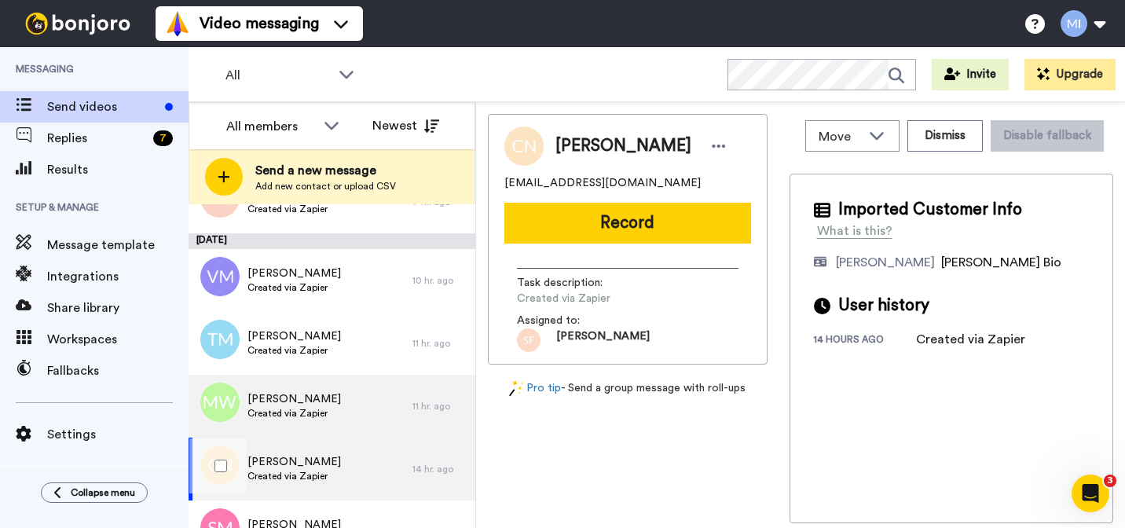
scroll to position [2217, 0]
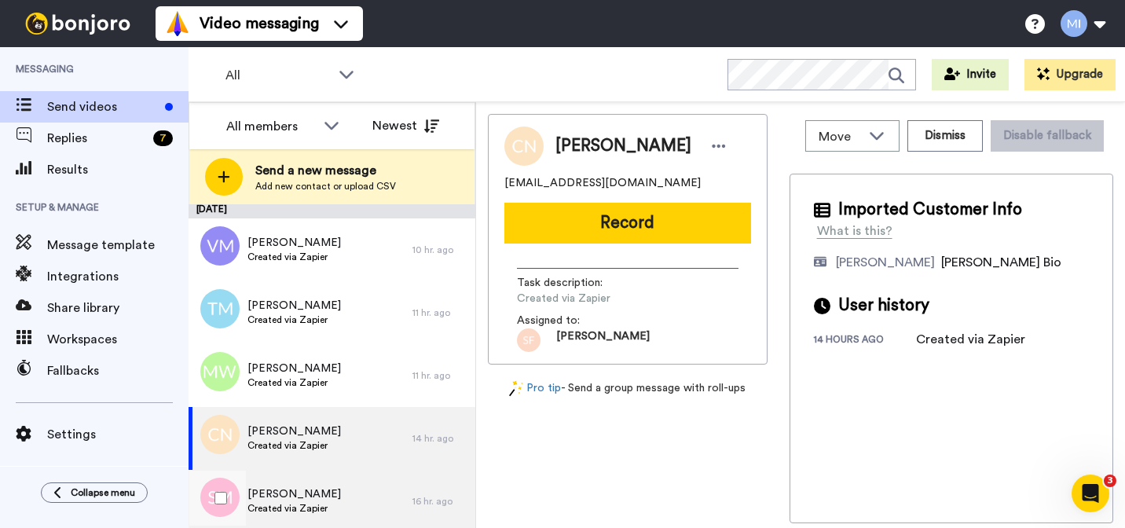
click at [315, 494] on span "[PERSON_NAME]" at bounding box center [293, 494] width 93 height 16
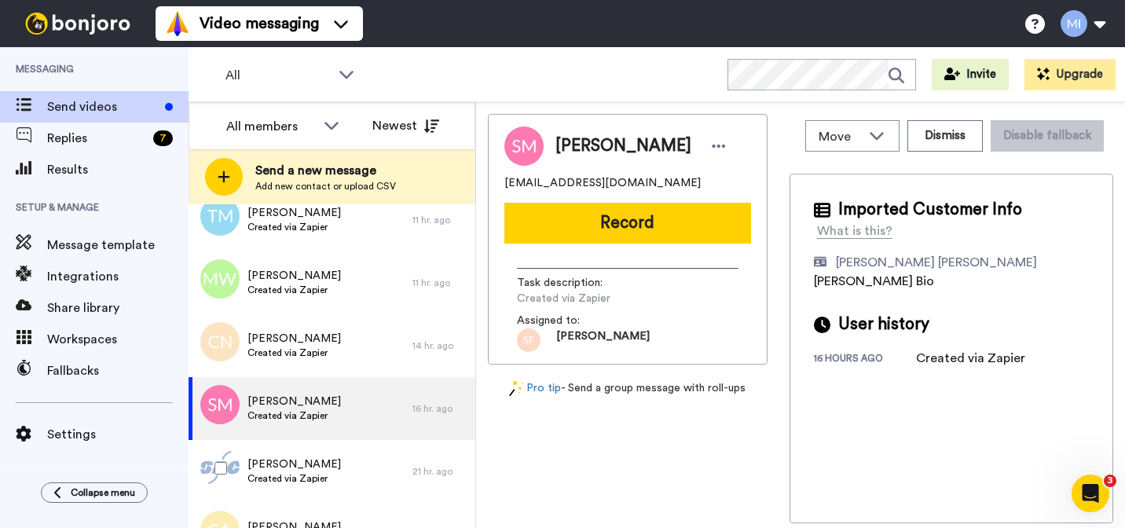
scroll to position [2318, 0]
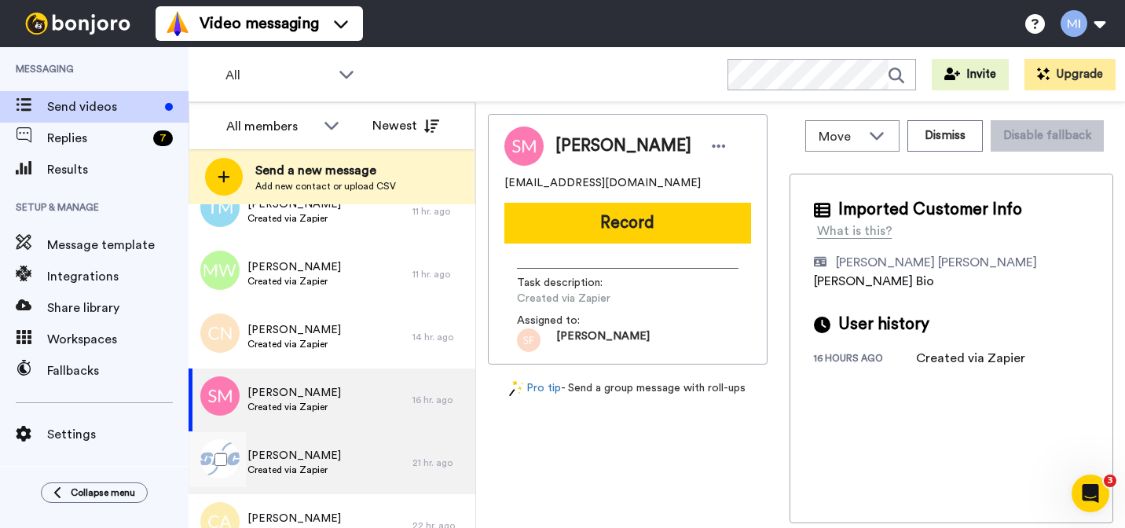
click at [315, 474] on span "Created via Zapier" at bounding box center [293, 469] width 93 height 13
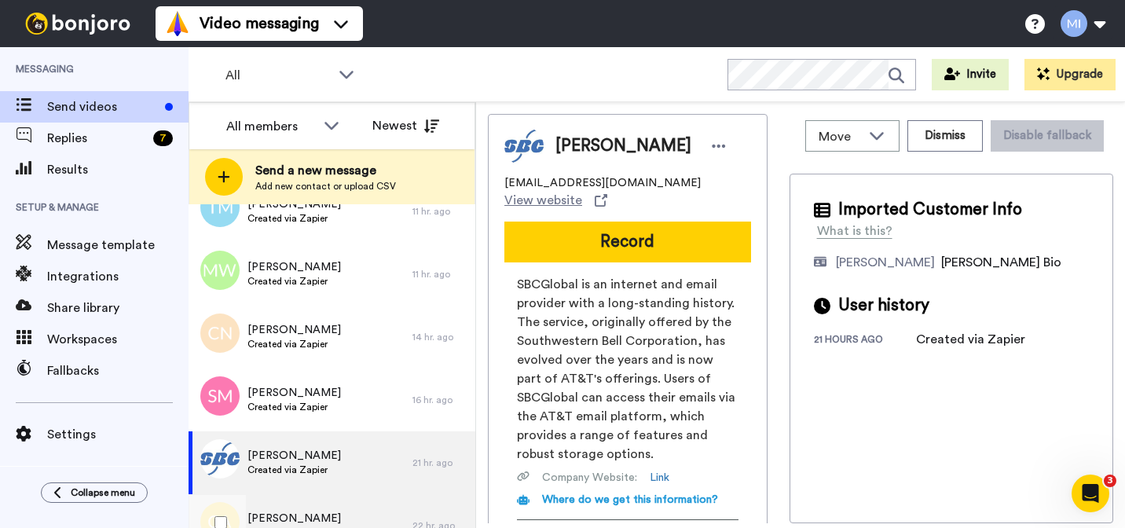
click at [310, 497] on div "[PERSON_NAME] Created via Zapier" at bounding box center [301, 525] width 224 height 63
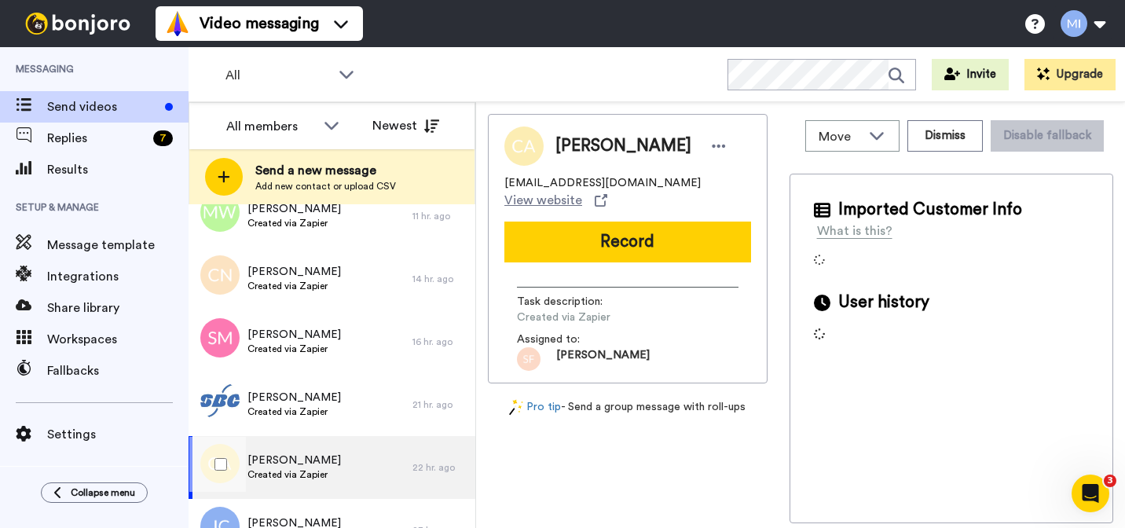
scroll to position [2383, 0]
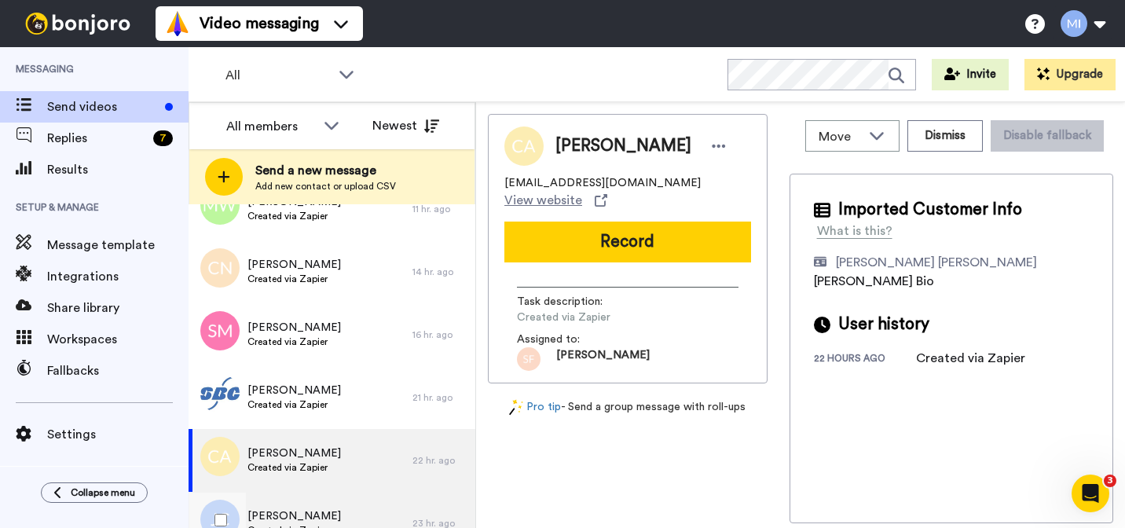
click at [310, 497] on div "John Cisneros Created via Zapier" at bounding box center [301, 523] width 224 height 63
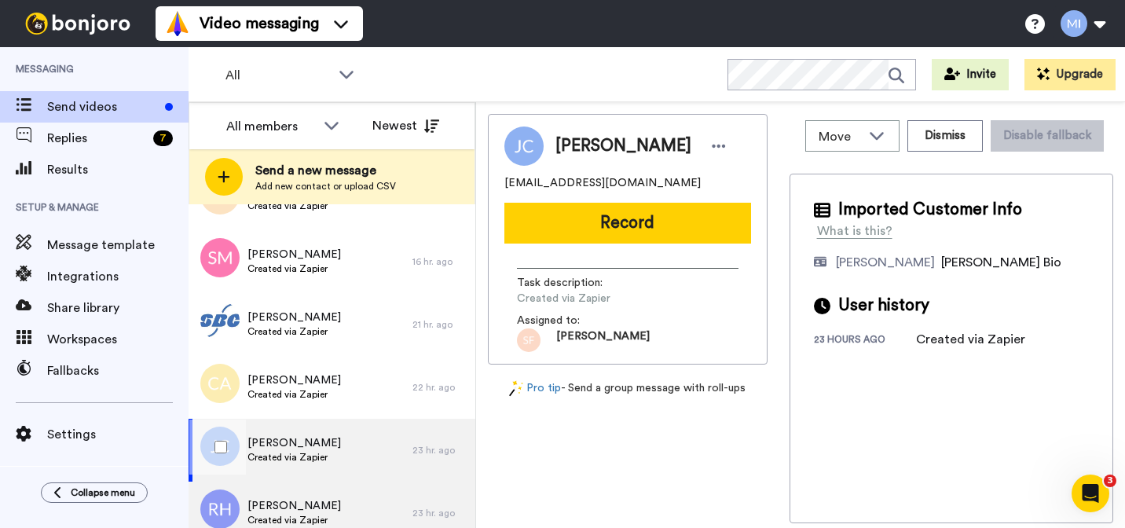
click at [310, 498] on span "[PERSON_NAME]" at bounding box center [293, 506] width 93 height 16
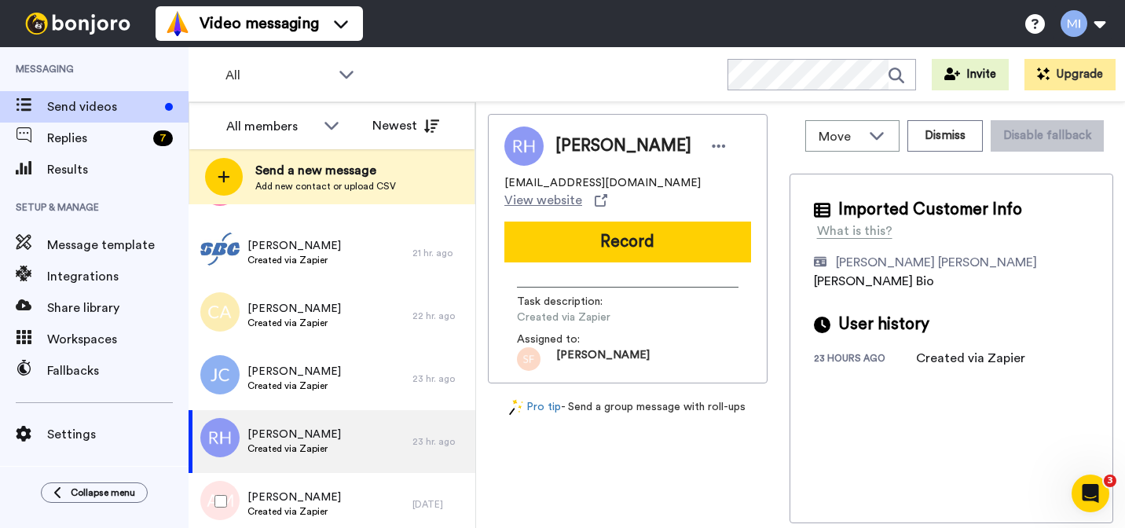
scroll to position [2528, 0]
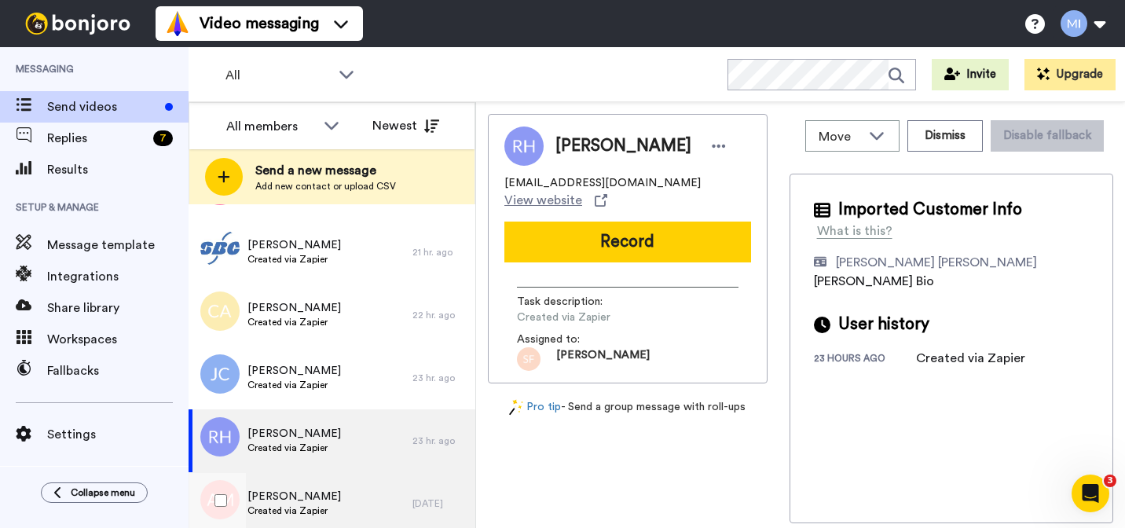
click at [303, 507] on span "Created via Zapier" at bounding box center [293, 510] width 93 height 13
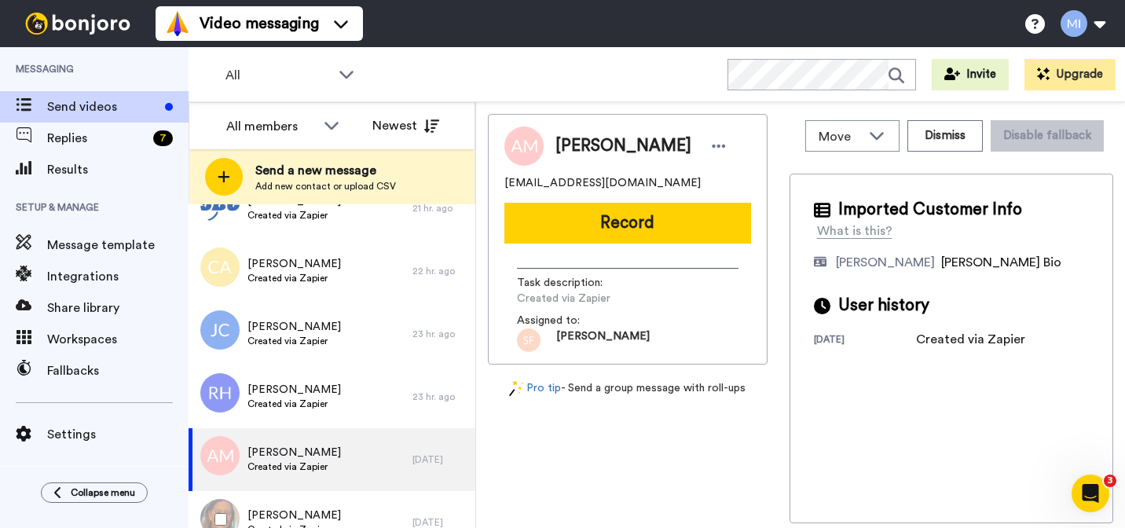
click at [303, 507] on span "[PERSON_NAME]" at bounding box center [293, 515] width 93 height 16
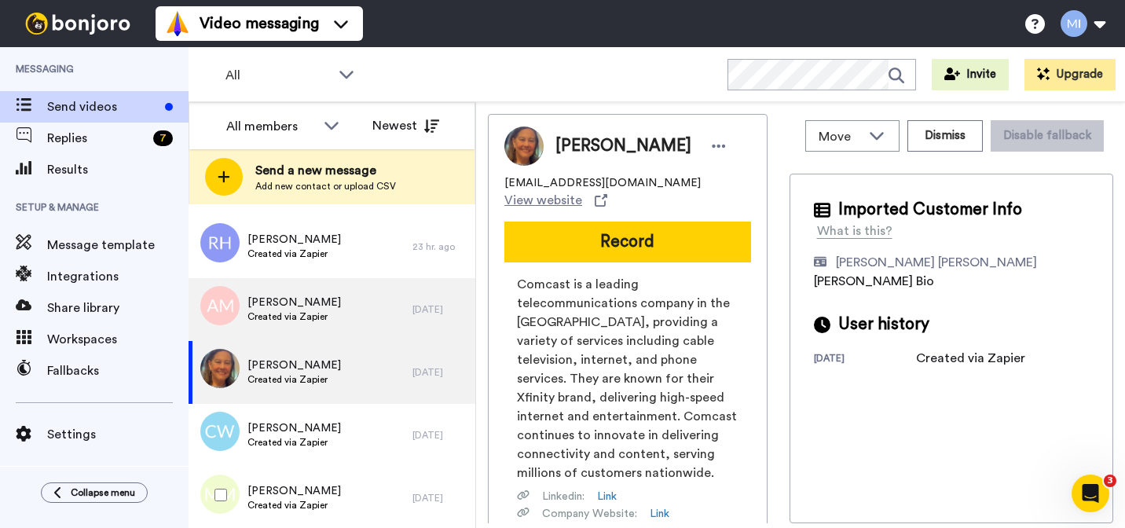
scroll to position [2752, 0]
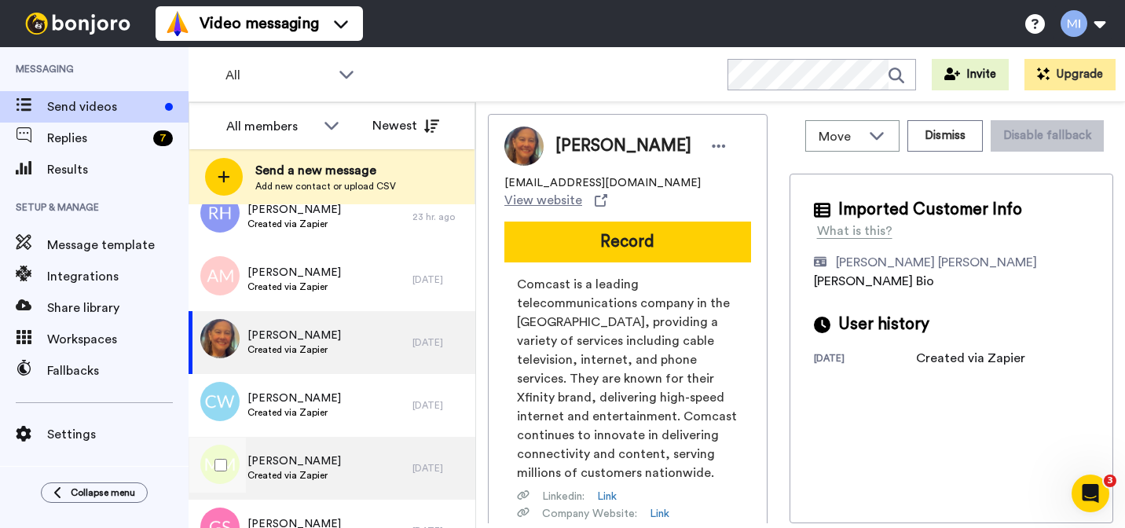
click at [311, 478] on span "Created via Zapier" at bounding box center [293, 475] width 93 height 13
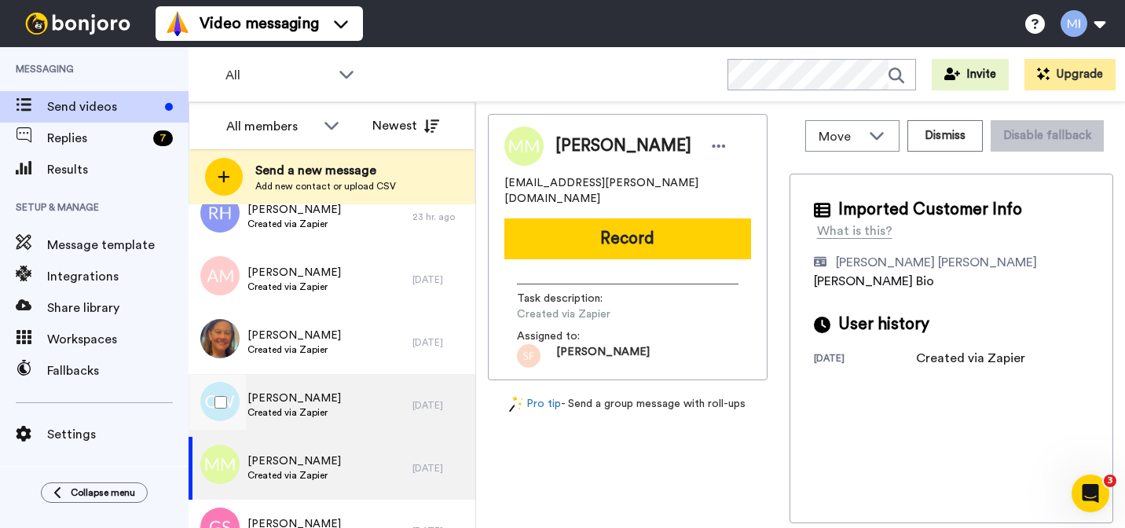
click at [311, 420] on div "Charles Wills Created via Zapier" at bounding box center [301, 405] width 224 height 63
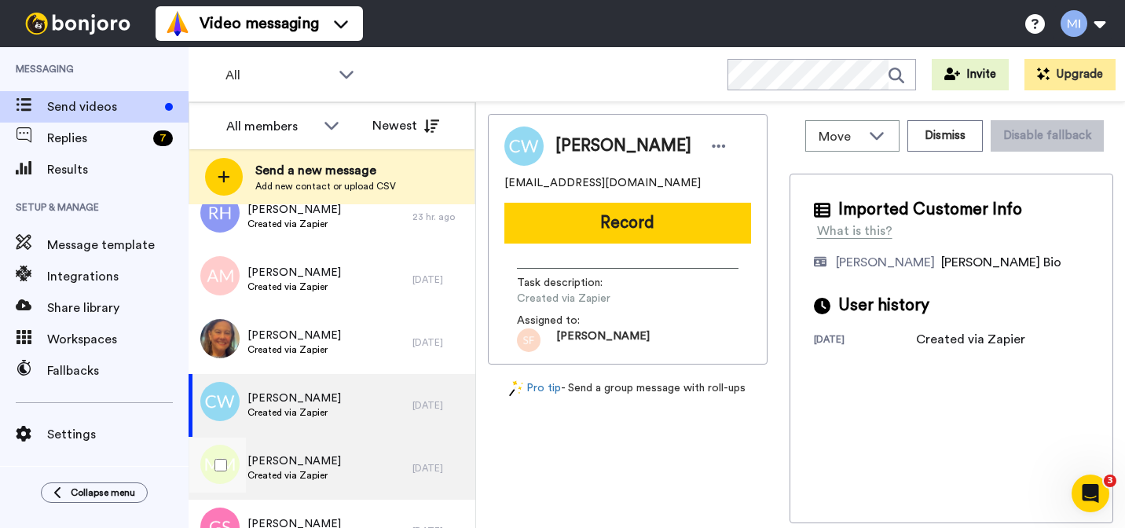
click at [314, 472] on span "Created via Zapier" at bounding box center [293, 475] width 93 height 13
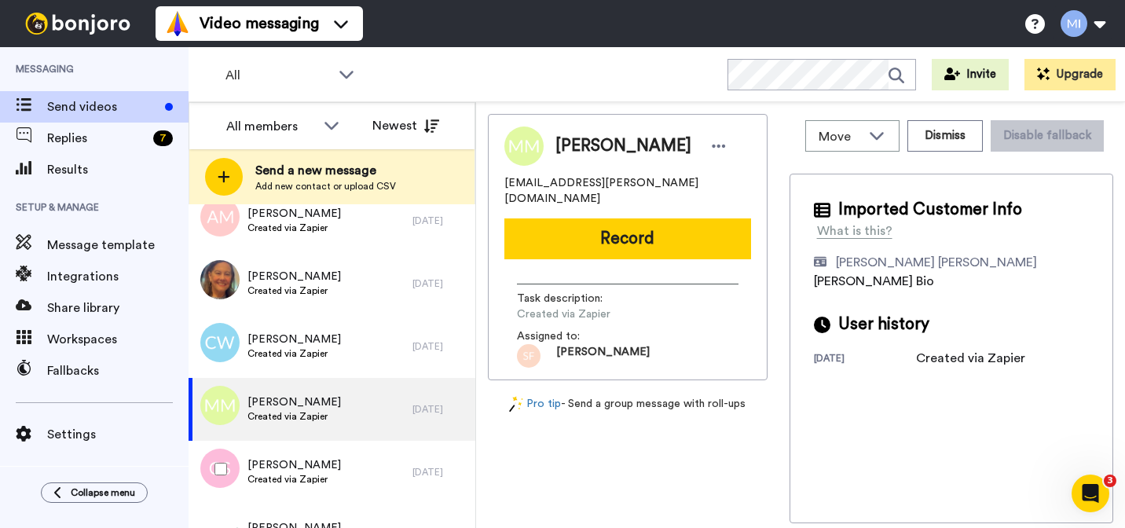
click at [314, 472] on span "[PERSON_NAME]" at bounding box center [293, 465] width 93 height 16
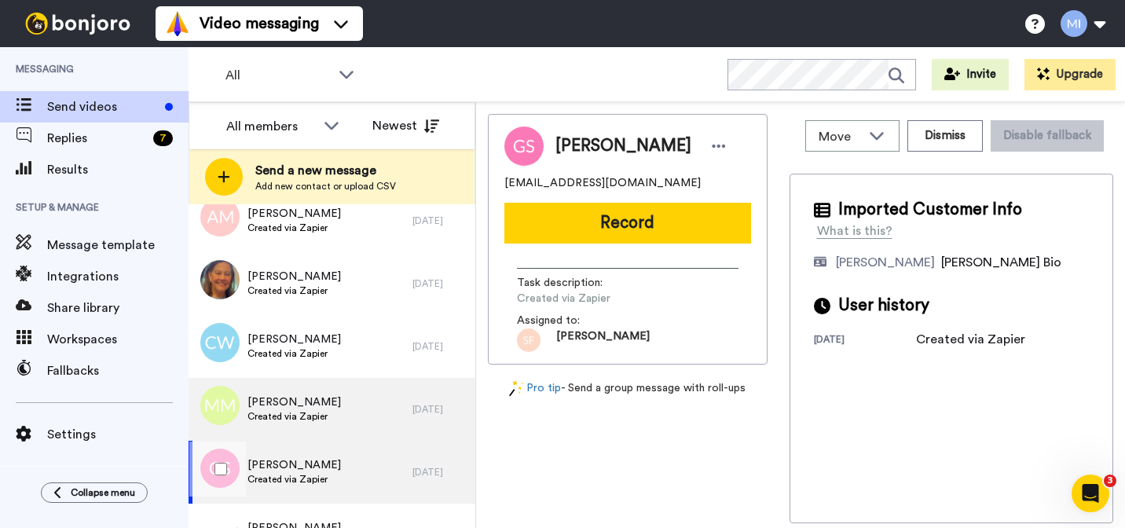
scroll to position [2891, 0]
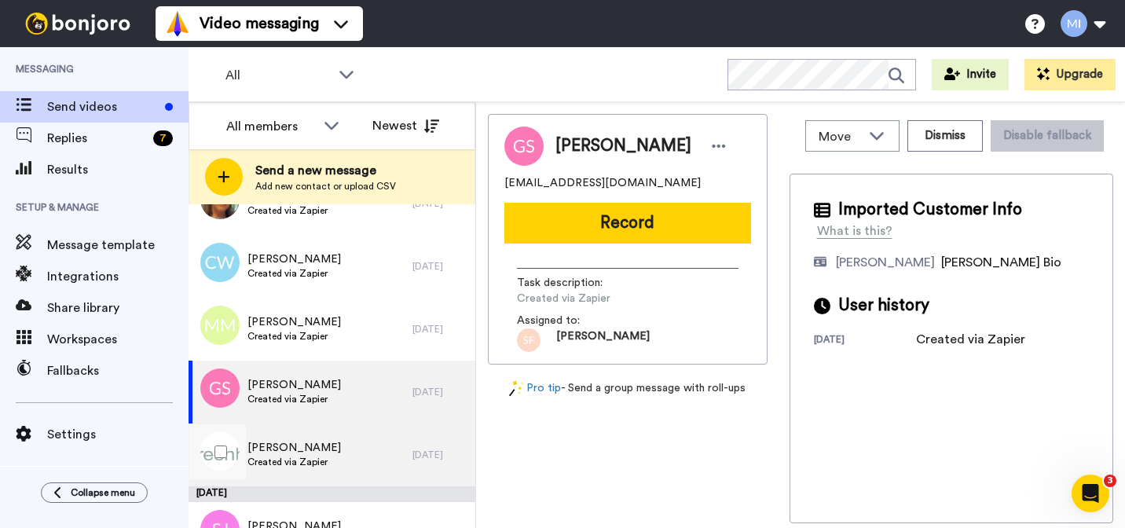
click at [315, 457] on span "Created via Zapier" at bounding box center [293, 462] width 93 height 13
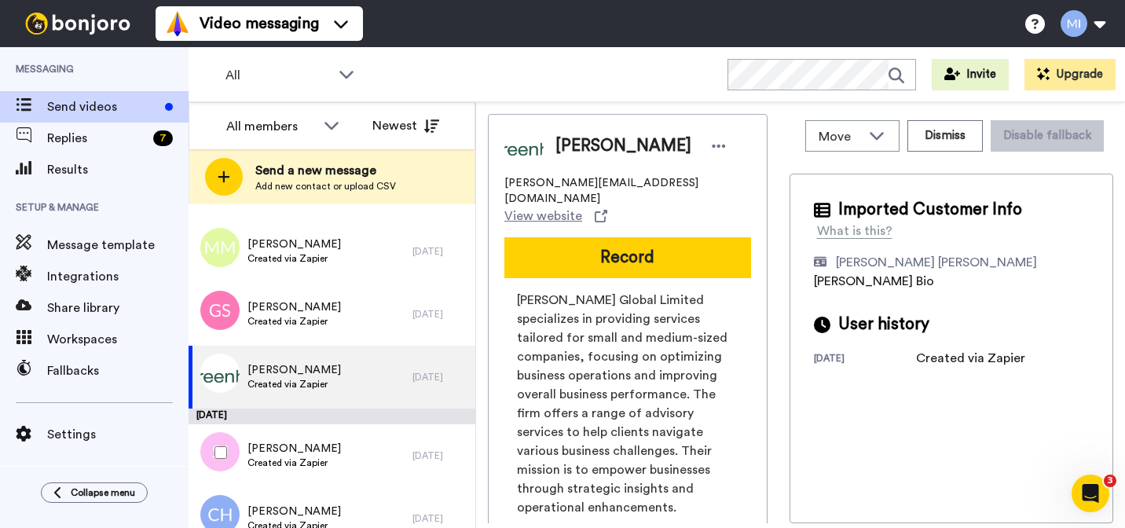
scroll to position [2970, 0]
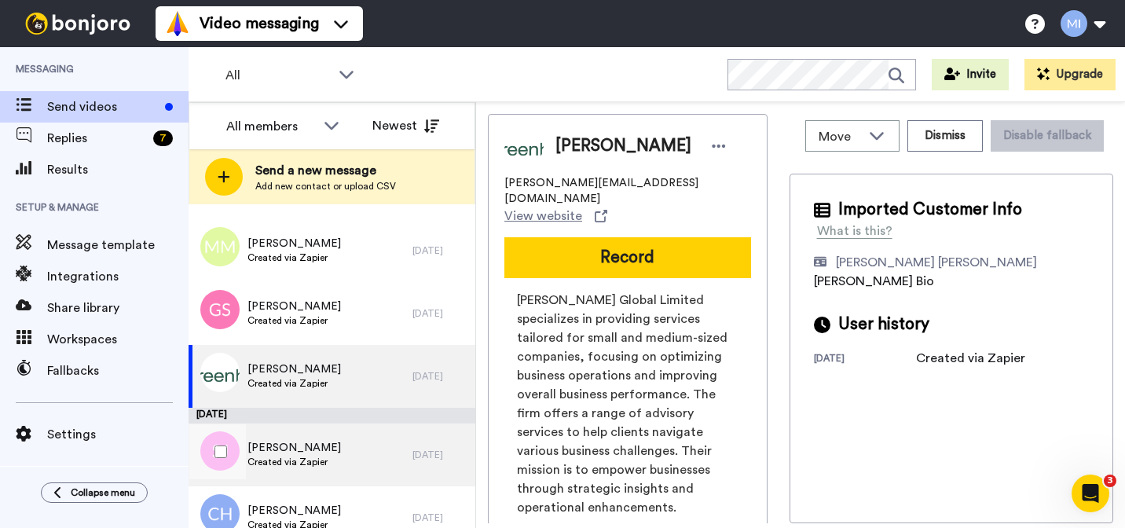
click at [316, 458] on span "Created via Zapier" at bounding box center [293, 462] width 93 height 13
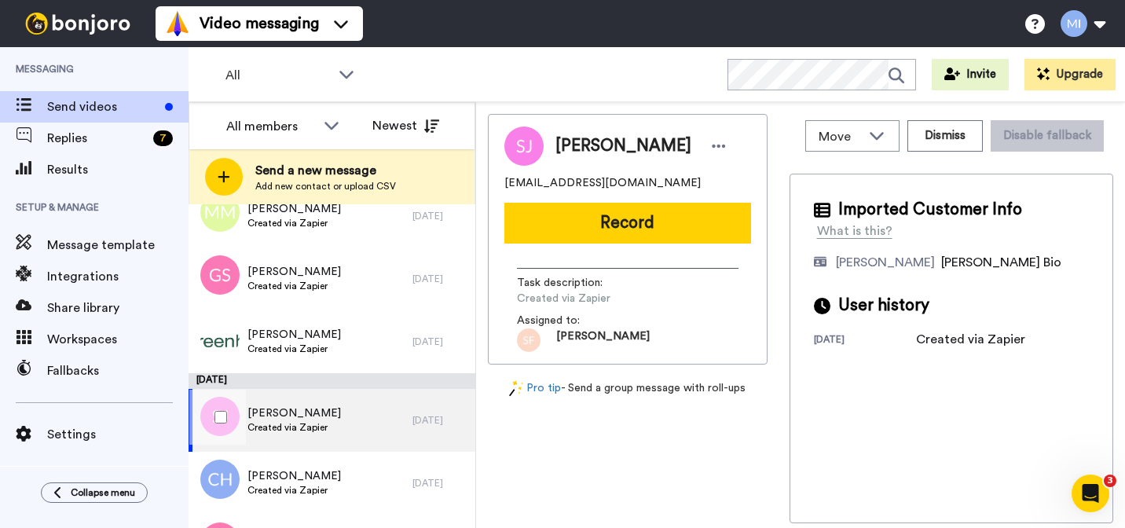
scroll to position [3008, 0]
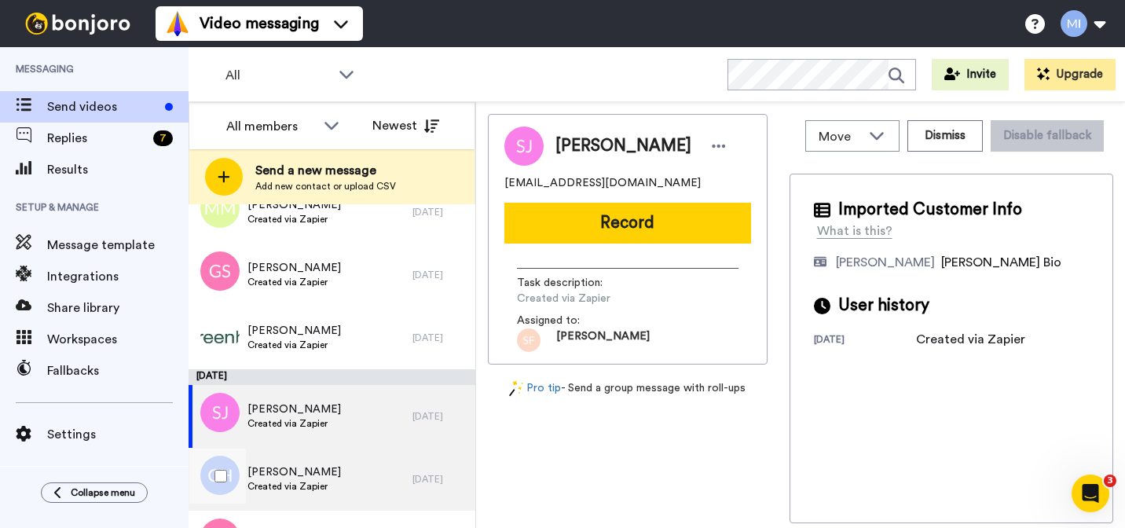
click at [316, 461] on div "Courtney Harris Created via Zapier" at bounding box center [301, 479] width 224 height 63
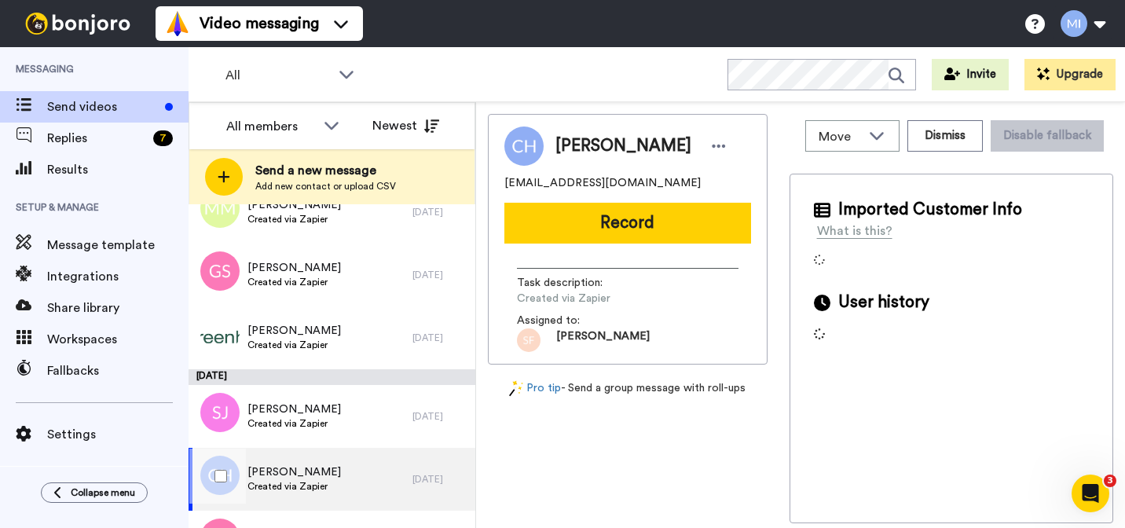
scroll to position [3040, 0]
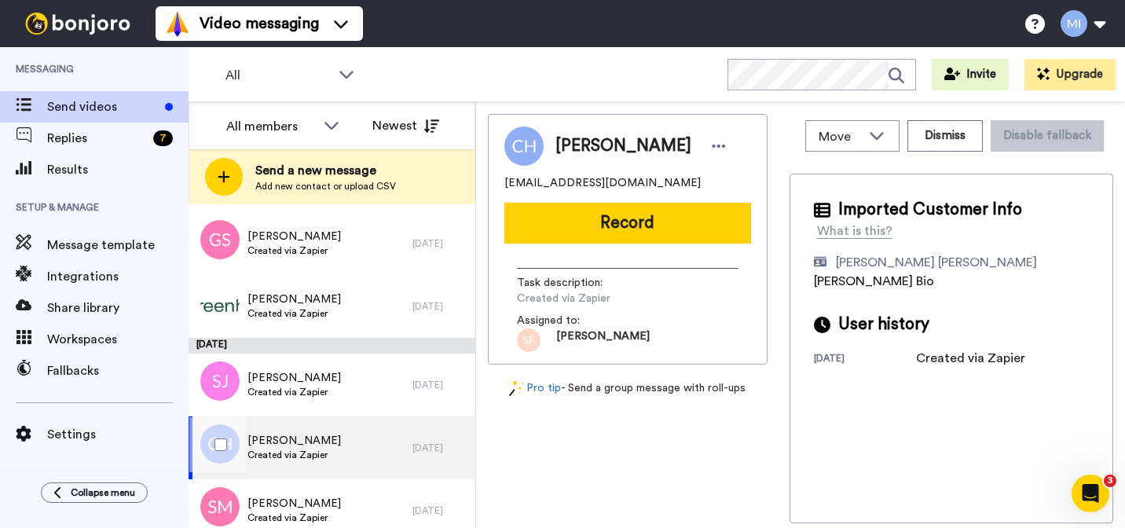
click at [309, 478] on div "Courtney Harris Created via Zapier" at bounding box center [301, 447] width 224 height 63
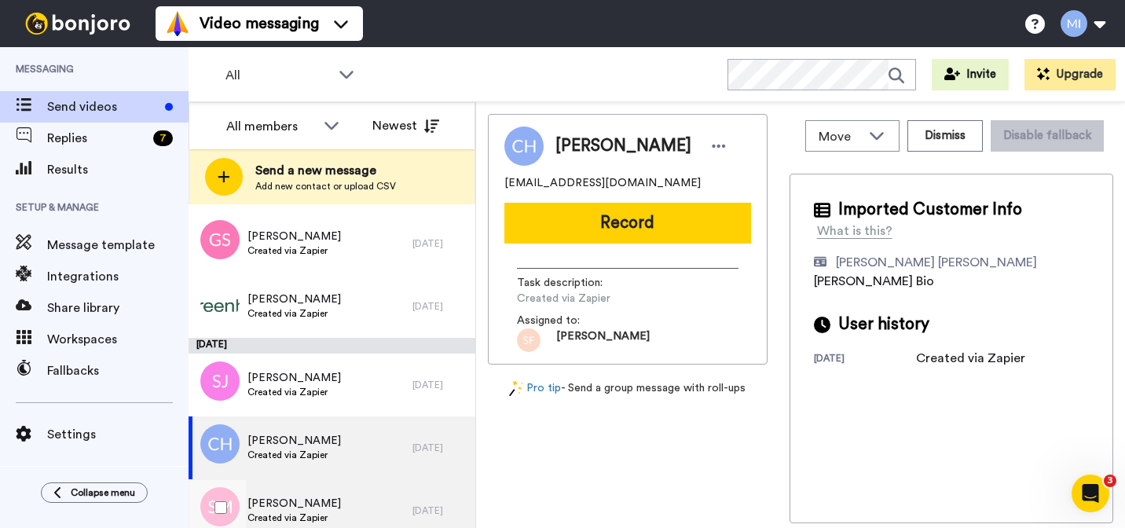
click at [310, 490] on div "Sterling Mason Created via Zapier" at bounding box center [301, 510] width 224 height 63
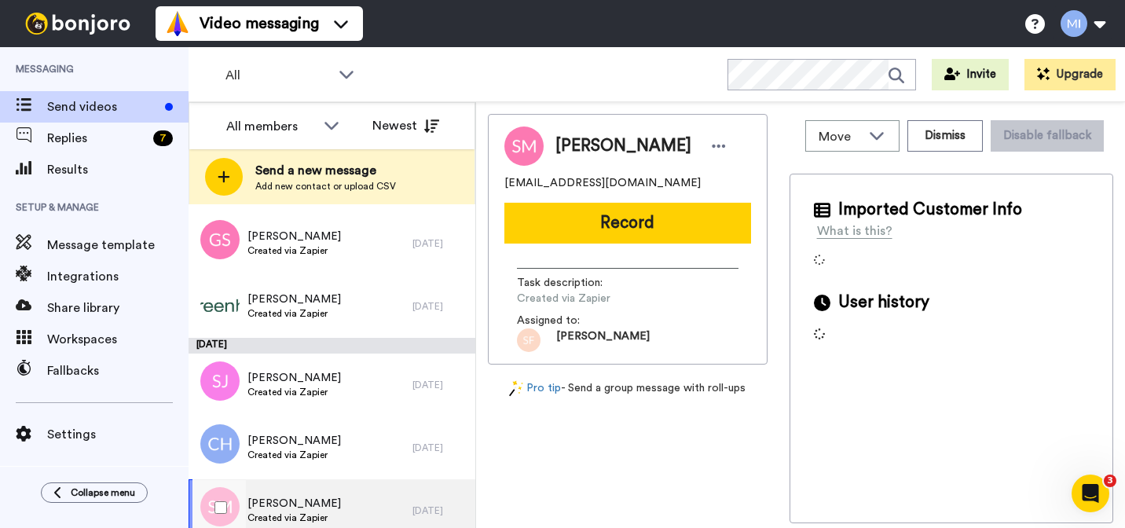
scroll to position [3125, 0]
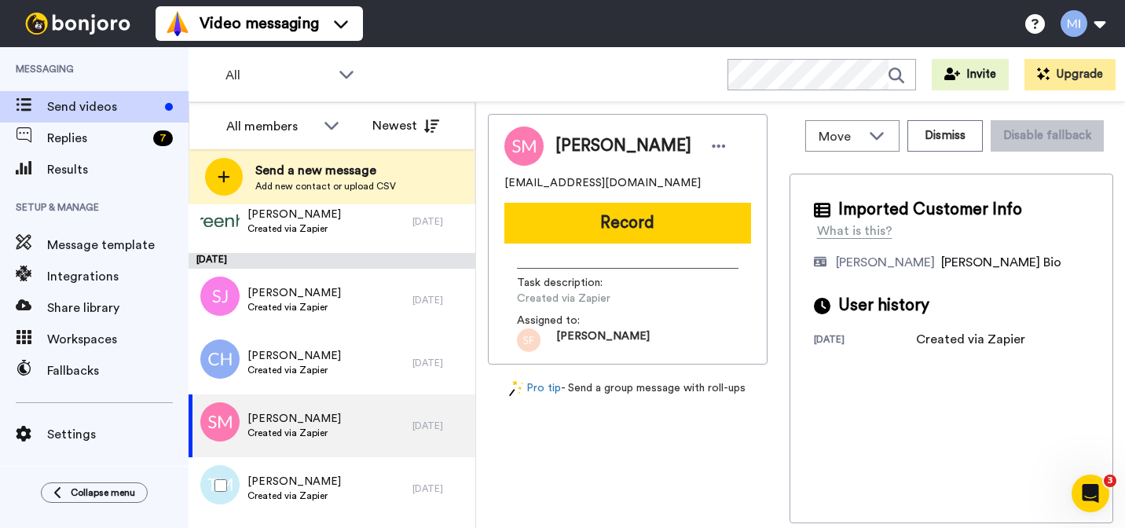
click at [310, 490] on span "Created via Zapier" at bounding box center [293, 495] width 93 height 13
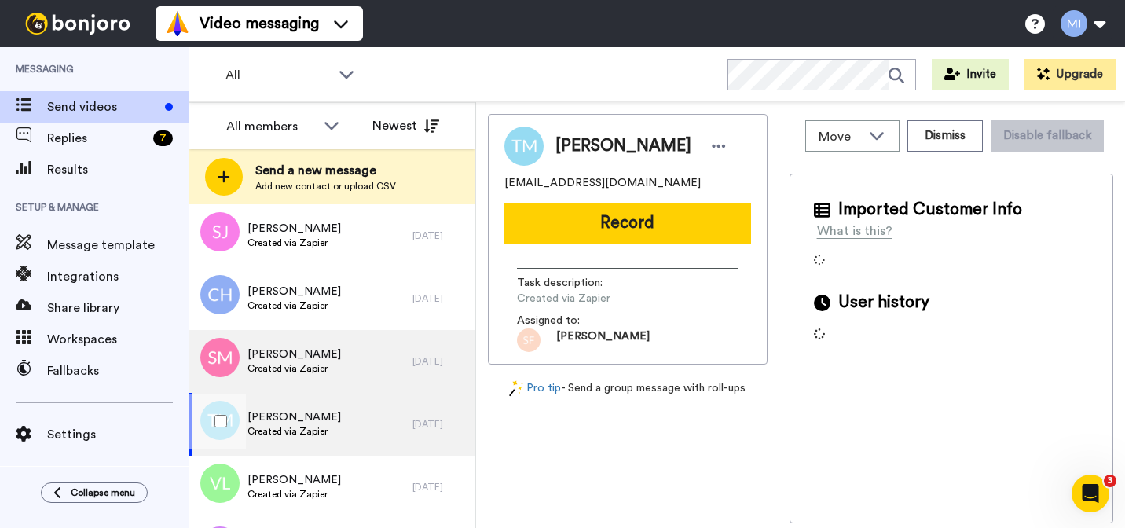
scroll to position [3190, 0]
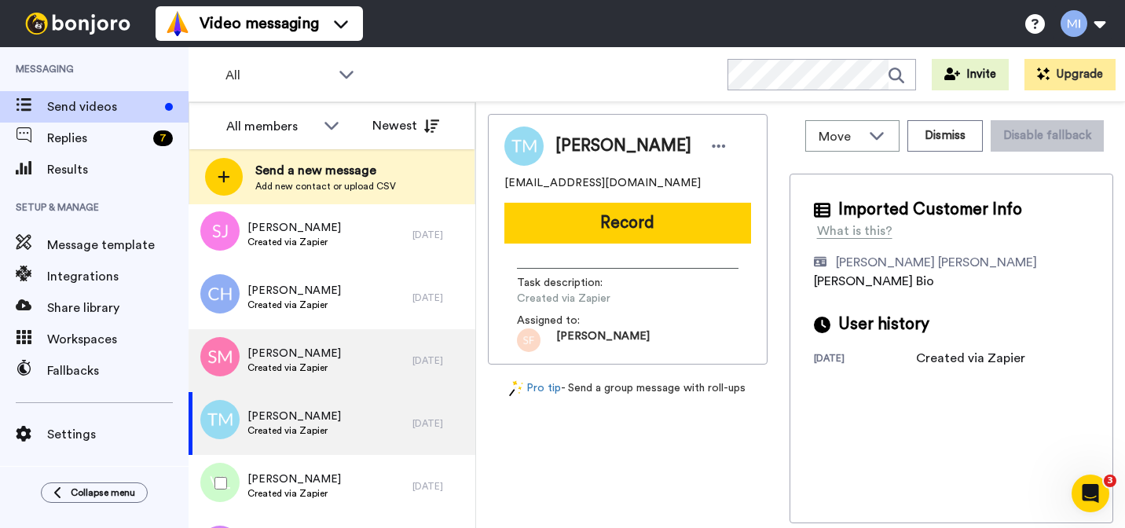
click at [310, 490] on span "Created via Zapier" at bounding box center [293, 493] width 93 height 13
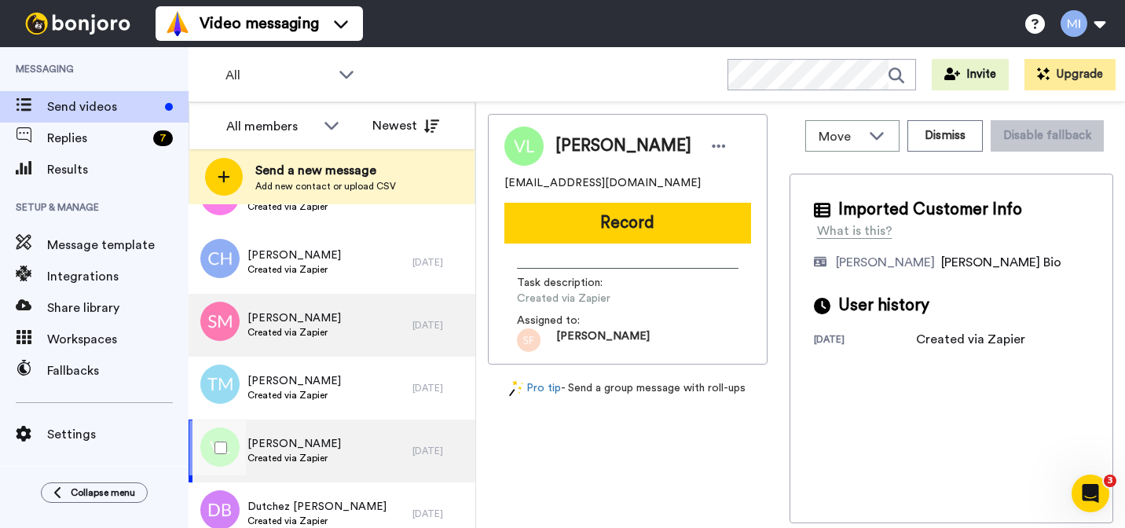
scroll to position [3237, 0]
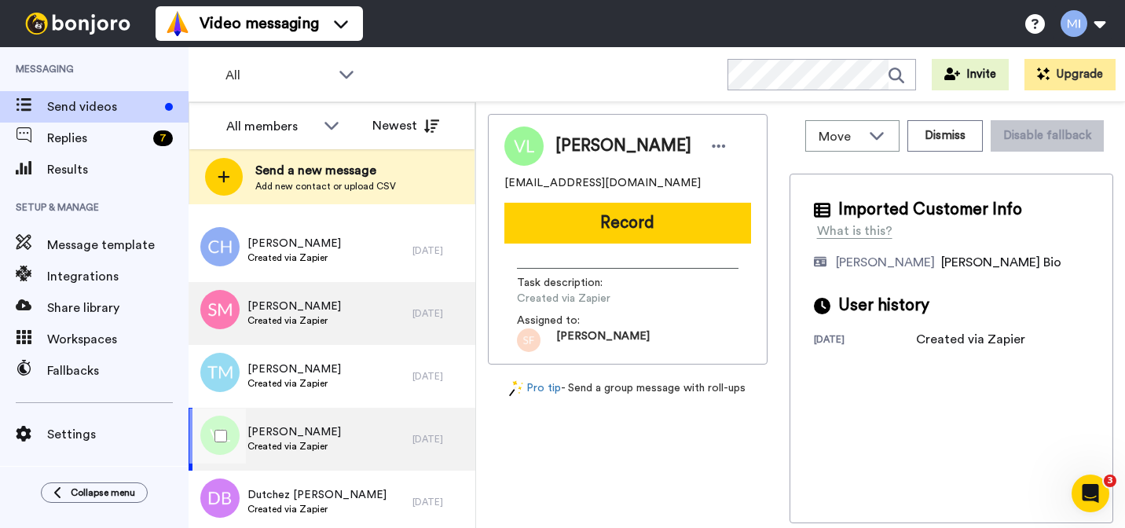
click at [310, 490] on span "Dutchez [PERSON_NAME]" at bounding box center [316, 495] width 139 height 16
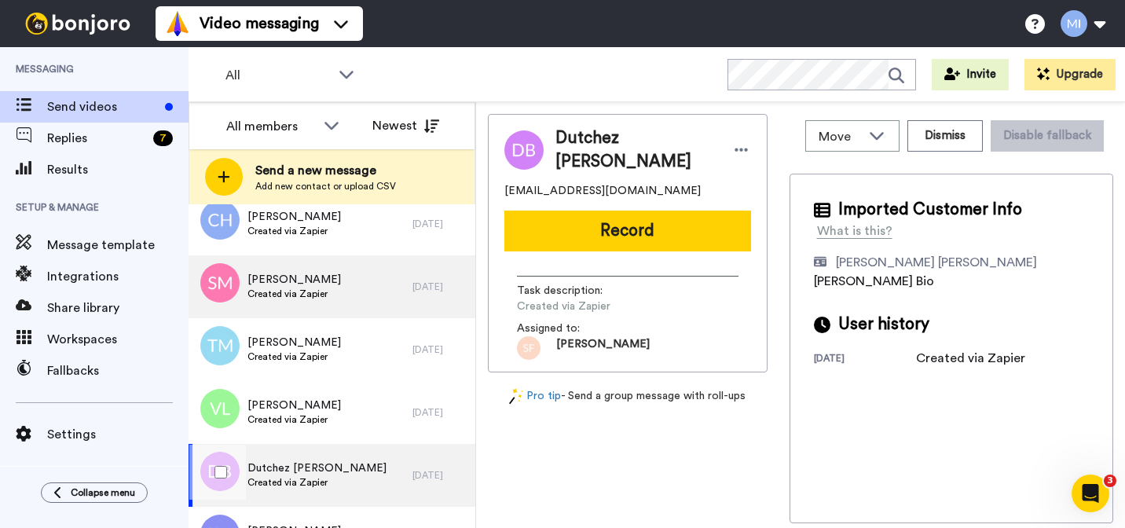
scroll to position [3316, 0]
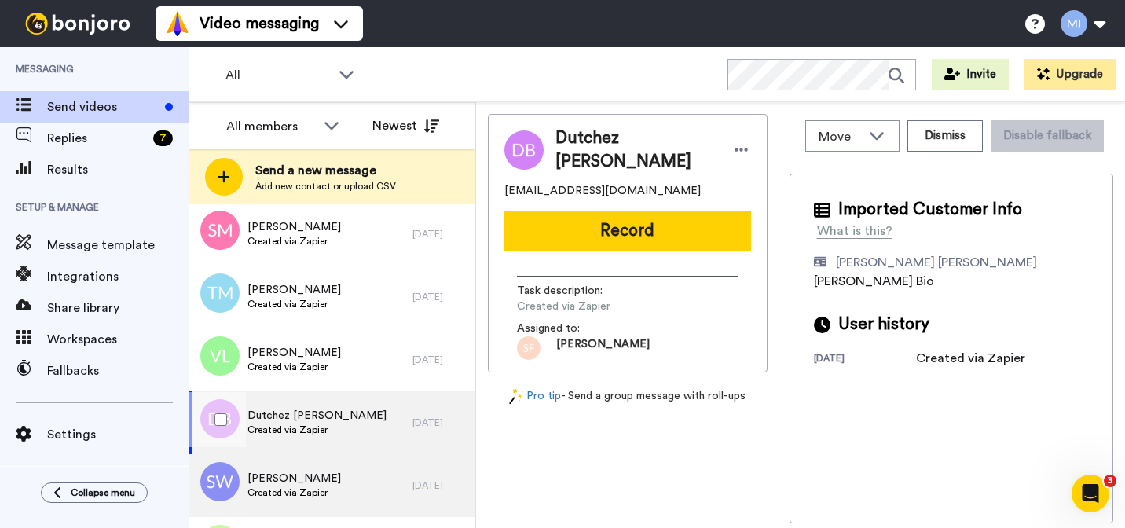
click at [310, 491] on span "Created via Zapier" at bounding box center [293, 492] width 93 height 13
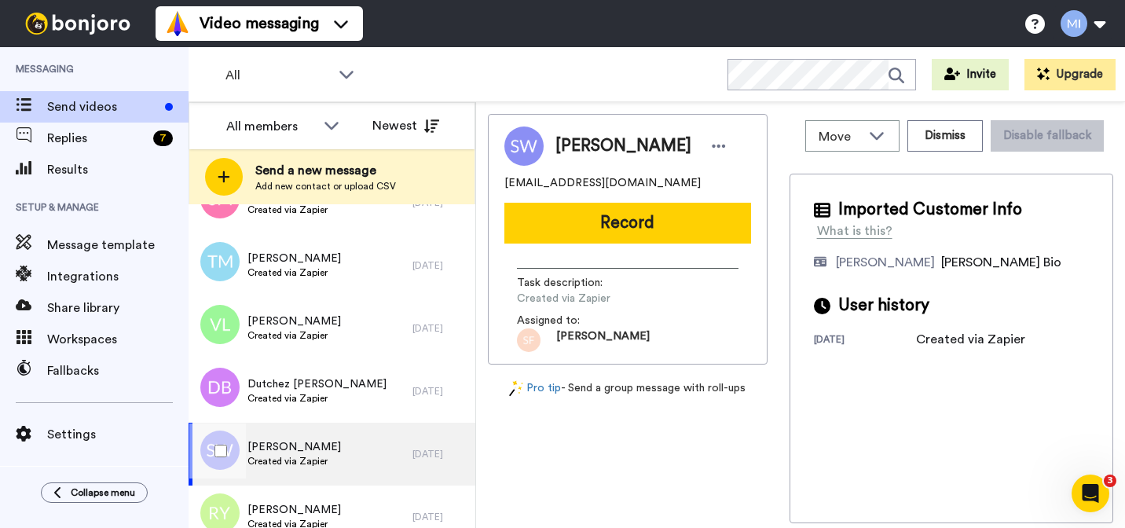
click at [310, 491] on div "Robert Young Created via Zapier" at bounding box center [301, 516] width 224 height 63
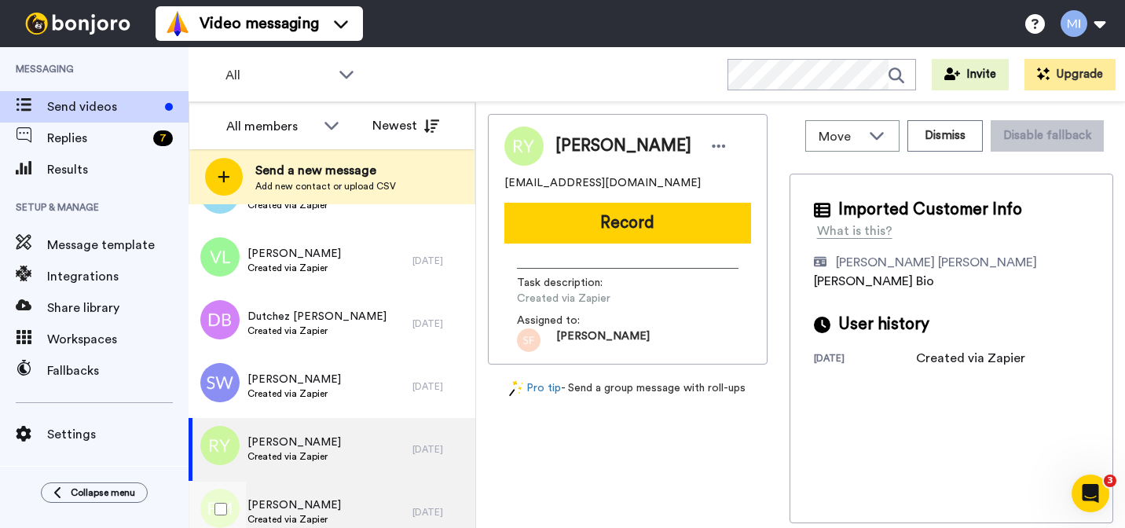
click at [311, 489] on div "Fiona Murray Created via Zapier" at bounding box center [301, 512] width 224 height 63
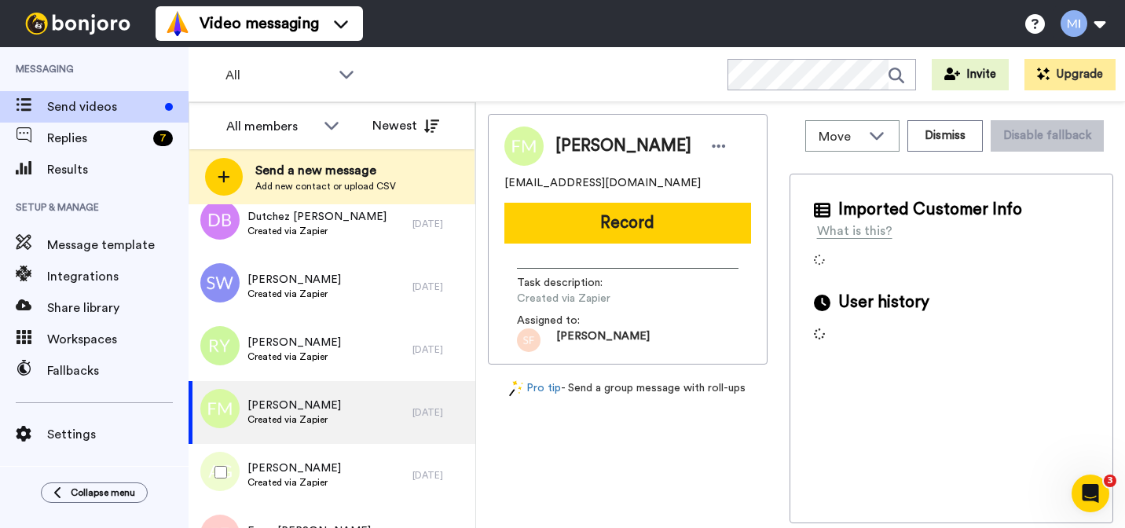
scroll to position [3513, 0]
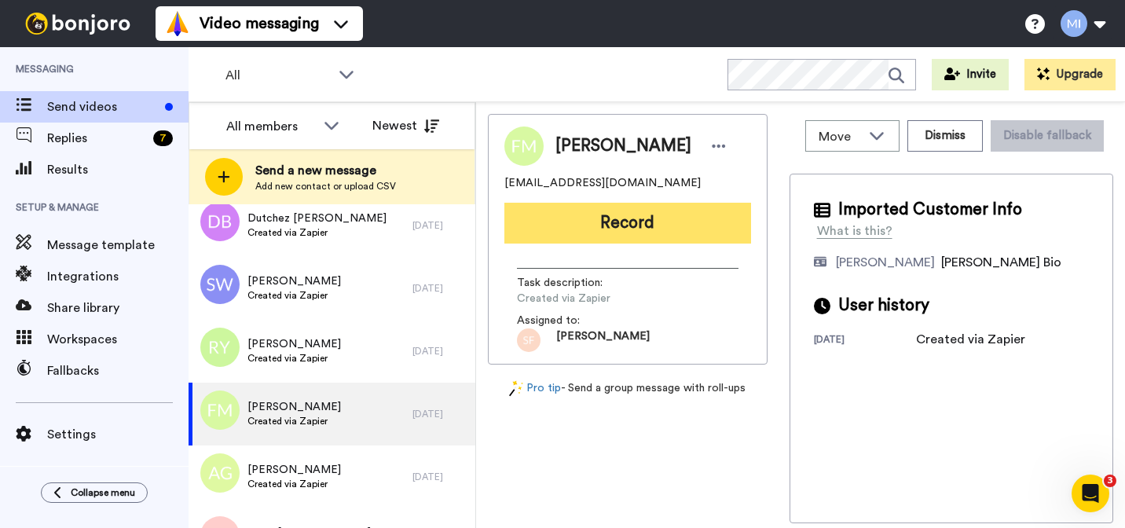
click at [610, 236] on button "Record" at bounding box center [627, 223] width 247 height 41
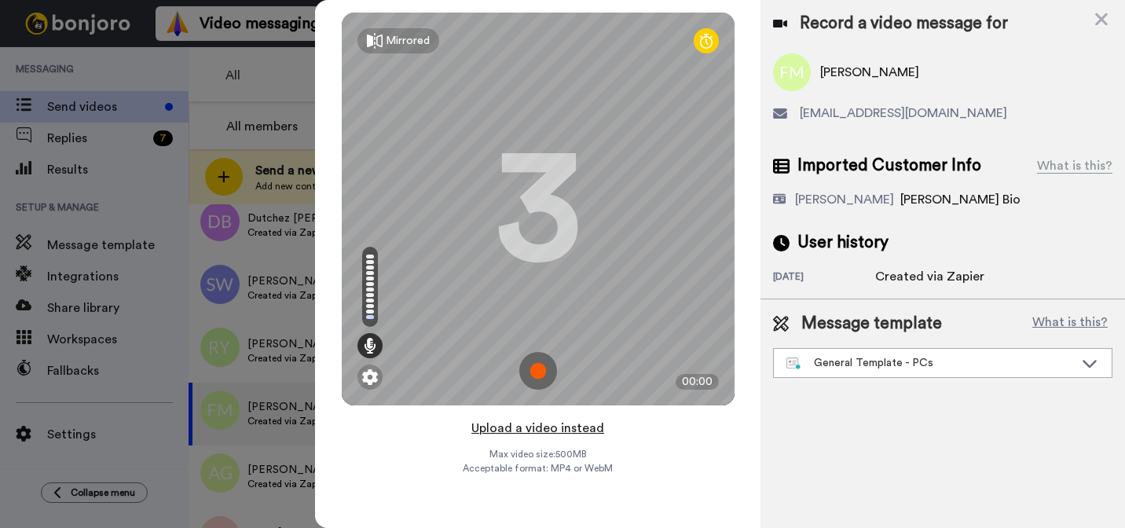
click at [588, 430] on button "Upload a video instead" at bounding box center [538, 428] width 142 height 20
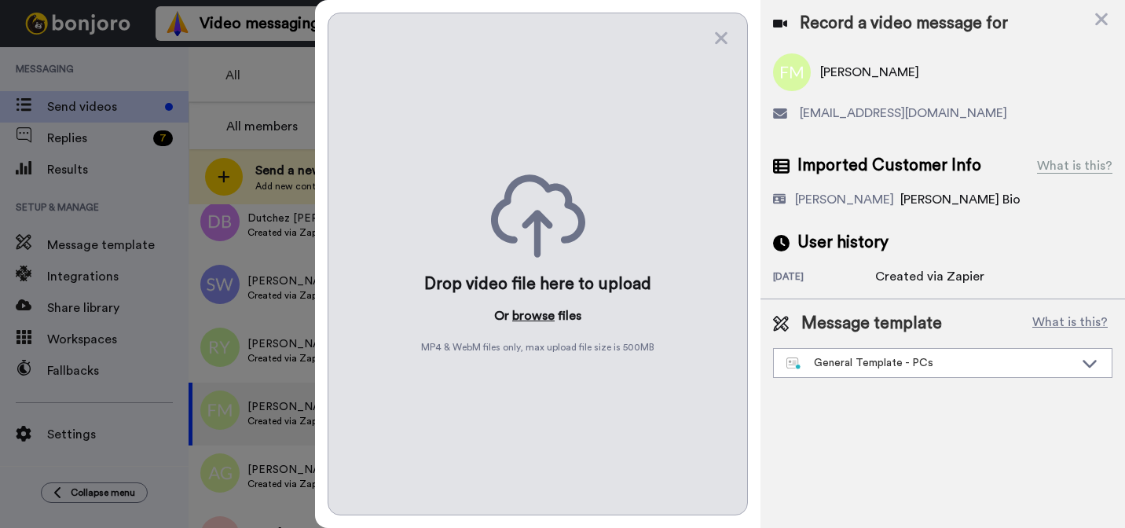
click at [532, 317] on button "browse" at bounding box center [533, 315] width 42 height 19
click at [836, 369] on div "General Template - PCs" at bounding box center [929, 363] width 287 height 16
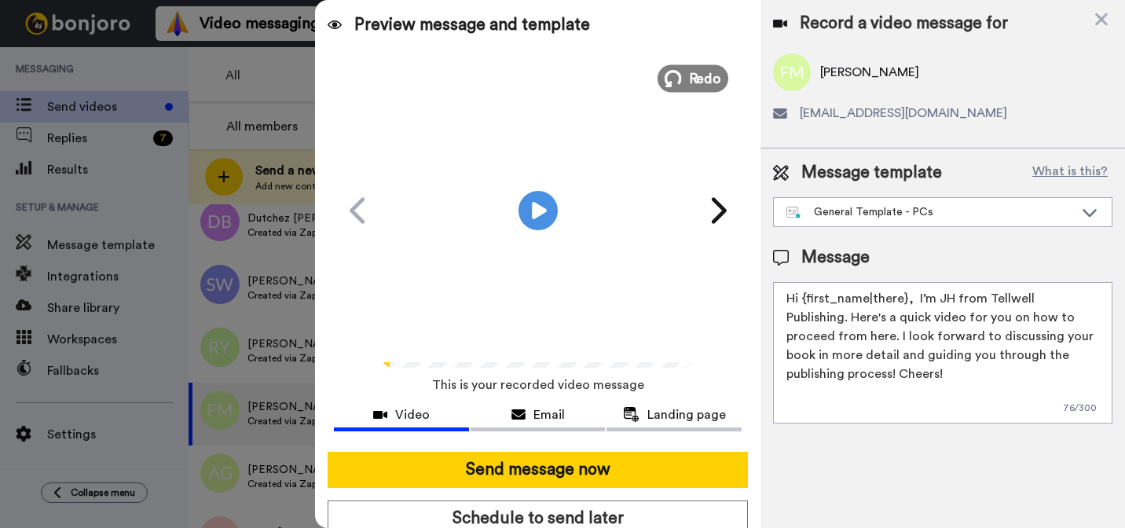
click at [696, 69] on span "Redo" at bounding box center [704, 78] width 33 height 20
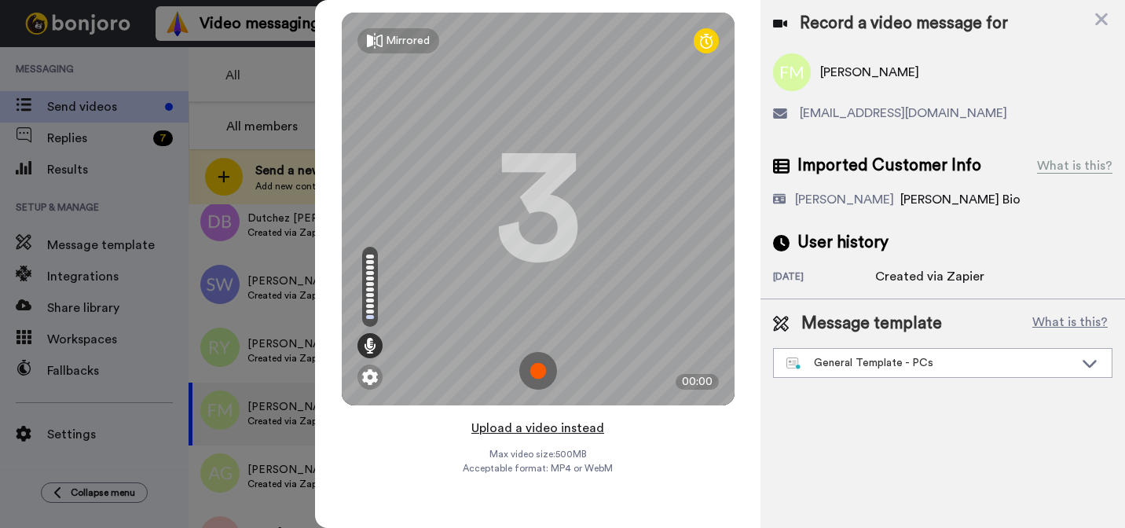
click at [515, 429] on button "Upload a video instead" at bounding box center [538, 428] width 142 height 20
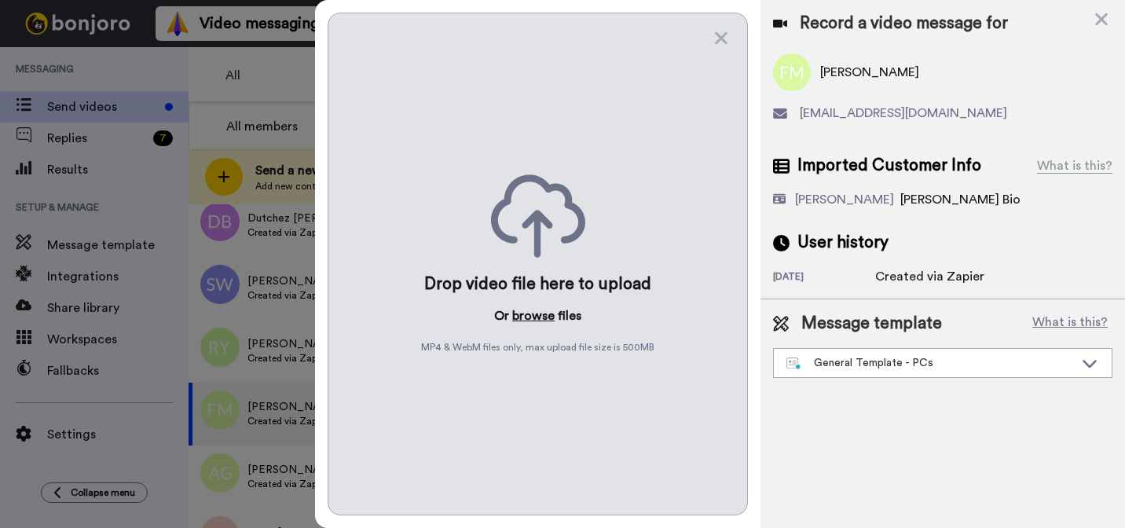
click at [525, 309] on button "browse" at bounding box center [533, 315] width 42 height 19
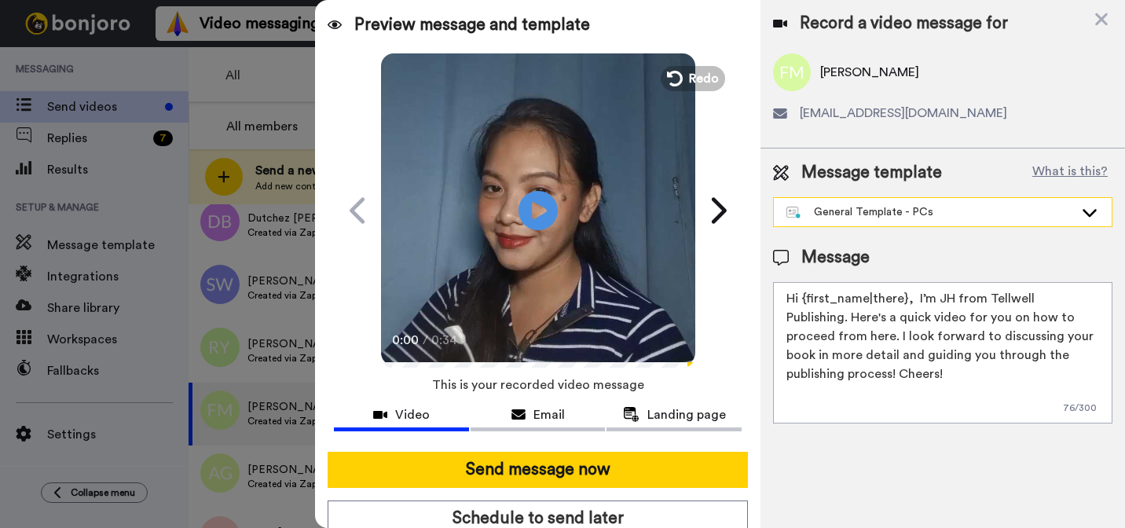
click at [880, 210] on div "General Template - PCs" at bounding box center [929, 212] width 287 height 16
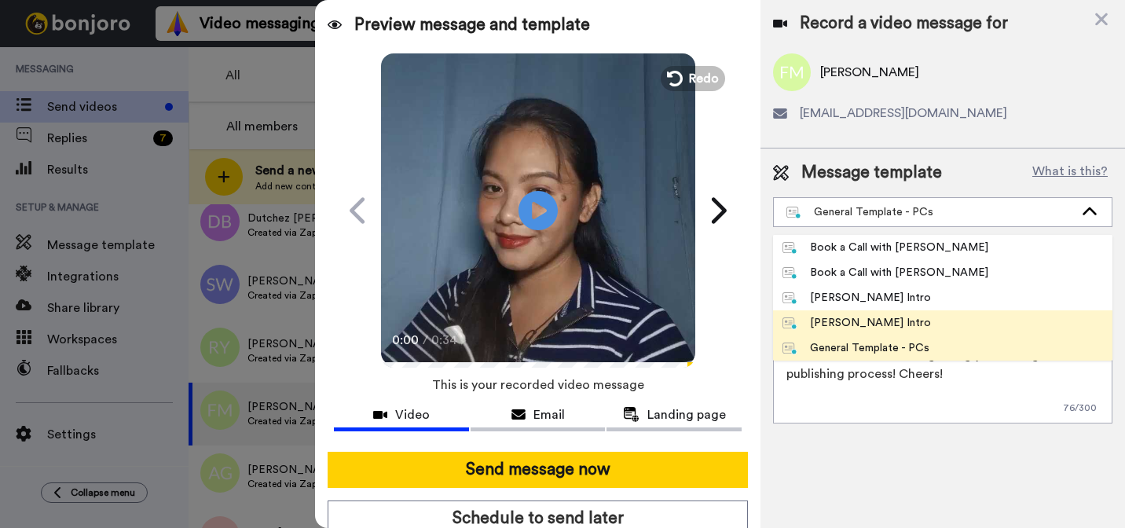
click at [834, 315] on div "[PERSON_NAME] Intro" at bounding box center [856, 323] width 148 height 16
type textarea "Hi {first_name|there}, I’m [PERSON_NAME] from Tellwell Publishing. Here's a qui…"
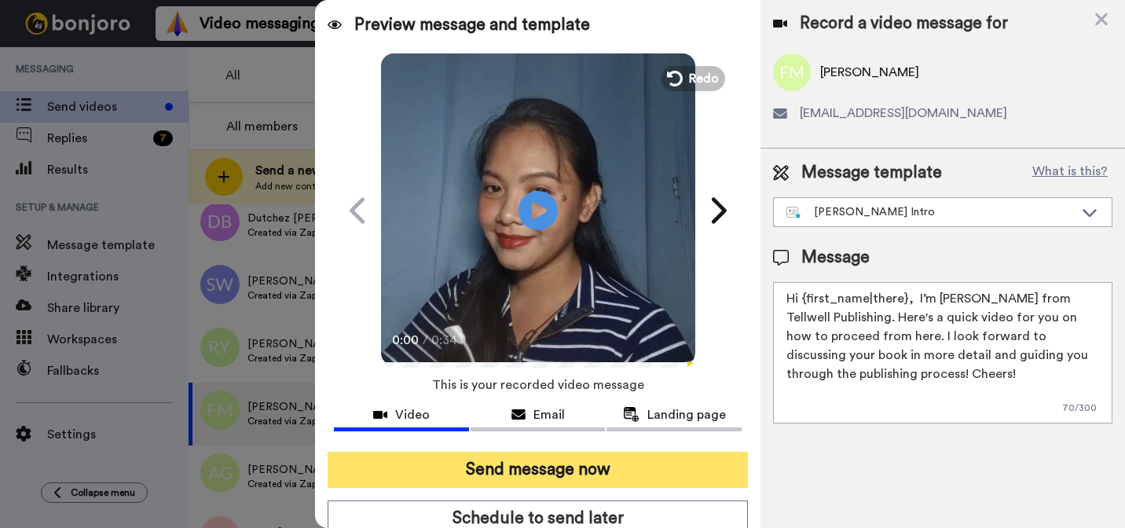
click at [712, 475] on button "Send message now" at bounding box center [538, 470] width 420 height 36
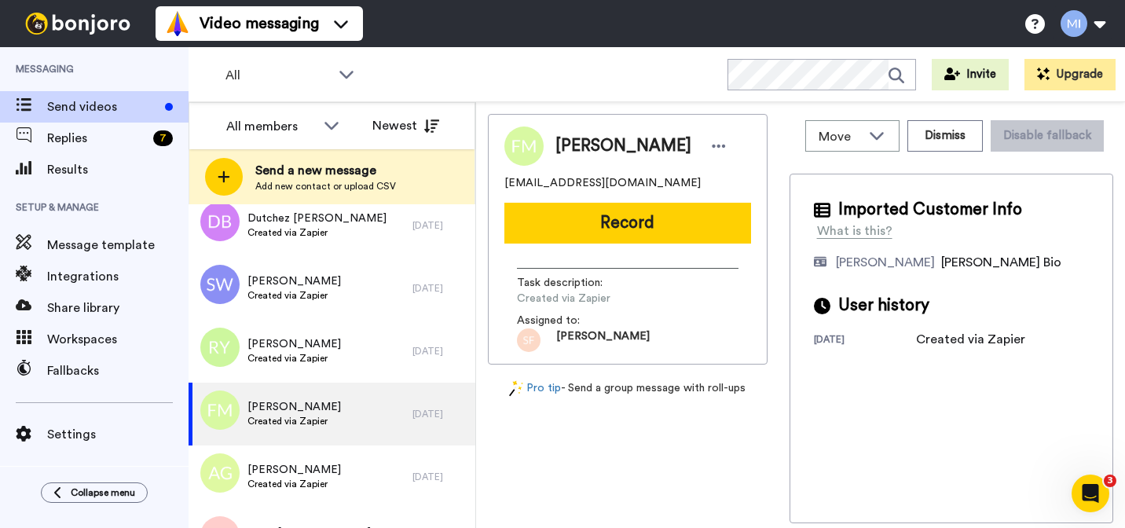
scroll to position [0, 0]
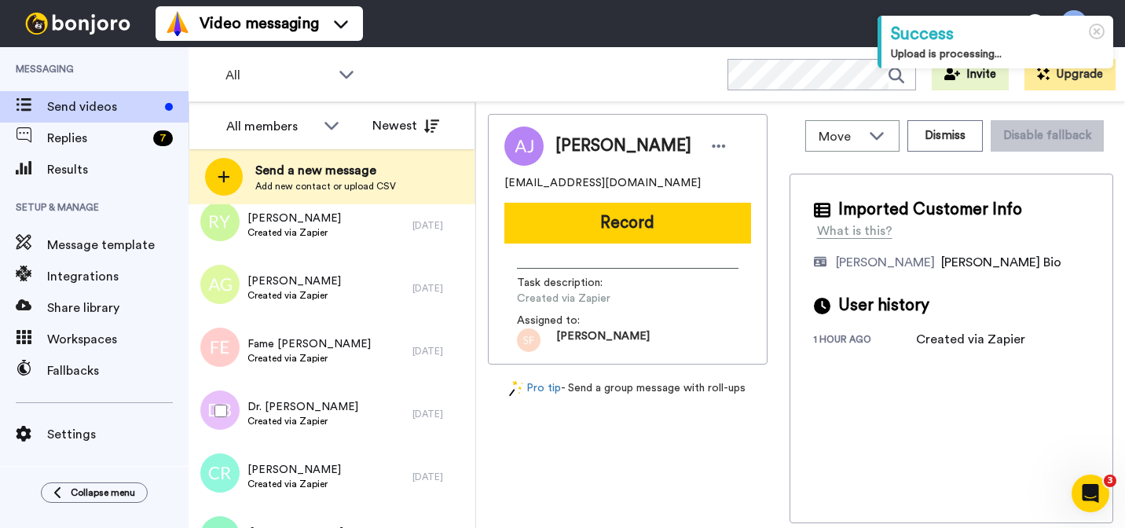
scroll to position [3640, 0]
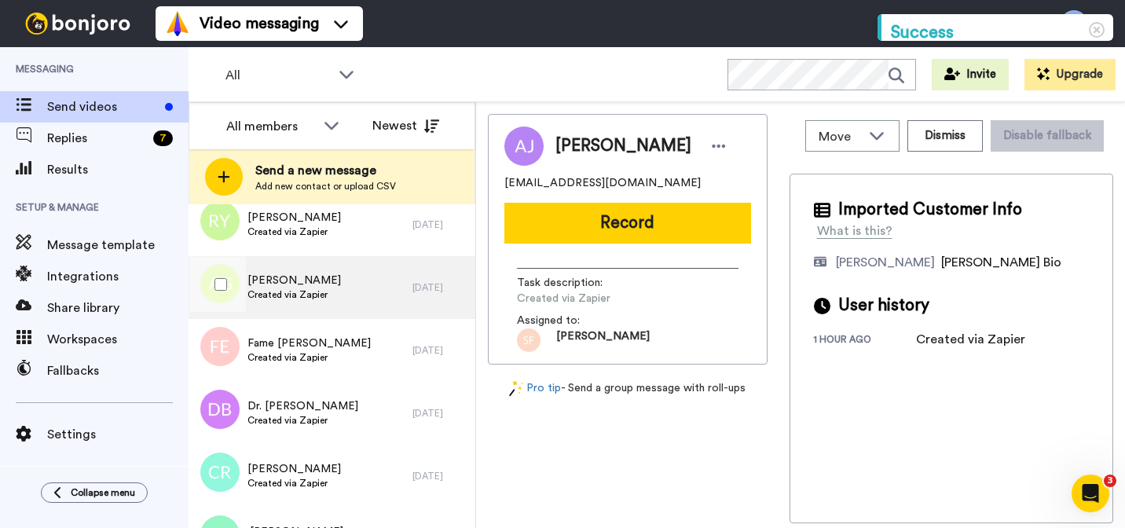
click at [360, 290] on div "Amber Greak Created via Zapier" at bounding box center [301, 287] width 224 height 63
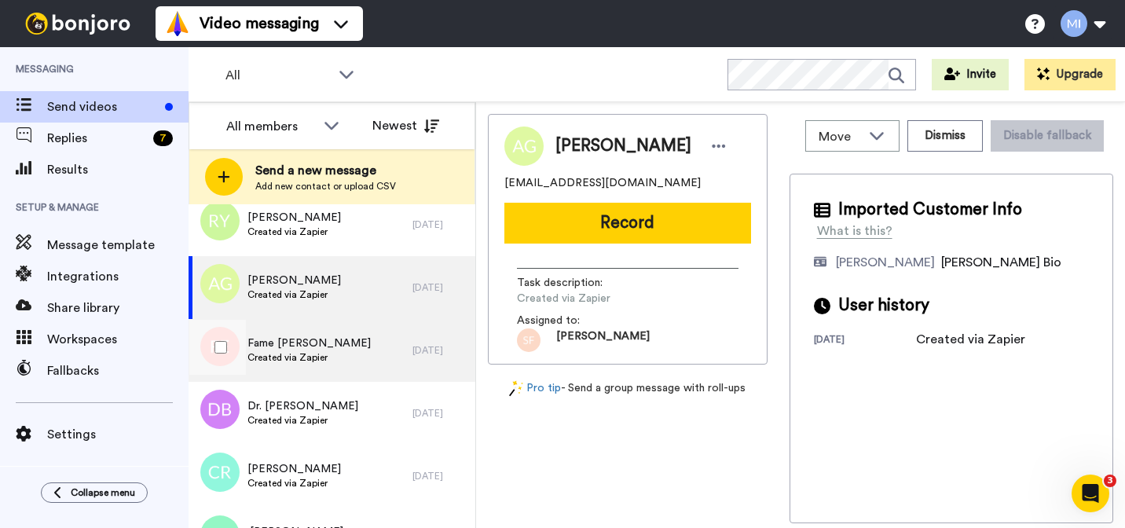
click at [366, 359] on div "Fame Ennist Created via Zapier" at bounding box center [301, 350] width 224 height 63
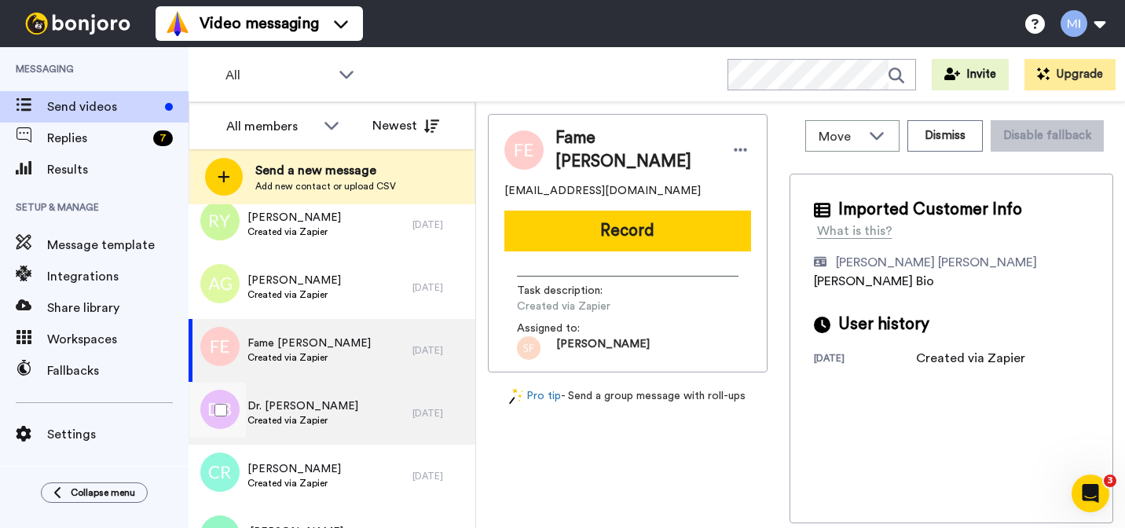
click at [362, 422] on div "Dr. Andrea Blue Created via Zapier" at bounding box center [301, 413] width 224 height 63
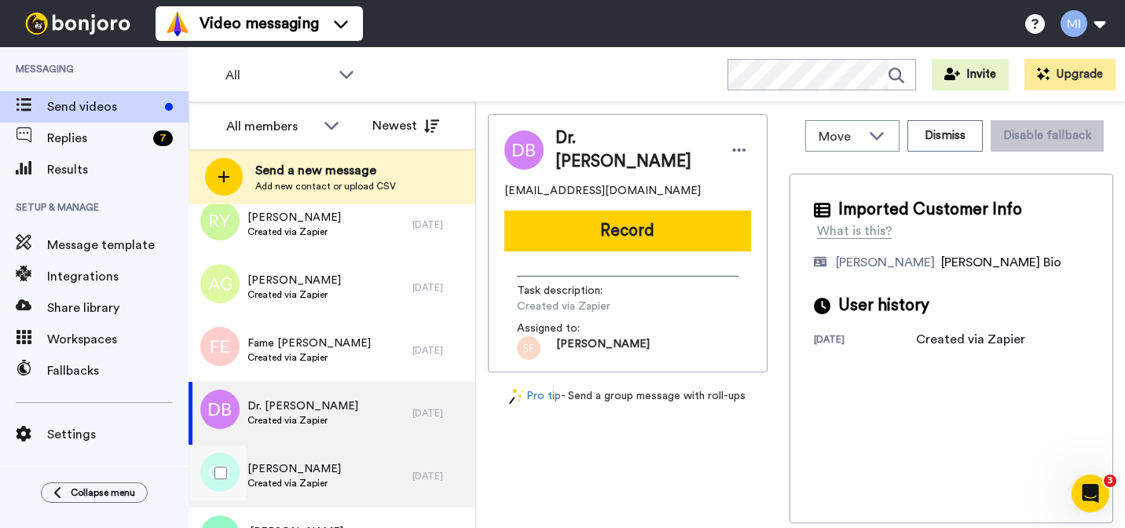
click at [353, 480] on div "Charles Rentz Created via Zapier" at bounding box center [301, 476] width 224 height 63
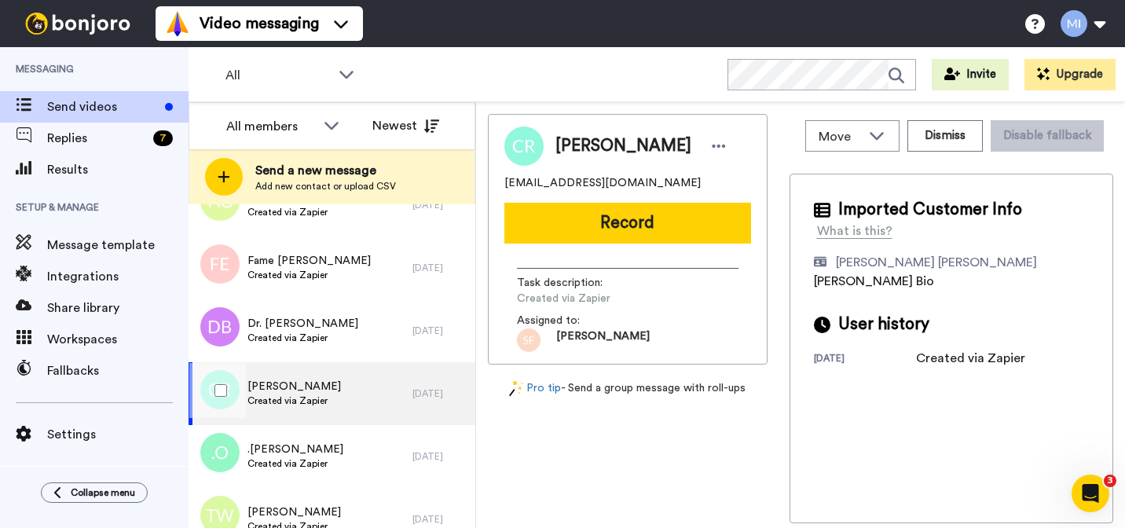
scroll to position [3723, 0]
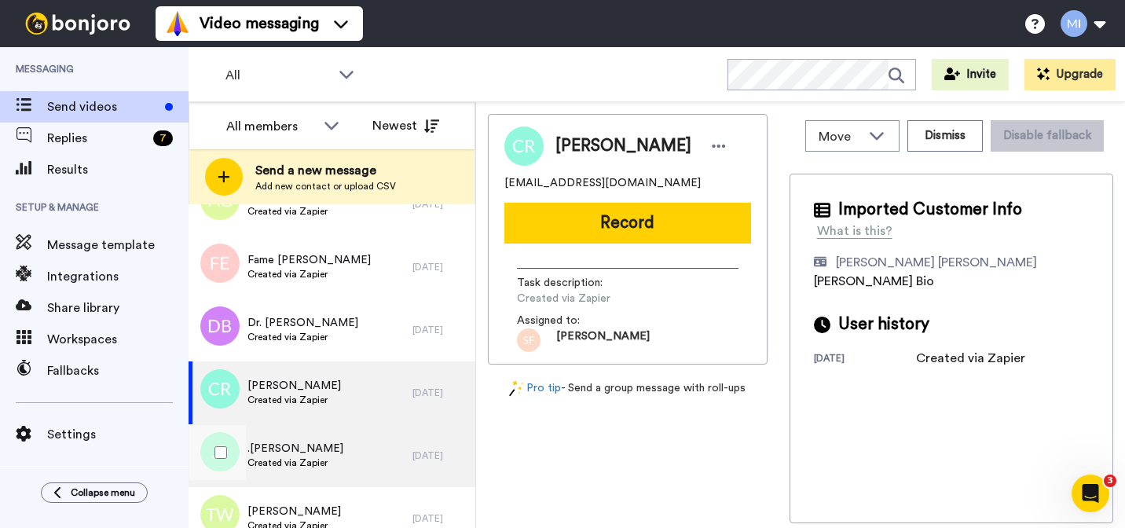
click at [350, 470] on div ".Jennifer O Created via Zapier" at bounding box center [301, 455] width 224 height 63
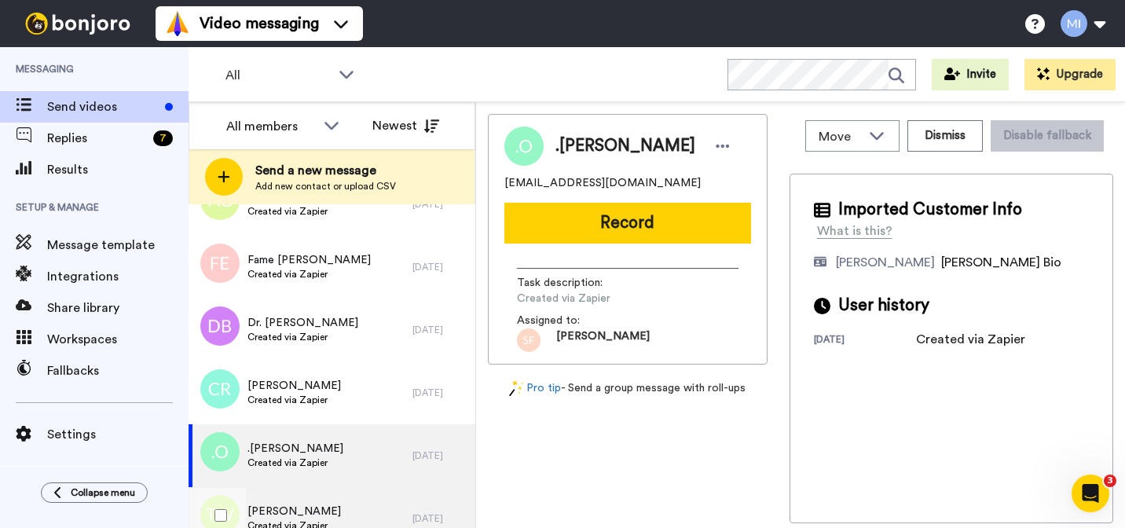
click at [347, 493] on div "Tony Watts Created via Zapier" at bounding box center [301, 518] width 224 height 63
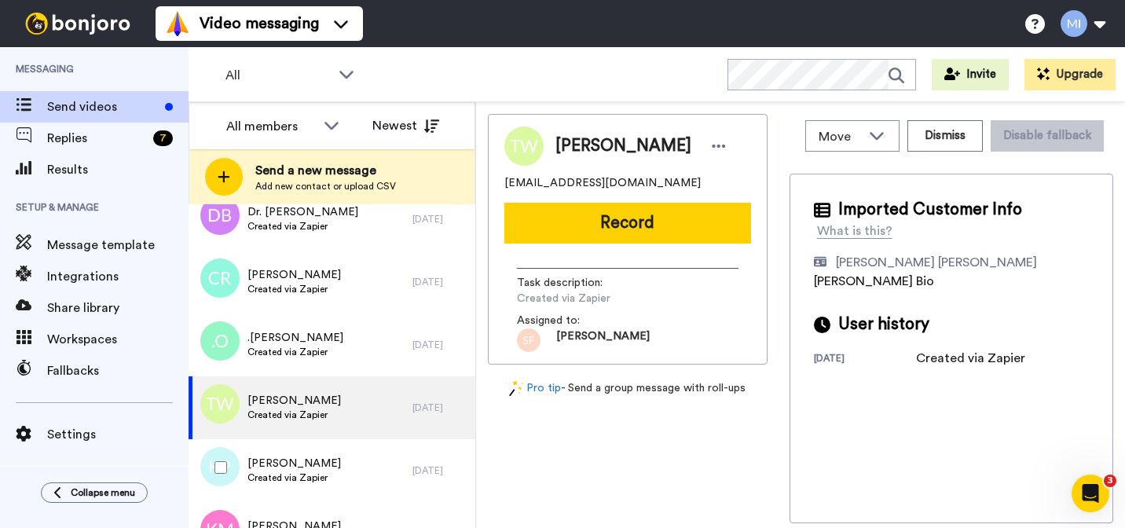
scroll to position [3838, 0]
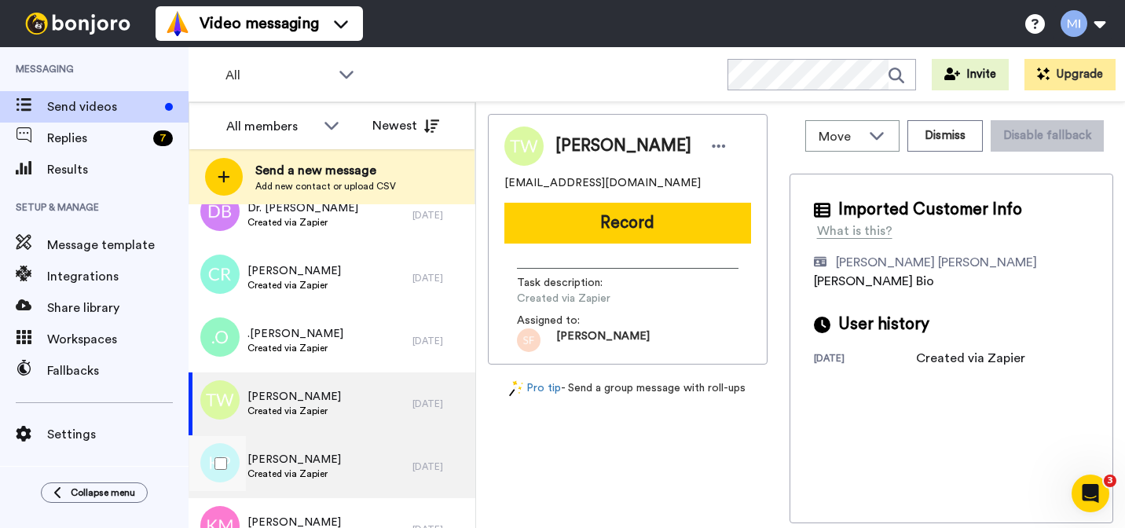
click at [346, 485] on div "Karisha Pithwa Created via Zapier" at bounding box center [301, 466] width 224 height 63
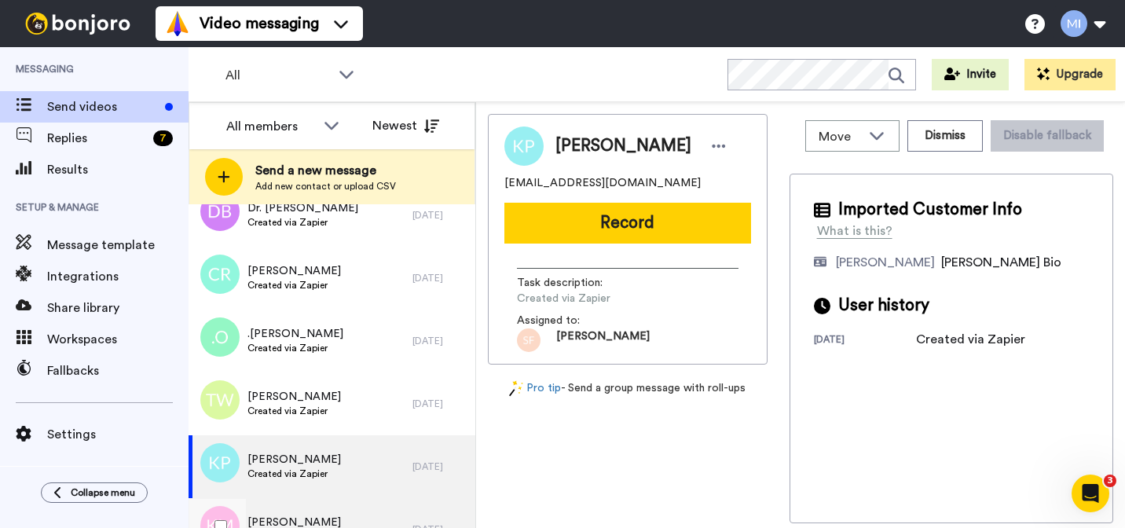
click at [337, 516] on div "Kassandra Miles Created via Zapier" at bounding box center [301, 529] width 224 height 63
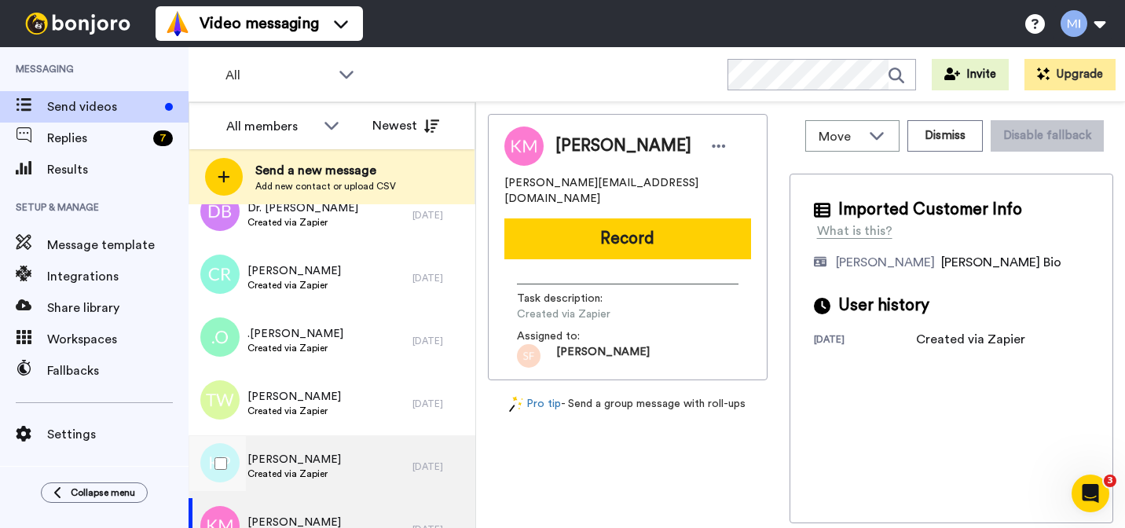
click at [342, 466] on div "Karisha Pithwa Created via Zapier" at bounding box center [301, 466] width 224 height 63
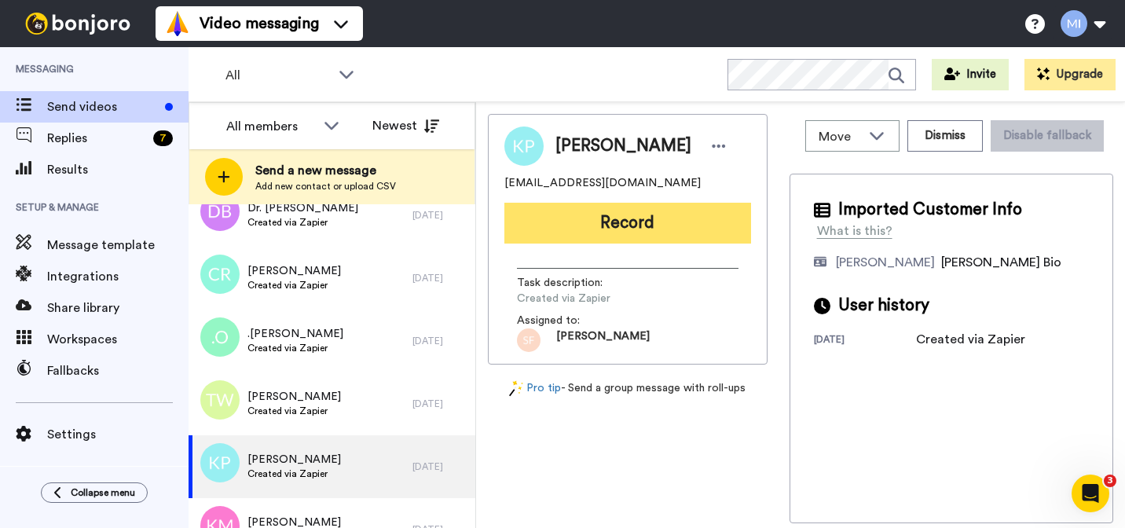
click at [629, 239] on button "Record" at bounding box center [627, 223] width 247 height 41
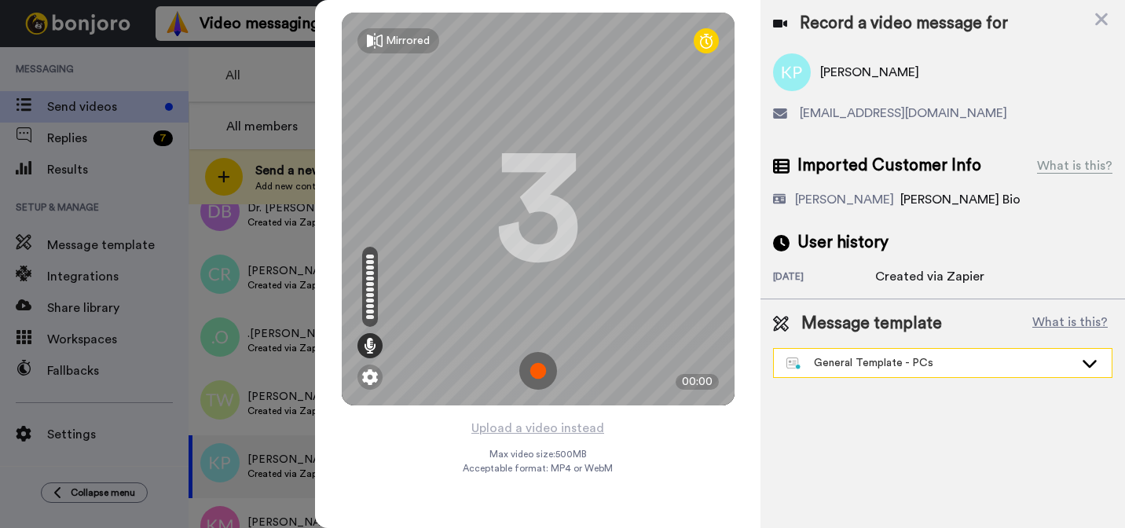
click at [953, 366] on div "General Template - PCs" at bounding box center [929, 363] width 287 height 16
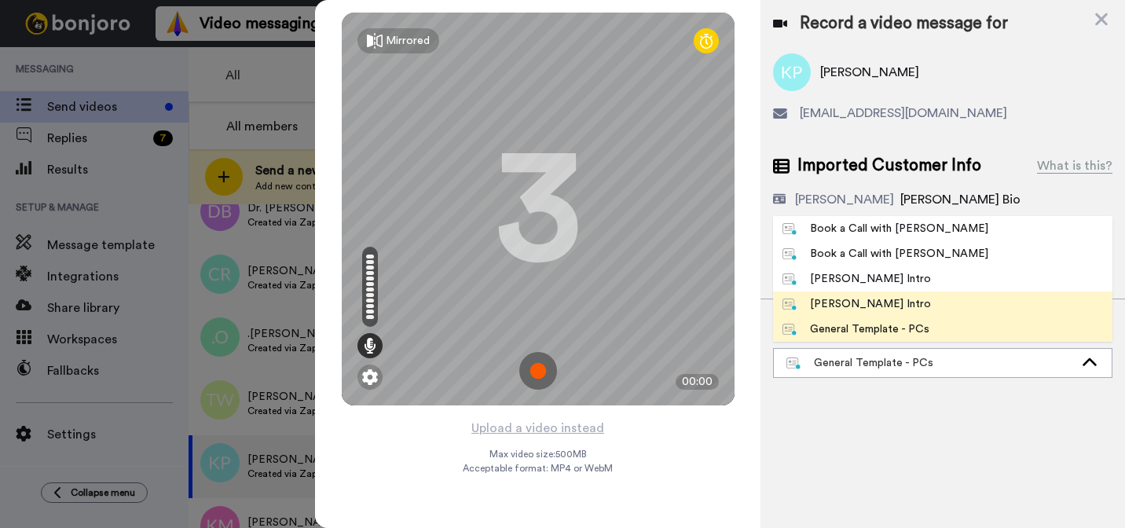
click at [861, 314] on li "Marjorie Bonjoro Intro" at bounding box center [942, 303] width 339 height 25
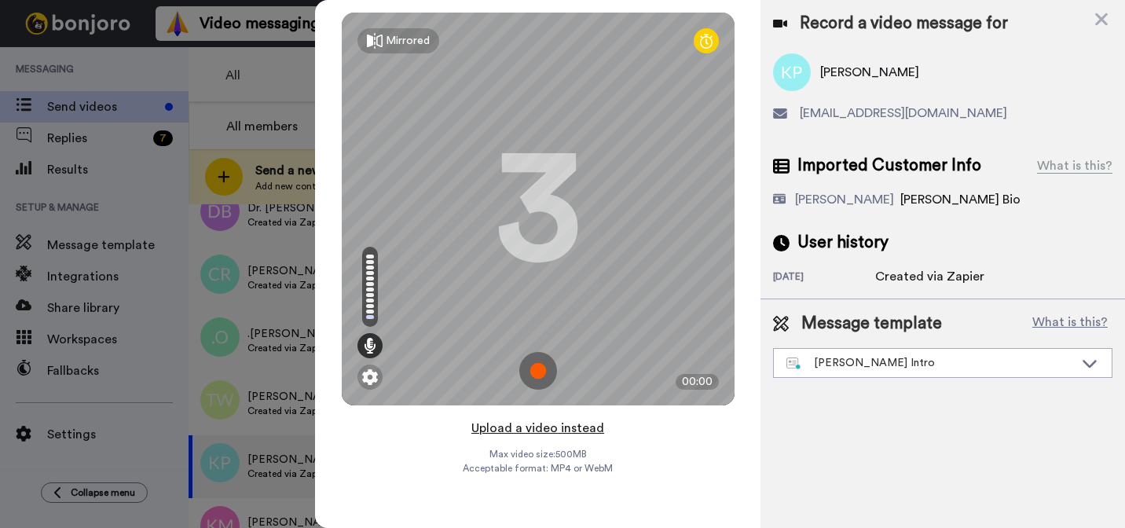
click at [580, 430] on button "Upload a video instead" at bounding box center [538, 428] width 142 height 20
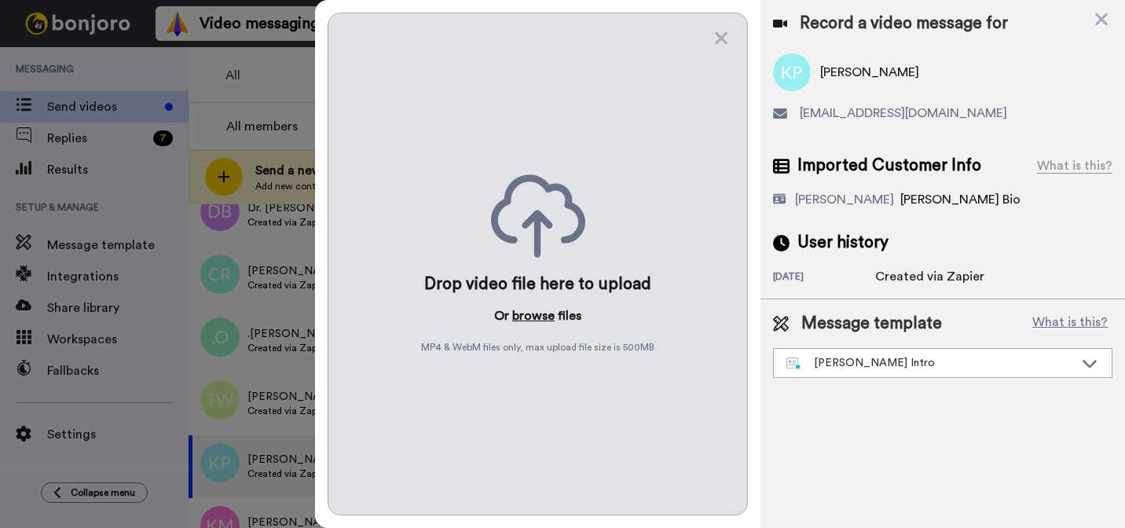
click at [535, 321] on button "browse" at bounding box center [533, 315] width 42 height 19
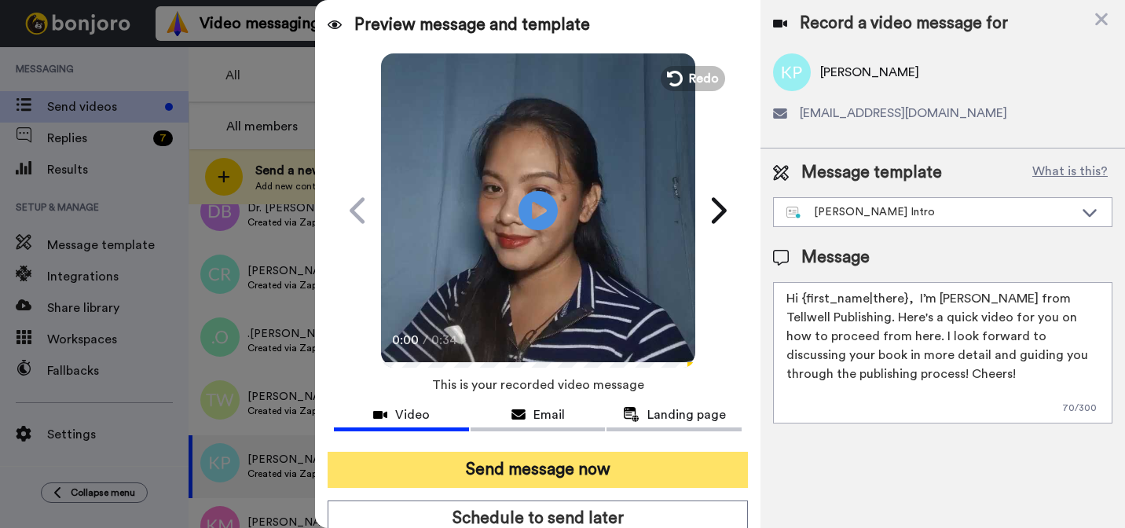
click at [599, 476] on button "Send message now" at bounding box center [538, 470] width 420 height 36
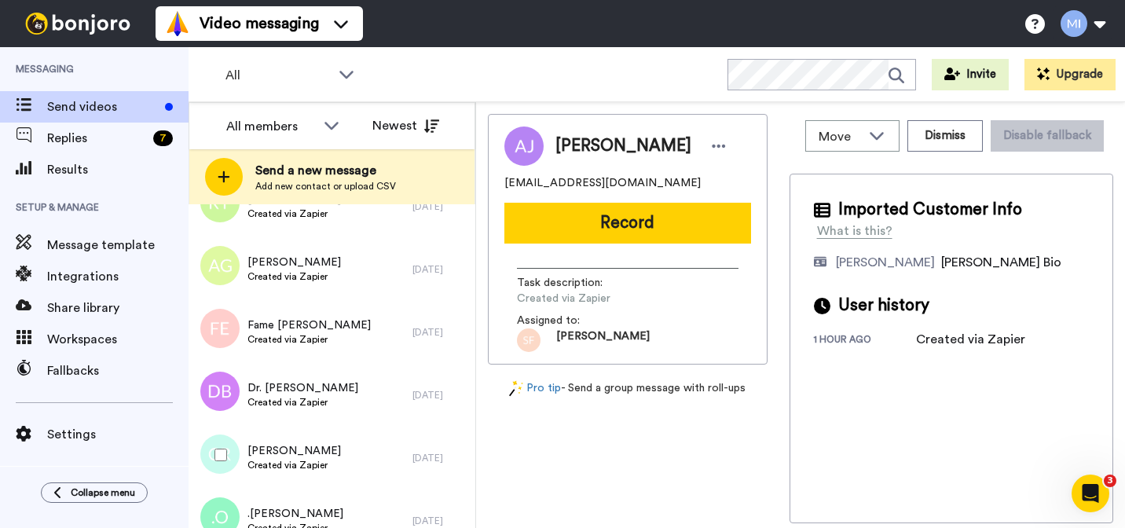
scroll to position [3659, 0]
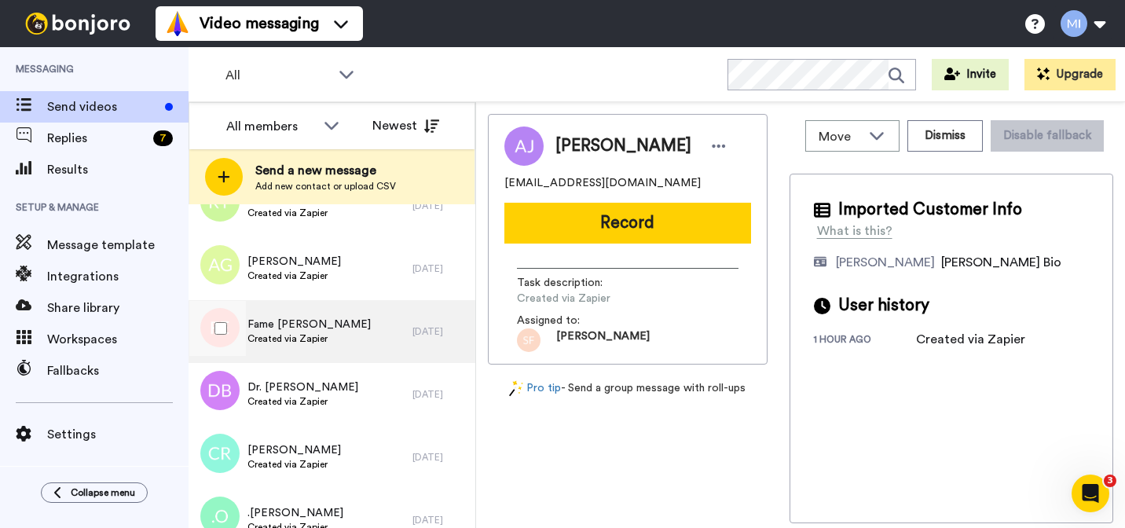
click at [319, 317] on span "Fame [PERSON_NAME]" at bounding box center [308, 325] width 123 height 16
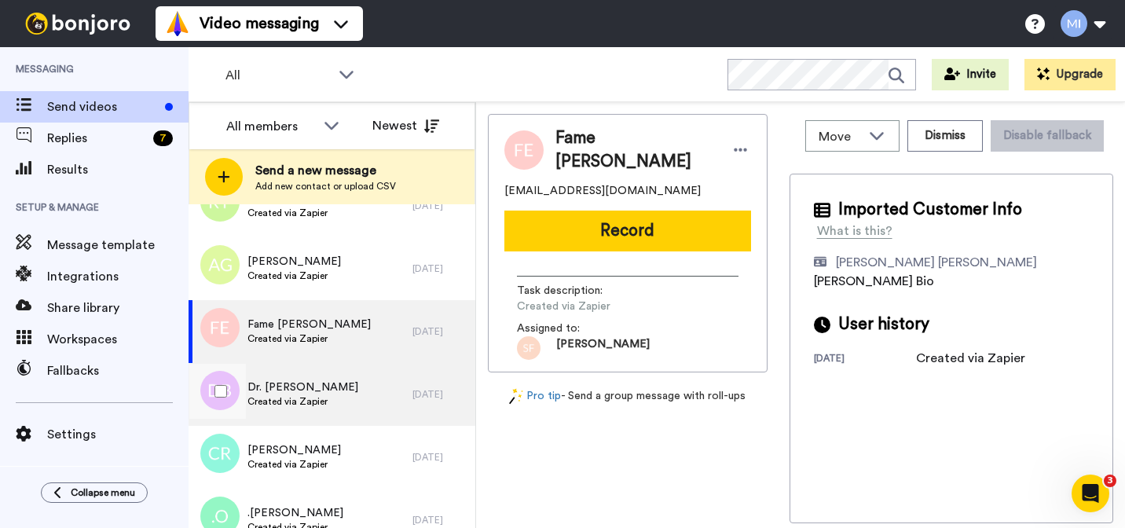
click at [317, 407] on span "Created via Zapier" at bounding box center [302, 401] width 111 height 13
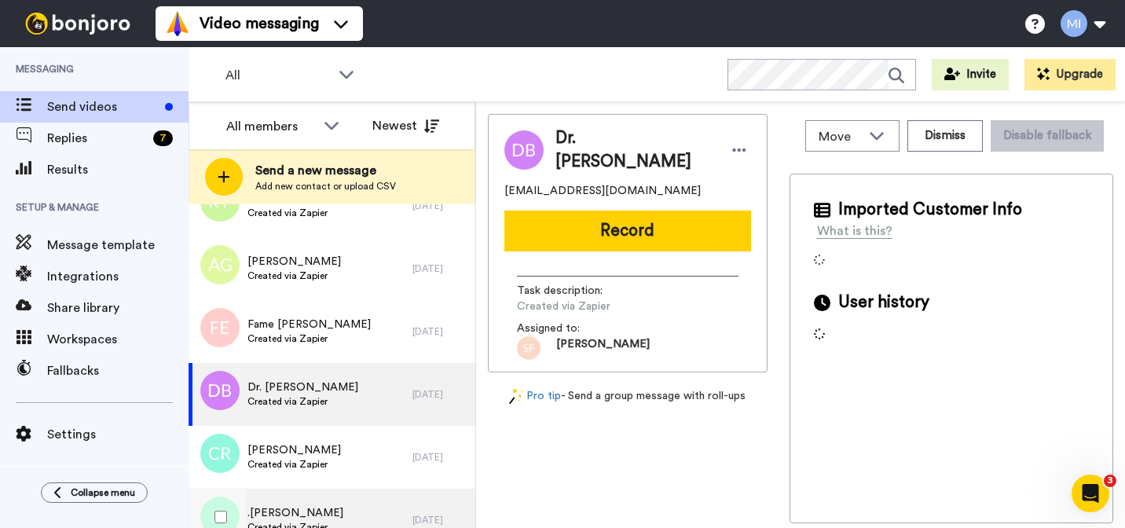
click at [295, 495] on div ".Jennifer O Created via Zapier" at bounding box center [301, 520] width 224 height 63
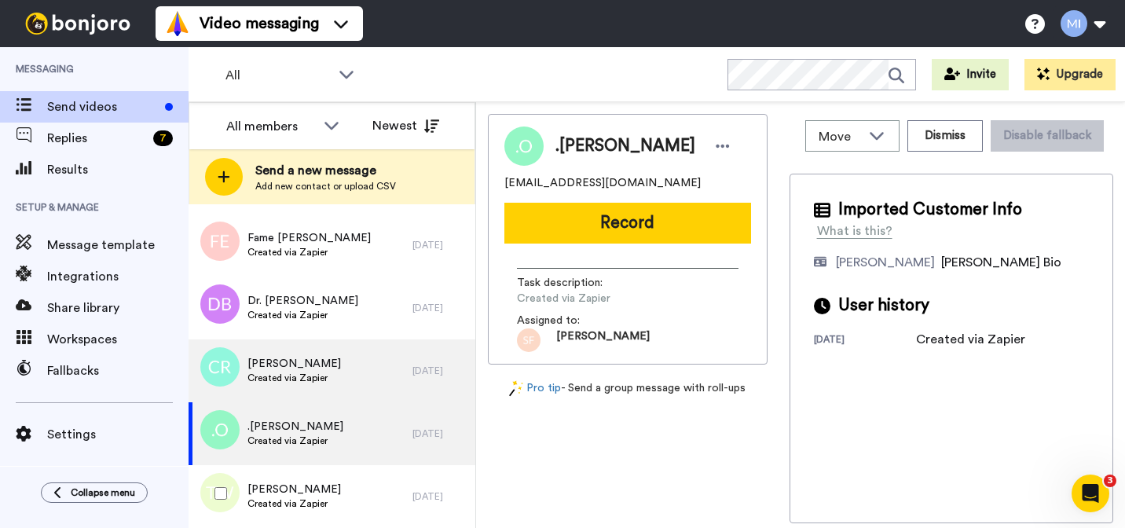
click at [303, 481] on span "Tony Watts" at bounding box center [293, 489] width 93 height 16
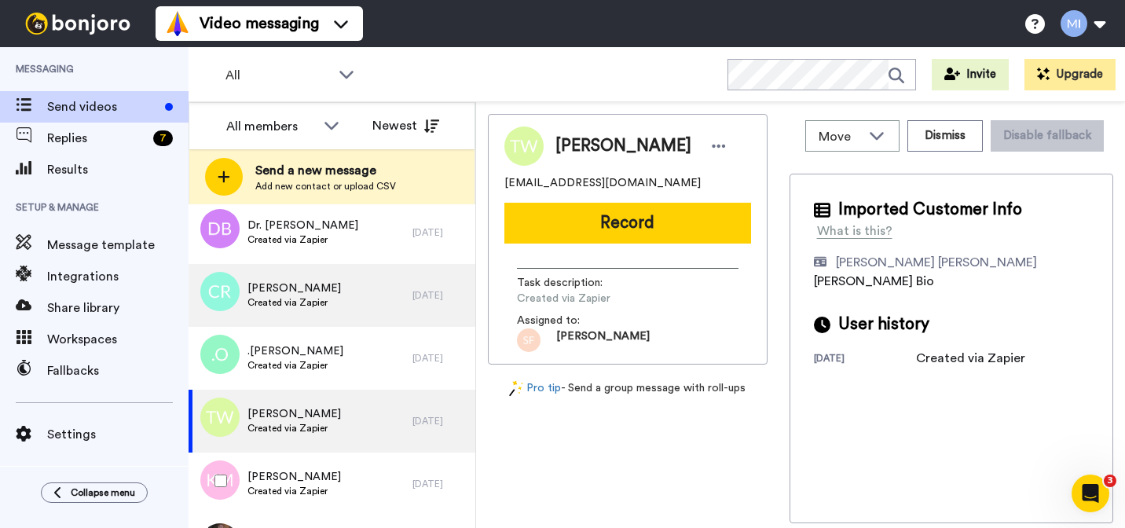
scroll to position [3816, 0]
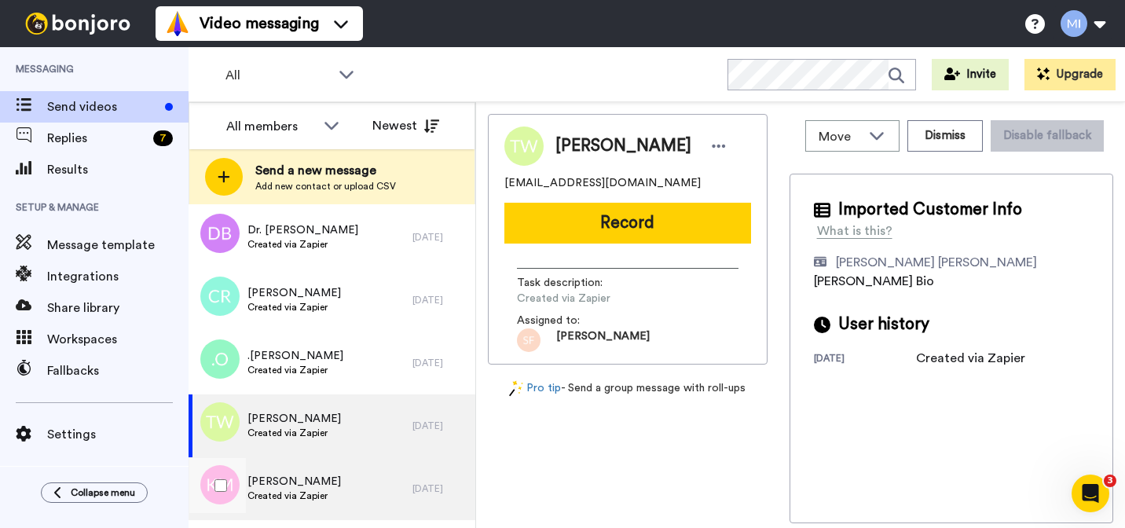
click at [304, 481] on span "Kassandra Miles" at bounding box center [293, 482] width 93 height 16
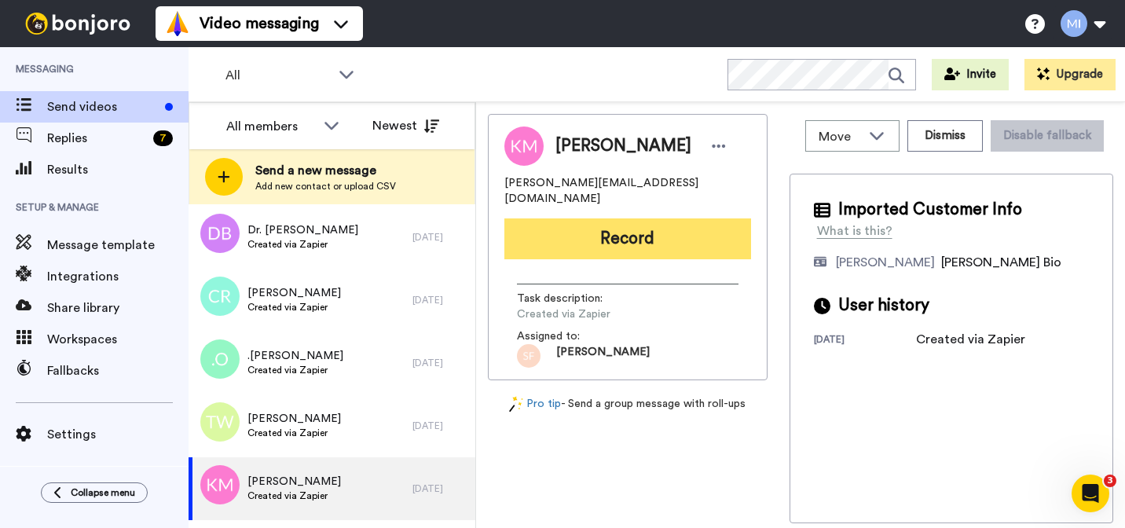
click at [593, 221] on button "Record" at bounding box center [627, 238] width 247 height 41
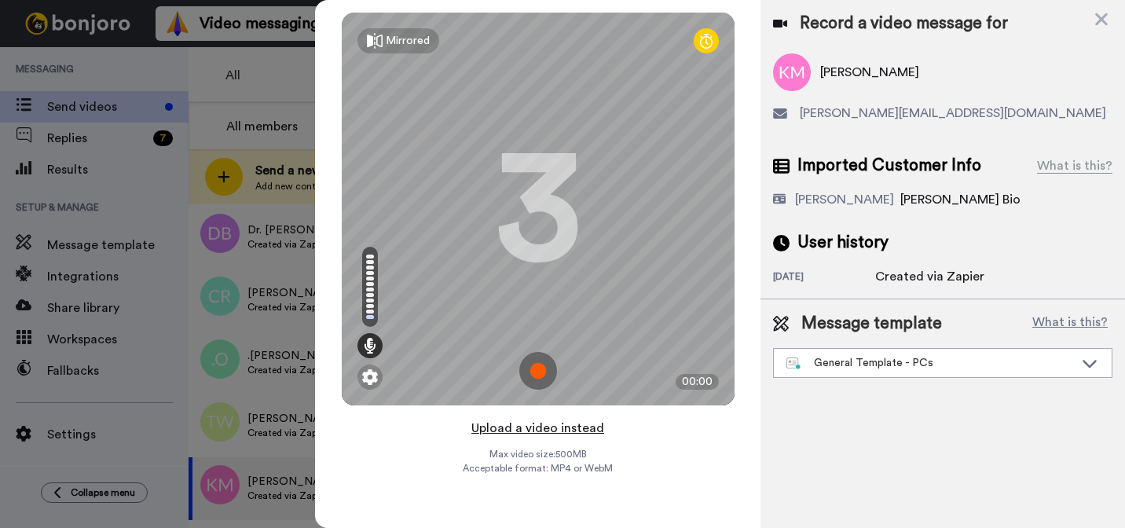
click at [573, 425] on button "Upload a video instead" at bounding box center [538, 428] width 142 height 20
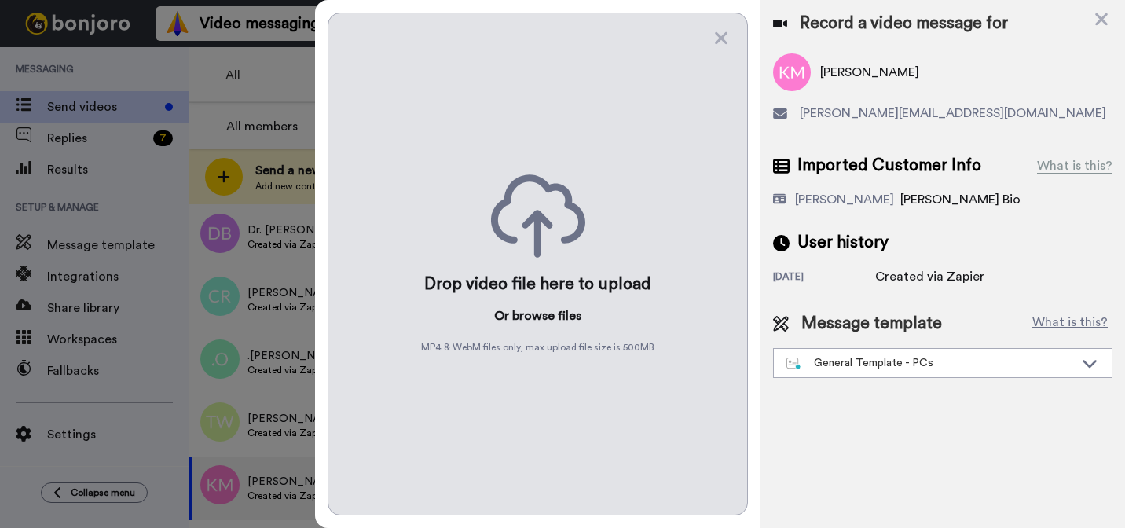
click at [522, 320] on button "browse" at bounding box center [533, 315] width 42 height 19
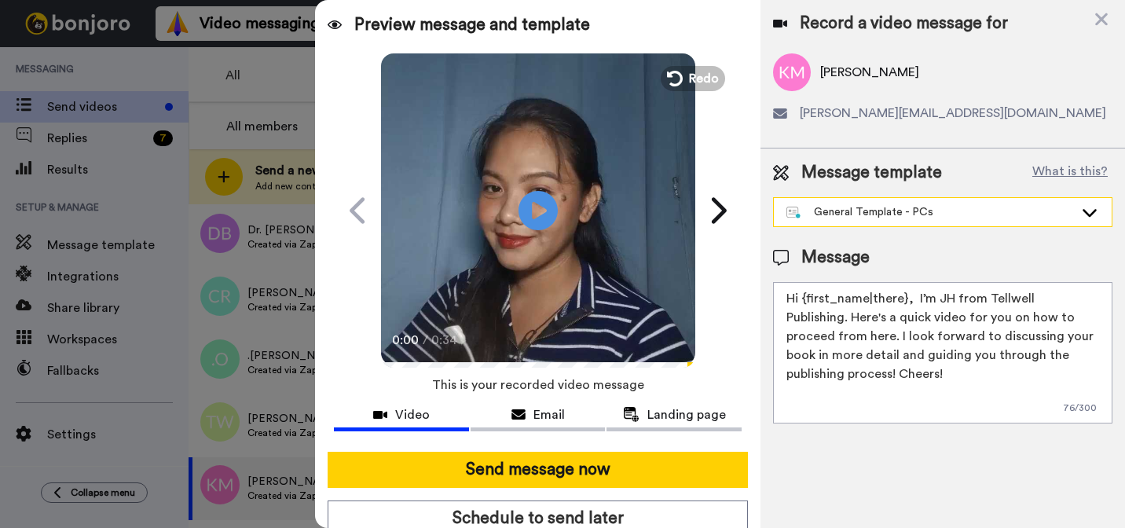
click at [912, 218] on div "General Template - PCs" at bounding box center [929, 212] width 287 height 16
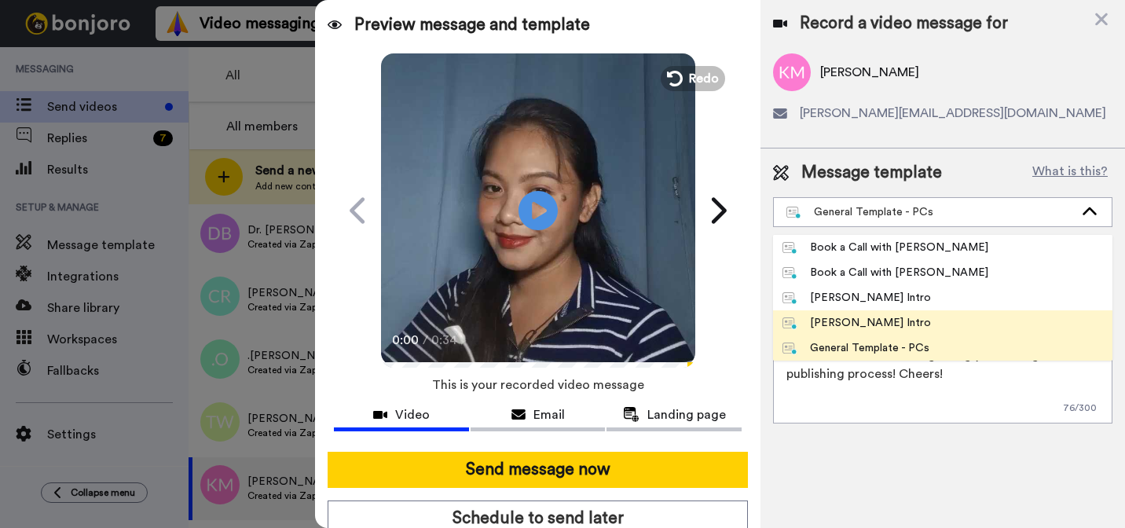
click at [844, 326] on div "Marjorie Bonjoro Intro" at bounding box center [856, 323] width 148 height 16
type textarea "Hi {first_name|there}, I’m Marjorie from Tellwell Publishing. Here's a quick vi…"
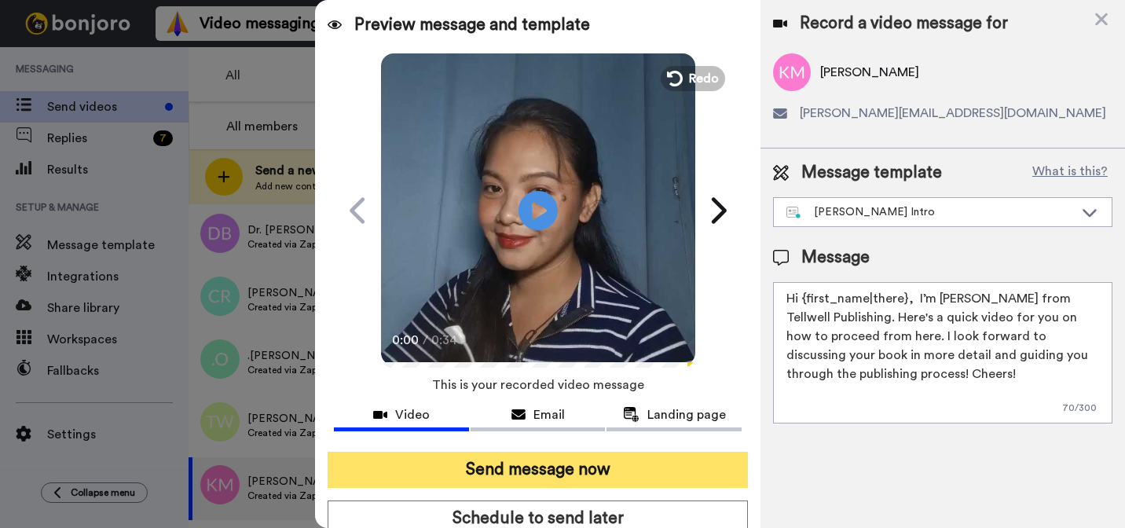
click at [633, 481] on button "Send message now" at bounding box center [538, 470] width 420 height 36
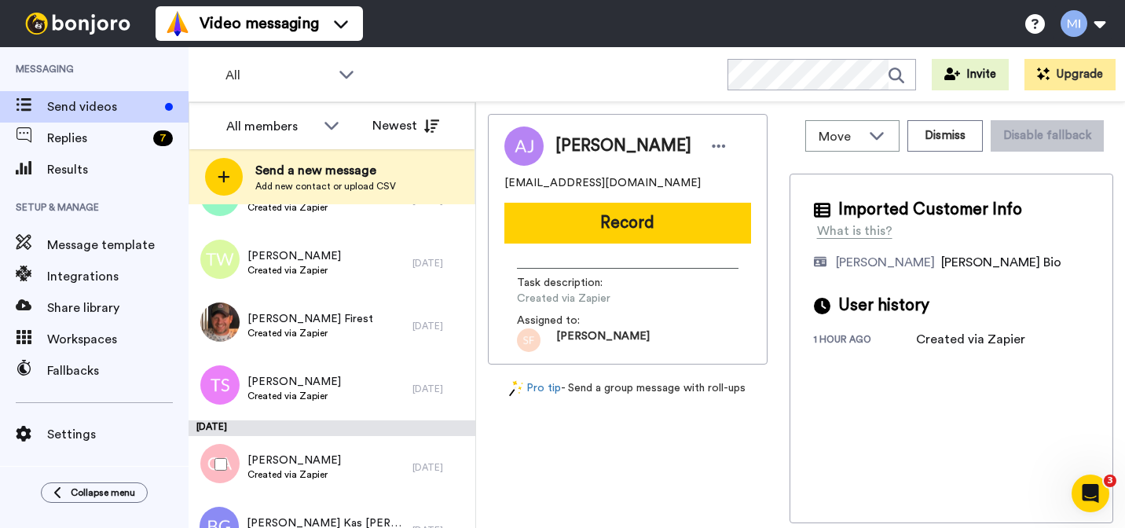
scroll to position [4017, 0]
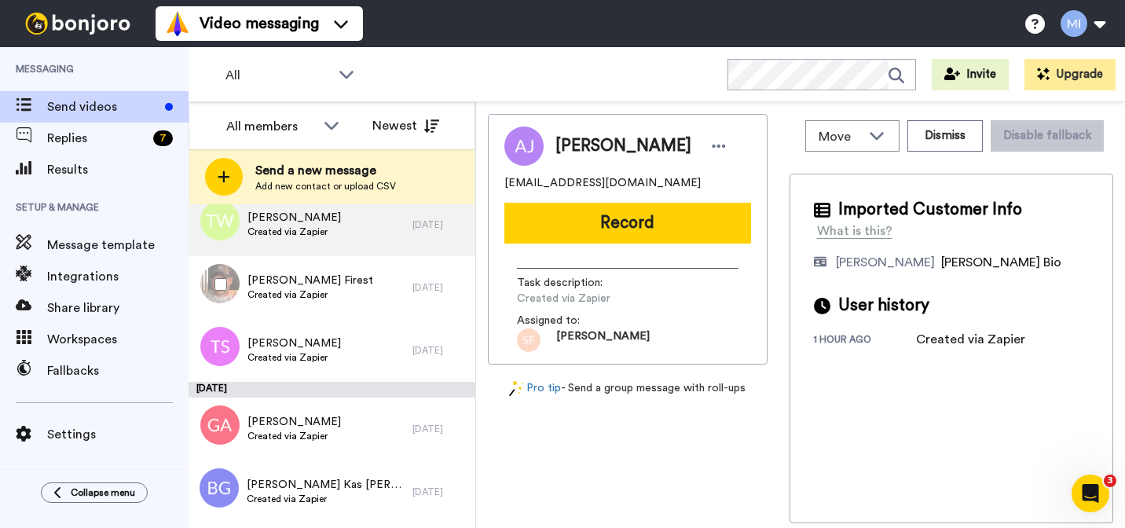
click at [328, 254] on div "Tony Watts Created via Zapier" at bounding box center [301, 224] width 224 height 63
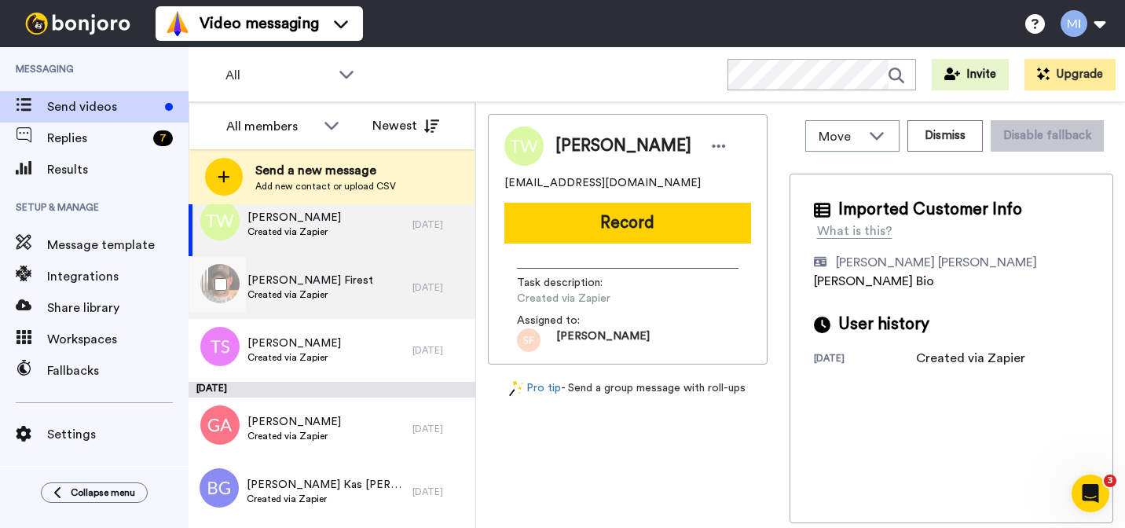
click at [317, 281] on span "[PERSON_NAME] Firest" at bounding box center [310, 281] width 126 height 16
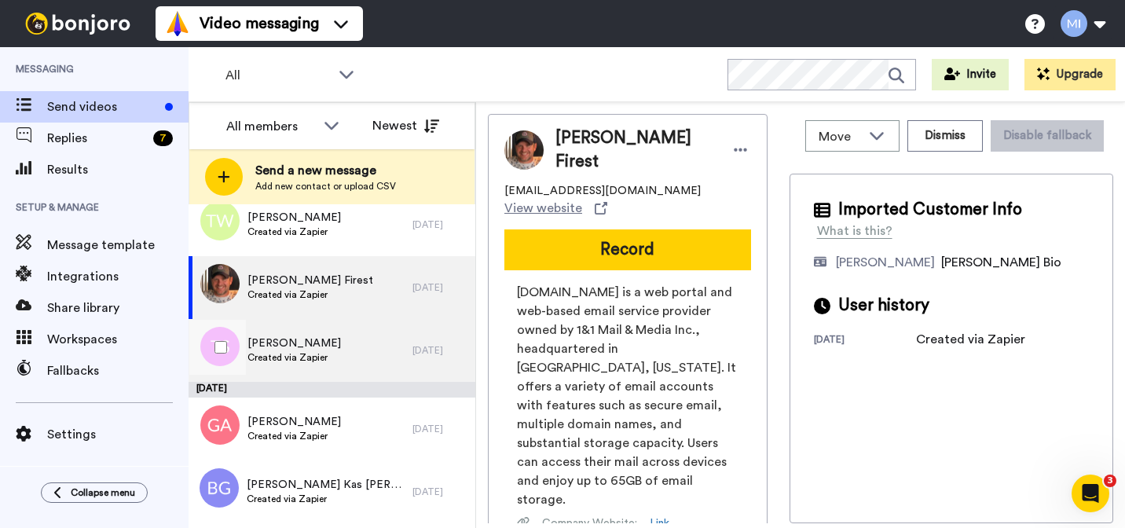
click at [309, 348] on span "[PERSON_NAME]" at bounding box center [293, 343] width 93 height 16
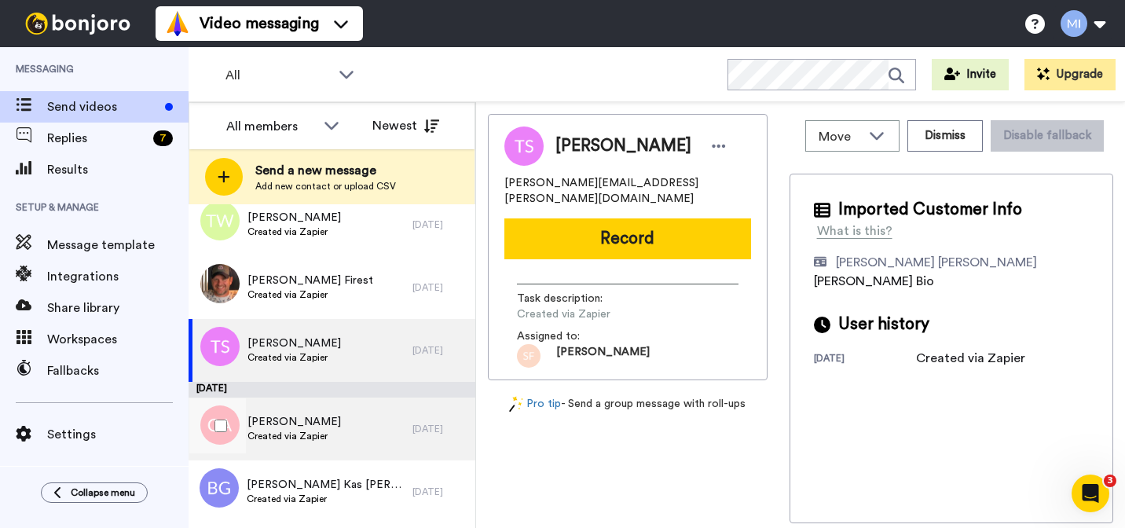
click at [294, 414] on span "[PERSON_NAME]" at bounding box center [293, 422] width 93 height 16
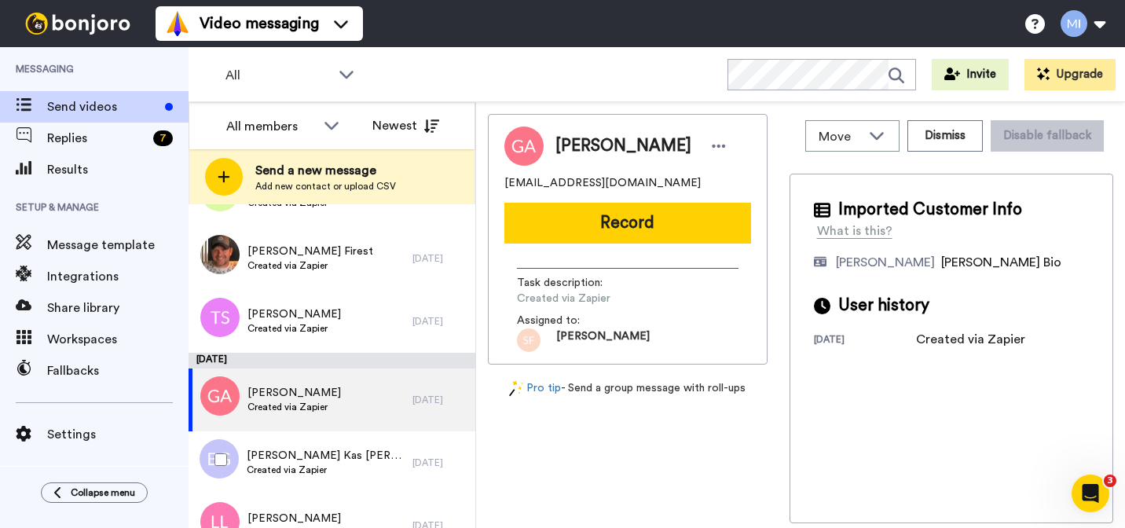
scroll to position [4051, 0]
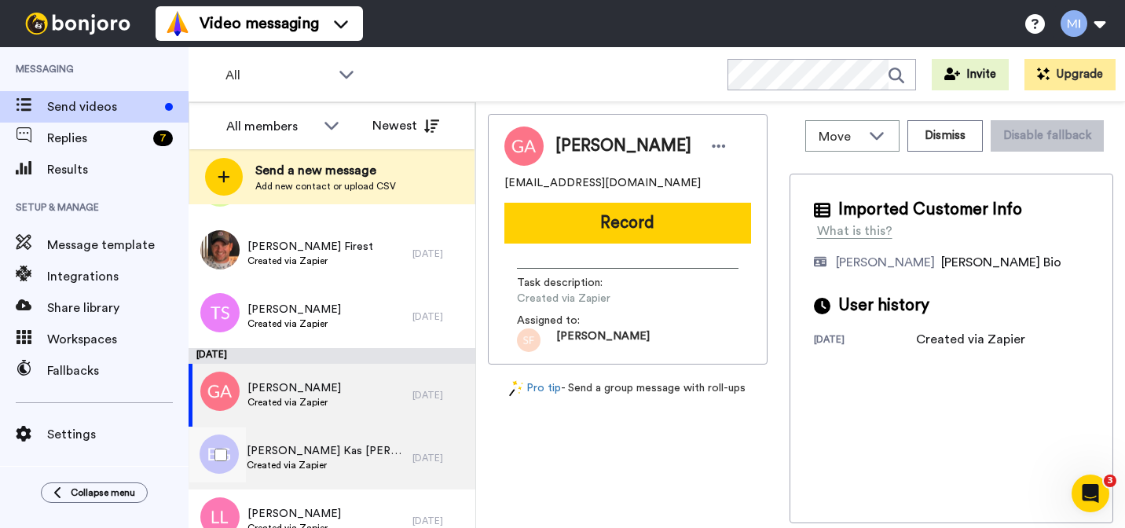
click at [291, 452] on span "[PERSON_NAME] Kas [PERSON_NAME]" at bounding box center [326, 451] width 158 height 16
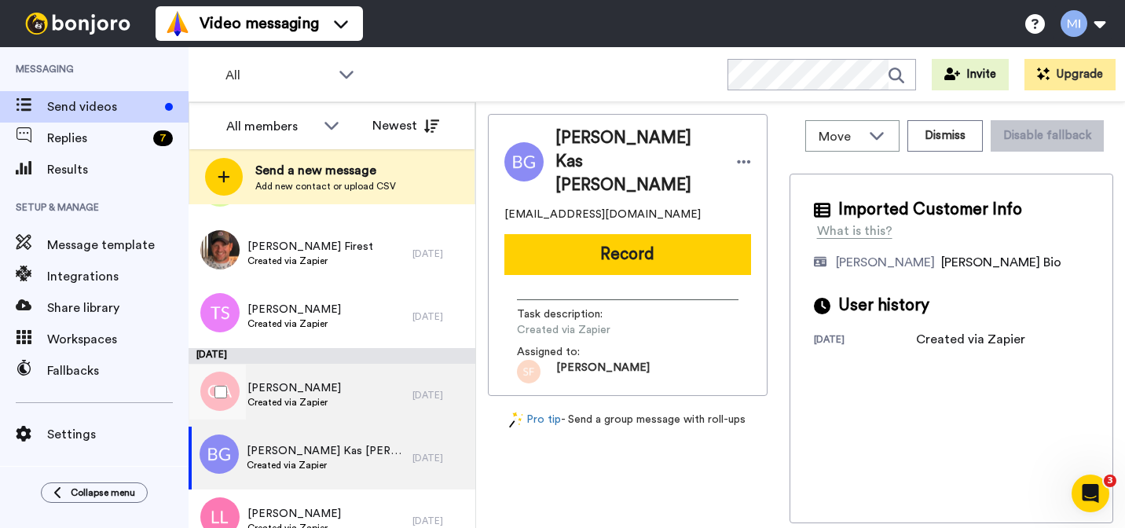
click at [295, 403] on span "Created via Zapier" at bounding box center [293, 402] width 93 height 13
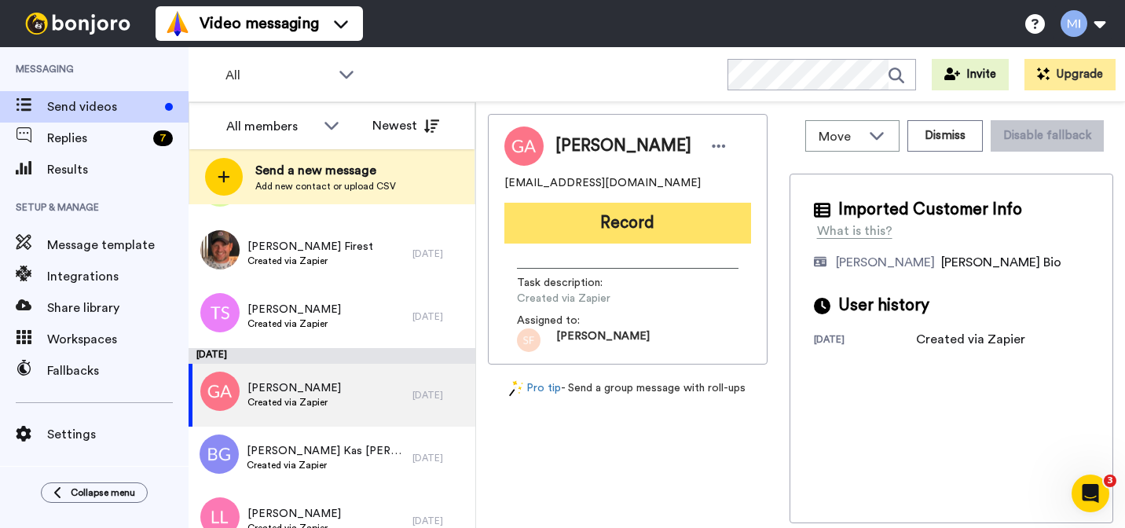
click at [672, 239] on button "Record" at bounding box center [627, 223] width 247 height 41
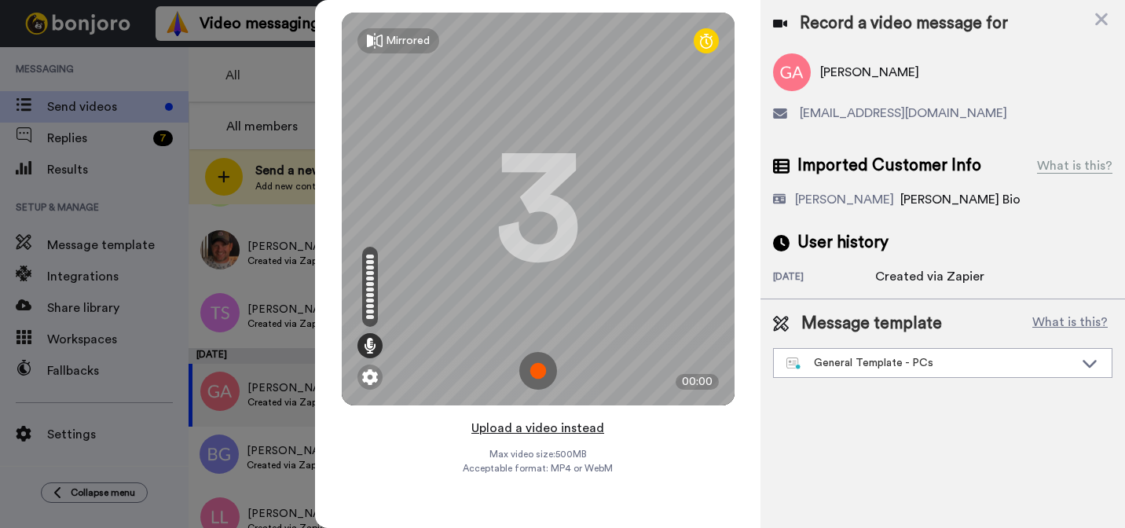
click at [562, 423] on button "Upload a video instead" at bounding box center [538, 428] width 142 height 20
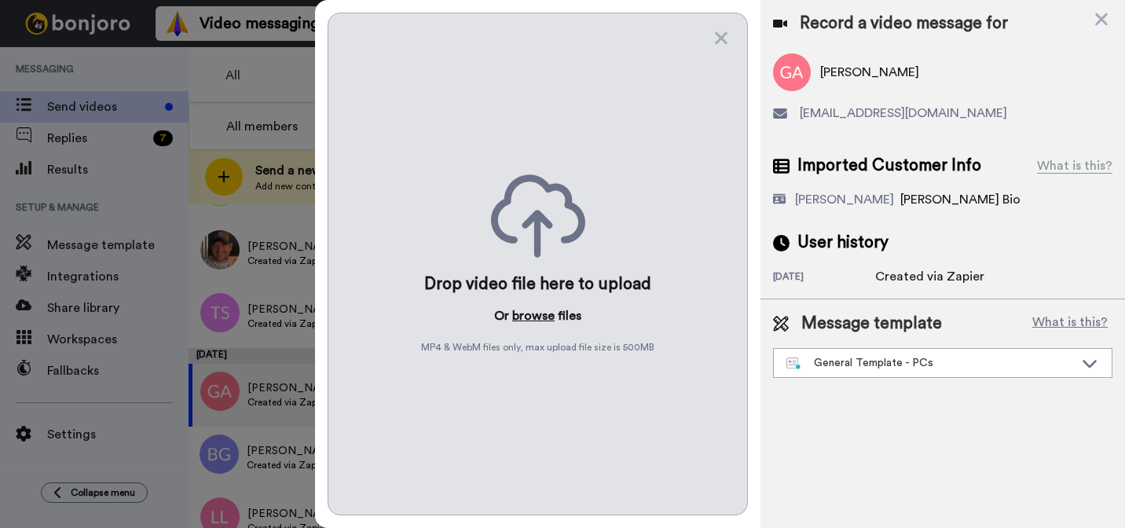
click at [528, 316] on button "browse" at bounding box center [533, 315] width 42 height 19
click at [837, 364] on div "General Template - PCs" at bounding box center [929, 363] width 287 height 16
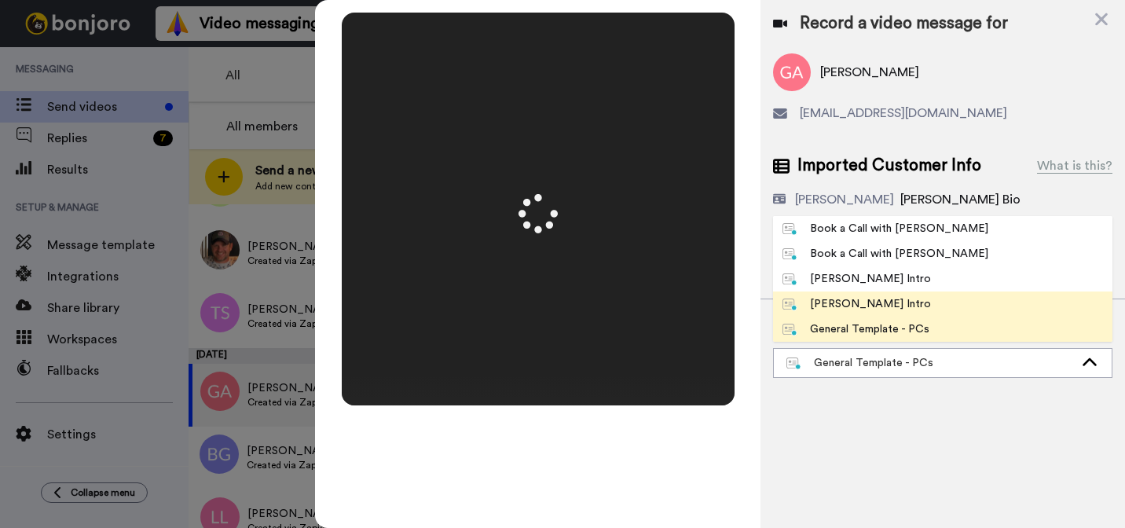
click at [839, 307] on div "[PERSON_NAME] Intro" at bounding box center [856, 304] width 148 height 16
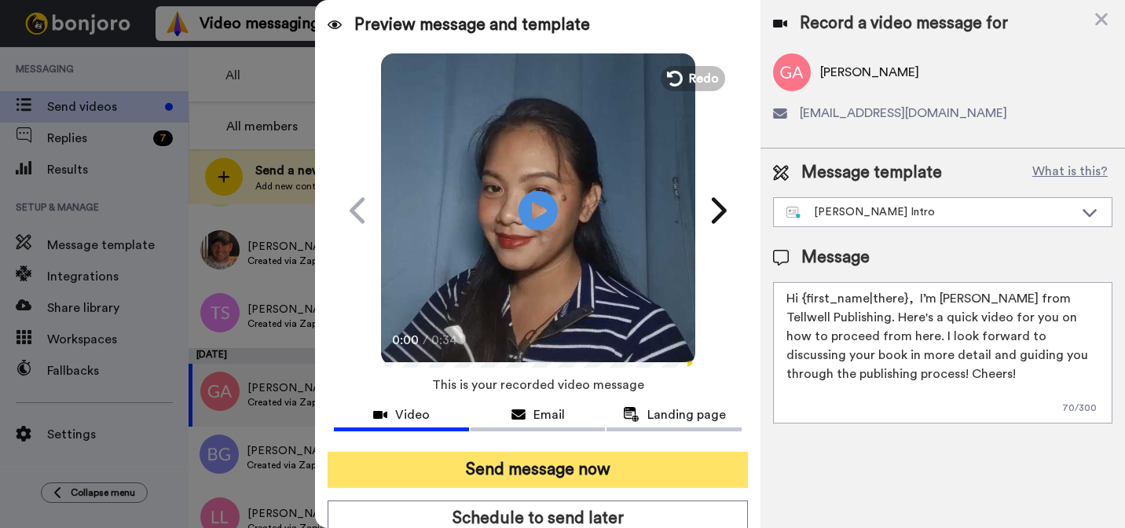
click at [662, 454] on button "Send message now" at bounding box center [538, 470] width 420 height 36
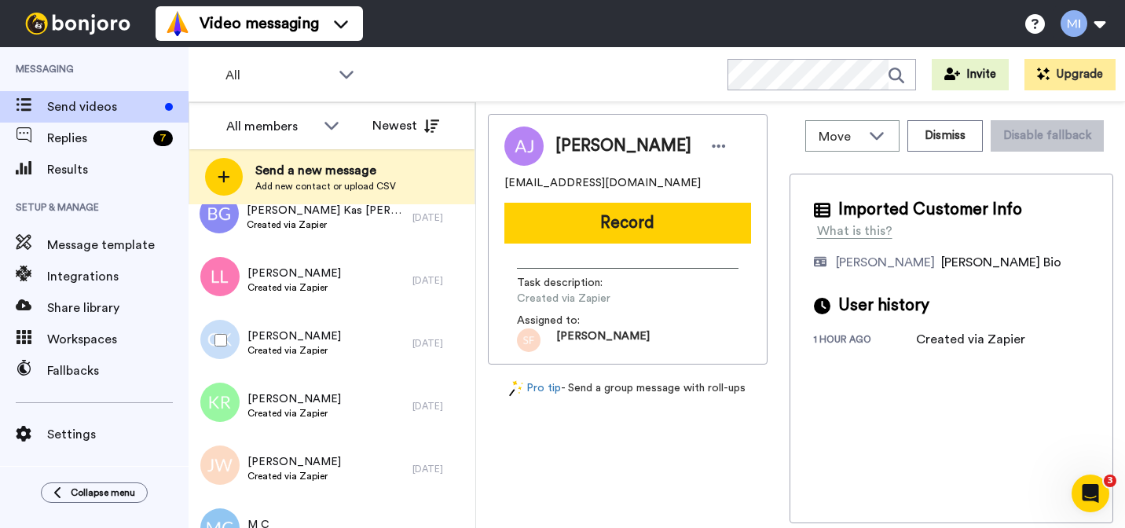
scroll to position [4231, 0]
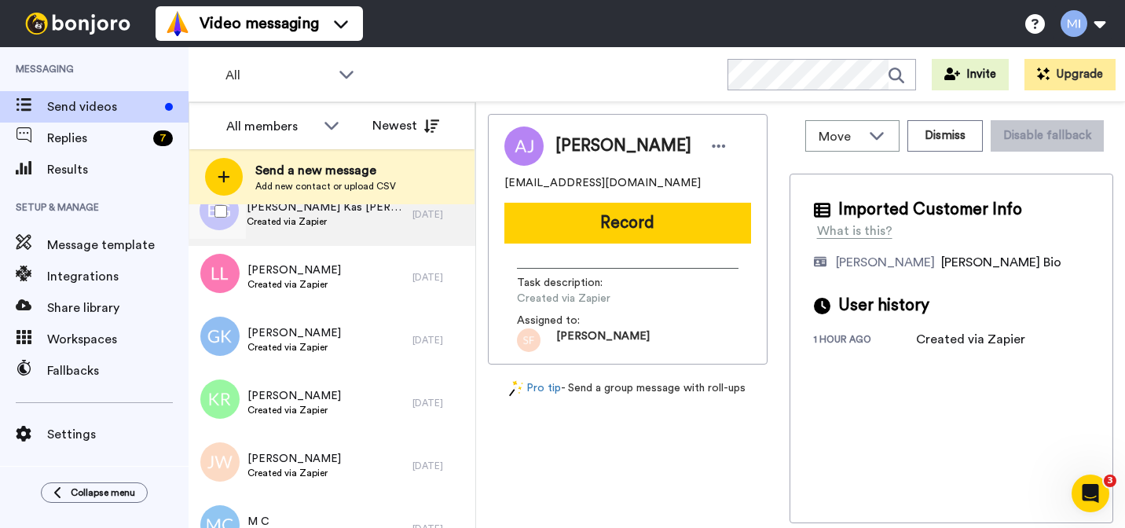
click at [352, 226] on div "[PERSON_NAME] Kas [PERSON_NAME] Created via Zapier" at bounding box center [301, 214] width 224 height 63
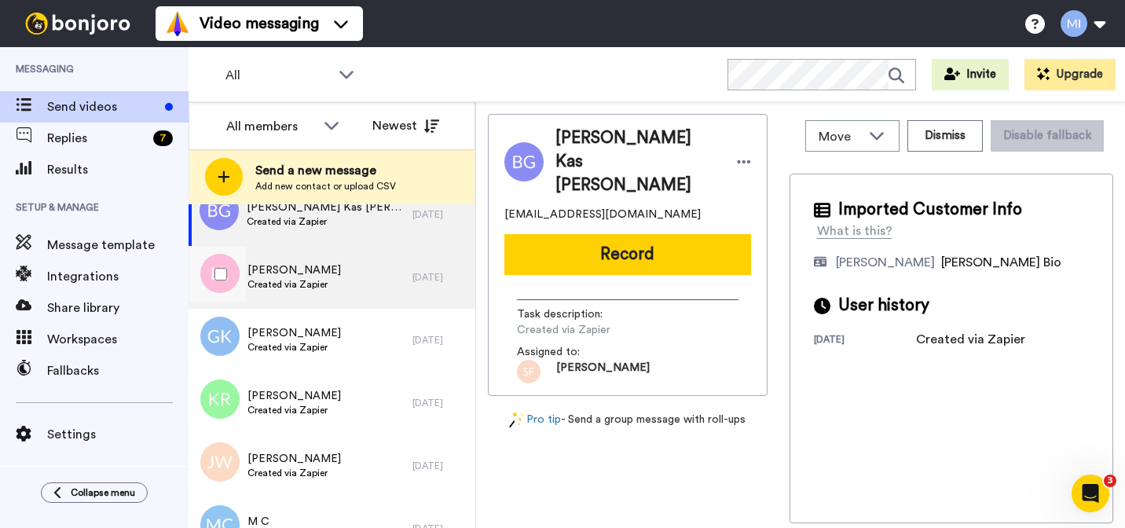
click at [348, 287] on div "[PERSON_NAME] Created via Zapier" at bounding box center [301, 277] width 224 height 63
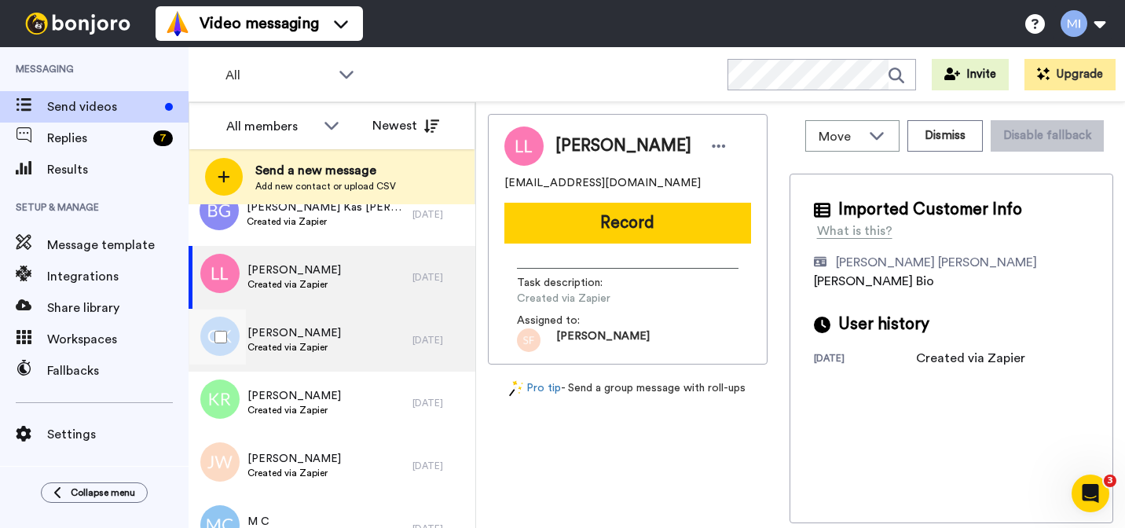
click at [340, 332] on div "[PERSON_NAME] Created via Zapier" at bounding box center [301, 340] width 224 height 63
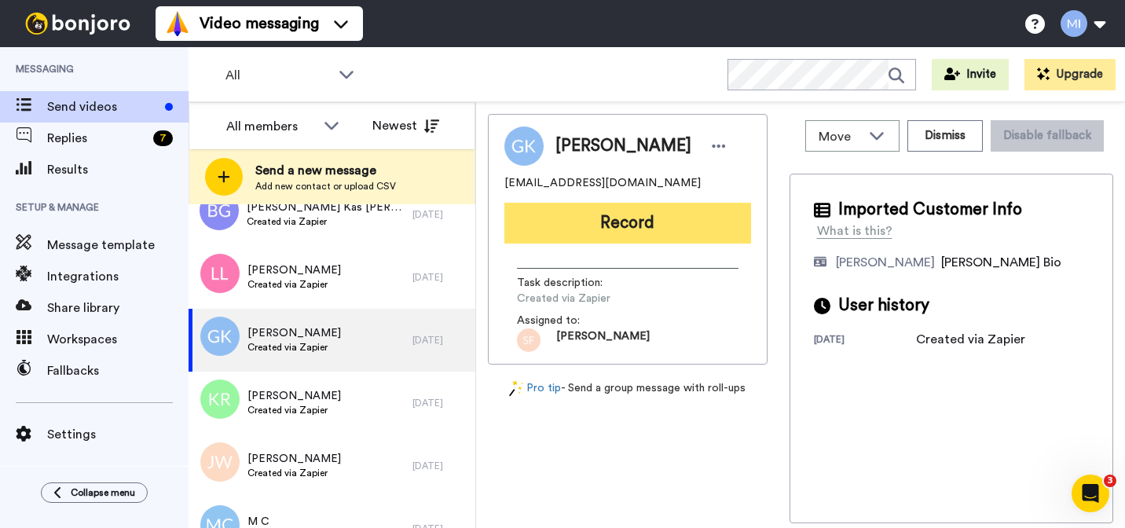
click at [611, 228] on button "Record" at bounding box center [627, 223] width 247 height 41
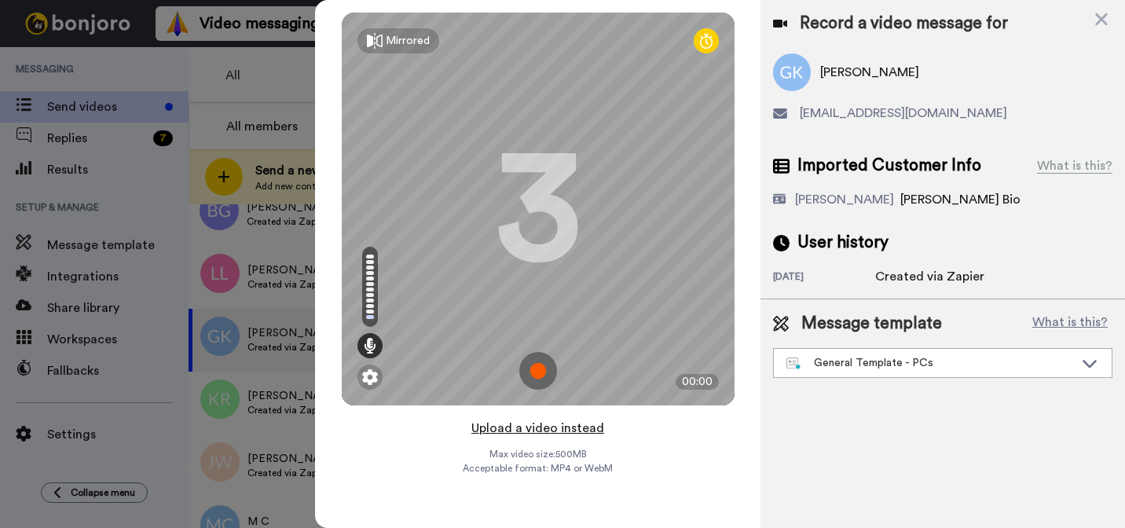
click at [497, 423] on button "Upload a video instead" at bounding box center [538, 428] width 142 height 20
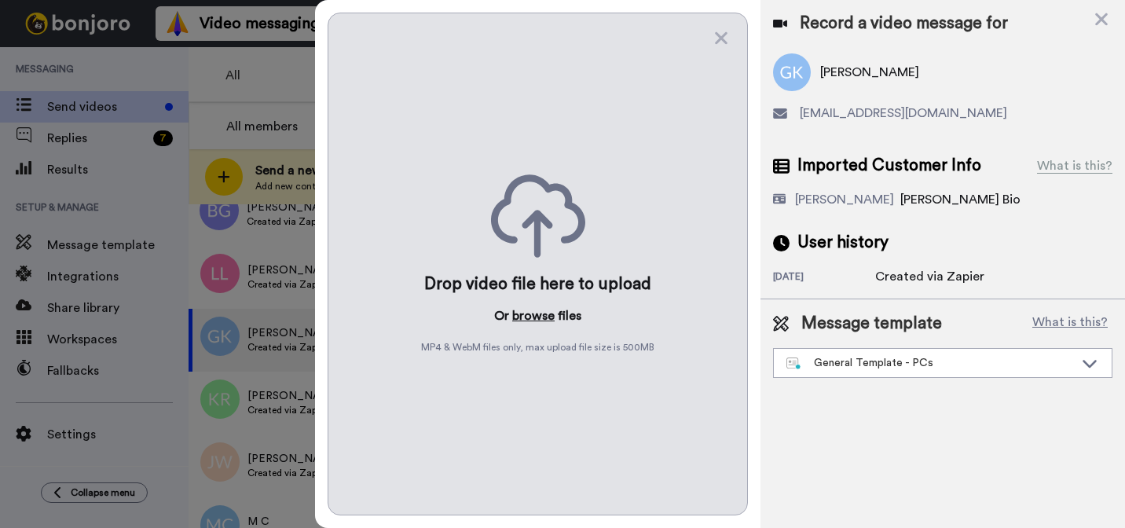
click at [529, 307] on button "browse" at bounding box center [533, 315] width 42 height 19
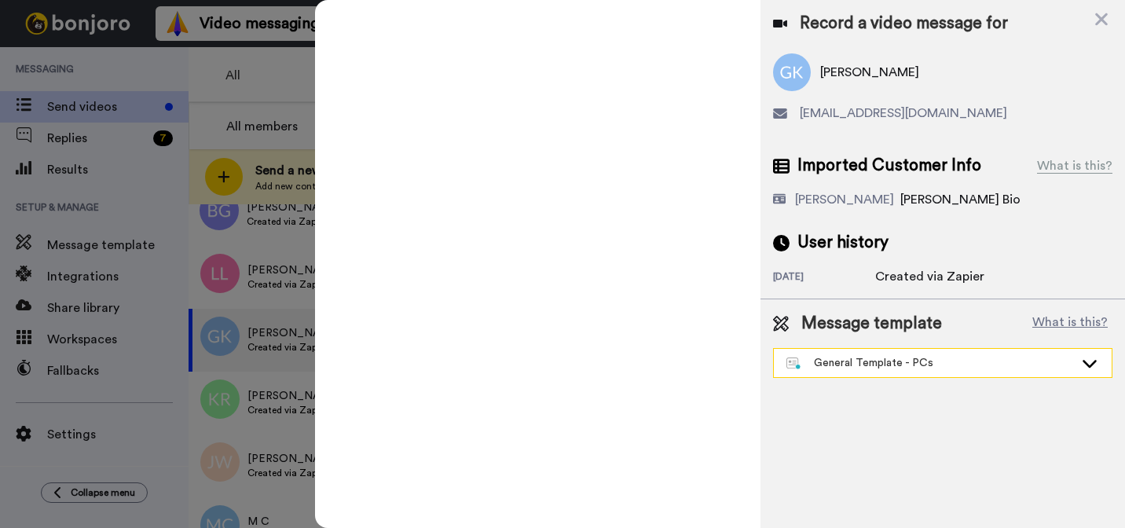
click at [826, 370] on div "General Template - PCs" at bounding box center [929, 363] width 287 height 16
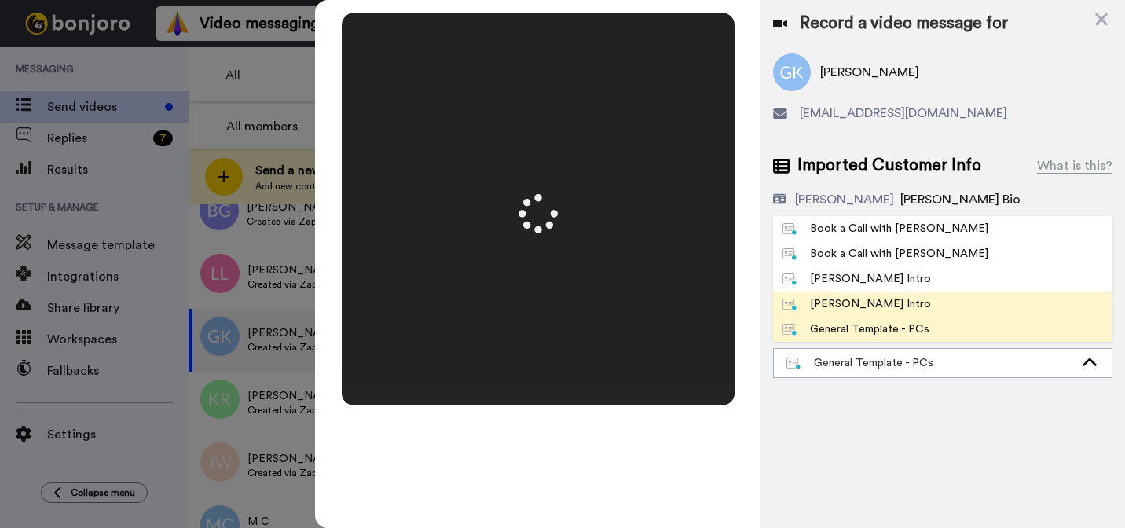
click at [833, 309] on div "Marjorie Bonjoro Intro" at bounding box center [856, 304] width 148 height 16
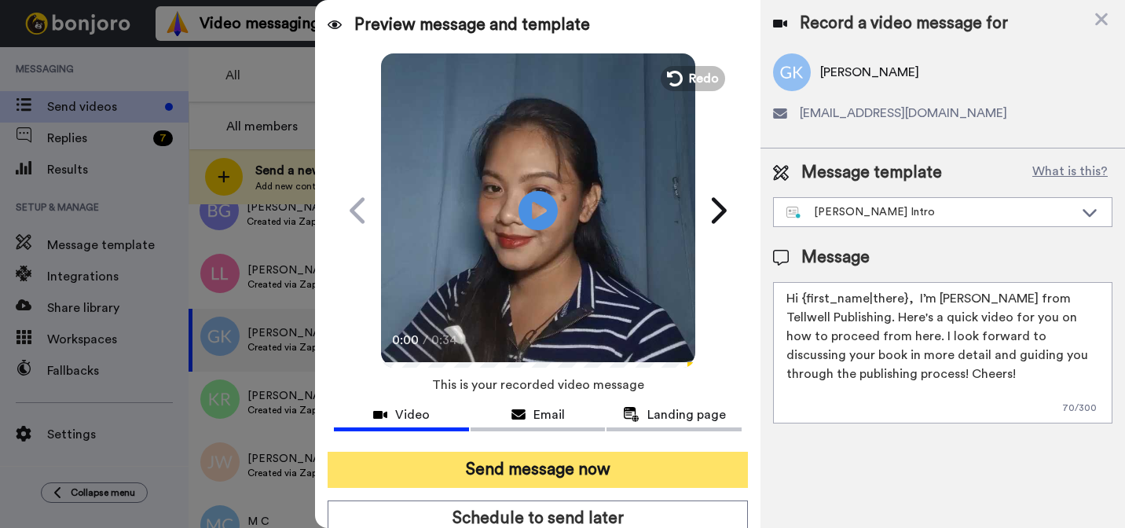
click at [559, 453] on button "Send message now" at bounding box center [538, 470] width 420 height 36
